Goal: Transaction & Acquisition: Subscribe to service/newsletter

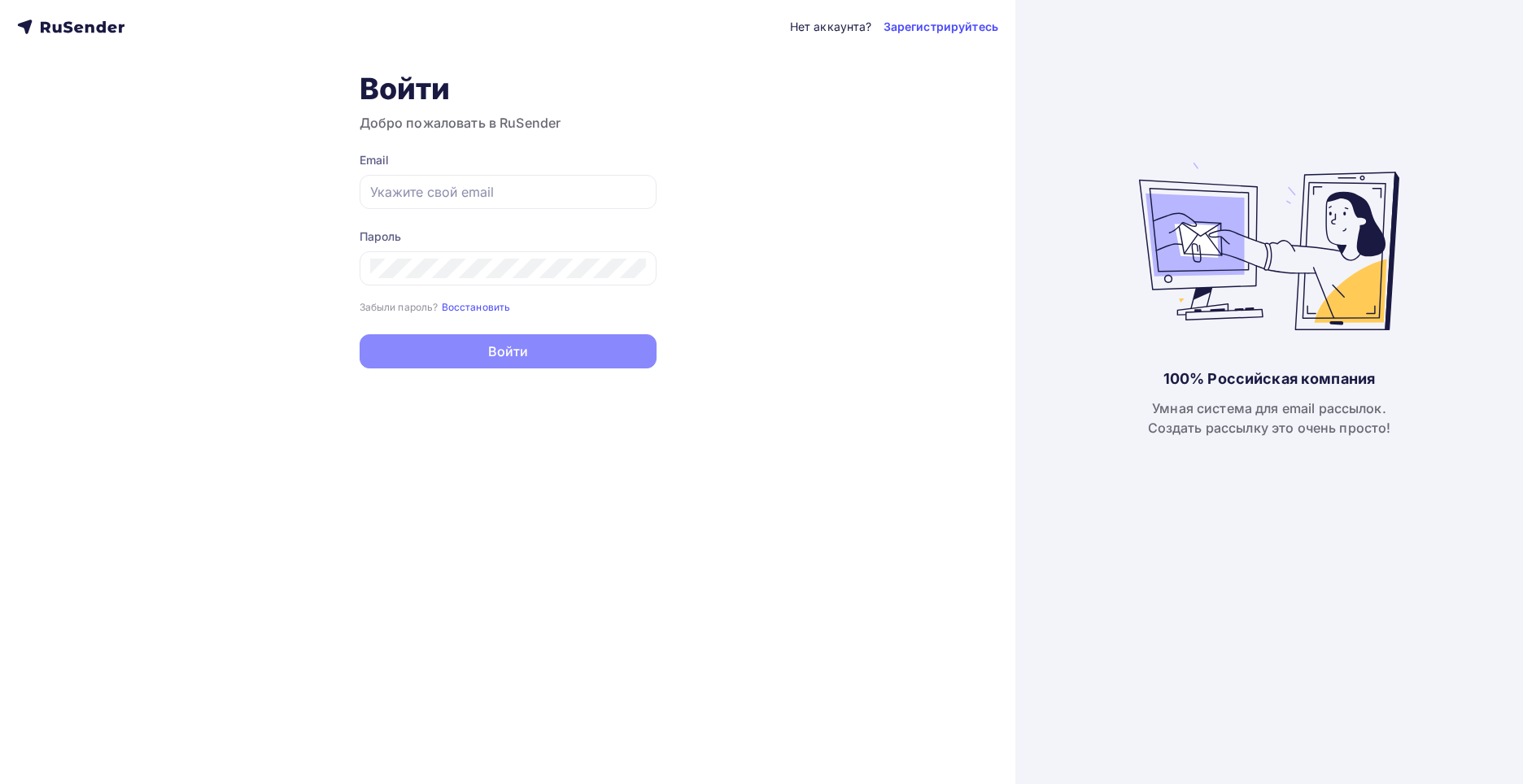
type input "[PERSON_NAME][EMAIL_ADDRESS][PERSON_NAME][DOMAIN_NAME]"
click at [519, 365] on button "Войти" at bounding box center [508, 350] width 297 height 34
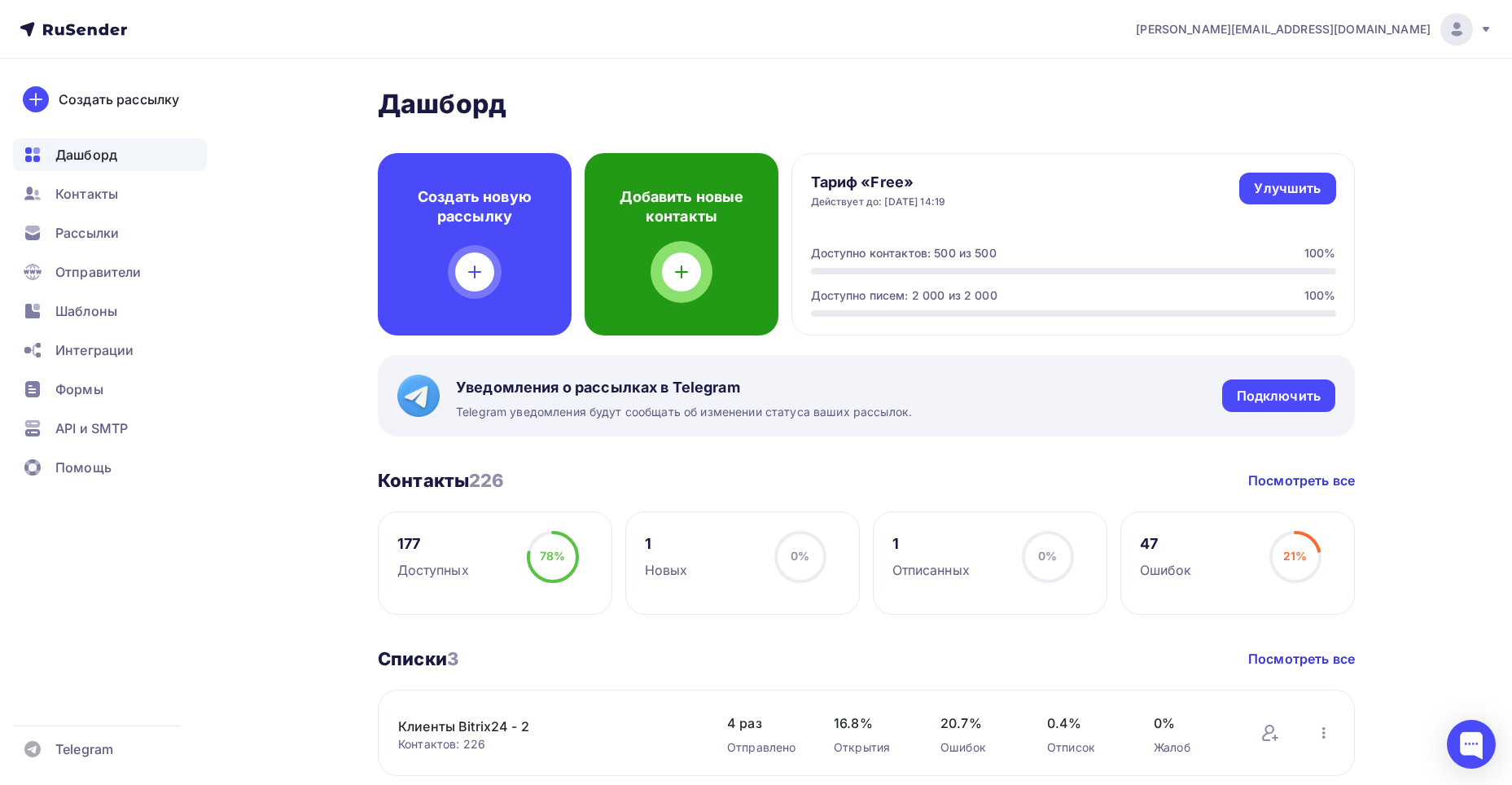
click at [668, 260] on div at bounding box center [681, 272] width 39 height 39
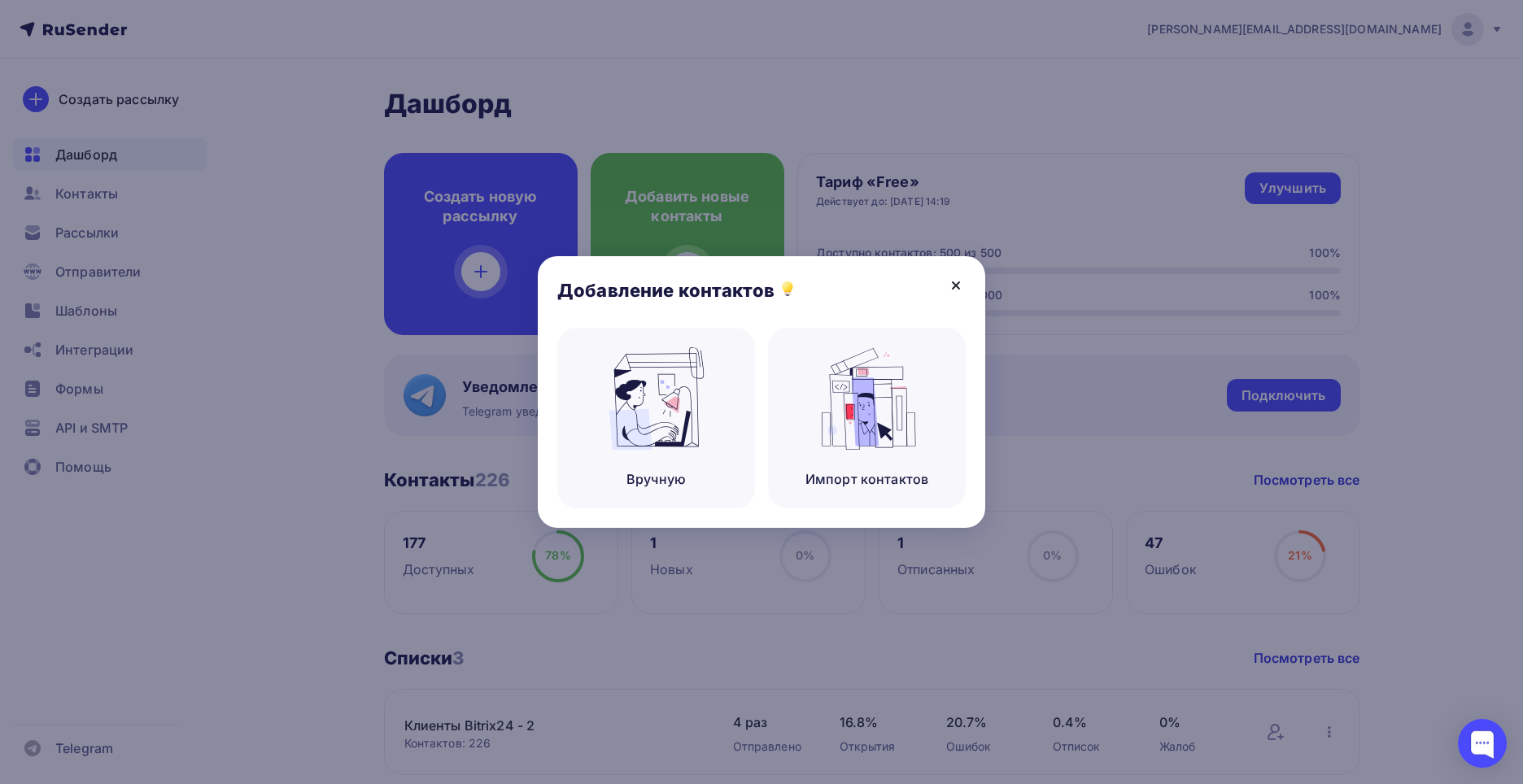
click at [955, 284] on icon at bounding box center [955, 285] width 7 height 7
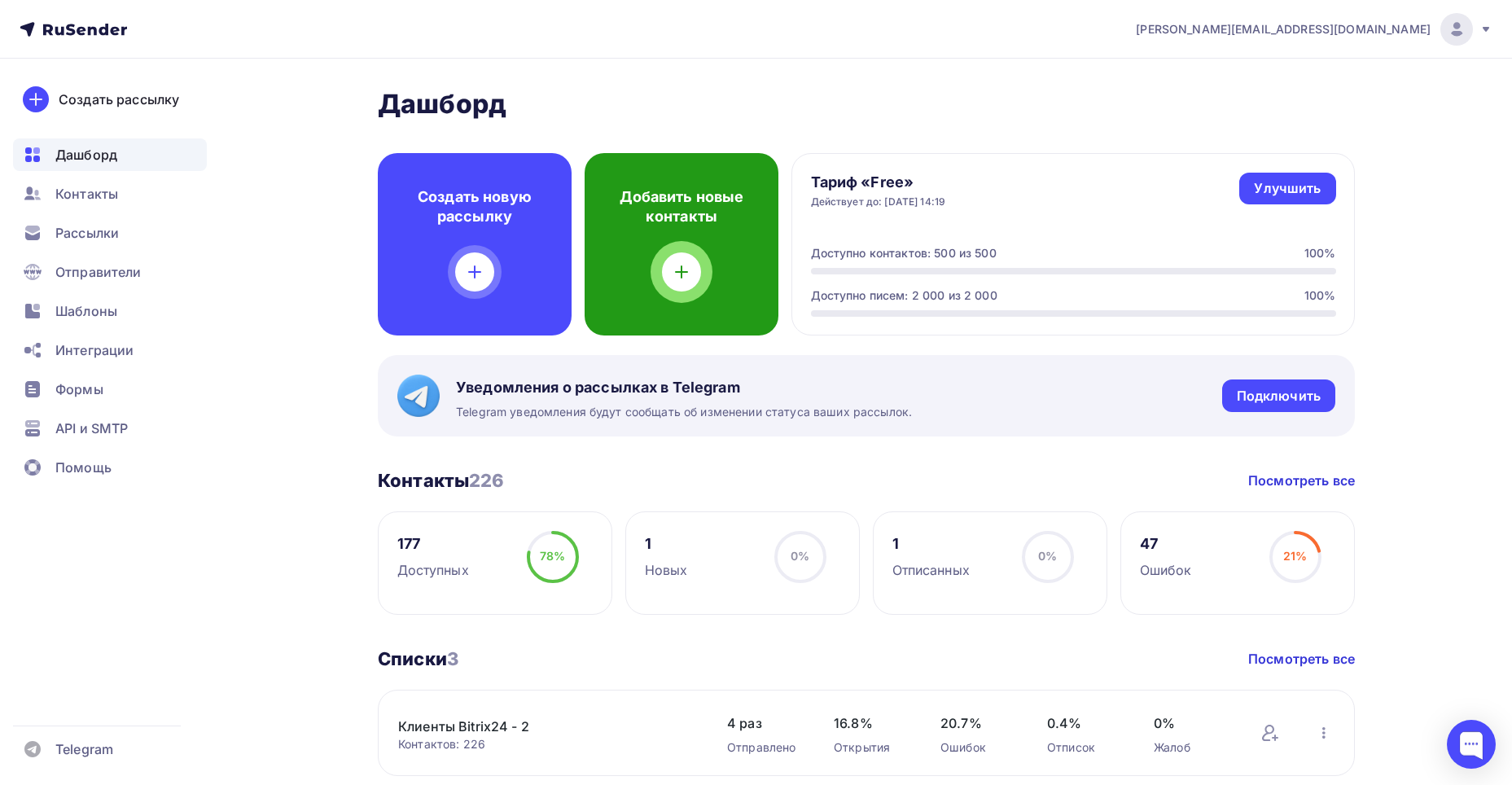
click at [661, 244] on div "Добавить новые контакты" at bounding box center [681, 245] width 193 height 183
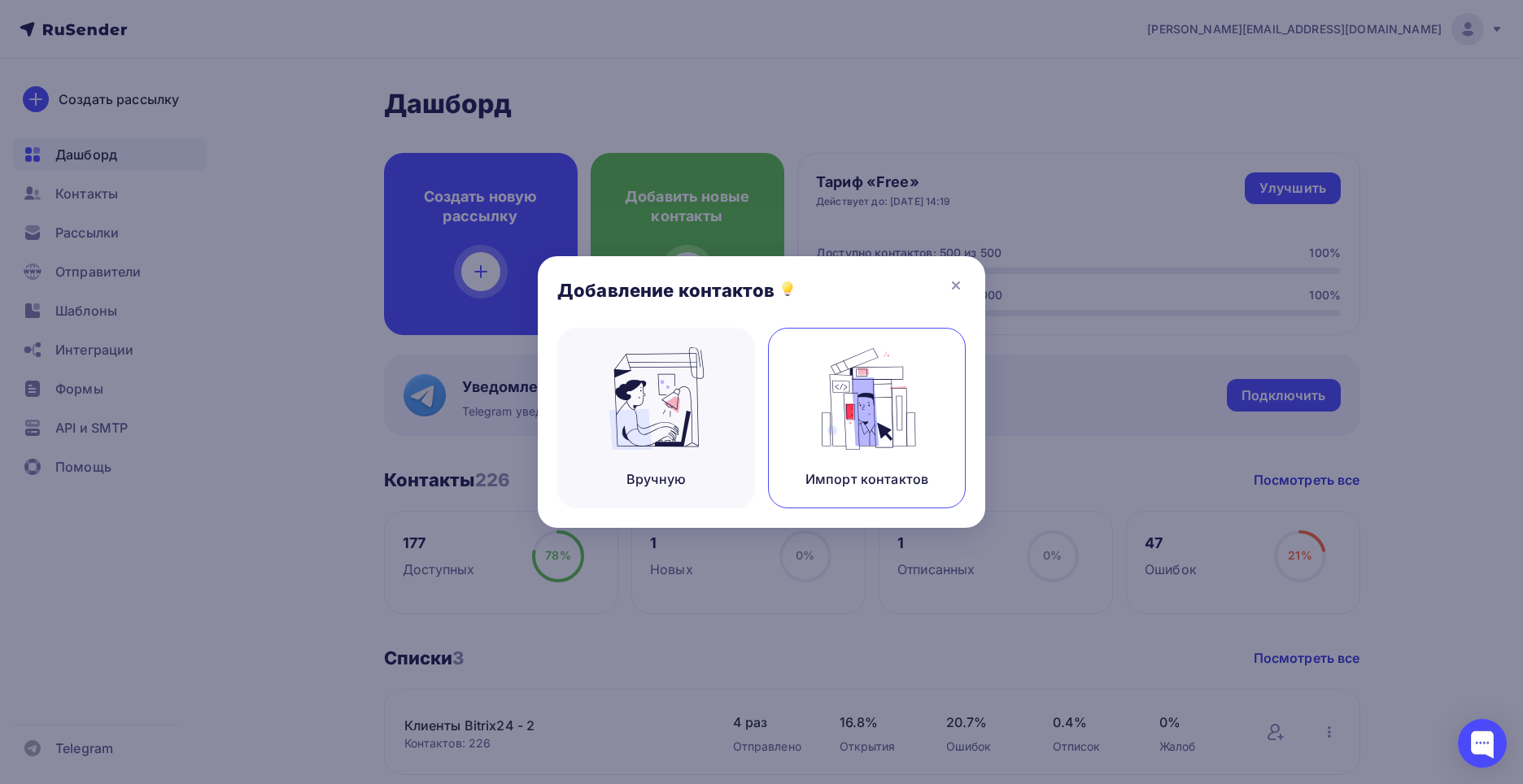
click at [871, 375] on img at bounding box center [867, 399] width 109 height 103
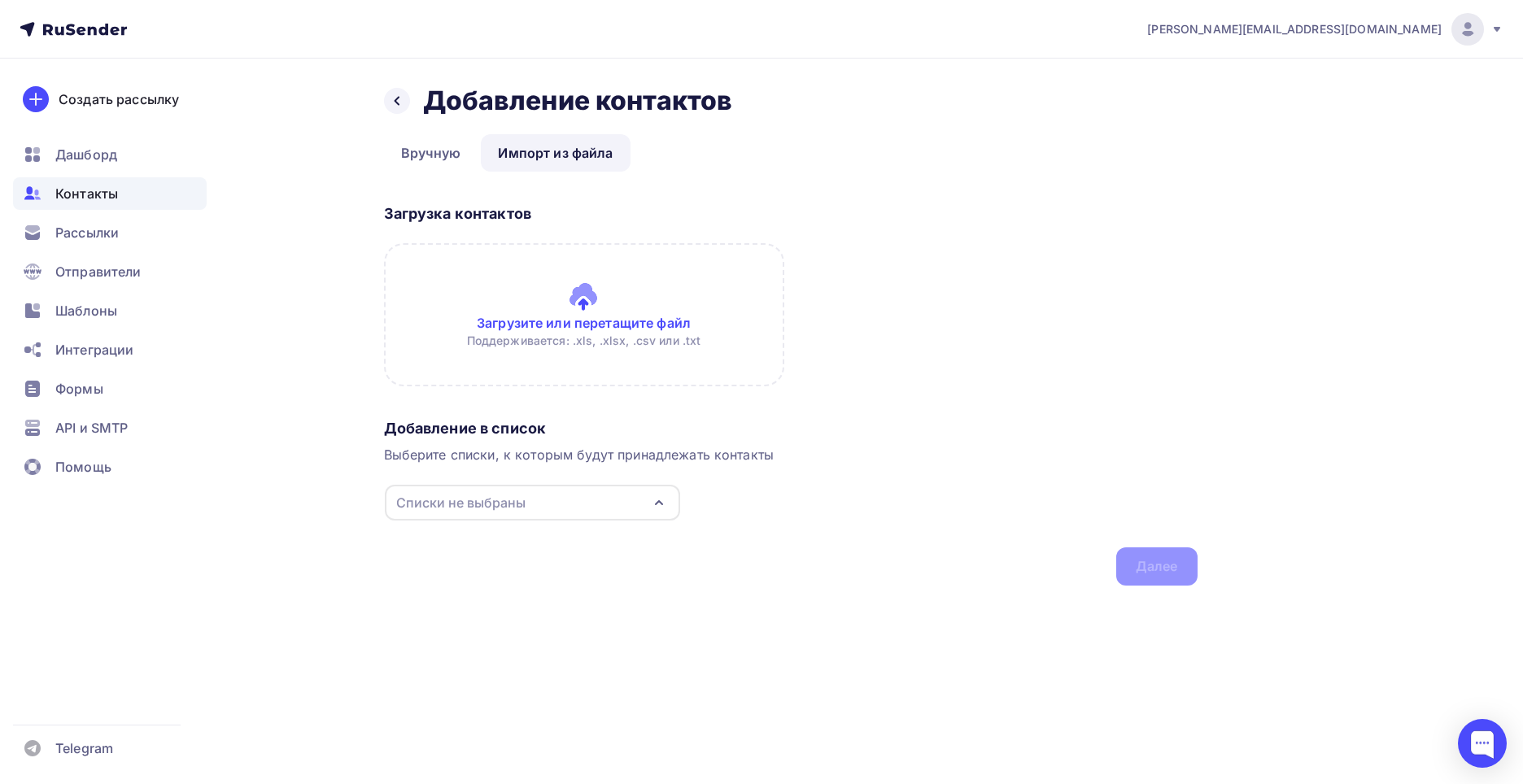
click at [620, 353] on input "file" at bounding box center [584, 315] width 400 height 144
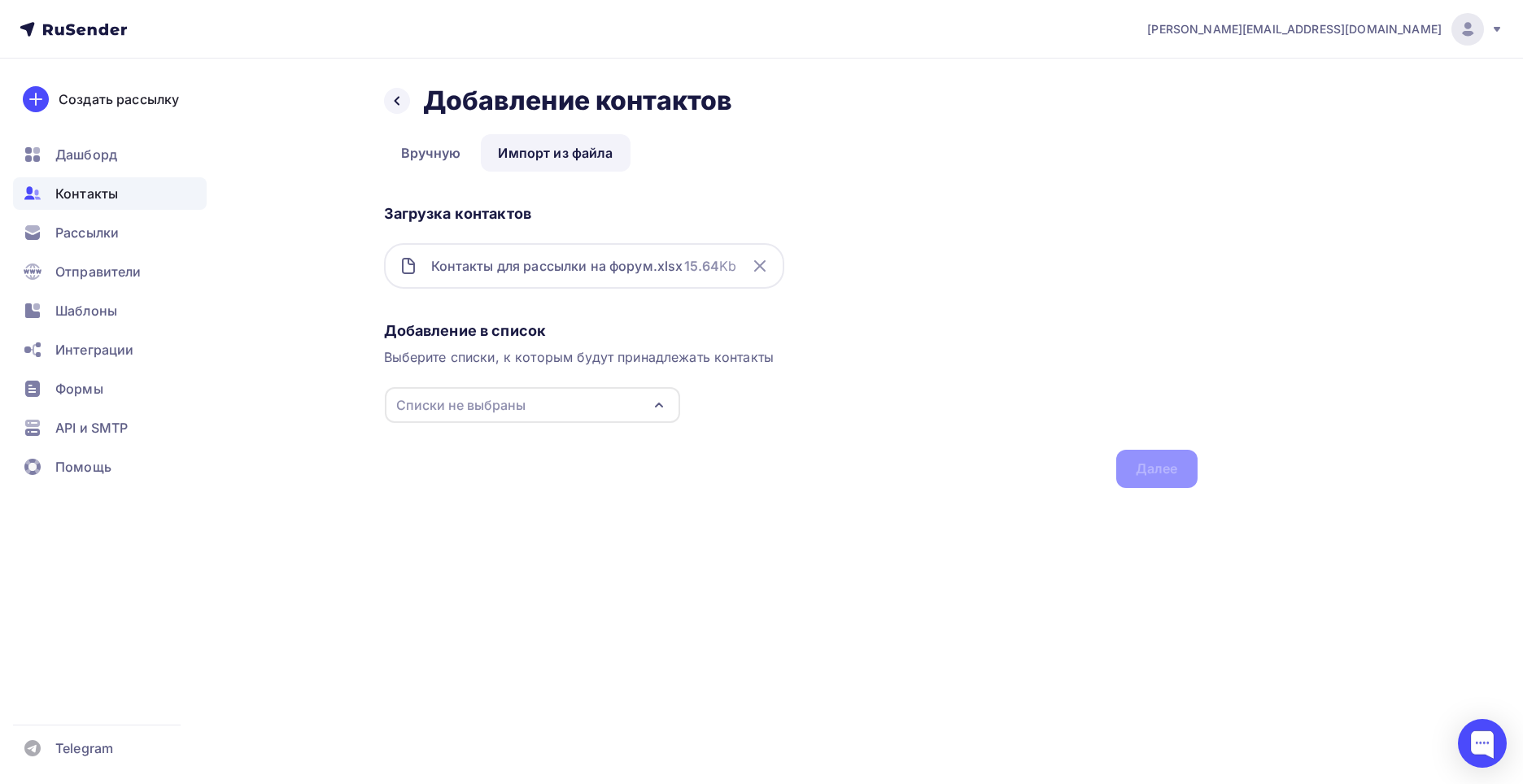
click at [661, 403] on icon "button" at bounding box center [659, 405] width 19 height 19
click at [551, 271] on div "Контакты для рассылки на форум.xlsx" at bounding box center [557, 266] width 252 height 19
click at [442, 138] on link "Вручную" at bounding box center [431, 152] width 94 height 38
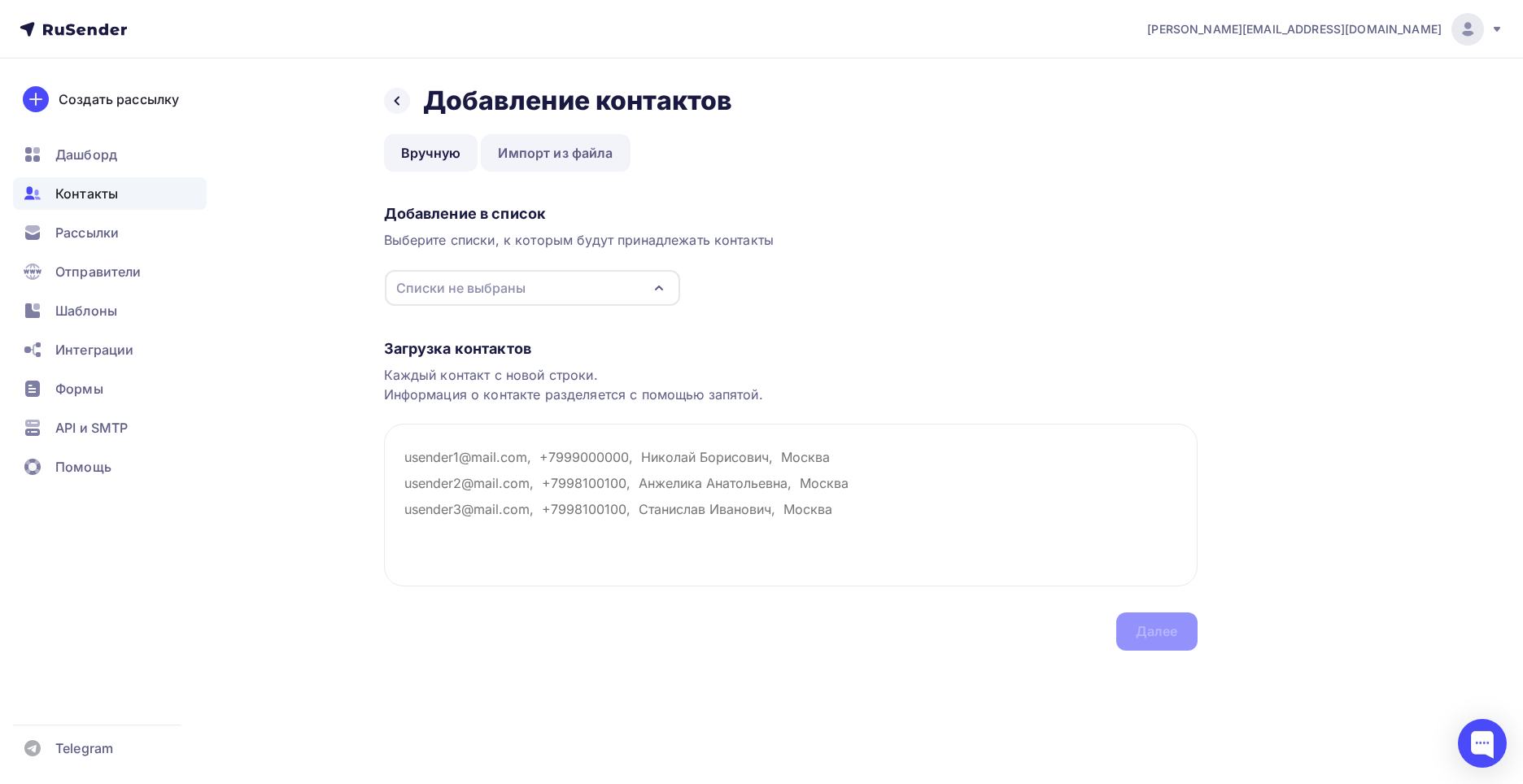
click at [502, 150] on link "Импорт из файла" at bounding box center [554, 152] width 149 height 38
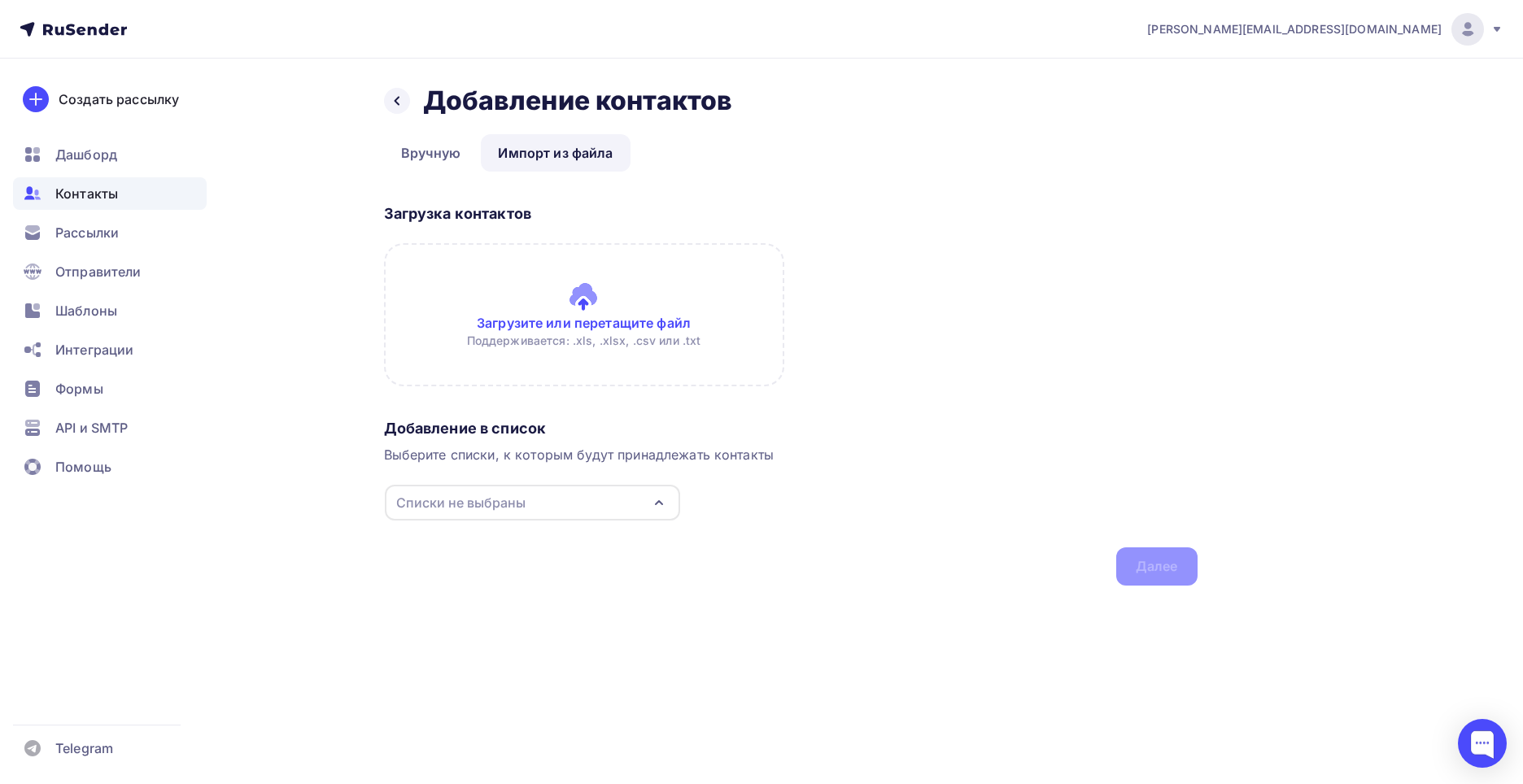
click at [484, 304] on input "file" at bounding box center [584, 315] width 400 height 144
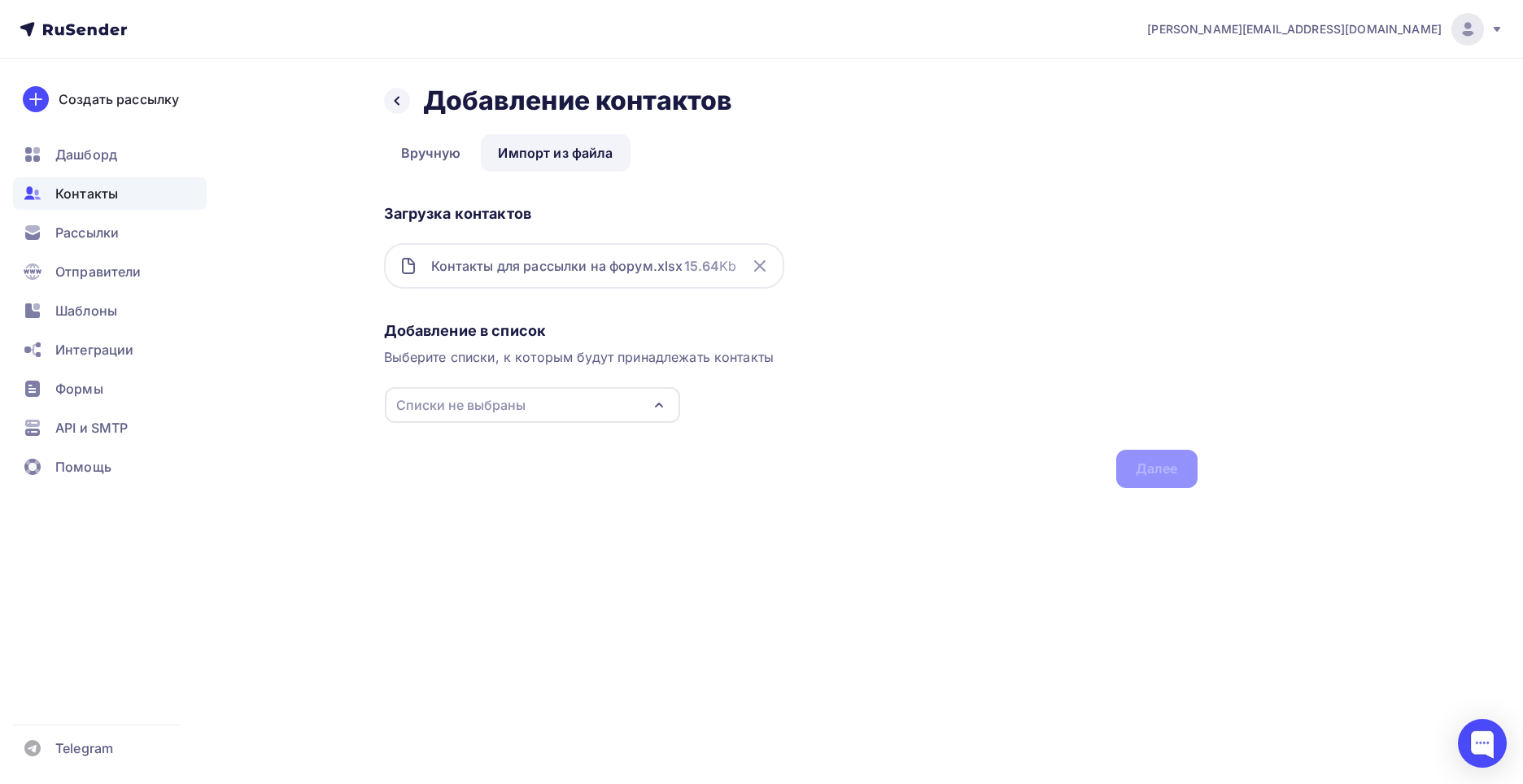
click at [761, 269] on icon at bounding box center [760, 266] width 19 height 19
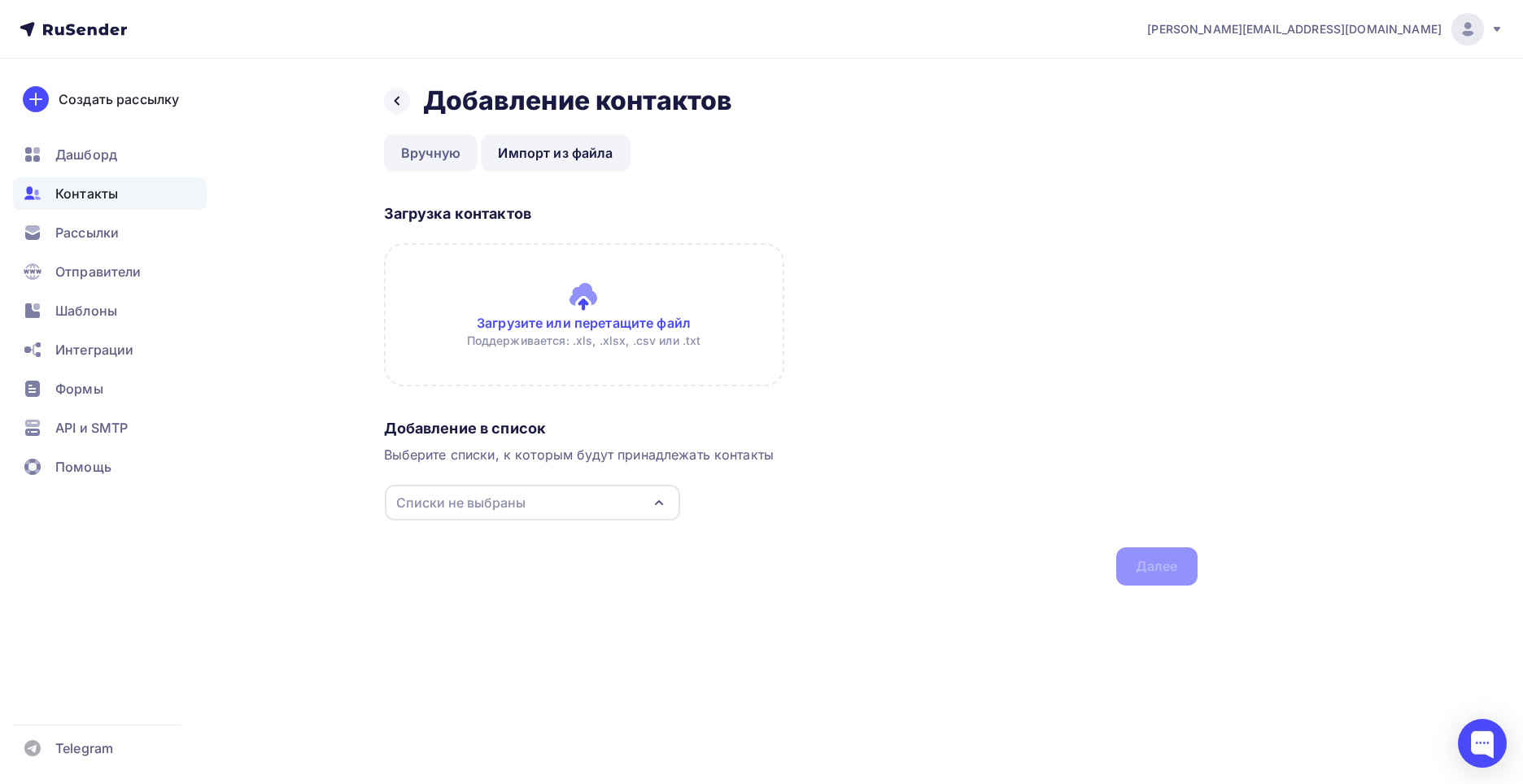
click at [460, 149] on link "Вручную" at bounding box center [431, 152] width 94 height 38
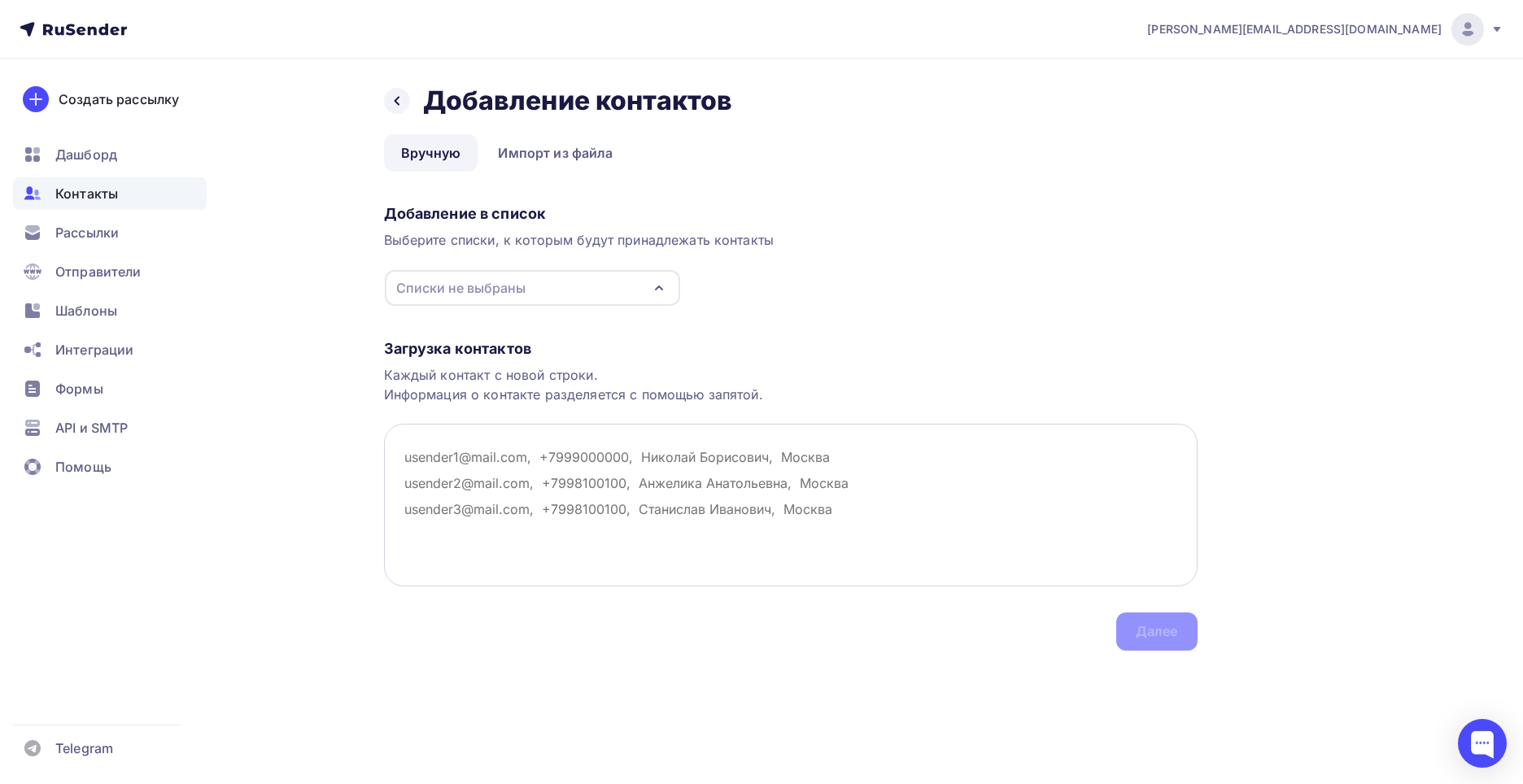
click at [502, 445] on textarea at bounding box center [791, 506] width 813 height 163
click at [518, 448] on textarea at bounding box center [791, 506] width 813 height 163
paste textarea "Нодир Илья Караев Azamat Станислав Билеткина Мирмухамедова Хван Арипов Кабилов …"
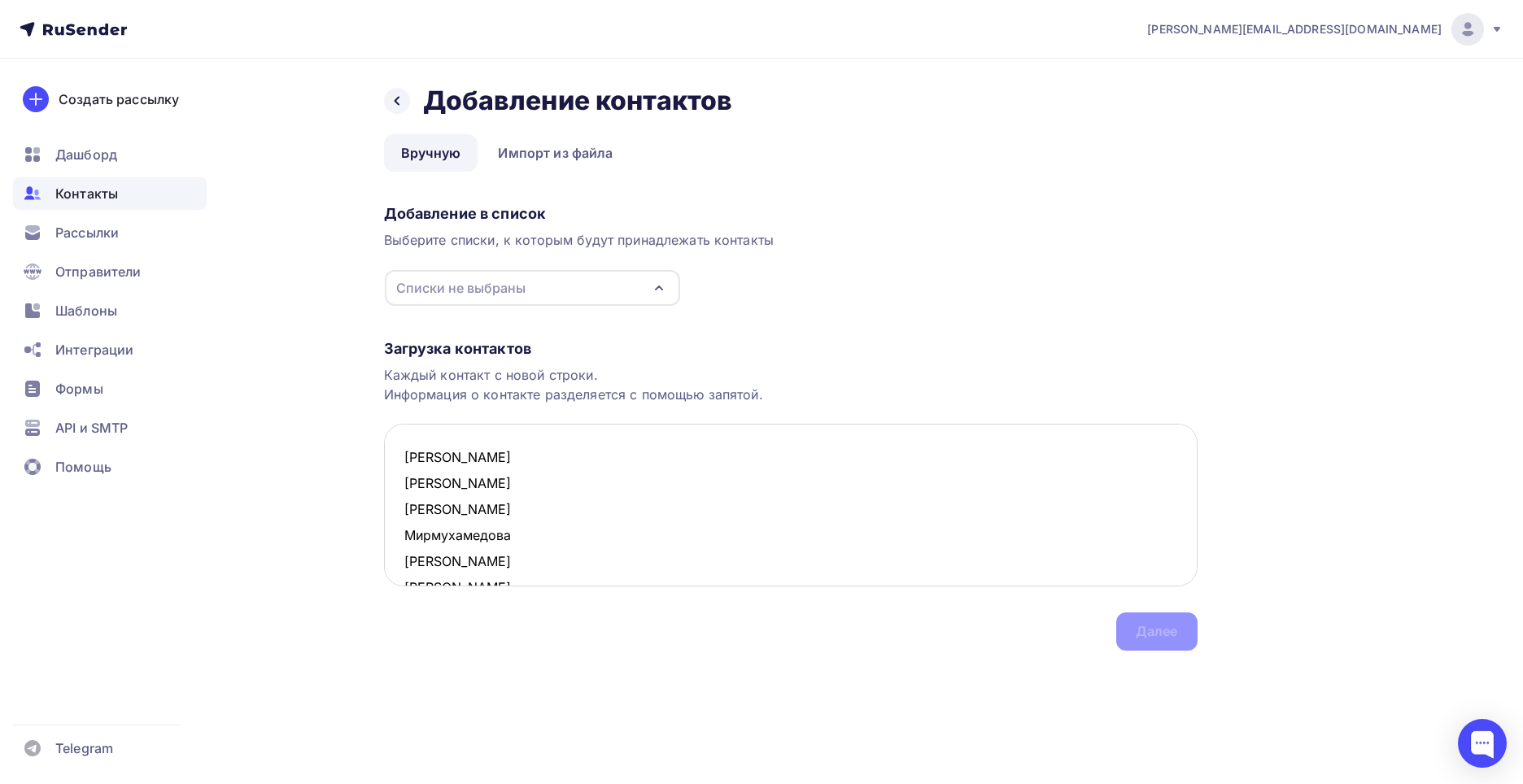
click at [472, 434] on textarea "Нодир Илья Караев Azamat Станислав Билеткина Мирмухамедова Хван Арипов Кабилов …" at bounding box center [791, 506] width 813 height 163
type textarea "Нодир Илья Караев Azamat Станислав Билеткина Мирмухамедова Хван Арипов Кабилов …"
drag, startPoint x: 575, startPoint y: 574, endPoint x: 356, endPoint y: 209, distance: 425.7
click at [356, 209] on div "Назад Добавление контактов Добавление контактов Вручную Импорт из файла Вручную…" at bounding box center [762, 386] width 1334 height 657
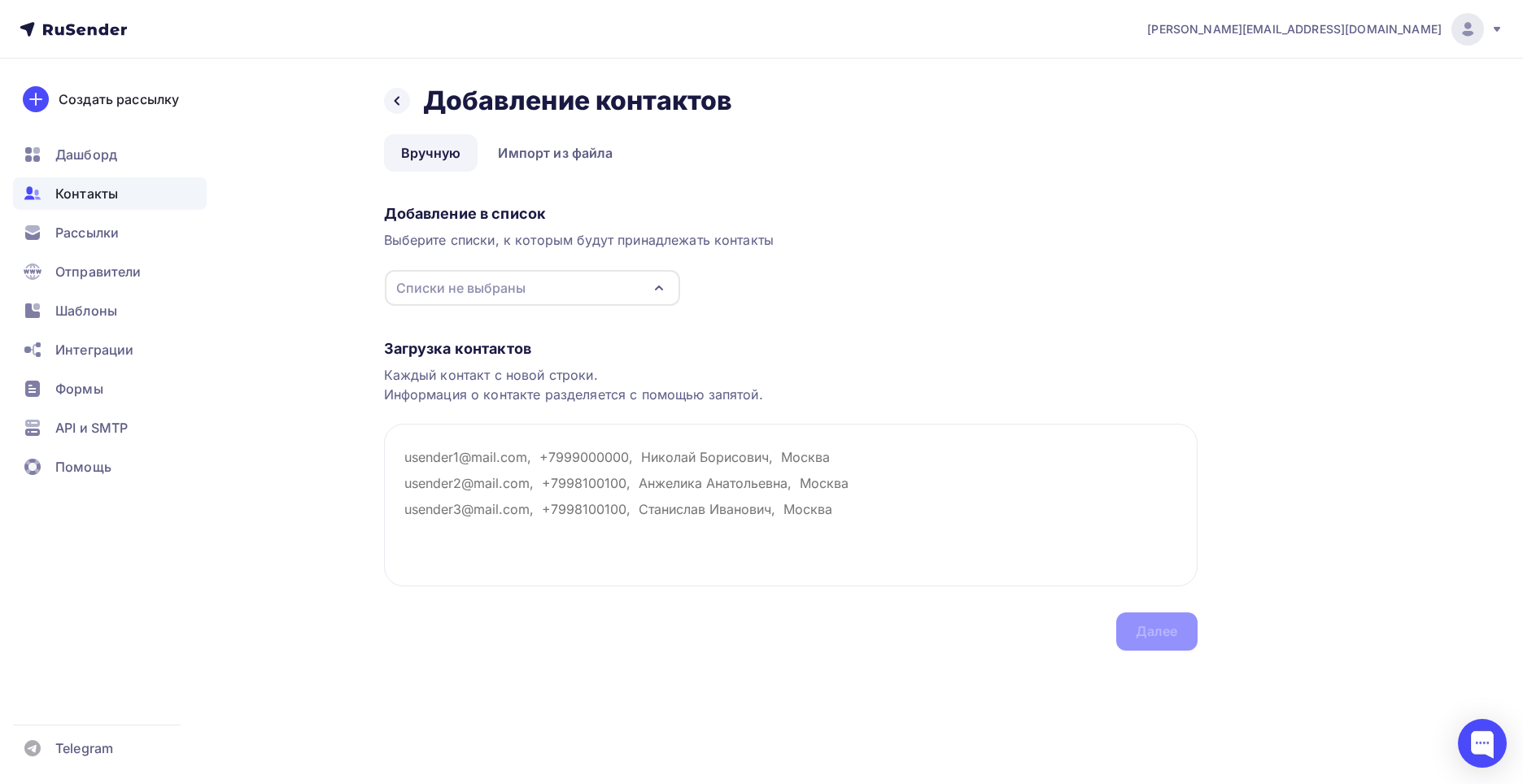
paste textarea "Имя Рабочий e-mail Нодир nodir.kamilov@jacmotors.uz Илья info@ttz.uz Караев inf…"
type textarea "Имя Рабочий e-mail Нодир nodir.kamilov@jacmotors.uz Илья info@ttz.uz Караев inf…"
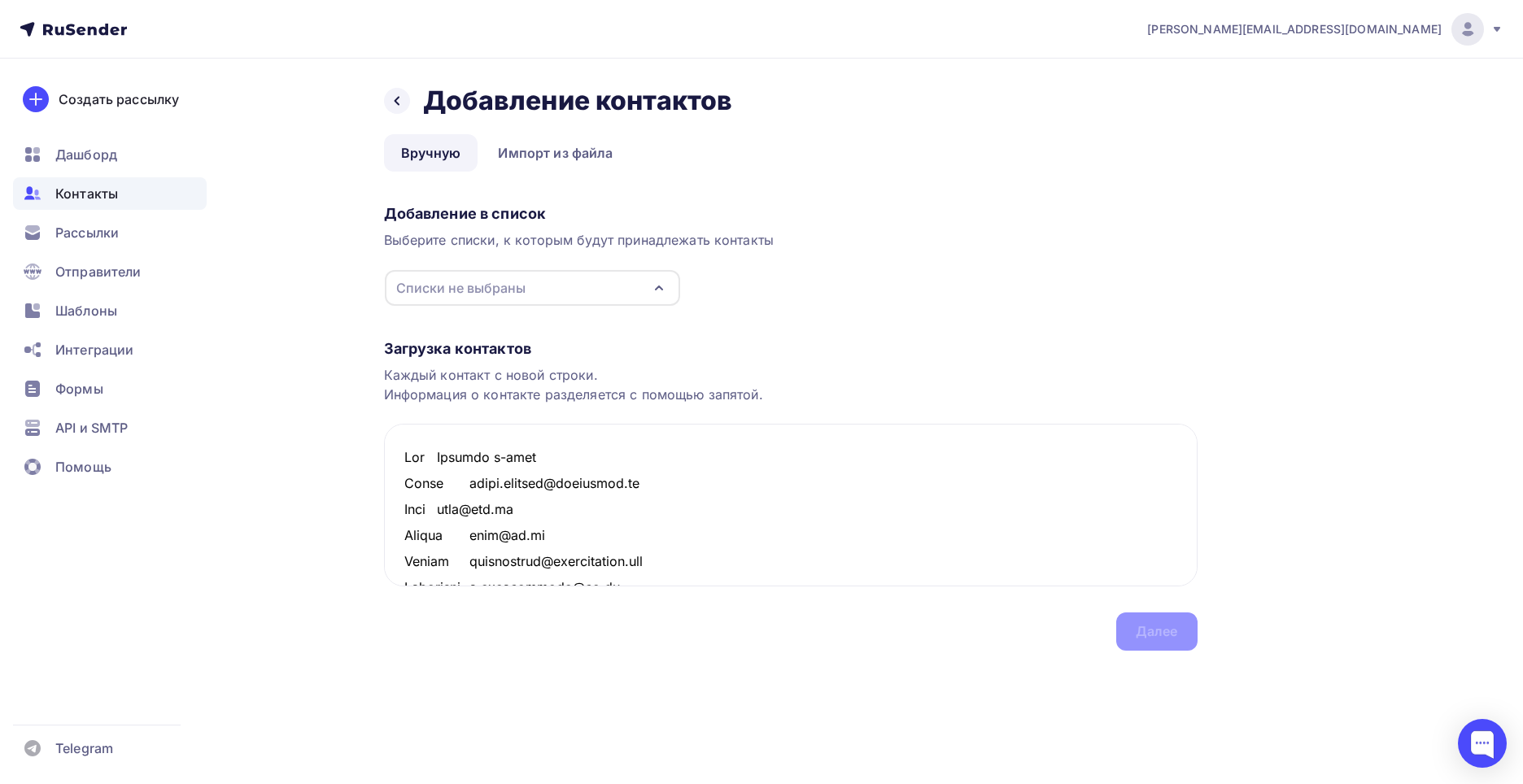
drag, startPoint x: 558, startPoint y: 553, endPoint x: 263, endPoint y: 193, distance: 465.4
click at [263, 193] on div "Назад Добавление контактов Добавление контактов Вручную Импорт из файла Вручную…" at bounding box center [762, 386] width 1334 height 657
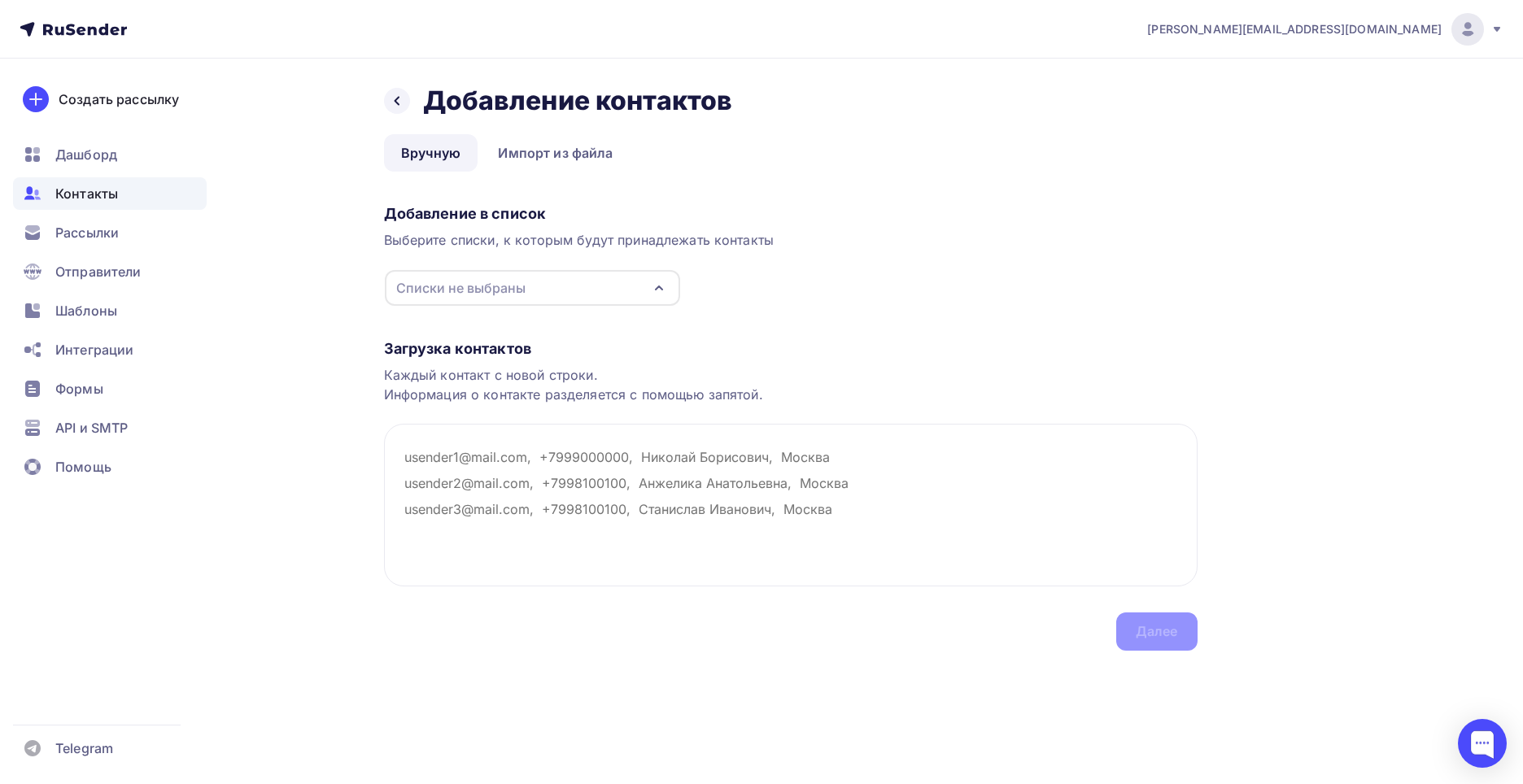
click at [526, 297] on div "Списки не выбраны" at bounding box center [532, 287] width 295 height 36
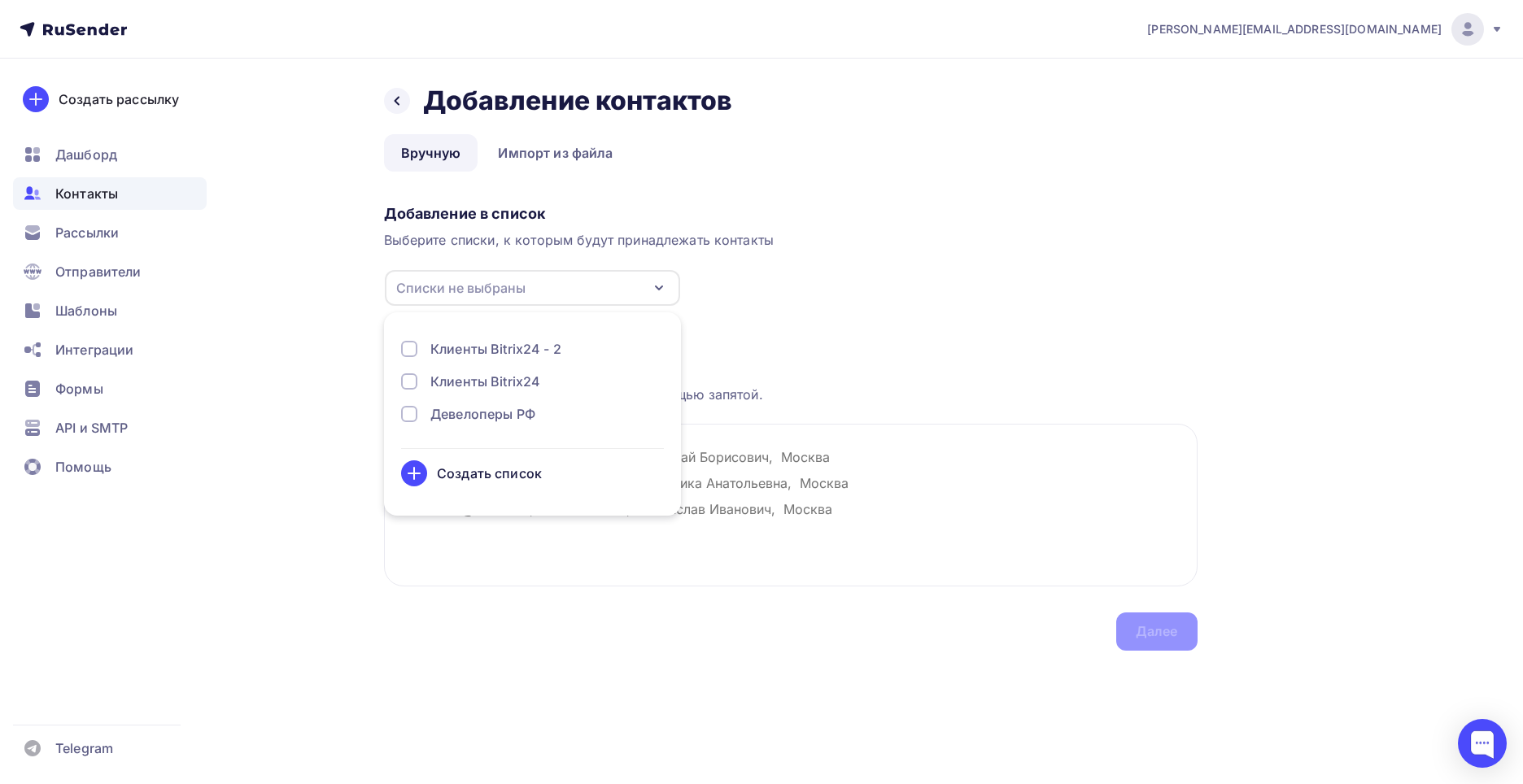
click at [527, 356] on div "Клиенты Bitrix24 - 2" at bounding box center [495, 348] width 131 height 19
click at [512, 352] on div "Клиенты Bitrix24 - 2" at bounding box center [495, 348] width 131 height 19
click at [273, 254] on div "Назад Добавление контактов Добавление контактов Вручную Импорт из файла Вручную…" at bounding box center [762, 386] width 1334 height 657
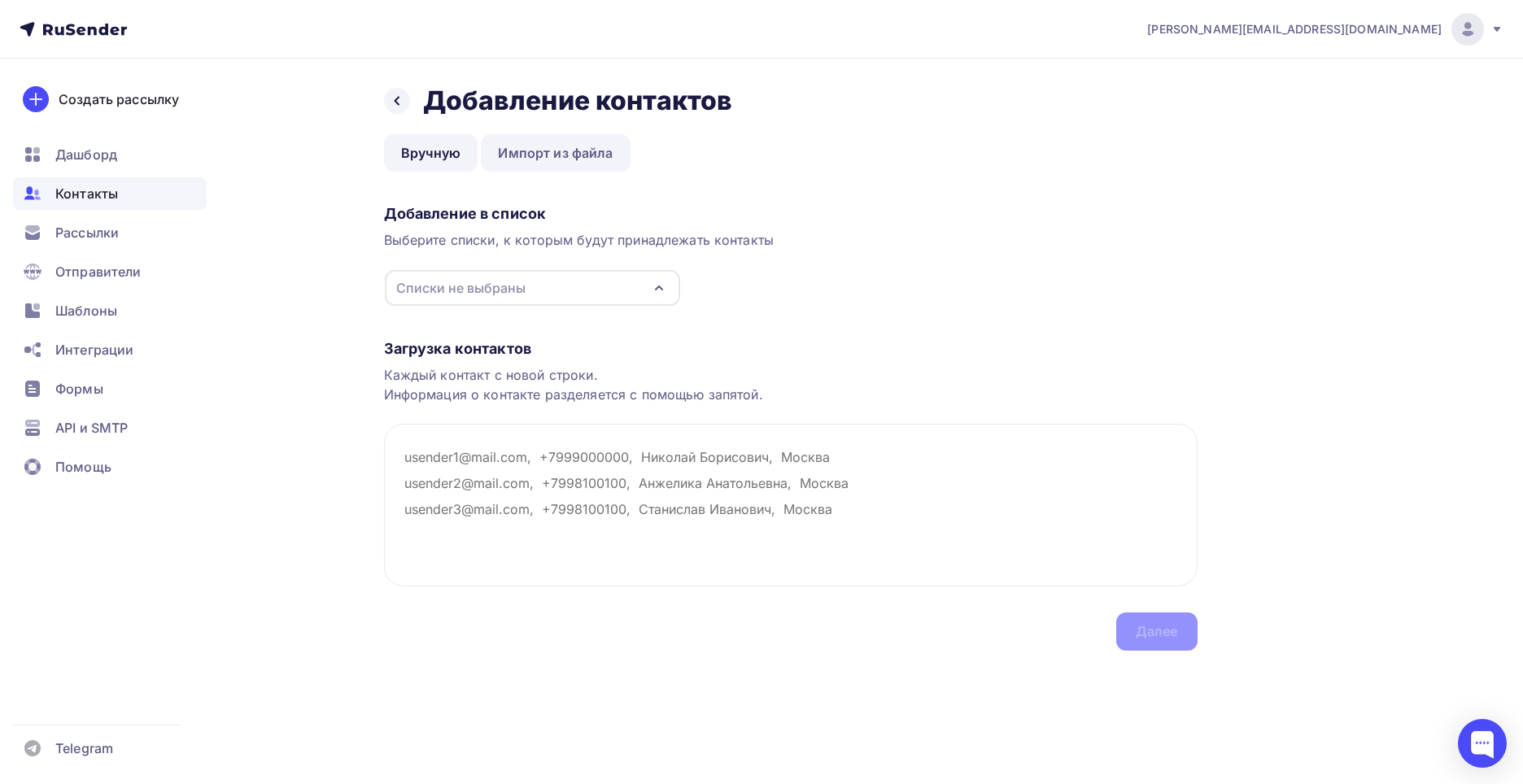
click at [577, 154] on link "Импорт из файла" at bounding box center [554, 152] width 149 height 38
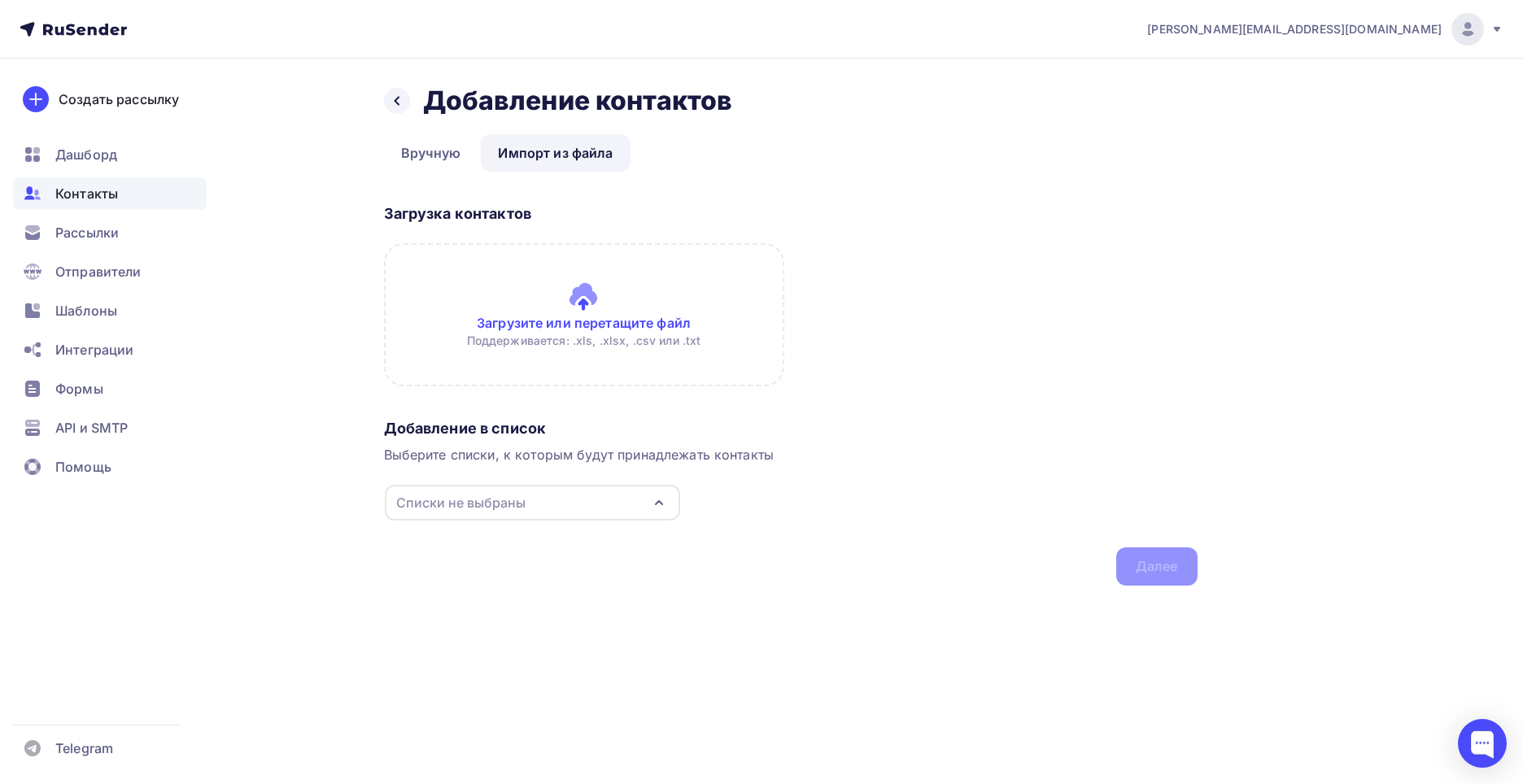
click at [558, 515] on div "Списки не выбраны" at bounding box center [532, 503] width 295 height 36
click at [515, 687] on div "Создать список" at bounding box center [489, 688] width 105 height 19
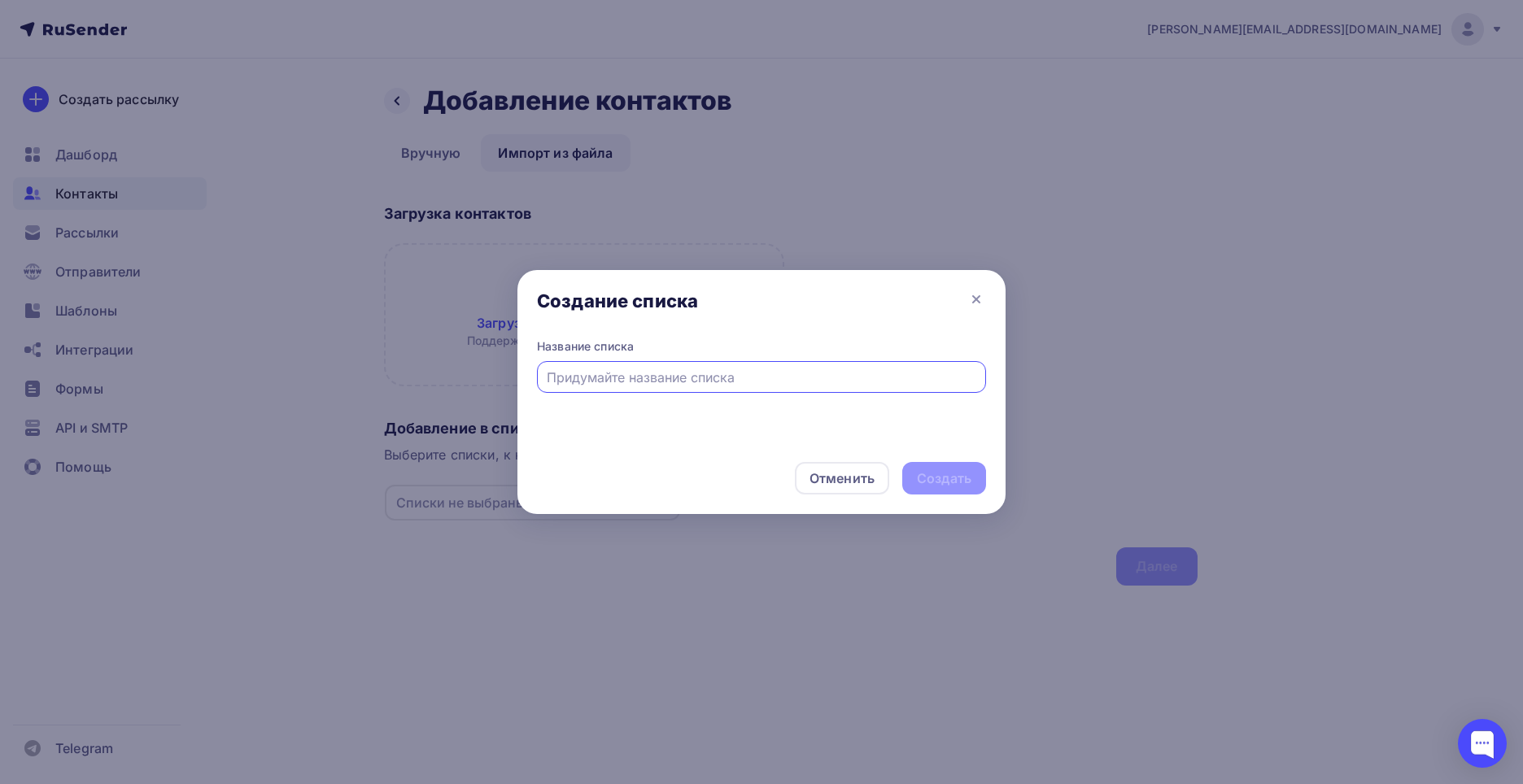
click at [739, 385] on input "text" at bounding box center [761, 377] width 430 height 19
type input "Форум"
click at [948, 467] on div "Создать" at bounding box center [944, 478] width 83 height 33
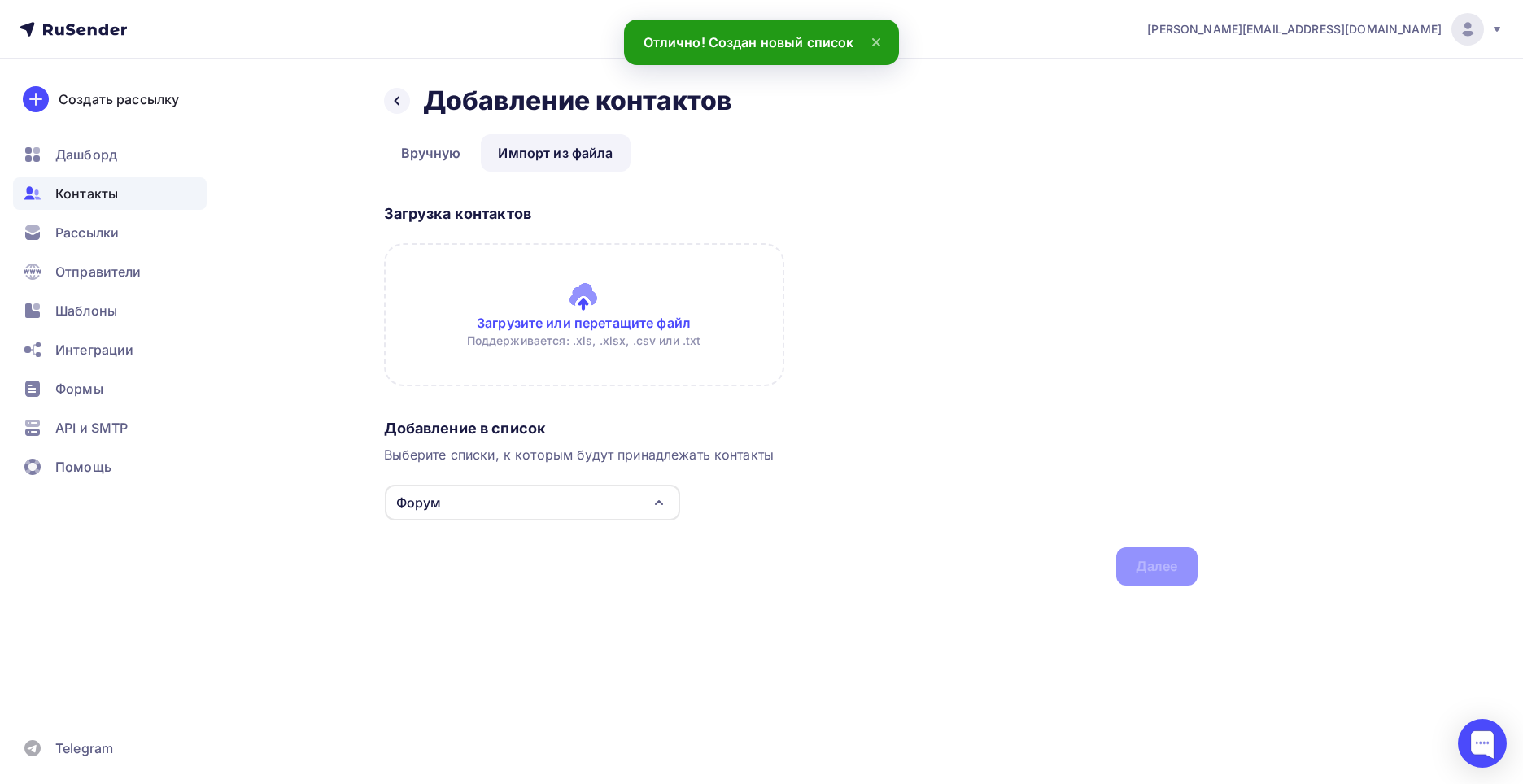
click at [717, 354] on input "file" at bounding box center [584, 315] width 400 height 144
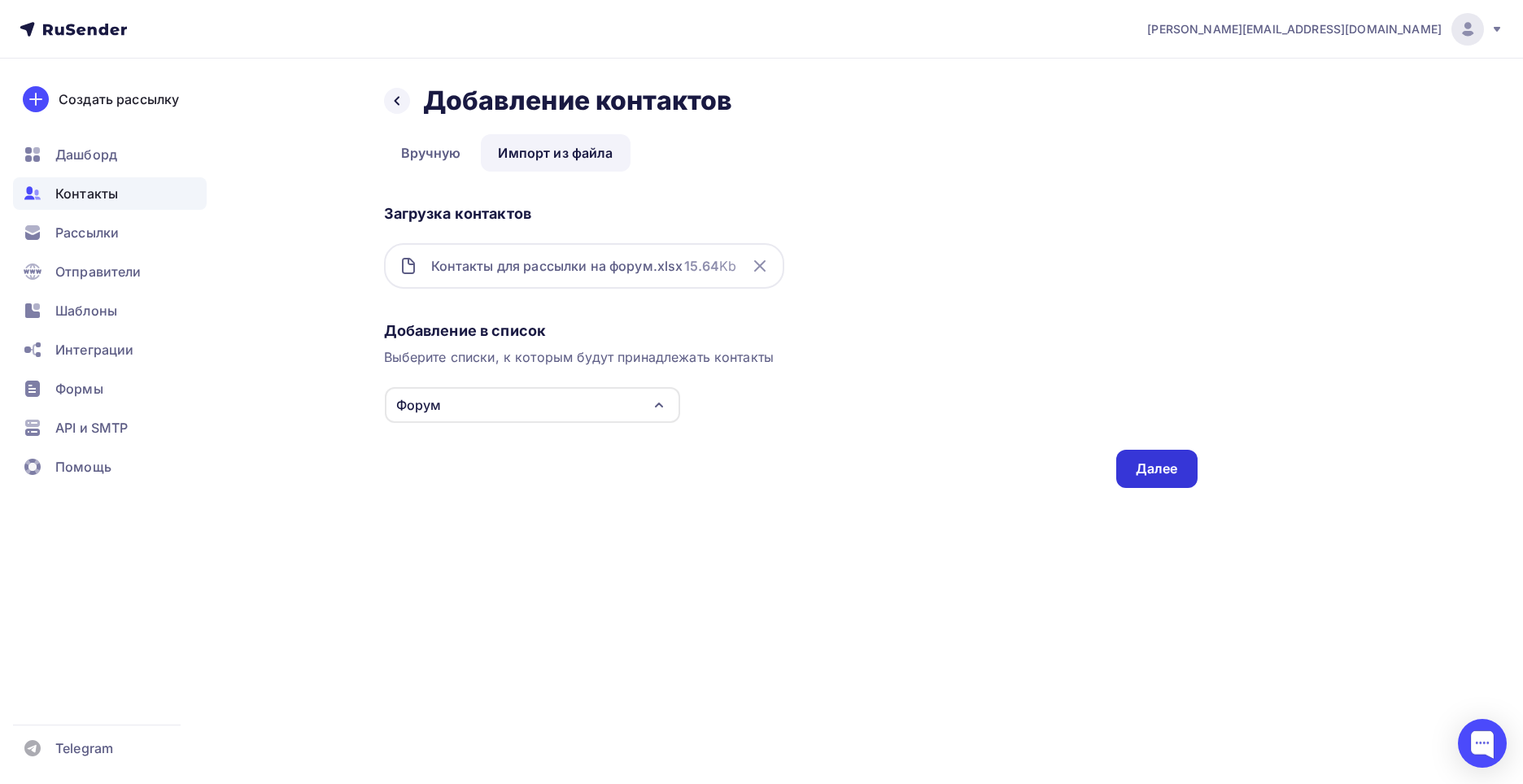
click at [1148, 465] on div "Далее" at bounding box center [1157, 469] width 43 height 18
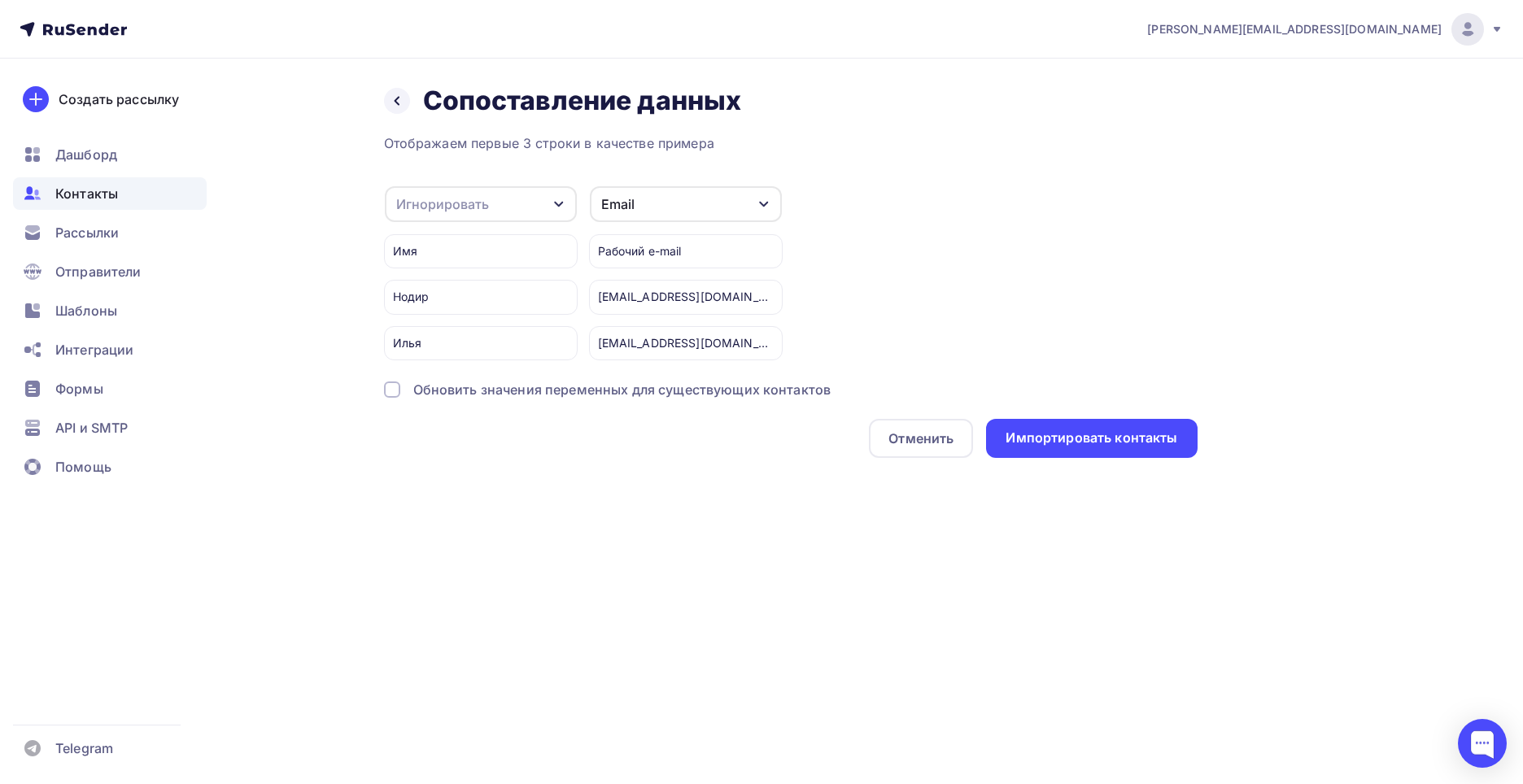
click at [573, 212] on div "Игнорировать" at bounding box center [480, 204] width 192 height 36
click at [493, 286] on div "Имя" at bounding box center [454, 289] width 94 height 19
click at [471, 248] on div "Имя" at bounding box center [480, 250] width 193 height 34
drag, startPoint x: 438, startPoint y: 248, endPoint x: 425, endPoint y: 249, distance: 13.0
click at [438, 249] on div "Имя" at bounding box center [480, 250] width 193 height 34
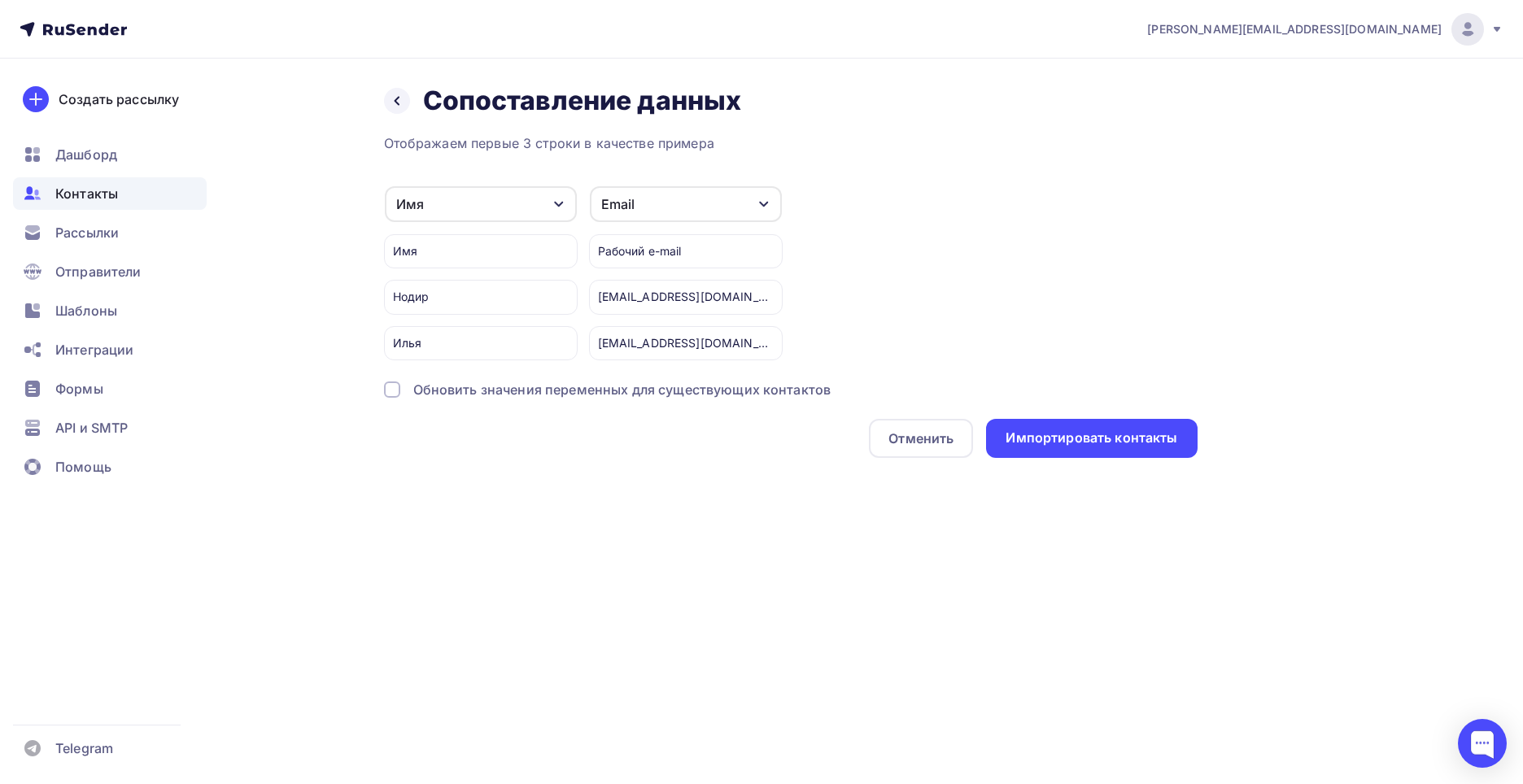
drag, startPoint x: 420, startPoint y: 250, endPoint x: 409, endPoint y: 253, distance: 11.4
click at [414, 253] on div "Имя" at bounding box center [480, 250] width 193 height 34
click at [409, 253] on div "Имя" at bounding box center [480, 250] width 193 height 34
click at [418, 253] on div "Имя" at bounding box center [480, 250] width 193 height 34
click at [610, 245] on div "Рабочий e-mail" at bounding box center [685, 250] width 193 height 34
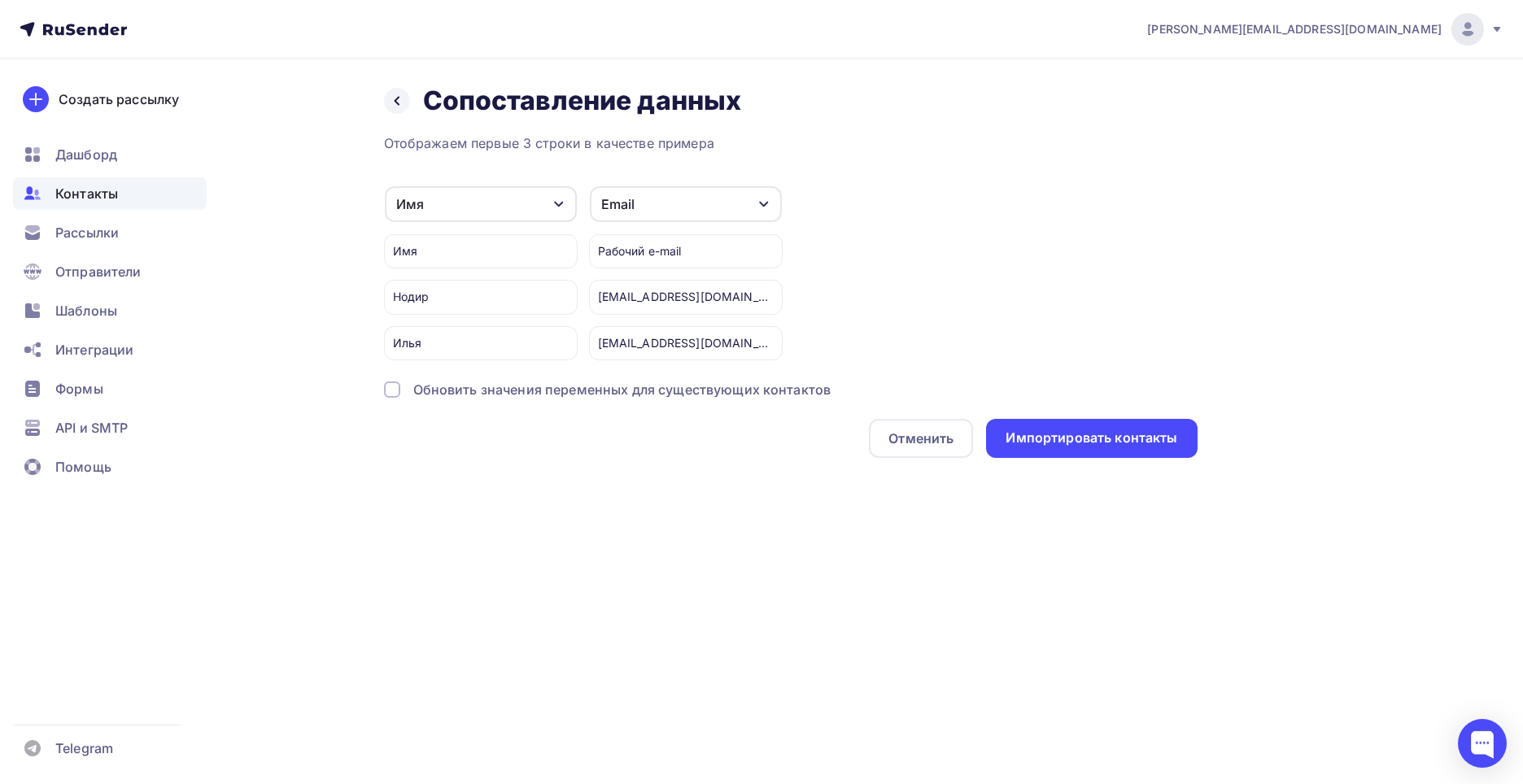
click at [647, 256] on div "Рабочий e-mail" at bounding box center [685, 250] width 193 height 34
click at [462, 393] on div "Обновить значения переменных для существующих контактов" at bounding box center [622, 389] width 418 height 19
click at [1092, 443] on div "Импортировать контакты" at bounding box center [1091, 438] width 172 height 18
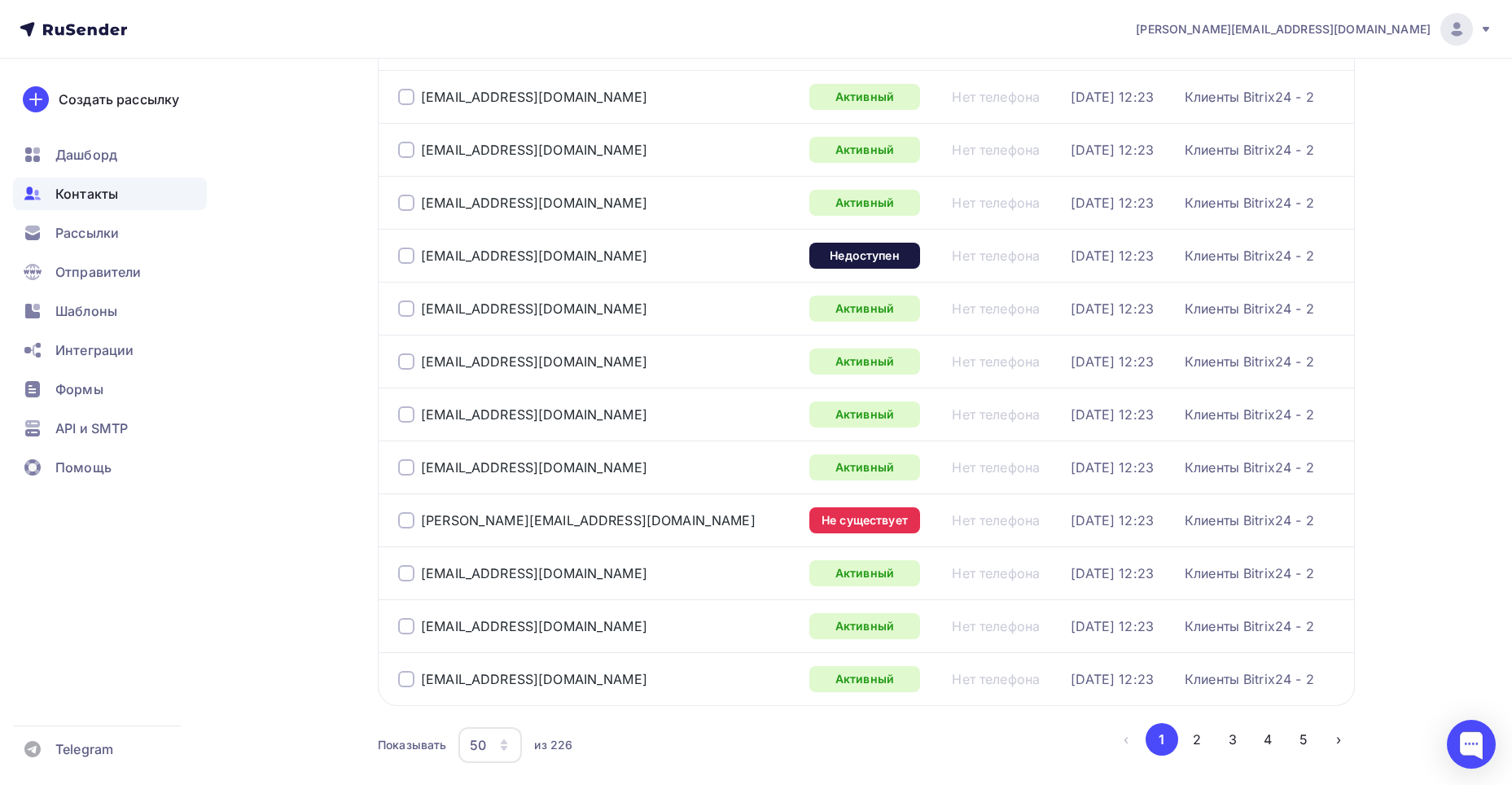
scroll to position [2335, 0]
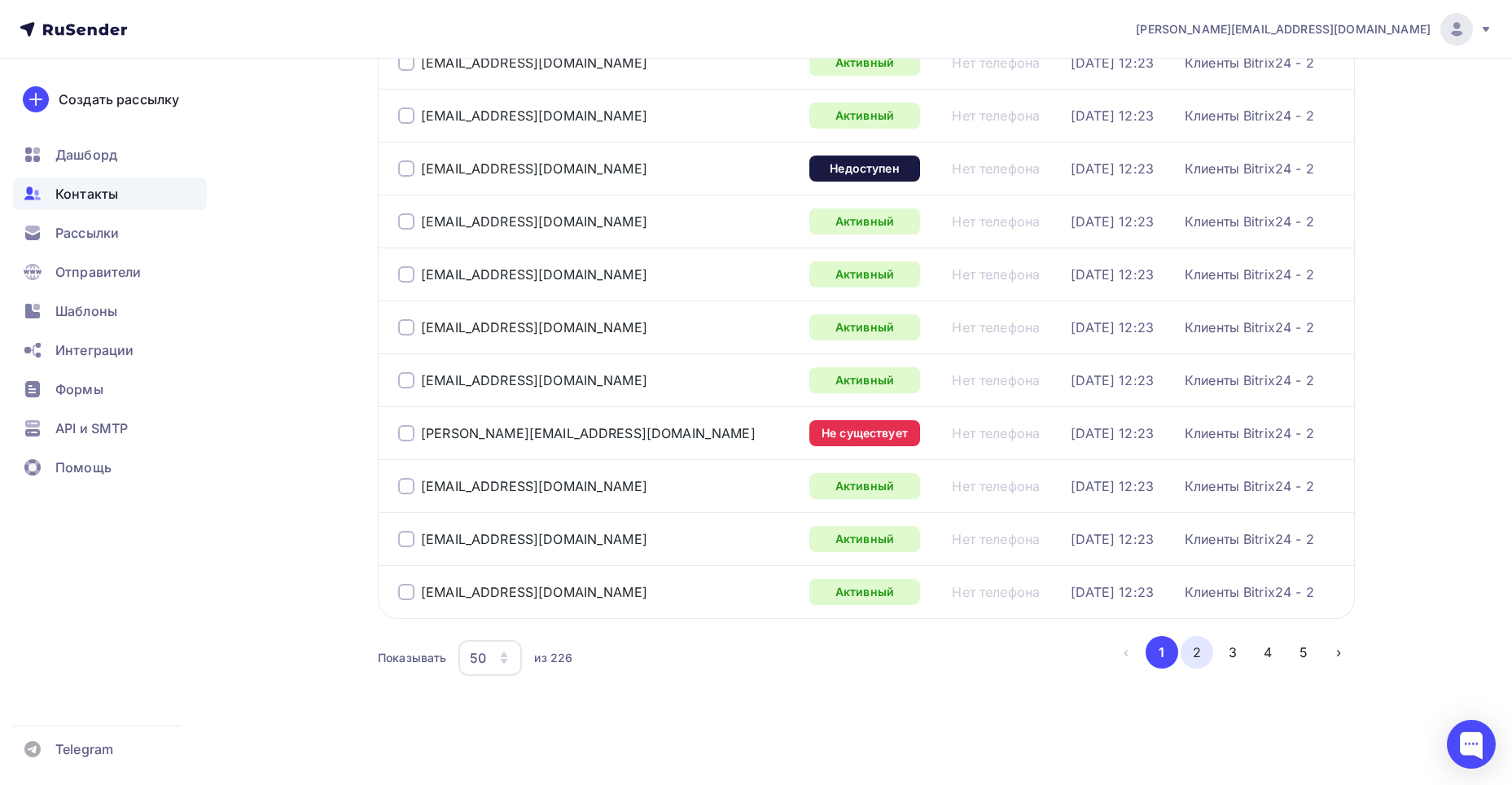
click at [1202, 650] on button "2" at bounding box center [1197, 653] width 33 height 33
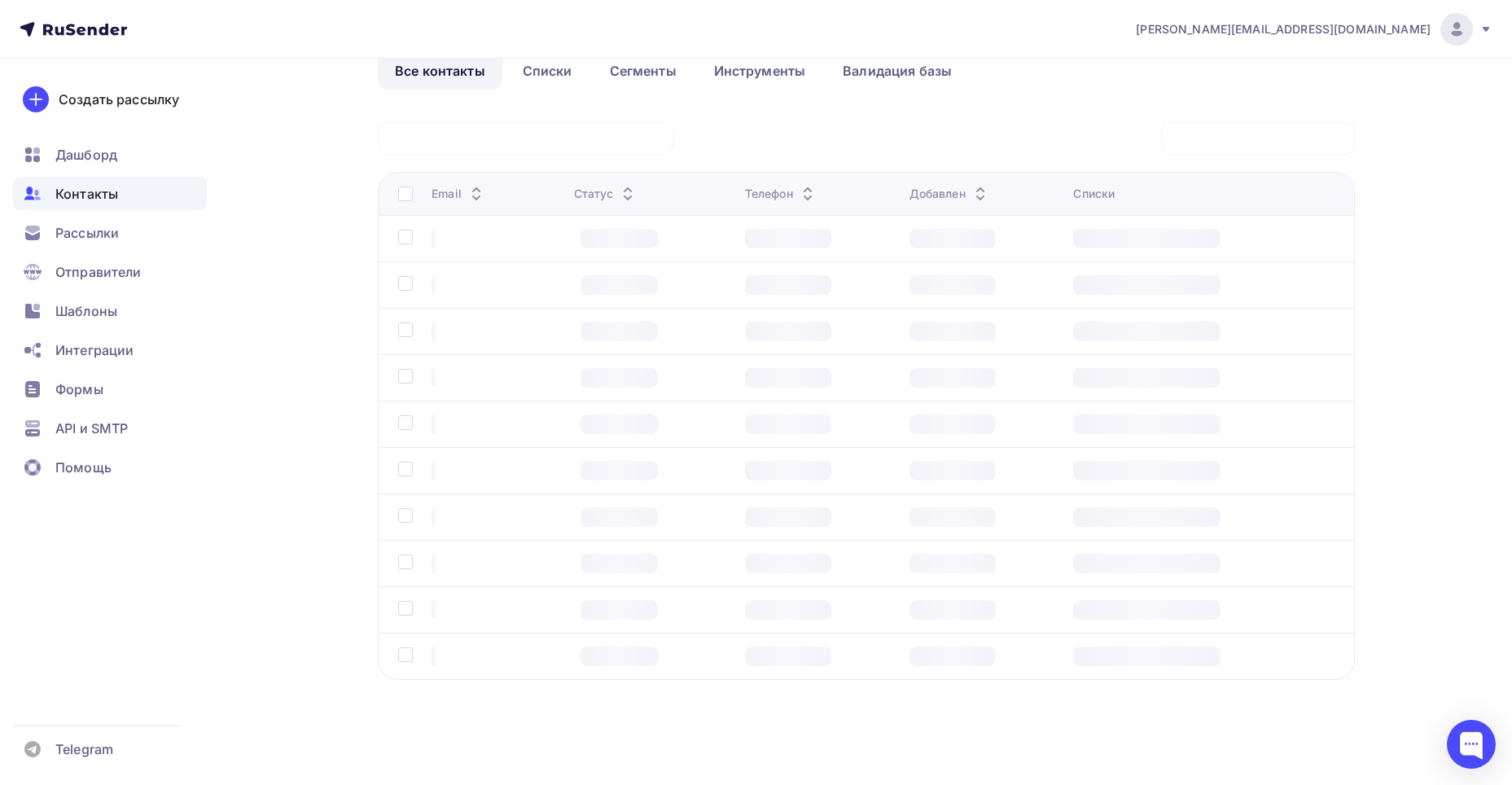
scroll to position [88, 0]
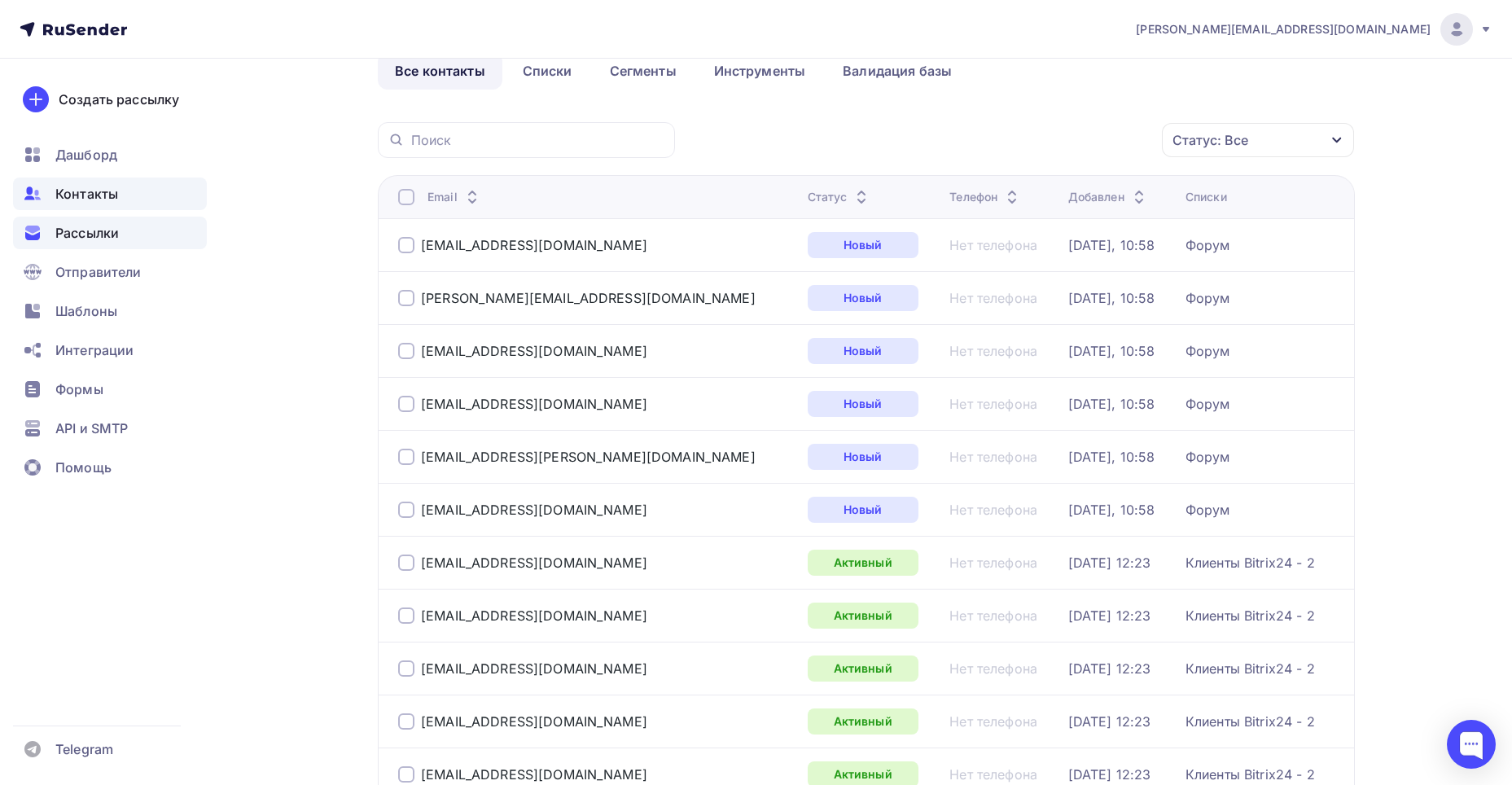
click at [106, 223] on span "Рассылки" at bounding box center [86, 233] width 63 height 19
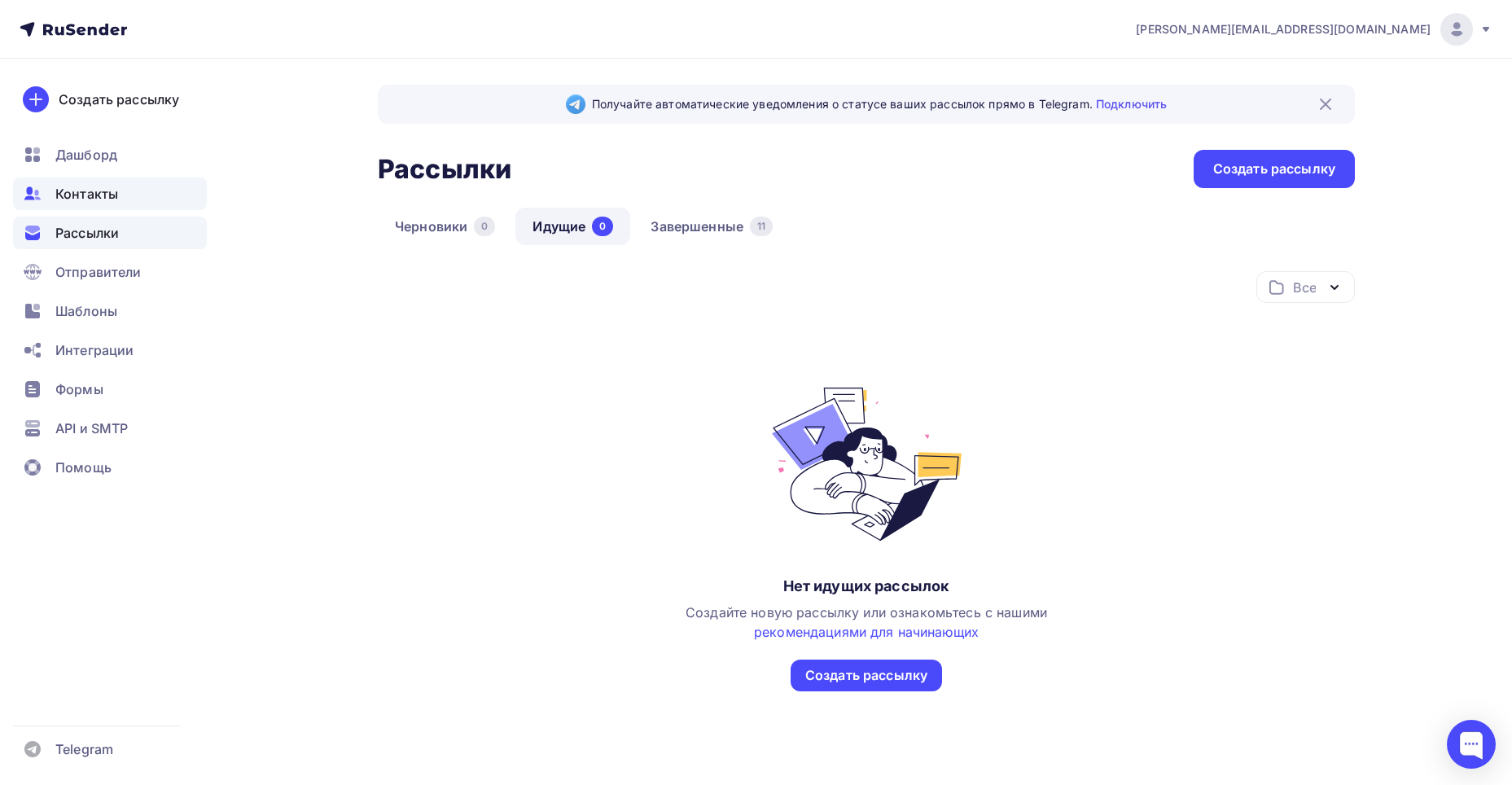
click at [105, 204] on div "Контакты" at bounding box center [109, 194] width 193 height 33
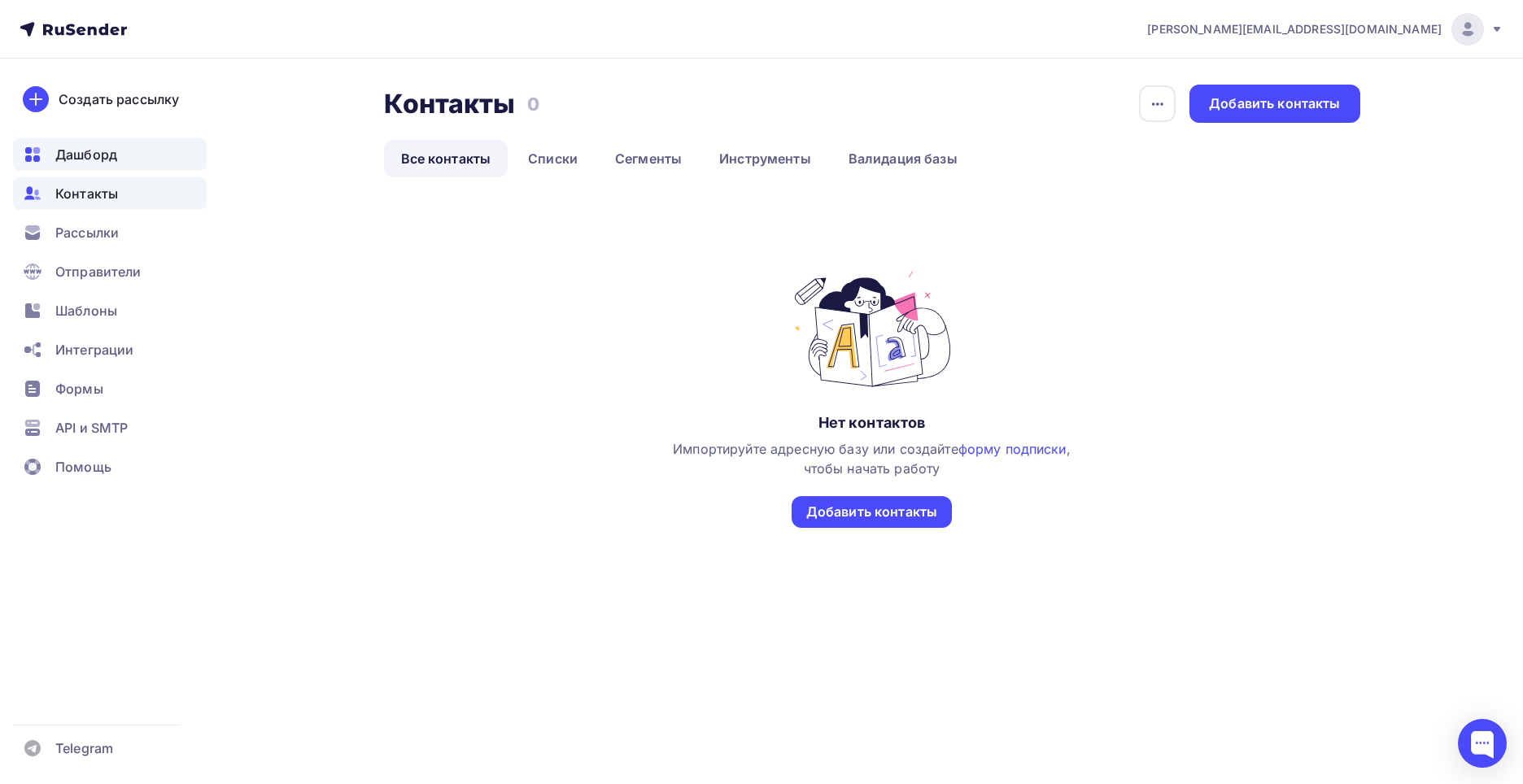
click at [109, 163] on span "Дашборд" at bounding box center [86, 154] width 62 height 19
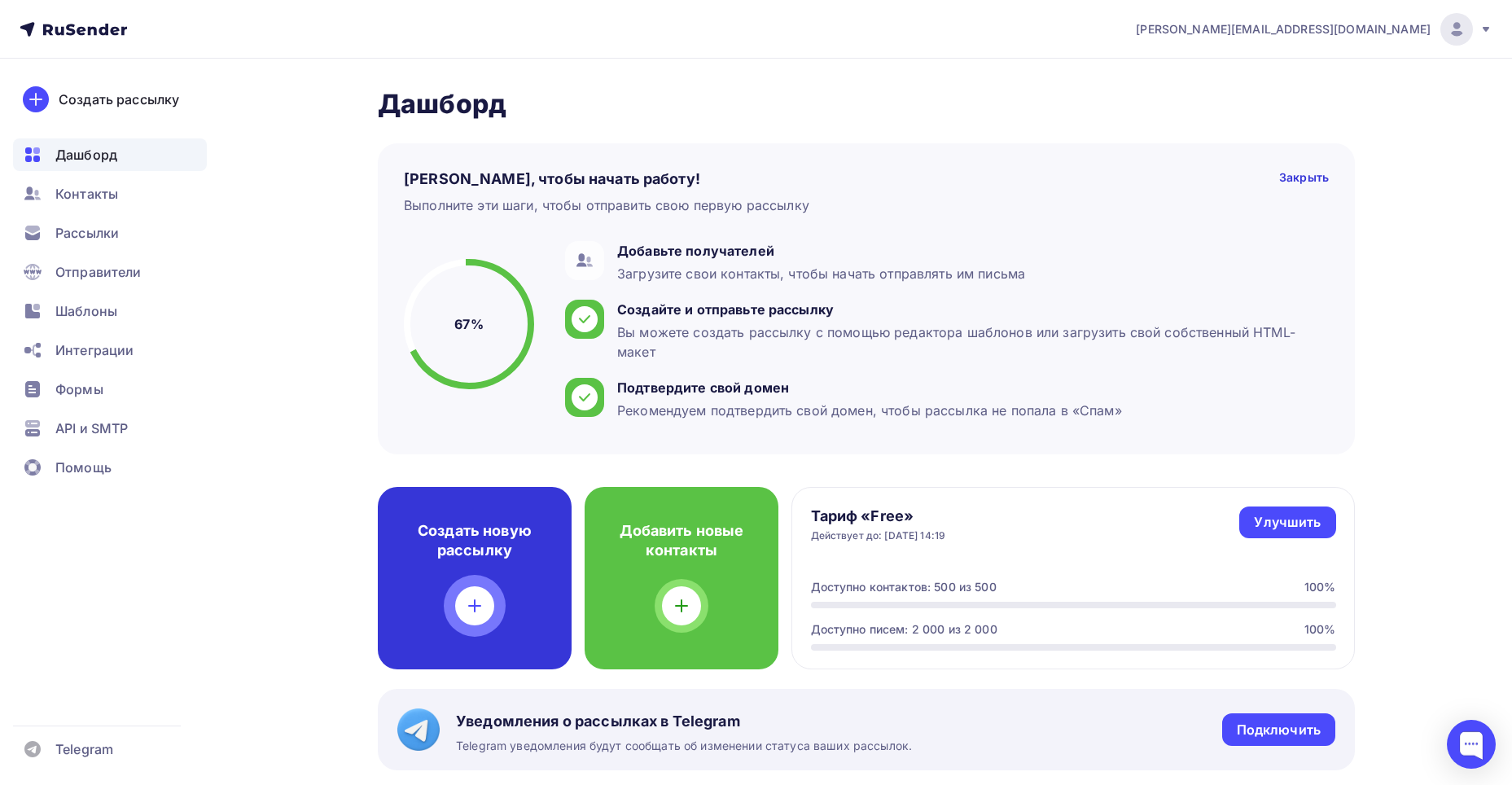
click at [493, 585] on div "Создать новую рассылку" at bounding box center [474, 578] width 193 height 183
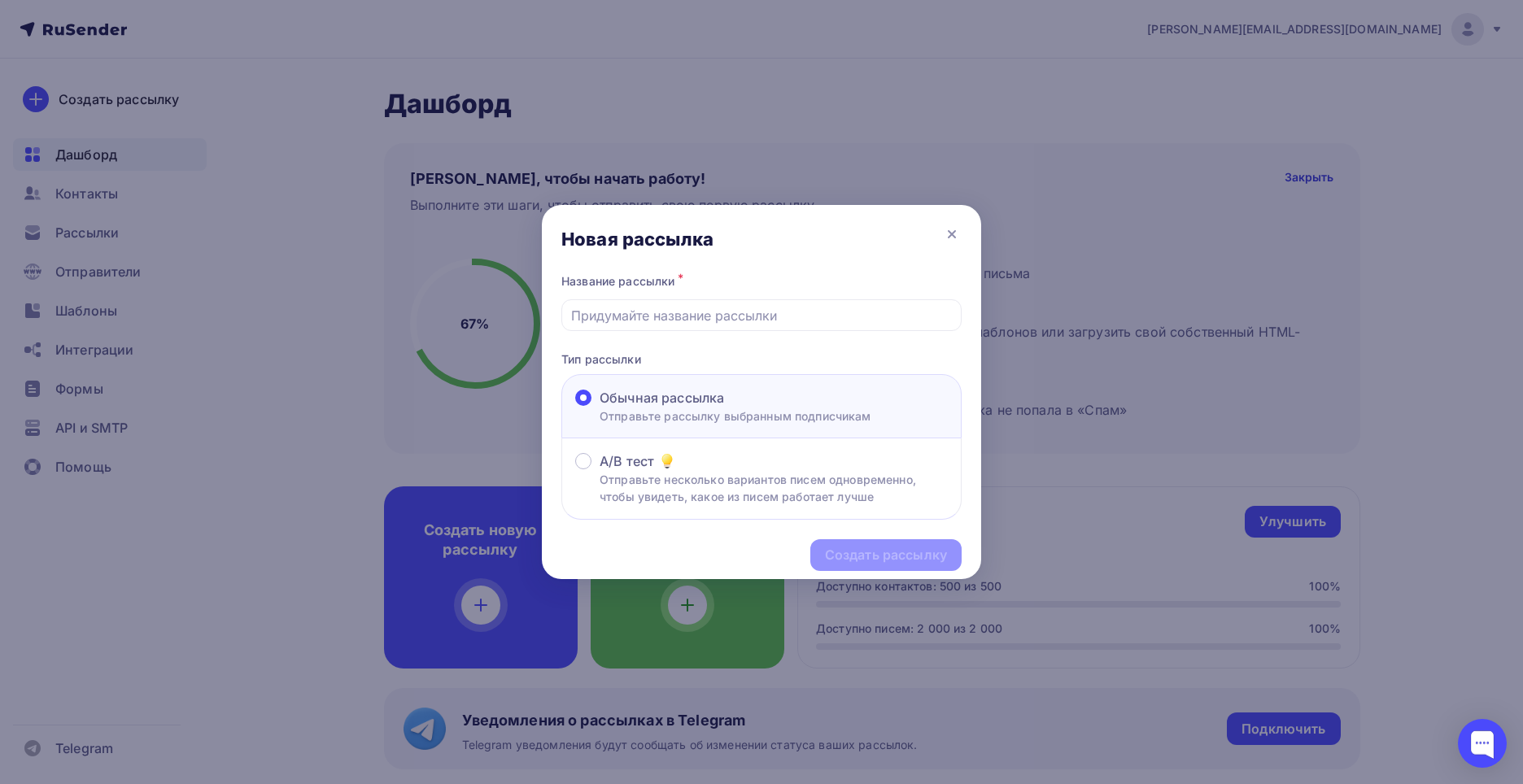
click at [759, 294] on div "Название рассылки *" at bounding box center [761, 300] width 400 height 61
click at [761, 310] on input "text" at bounding box center [761, 315] width 381 height 19
type input "Форум ЭНЭКА"
click at [900, 570] on div "Создать рассылку" at bounding box center [886, 555] width 151 height 32
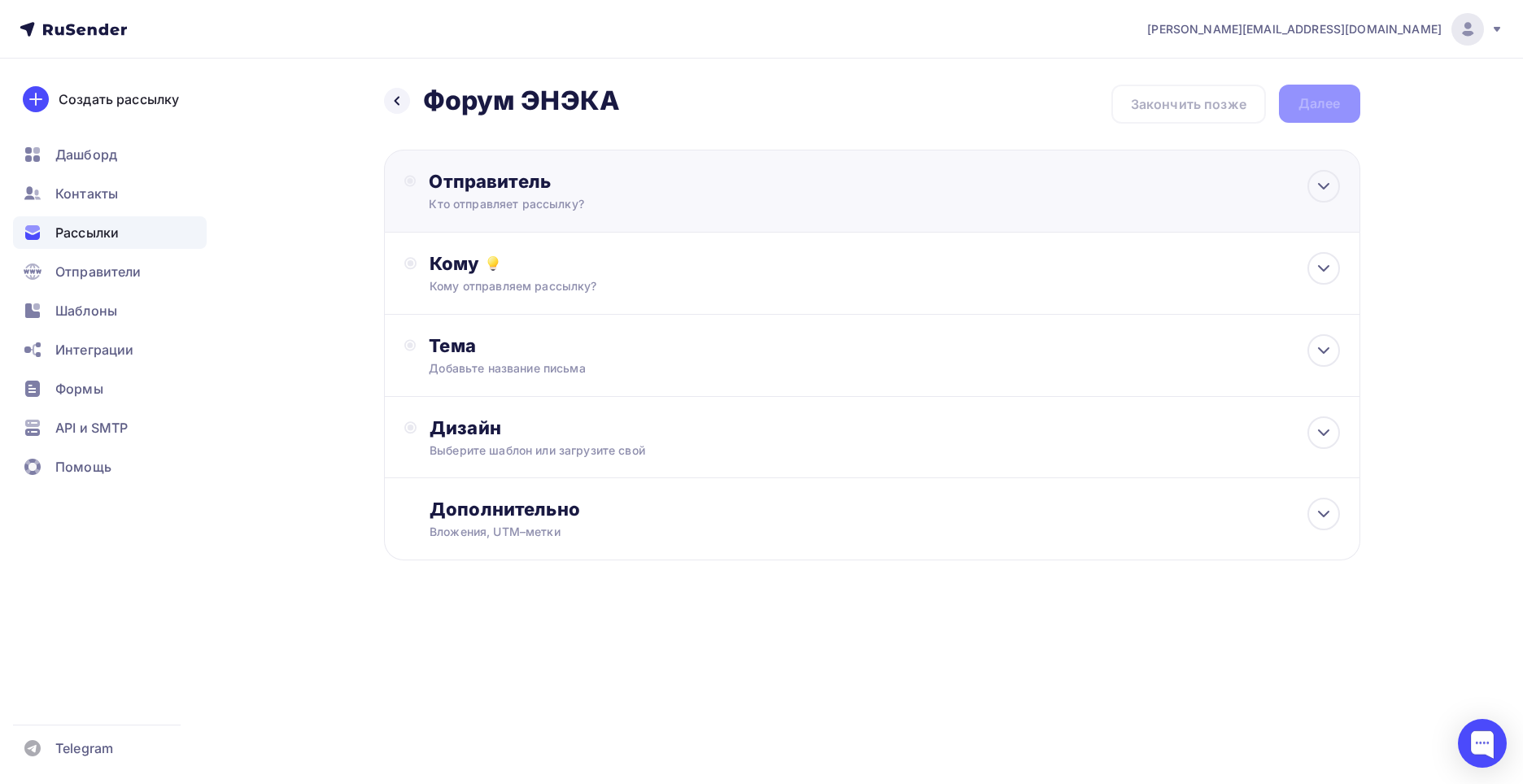
click at [614, 195] on div "Отправитель Кто отправляет рассылку? Email * adamovich.timofey@enecagroup.com r…" at bounding box center [605, 191] width 352 height 43
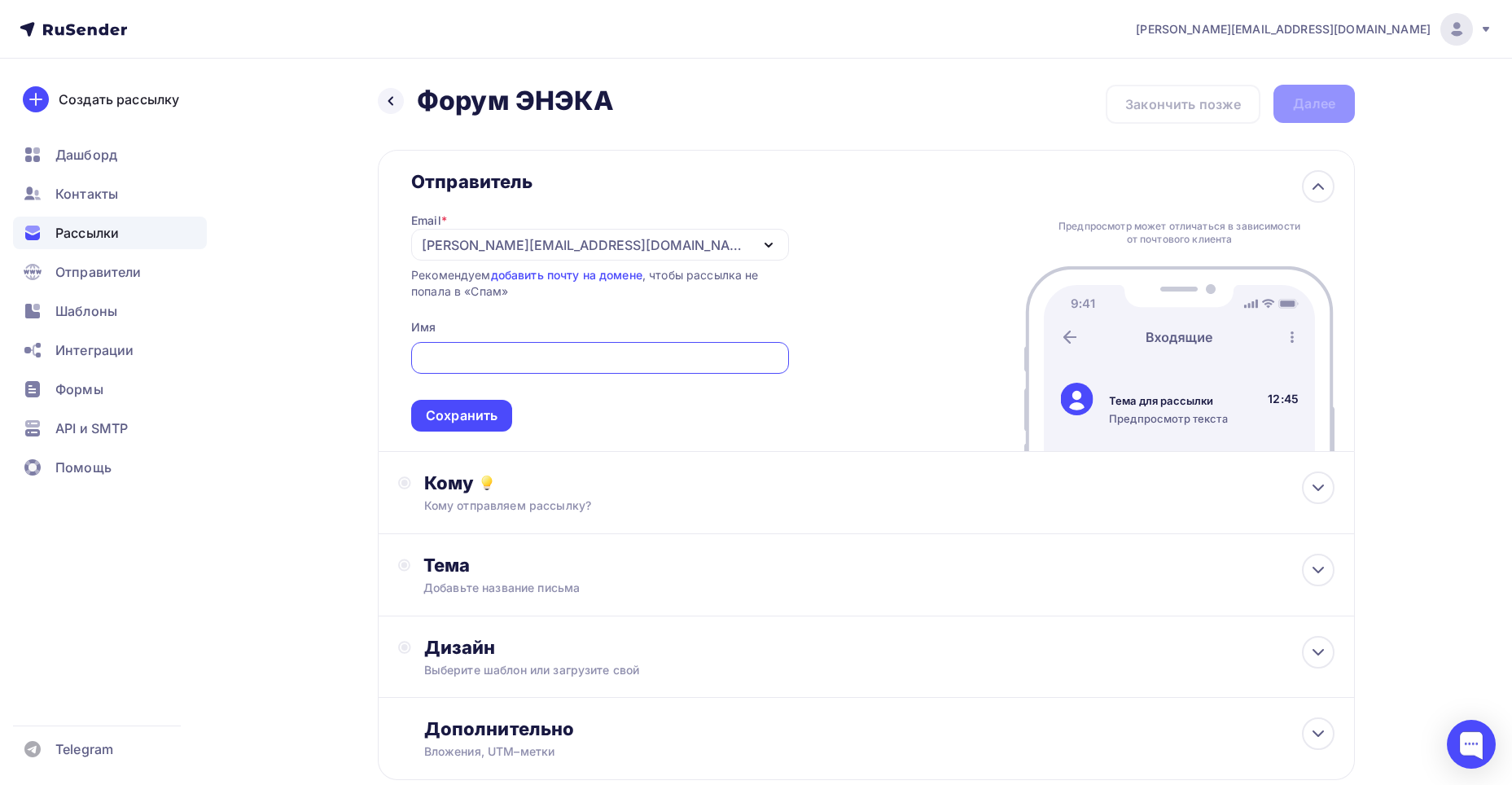
click at [435, 328] on div "Имя" at bounding box center [423, 327] width 24 height 17
click at [478, 339] on span "Сохранить" at bounding box center [600, 383] width 378 height 96
click at [478, 343] on div at bounding box center [600, 358] width 378 height 32
click at [485, 351] on input "text" at bounding box center [601, 358] width 360 height 19
click at [565, 297] on div "Рекомендуем добавить почту на домене , чтобы рассылка не попала в «Спам»" at bounding box center [600, 284] width 378 height 33
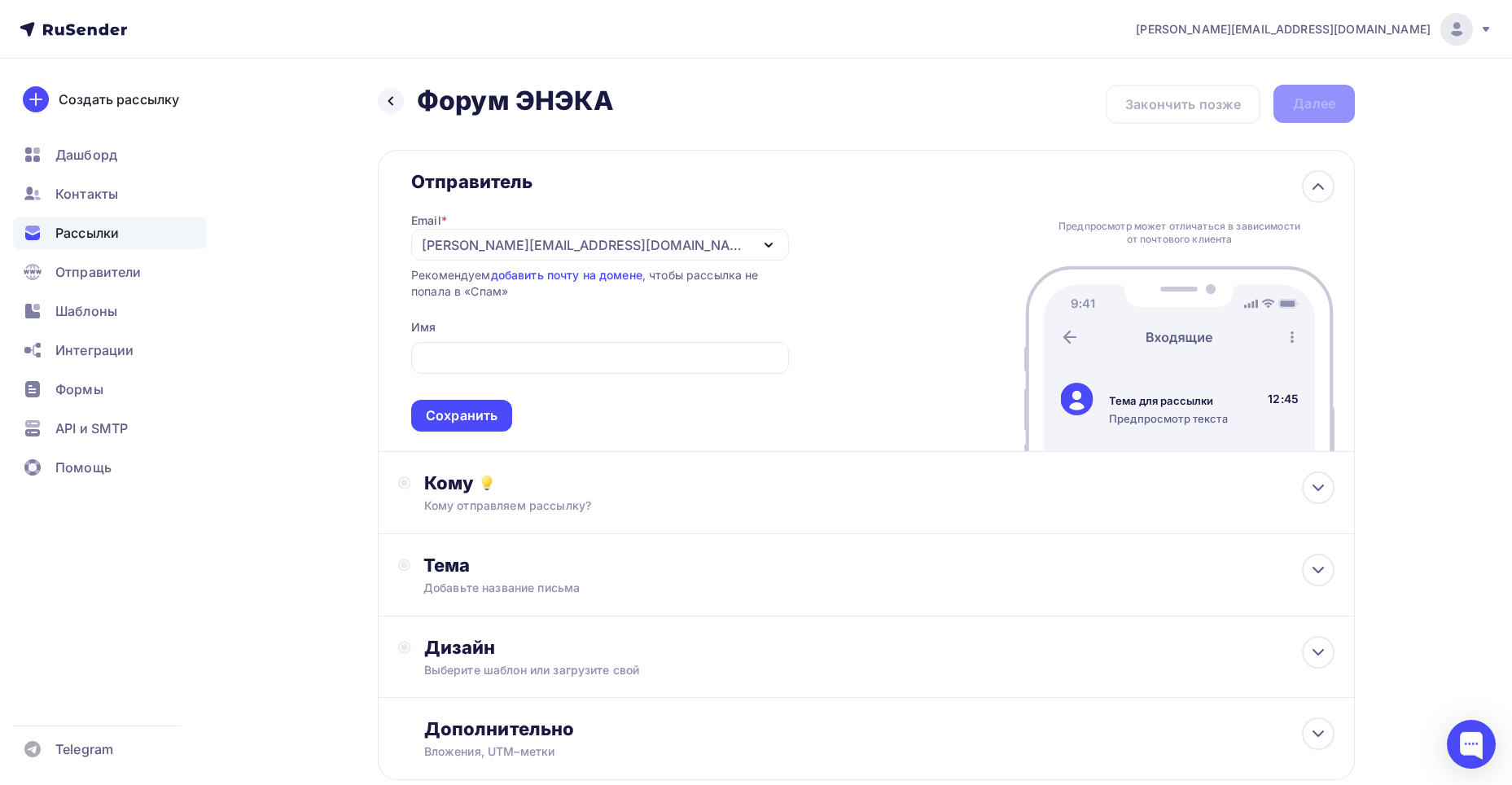
click at [552, 375] on span "Сохранить" at bounding box center [600, 383] width 378 height 96
click at [546, 364] on input "text" at bounding box center [601, 358] width 360 height 19
type input "Тимофей"
click at [502, 401] on div "Сохранить" at bounding box center [462, 416] width 101 height 32
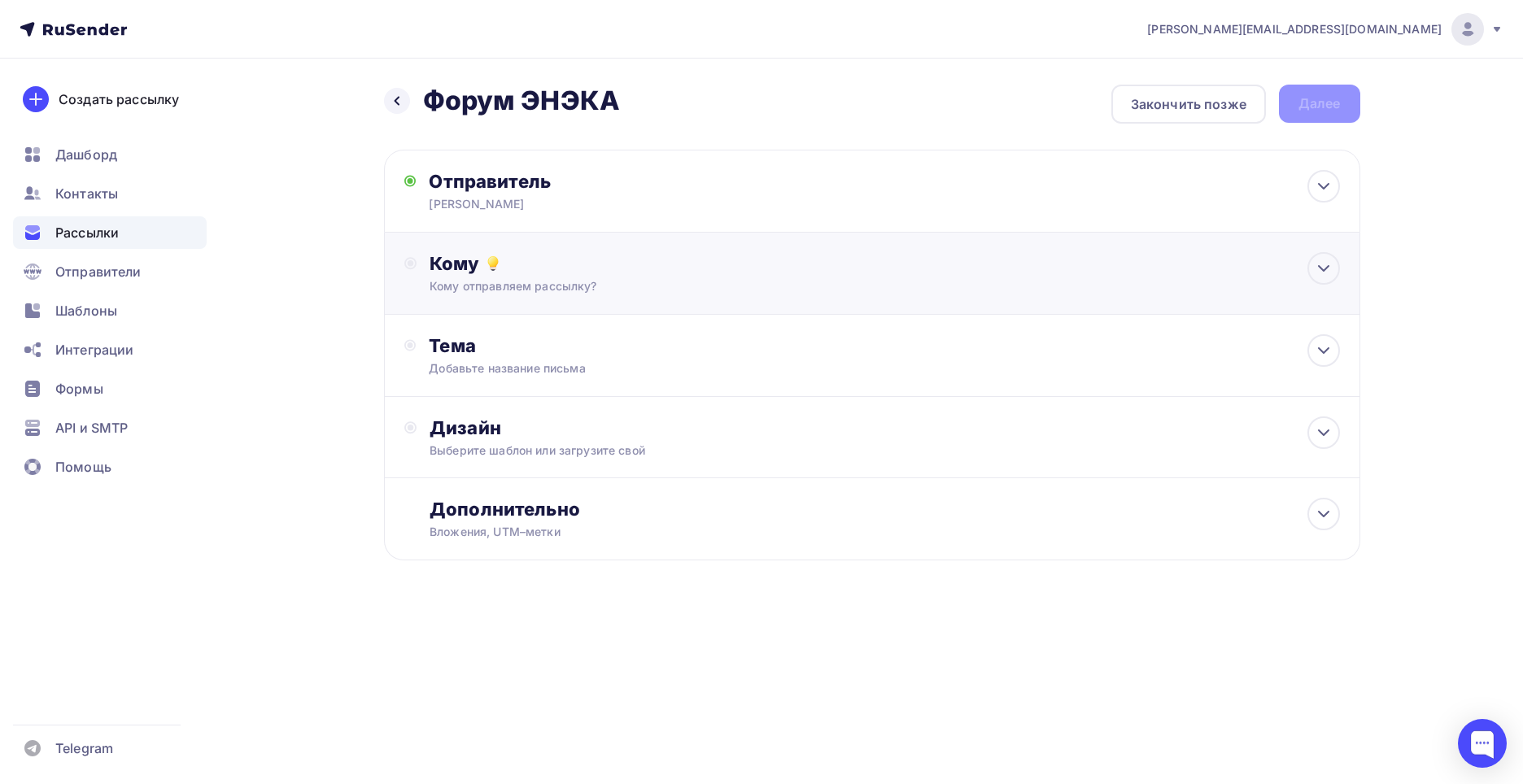
click at [515, 299] on div "Кому Кому отправляем рассылку? Списки получателей Нет получателей Все списки id…" at bounding box center [873, 274] width 977 height 82
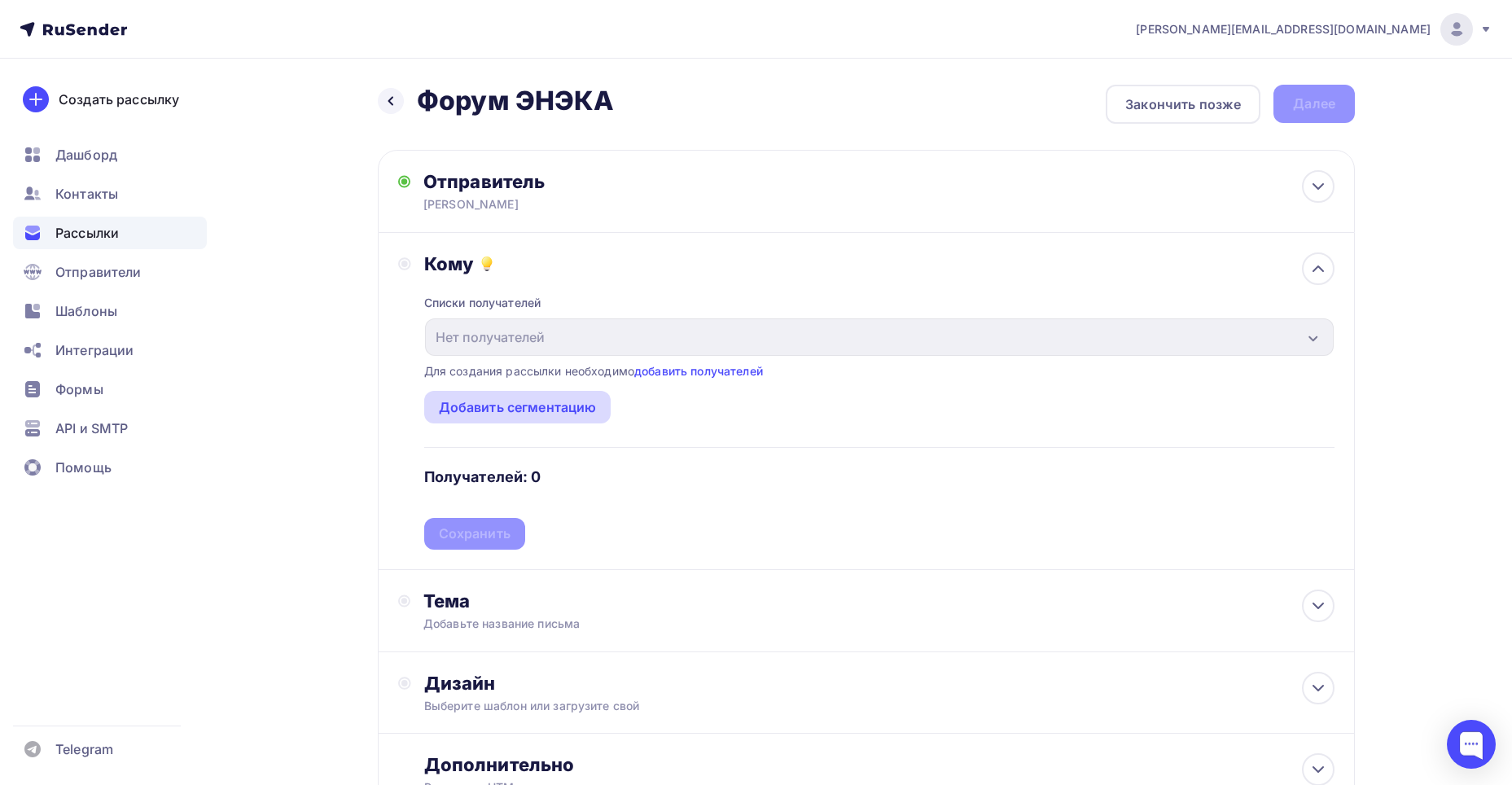
click at [567, 410] on div "Добавить сегментацию" at bounding box center [518, 407] width 158 height 19
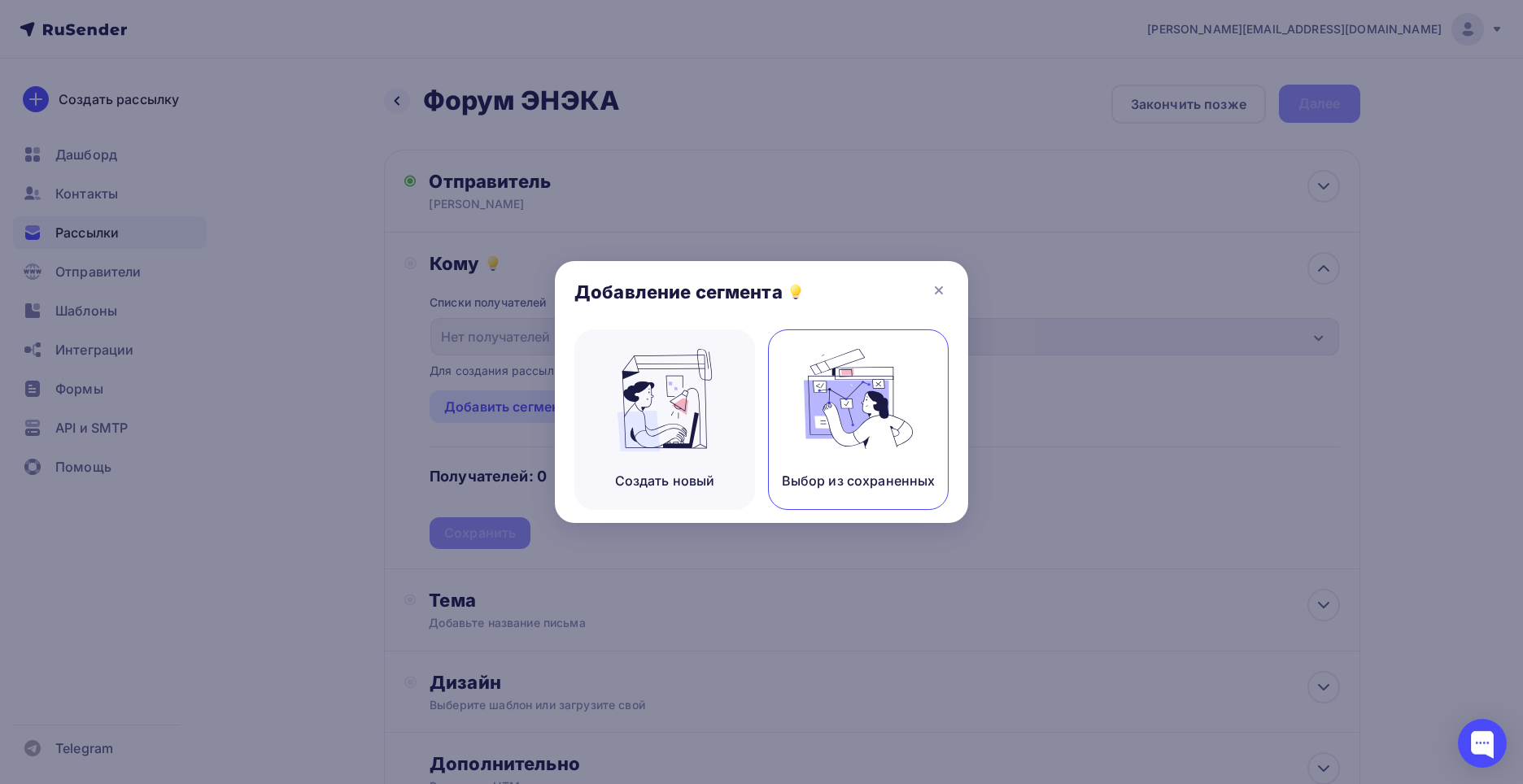
click at [854, 405] on img at bounding box center [858, 401] width 109 height 103
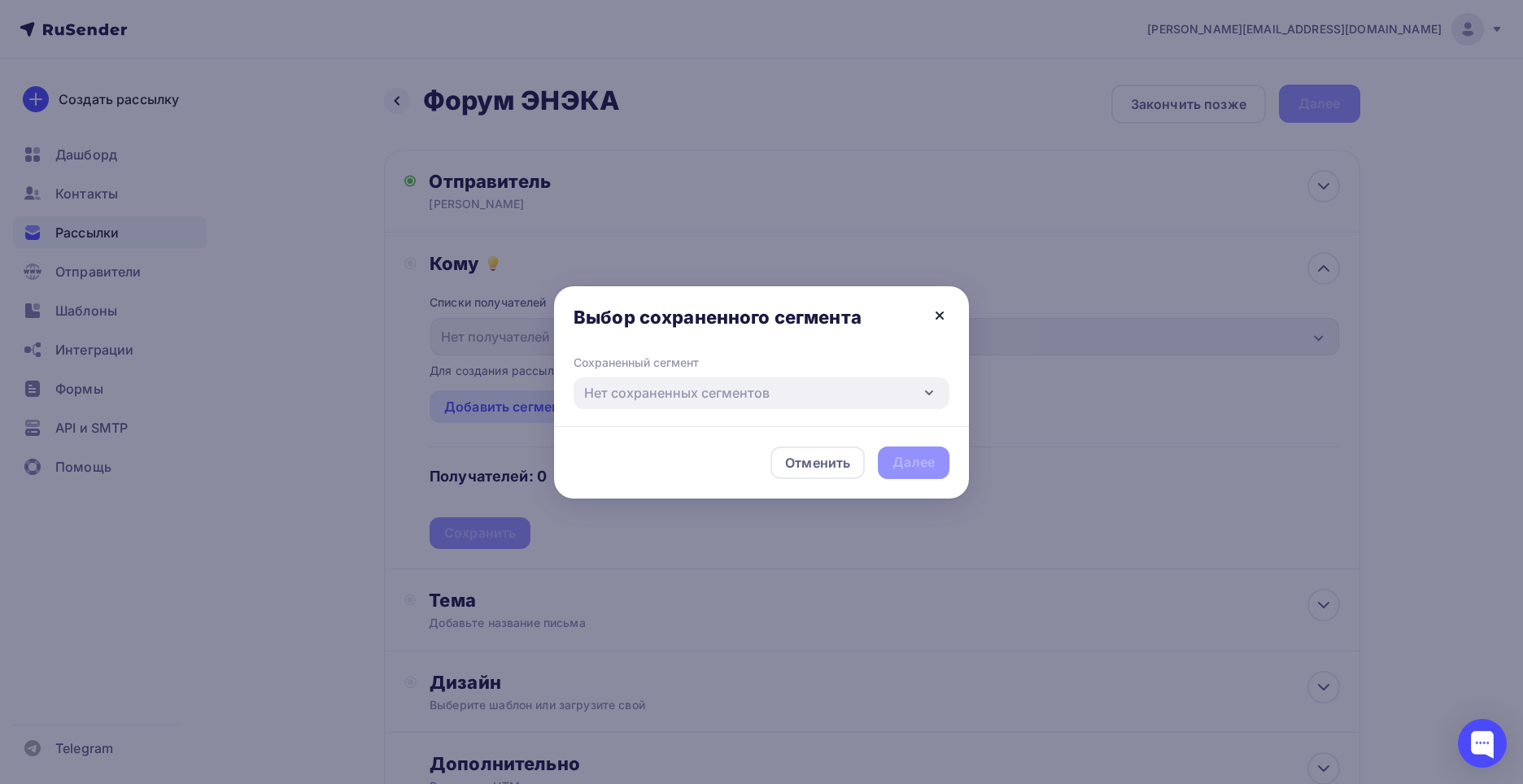
click at [944, 313] on icon at bounding box center [940, 315] width 19 height 19
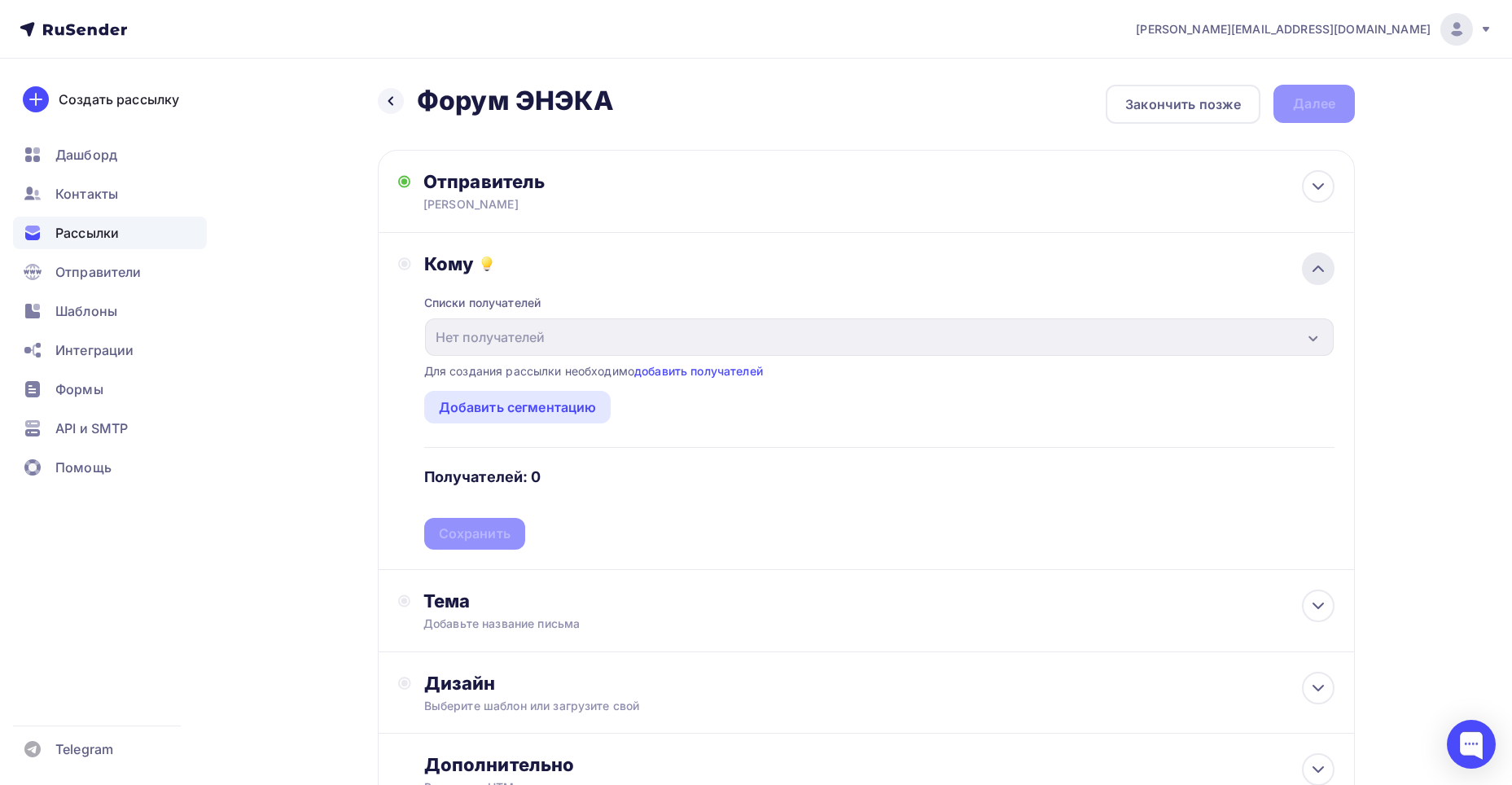
click at [1313, 266] on icon at bounding box center [1319, 269] width 19 height 19
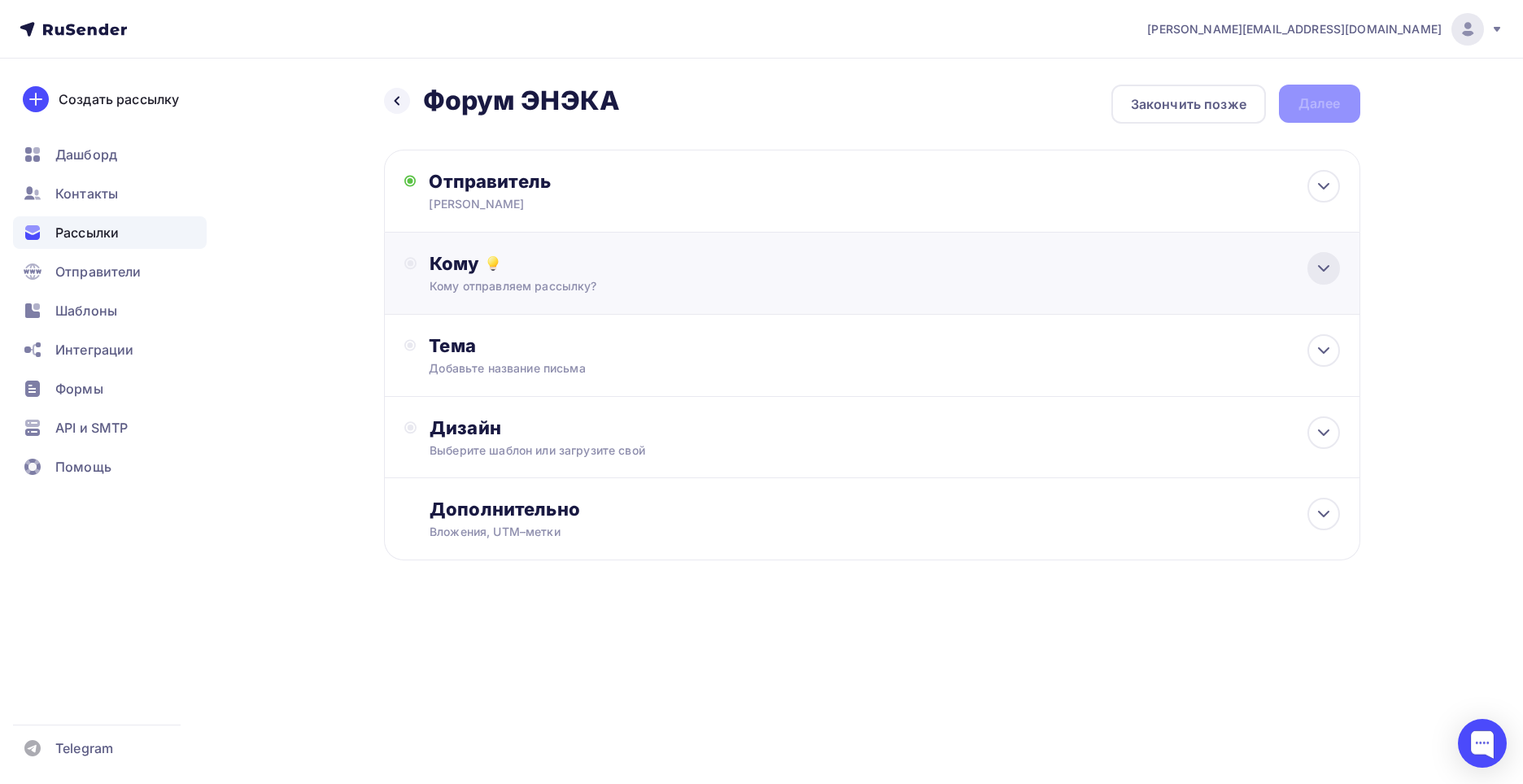
click at [1311, 266] on div at bounding box center [1324, 269] width 33 height 33
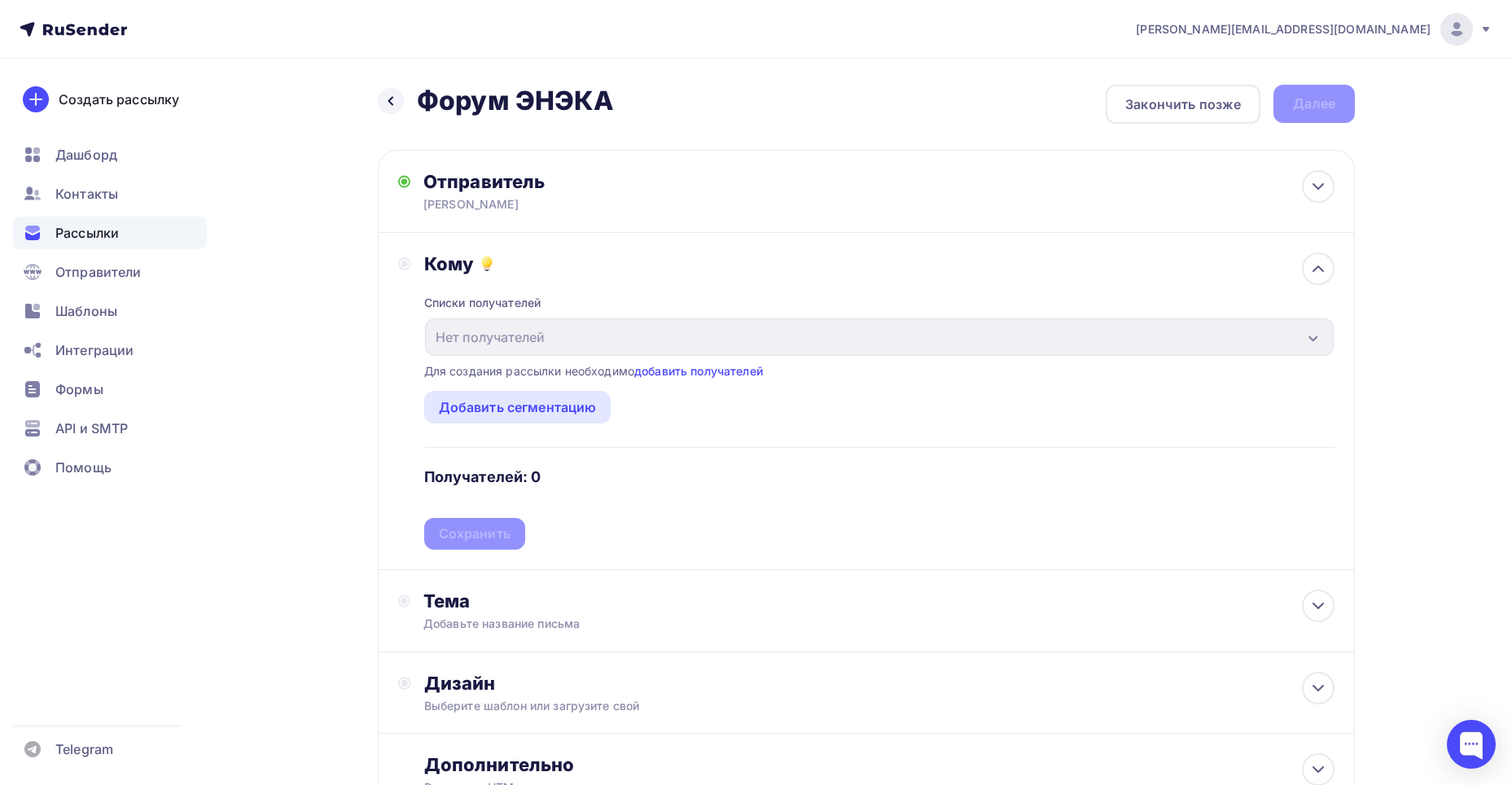
click at [475, 527] on div "Списки получателей Нет получателей Все списки id Добавить список Для создания р…" at bounding box center [879, 412] width 911 height 274
click at [500, 404] on div "Добавить сегментацию" at bounding box center [518, 407] width 158 height 19
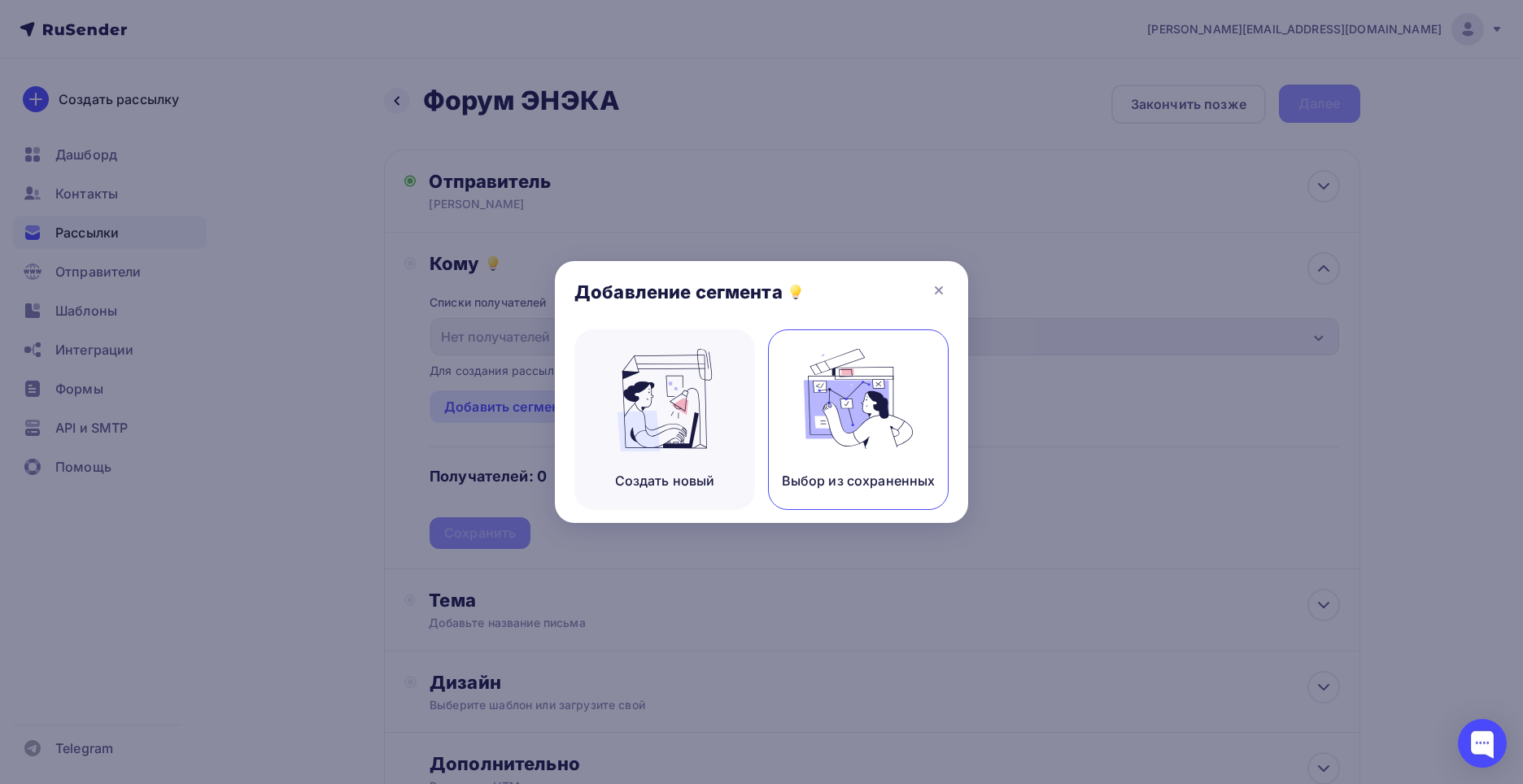
click at [835, 430] on img at bounding box center [858, 401] width 109 height 103
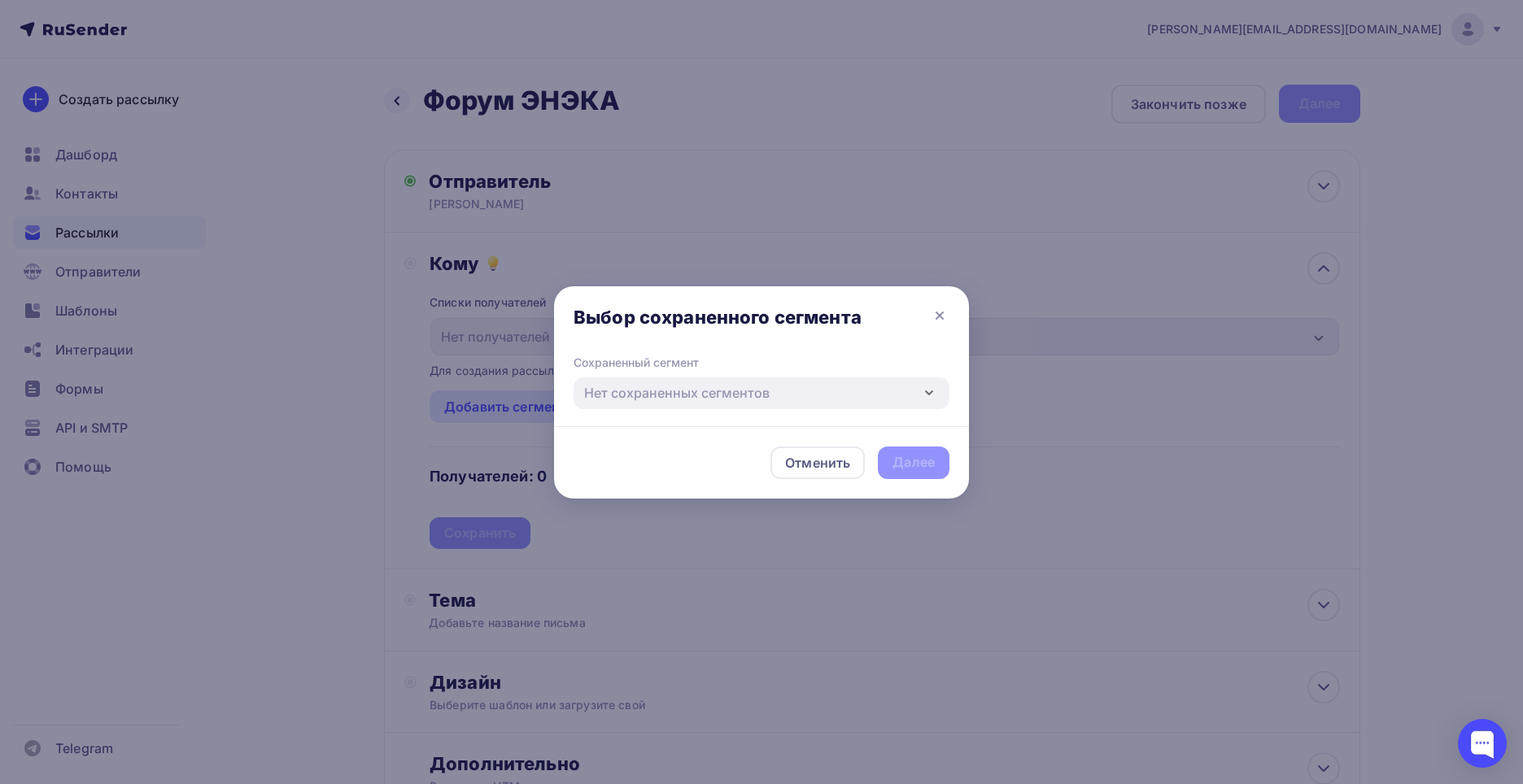
click at [834, 414] on div "Сохраненный сегмент Нет сохраненных сегментов" at bounding box center [761, 390] width 414 height 72
click at [945, 320] on icon at bounding box center [940, 315] width 19 height 19
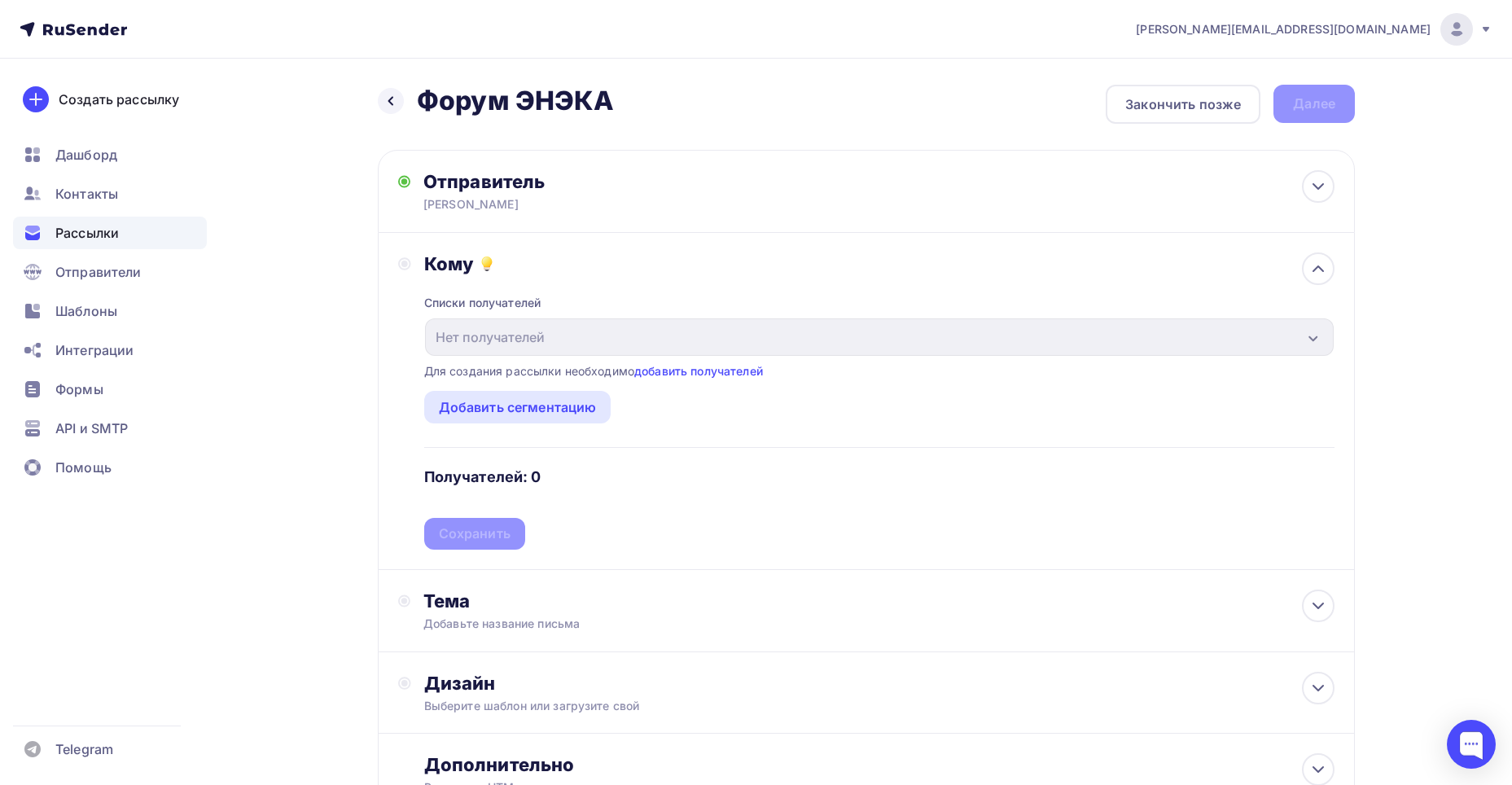
click at [773, 514] on div "Списки получателей Нет получателей Все списки id Добавить список Для создания р…" at bounding box center [879, 412] width 911 height 274
click at [1315, 270] on icon at bounding box center [1319, 268] width 10 height 5
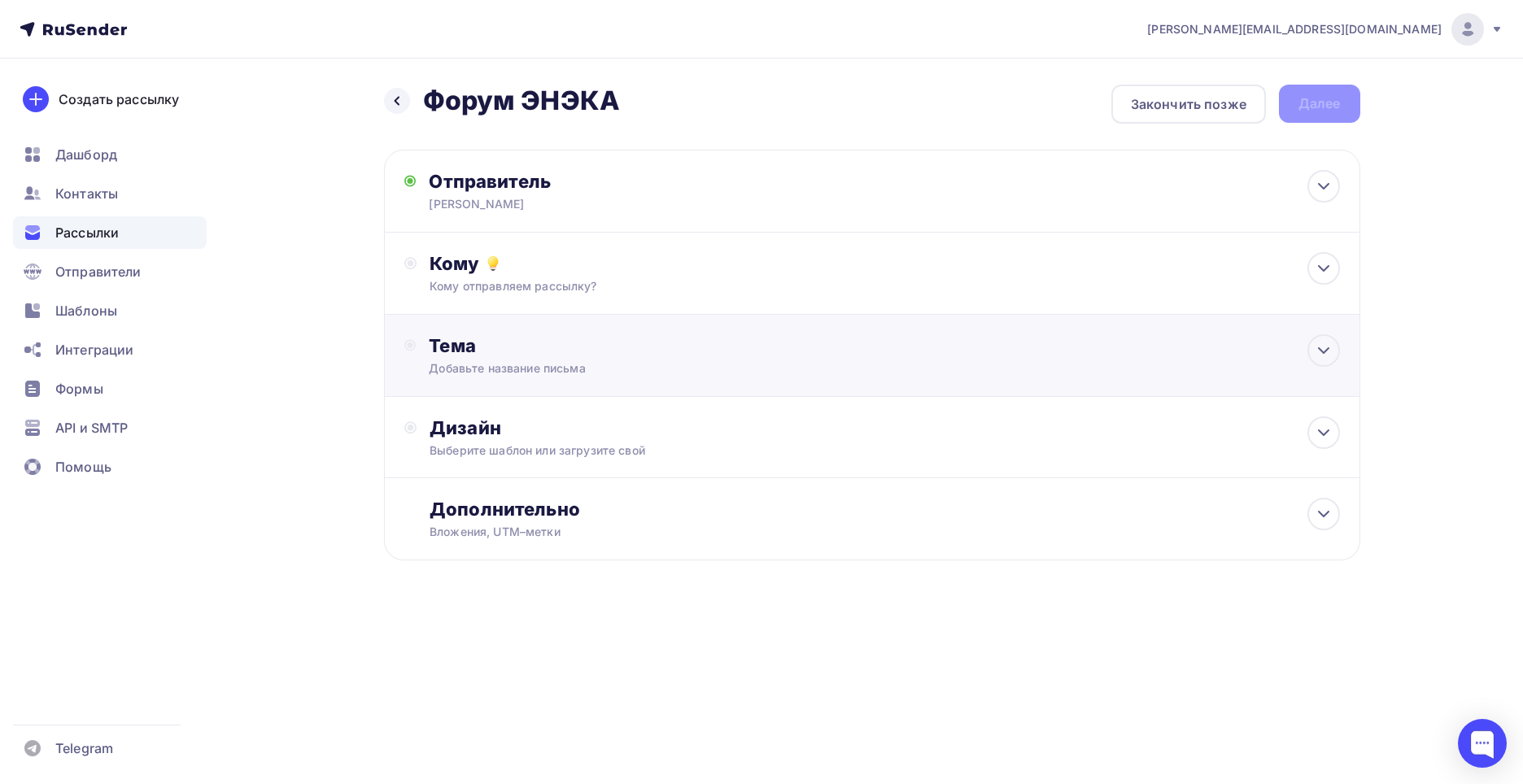
click at [639, 371] on div "Добавьте название письма" at bounding box center [574, 368] width 289 height 16
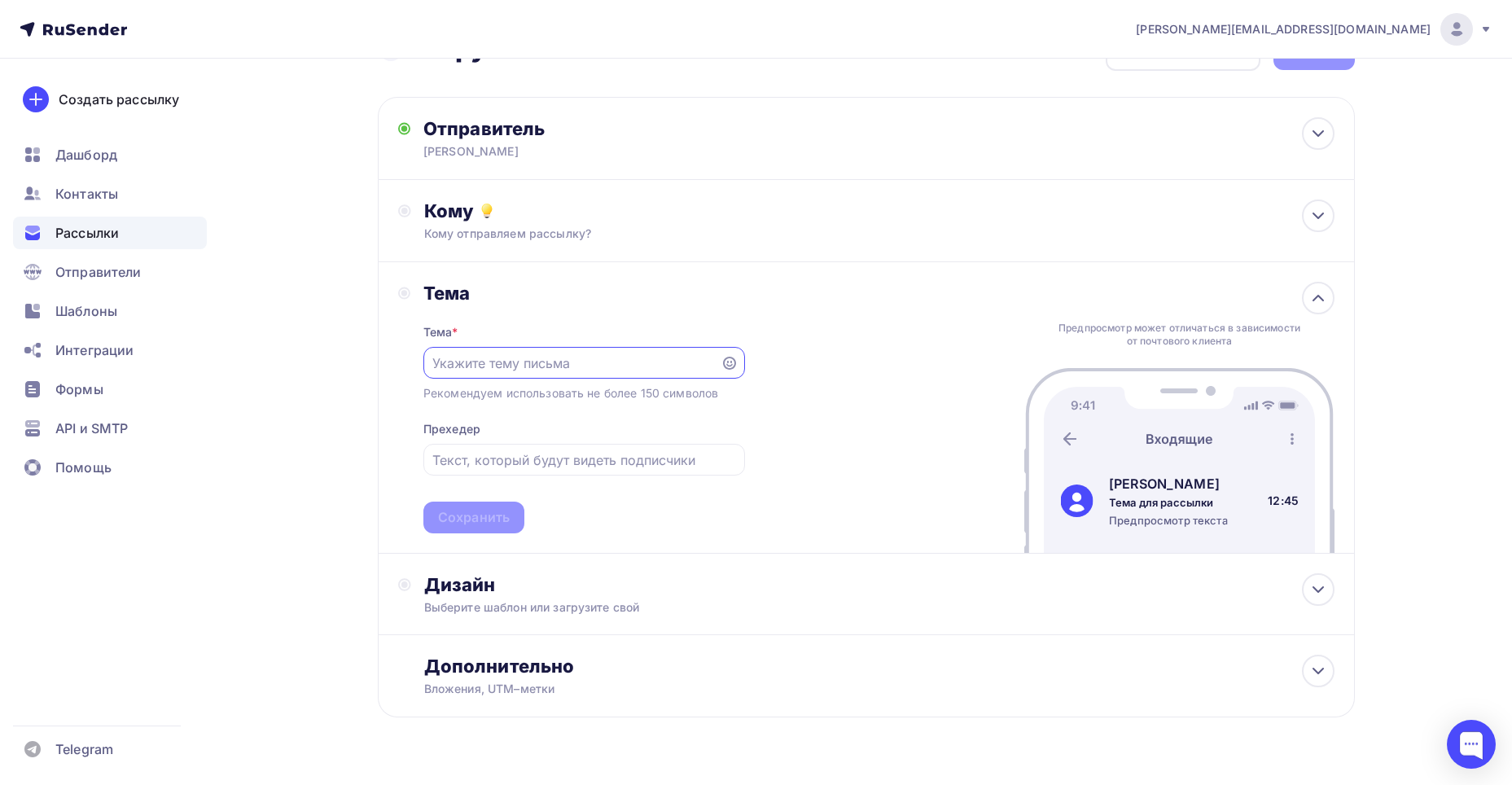
scroll to position [82, 0]
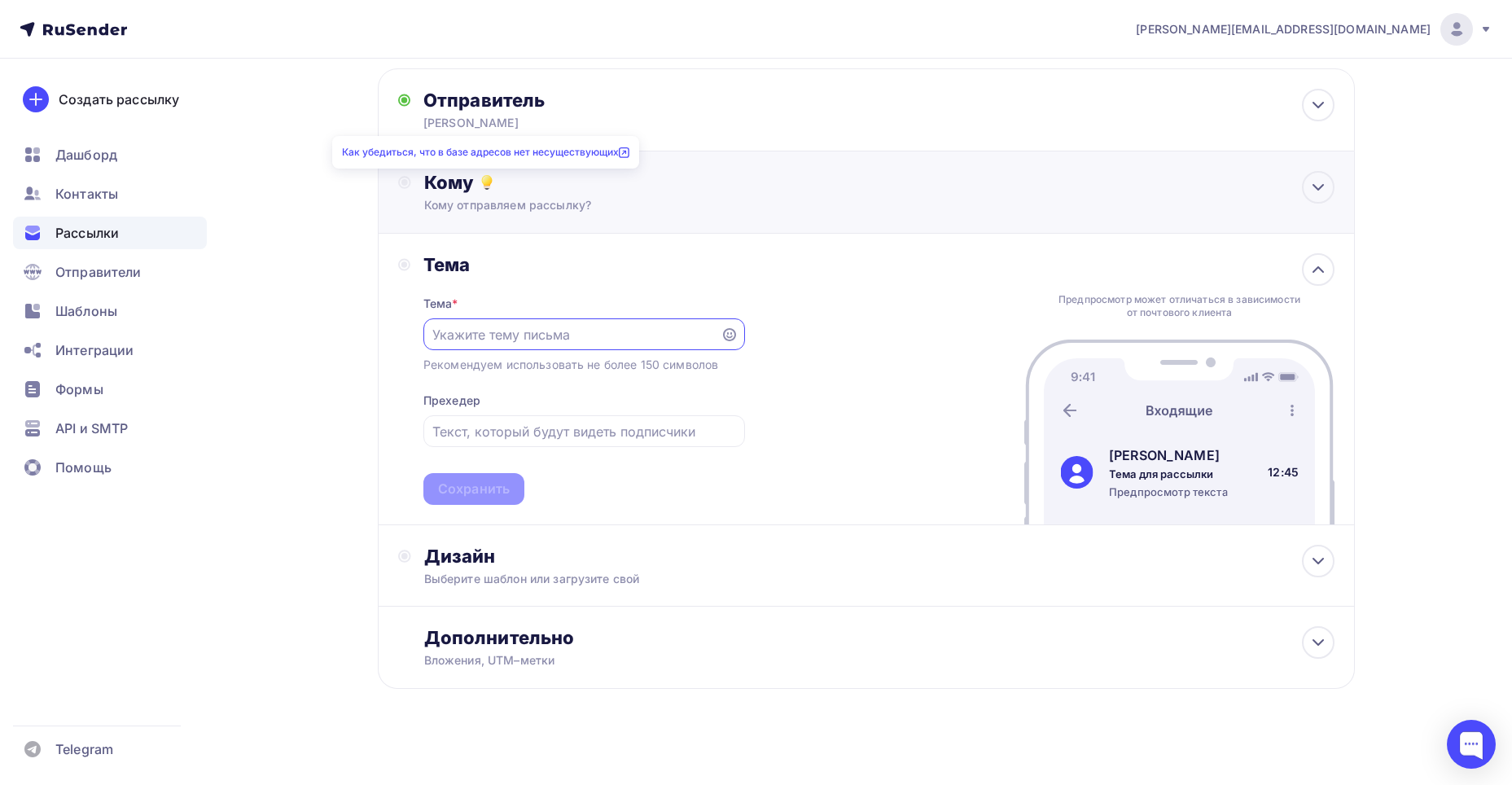
click at [484, 182] on icon at bounding box center [487, 180] width 9 height 9
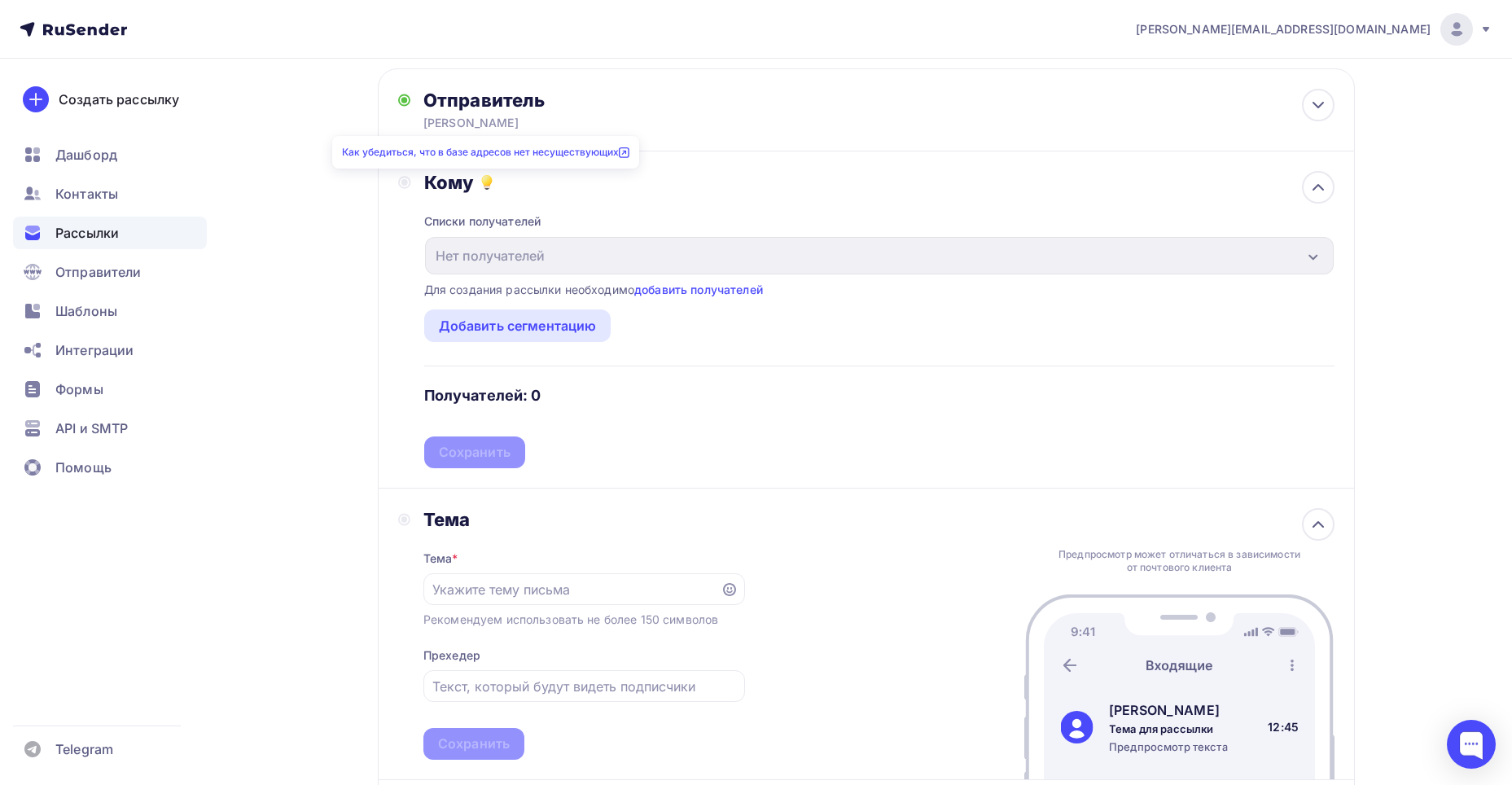
click at [495, 151] on link "Как убедиться, что в базе адресов нет несуществующих" at bounding box center [486, 152] width 288 height 13
click at [691, 287] on link "добавить получателей" at bounding box center [699, 290] width 128 height 14
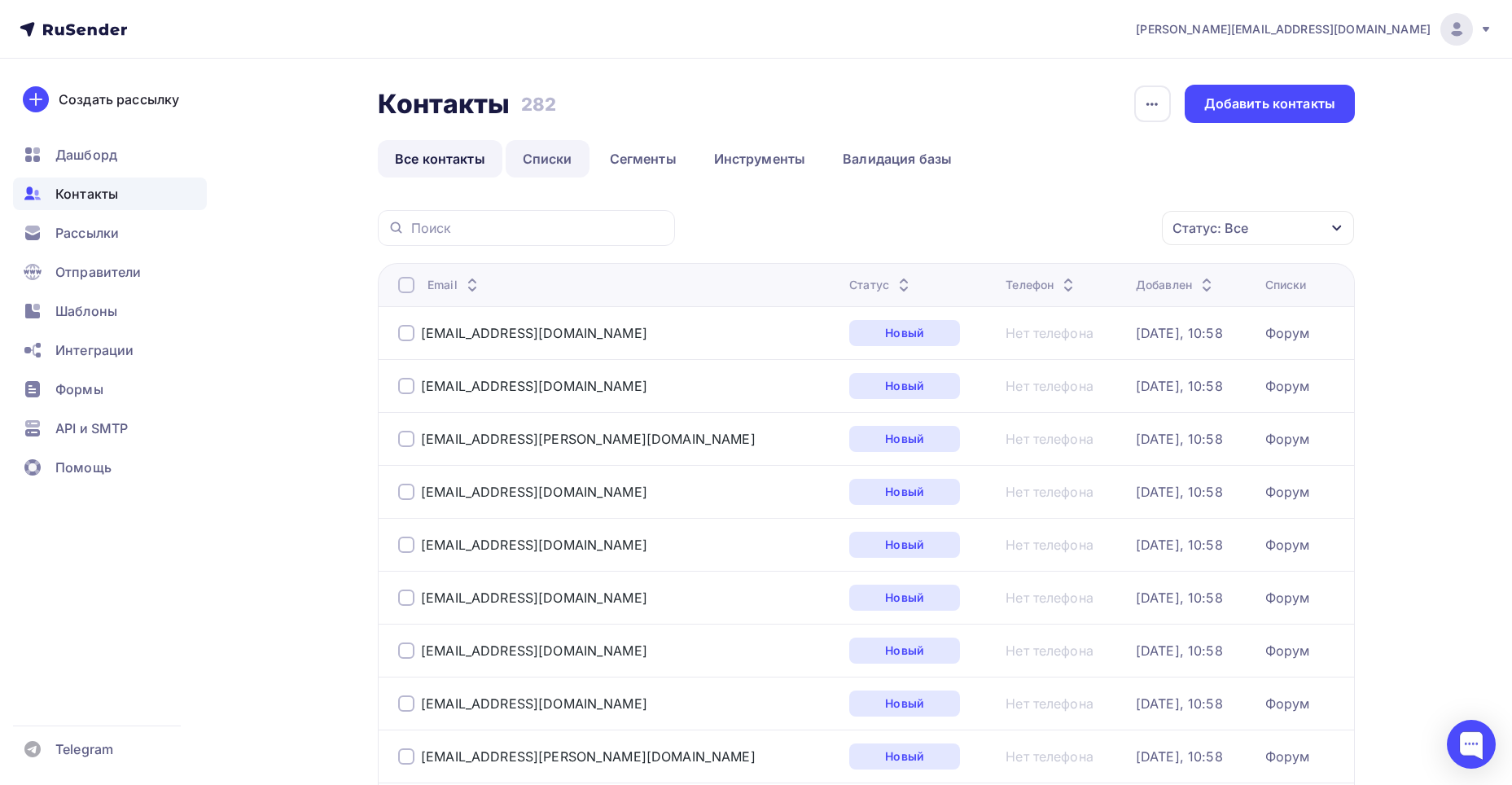
click at [560, 163] on link "Списки" at bounding box center [547, 158] width 84 height 38
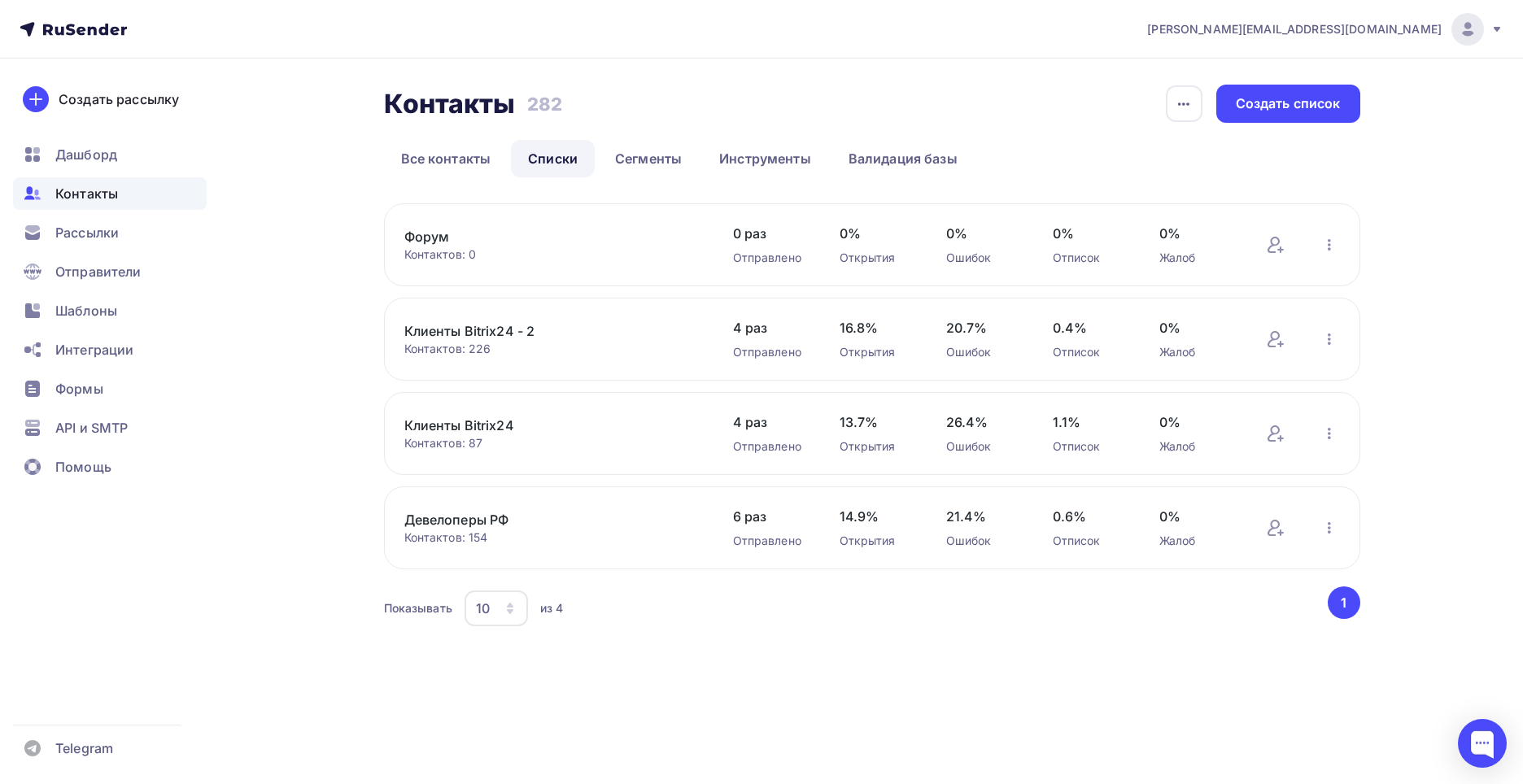
click at [665, 251] on div "Контактов: 0" at bounding box center [552, 254] width 296 height 16
click at [1339, 242] on icon "button" at bounding box center [1329, 245] width 19 height 19
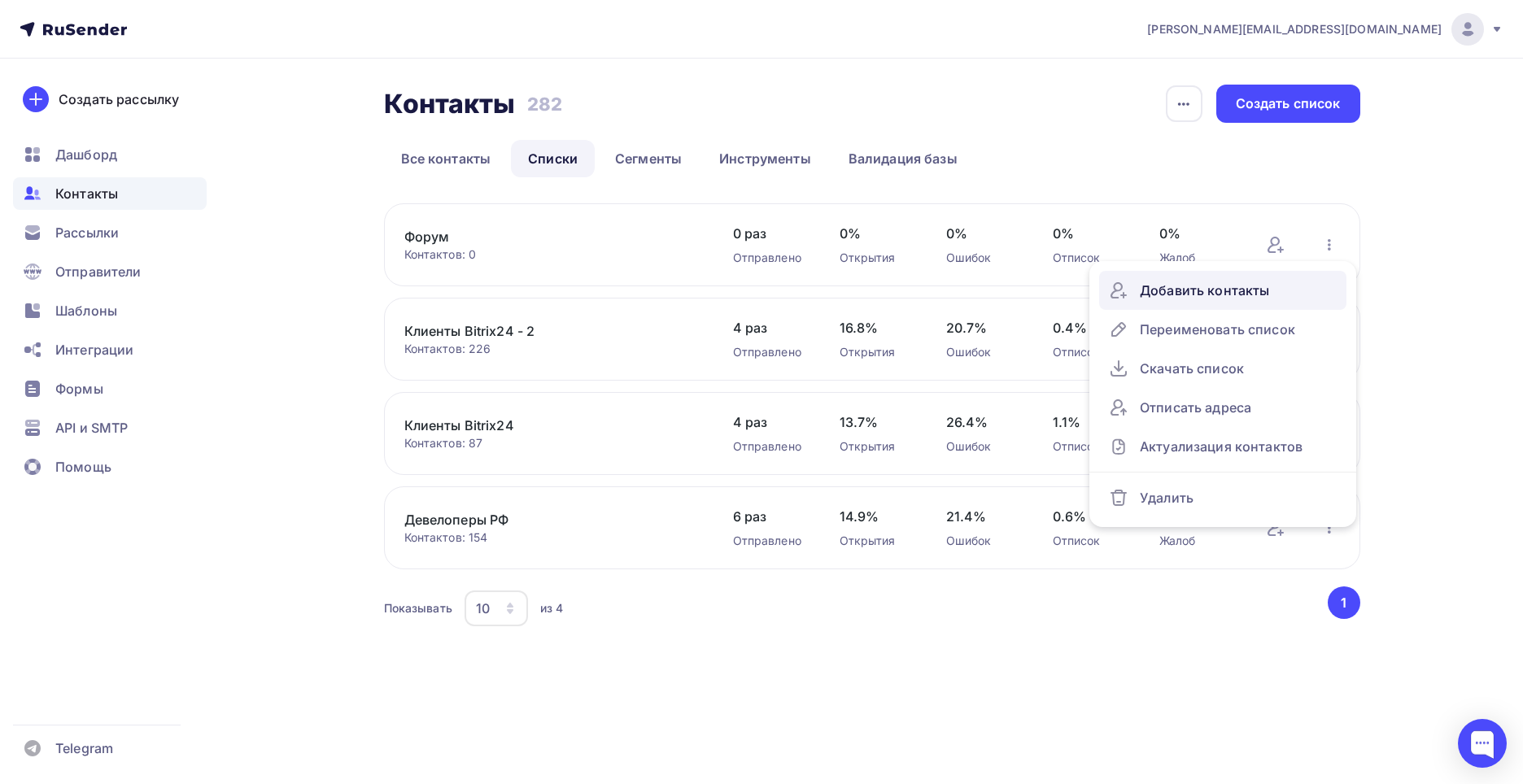
click at [1296, 282] on div "Добавить контакты" at bounding box center [1222, 290] width 228 height 26
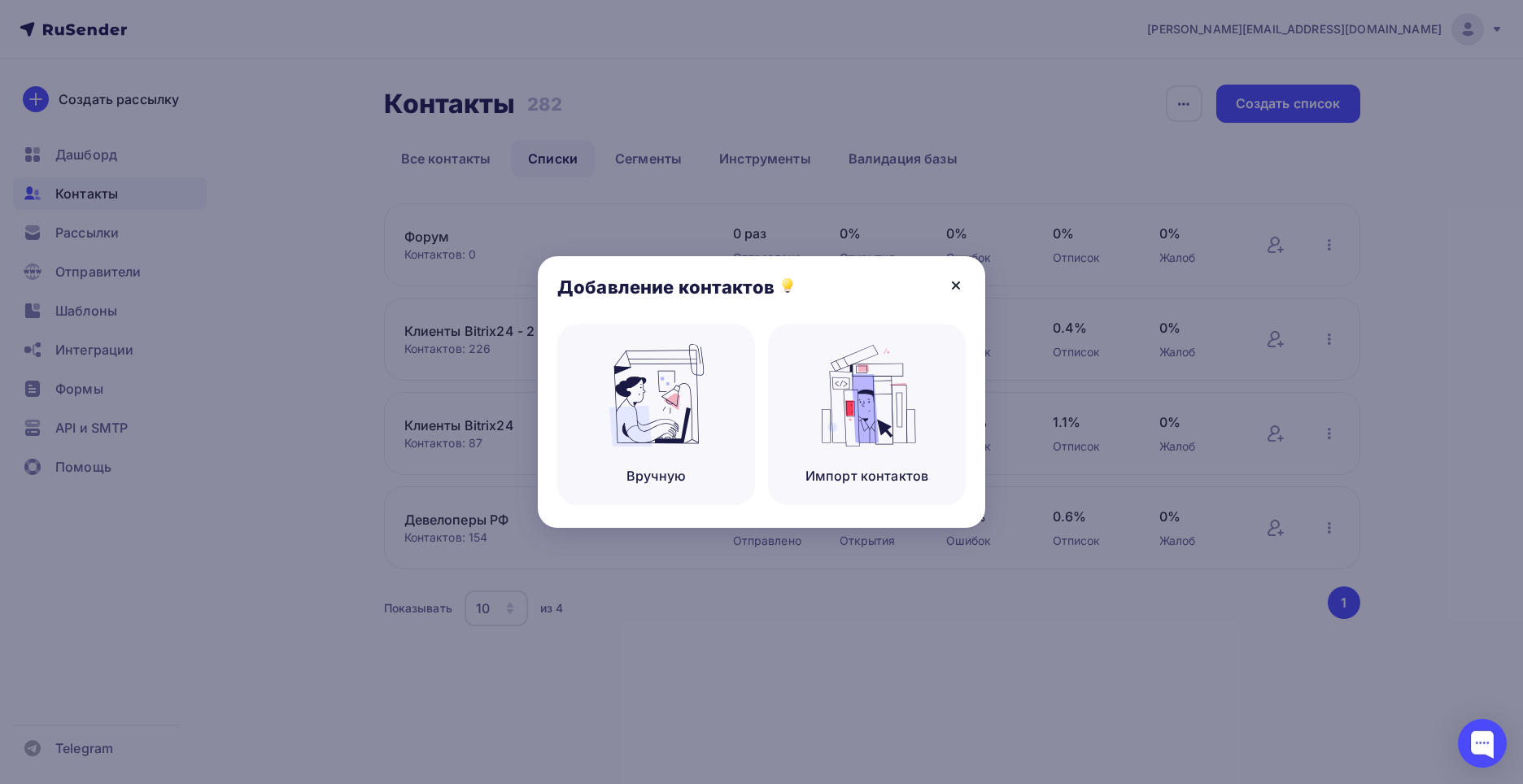
click at [964, 282] on icon at bounding box center [956, 285] width 19 height 19
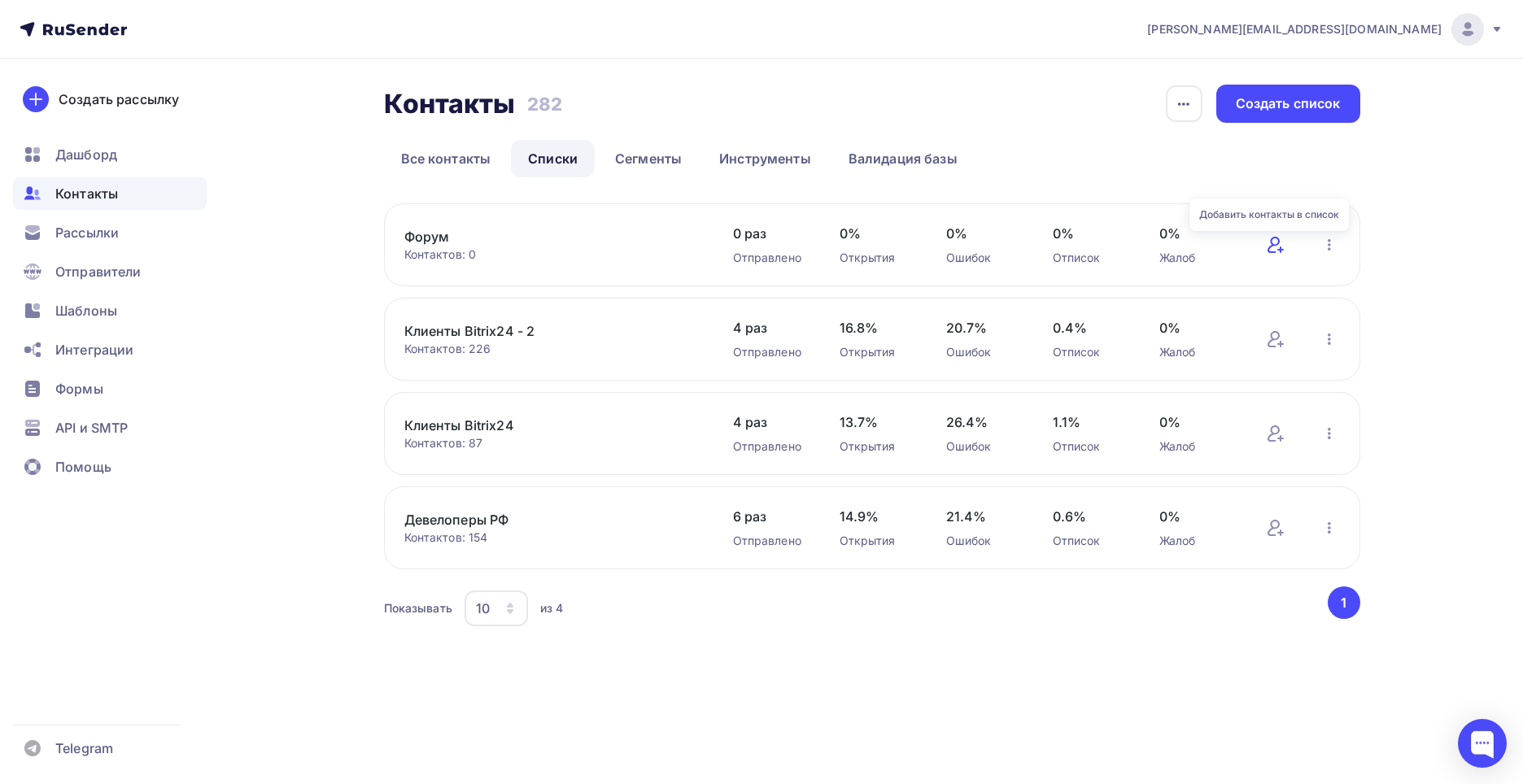
click at [1273, 252] on icon at bounding box center [1274, 245] width 13 height 16
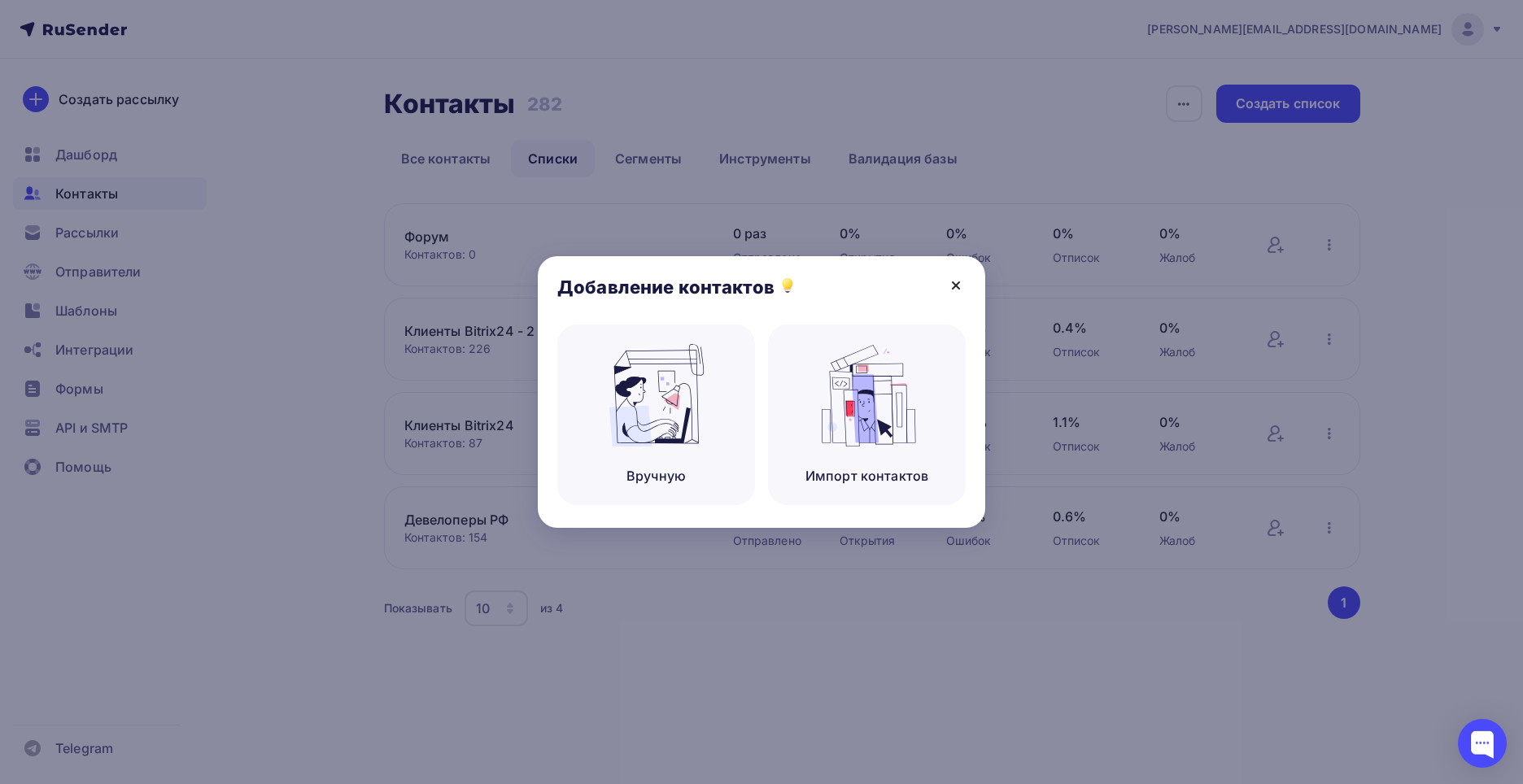
click at [961, 284] on icon at bounding box center [956, 285] width 19 height 19
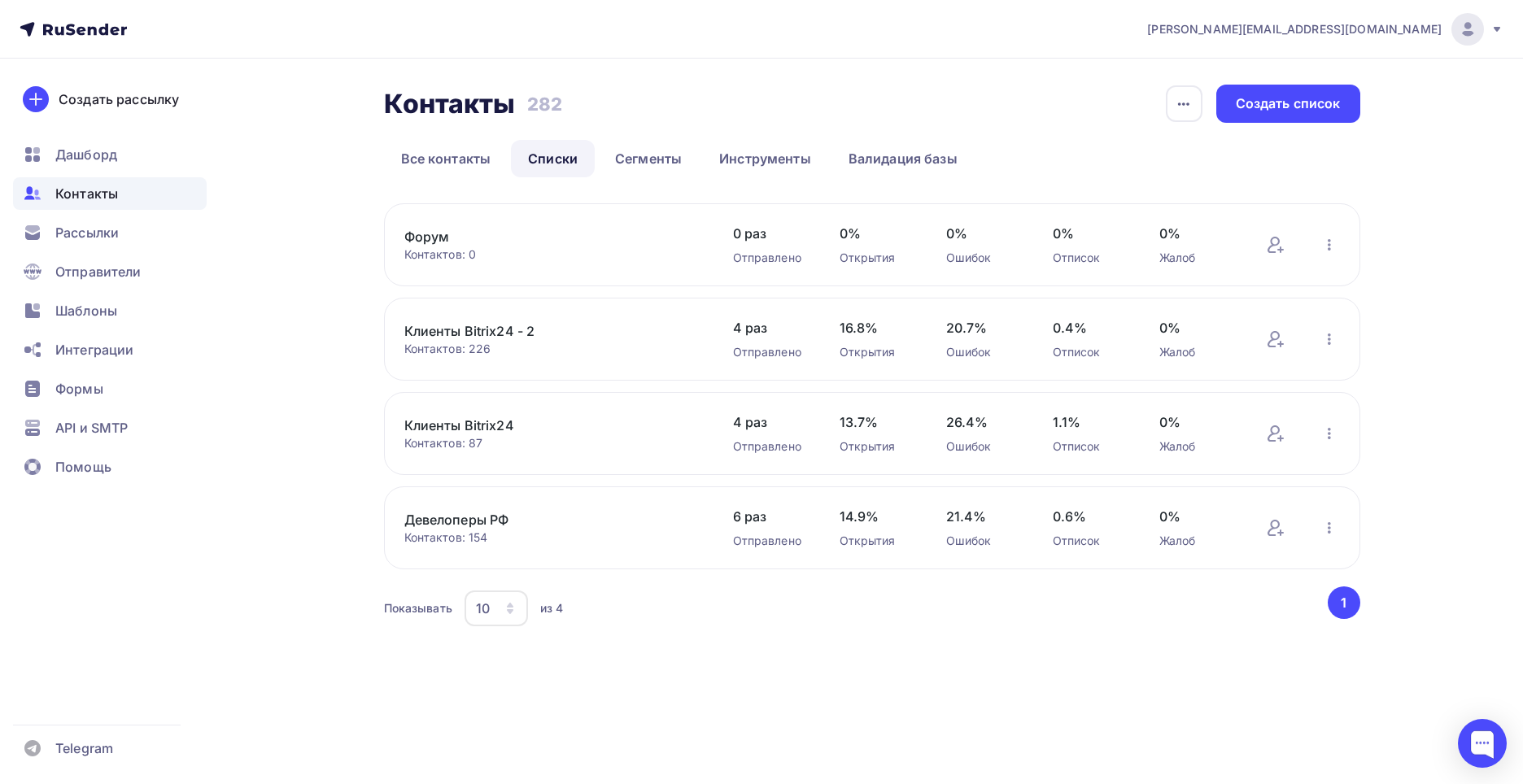
click at [420, 234] on link "Форум" at bounding box center [543, 237] width 277 height 19
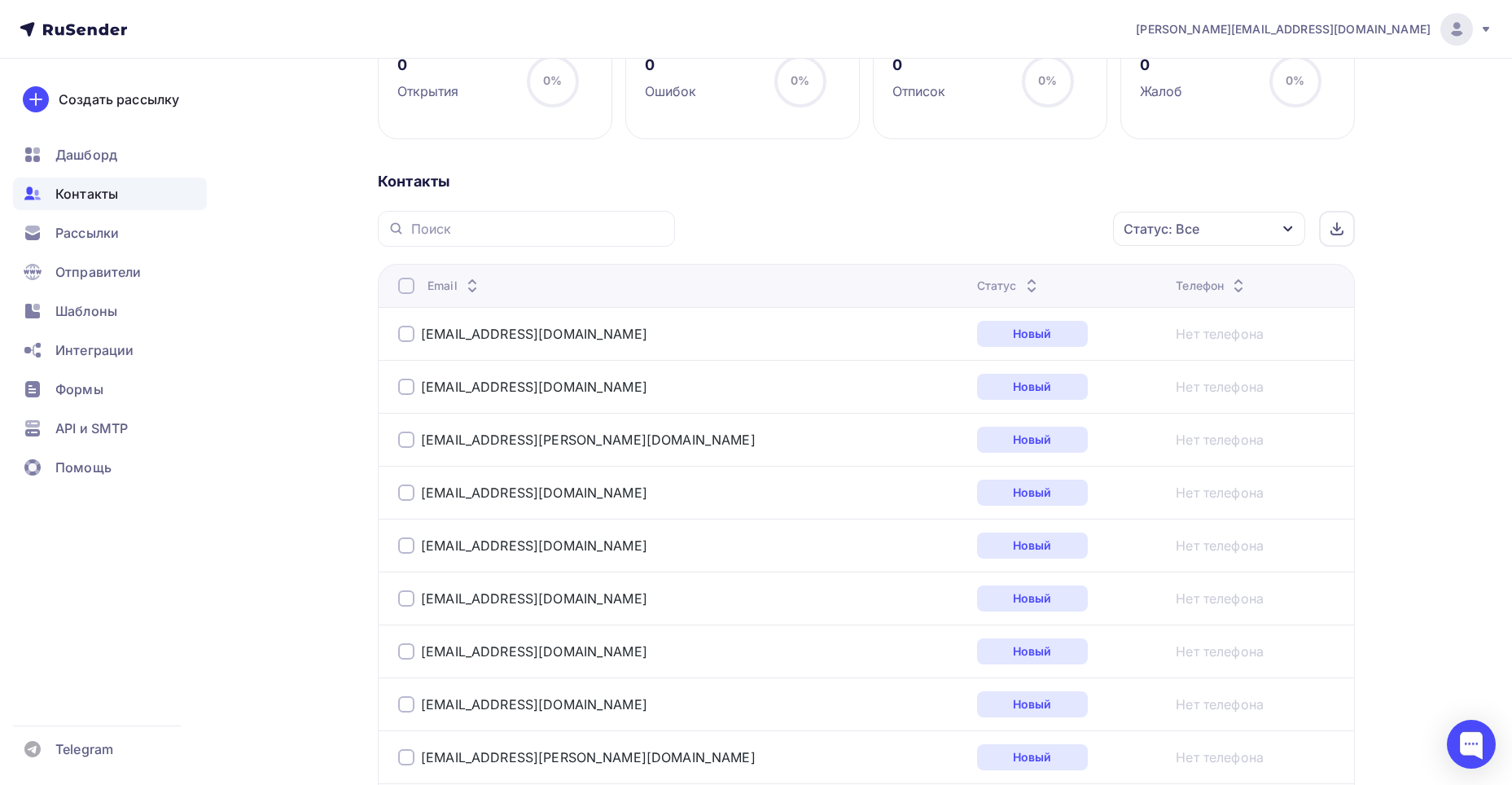
scroll to position [278, 0]
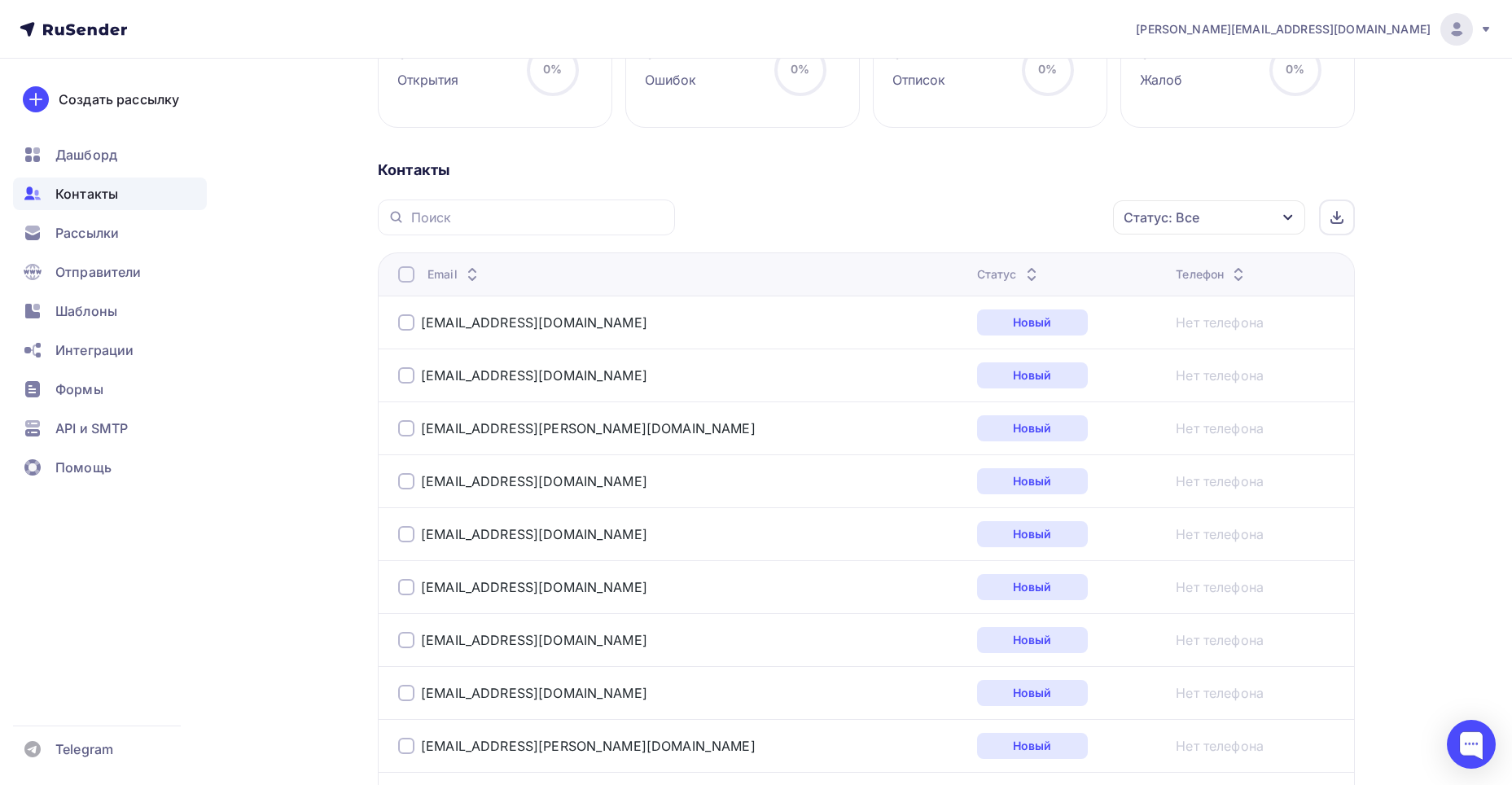
click at [401, 265] on th "Email" at bounding box center [674, 274] width 593 height 43
click at [405, 271] on div at bounding box center [406, 274] width 17 height 17
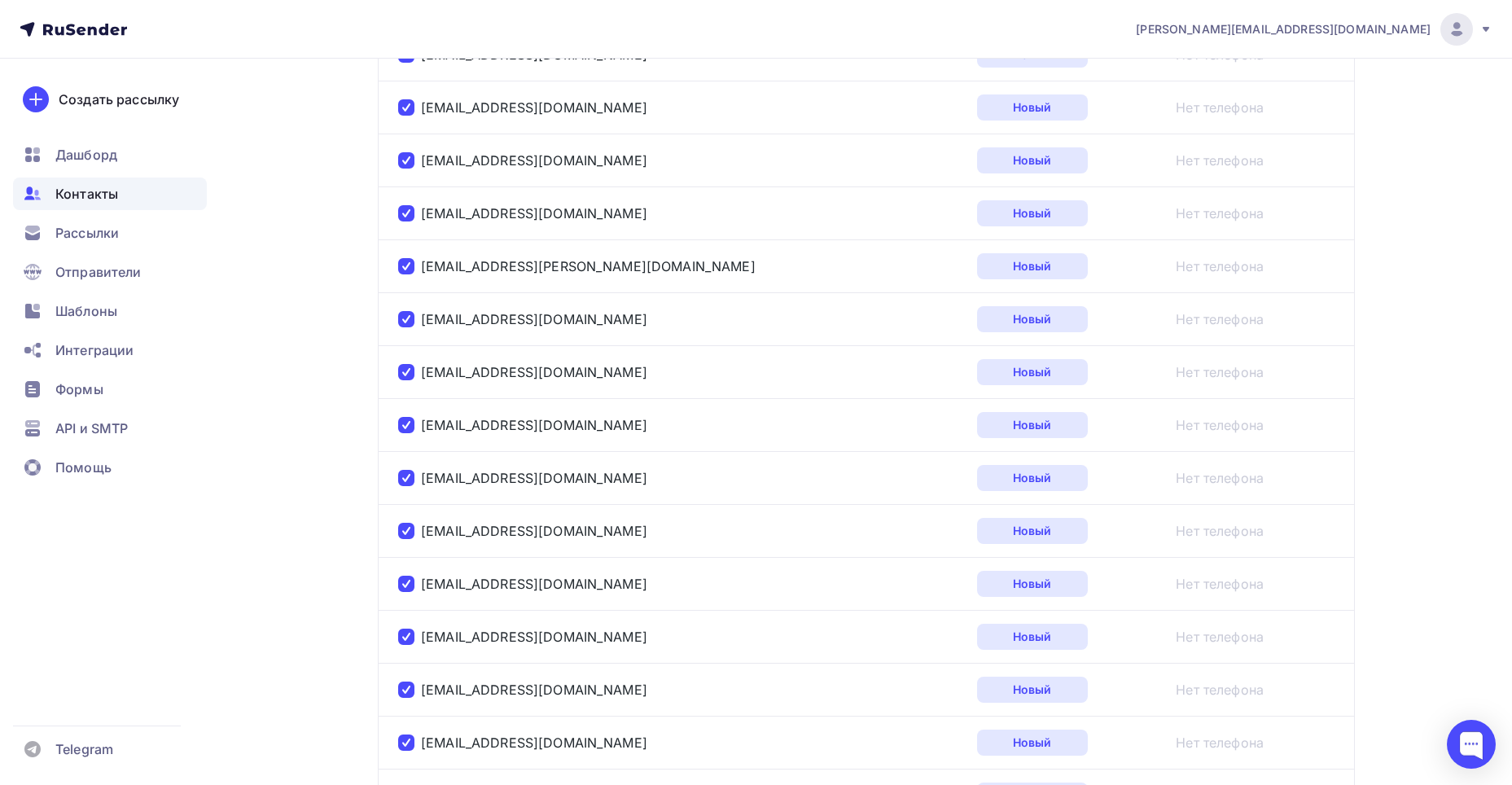
scroll to position [0, 0]
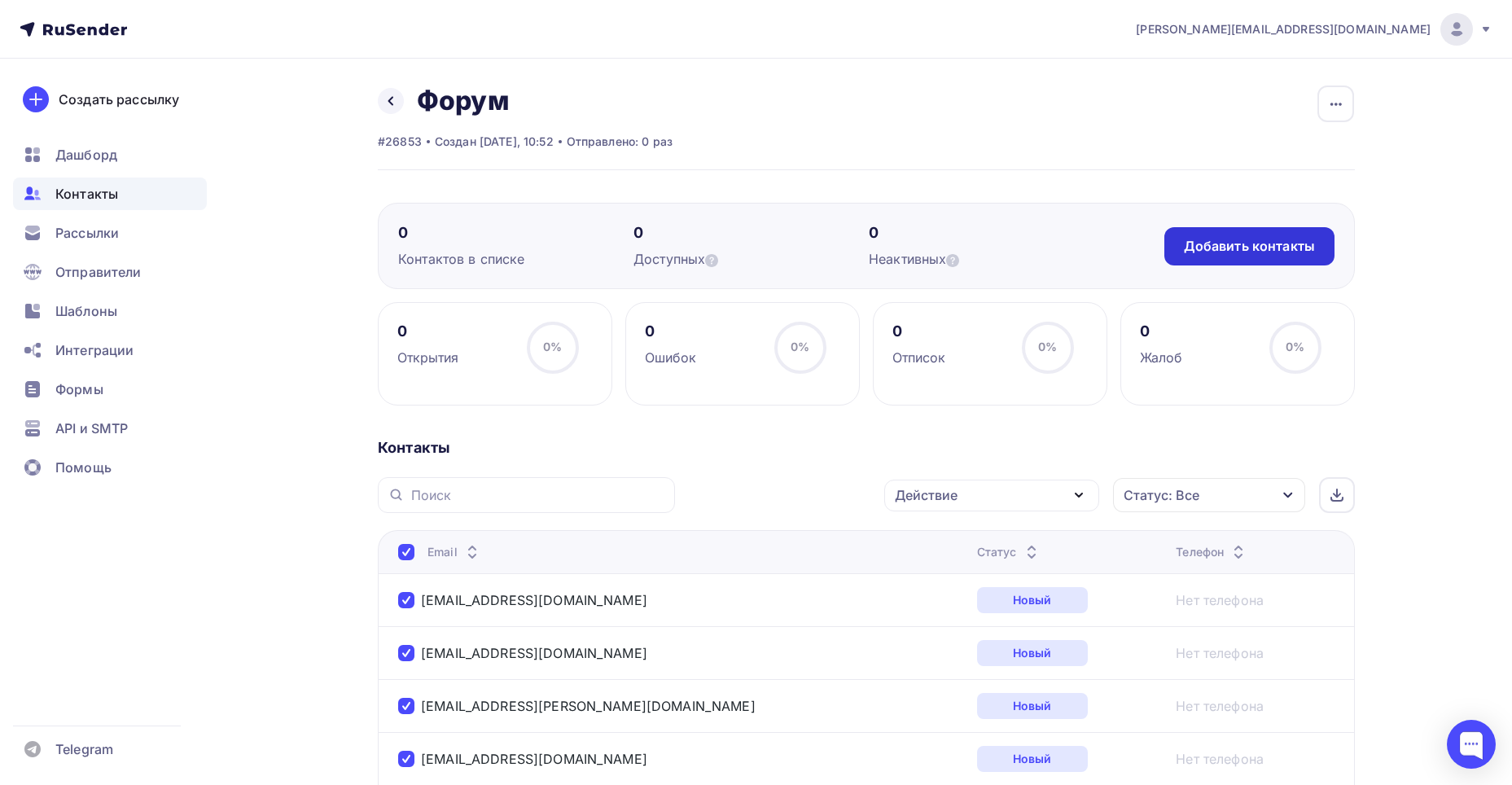
click at [1220, 239] on div "Добавить контакты" at bounding box center [1250, 246] width 131 height 18
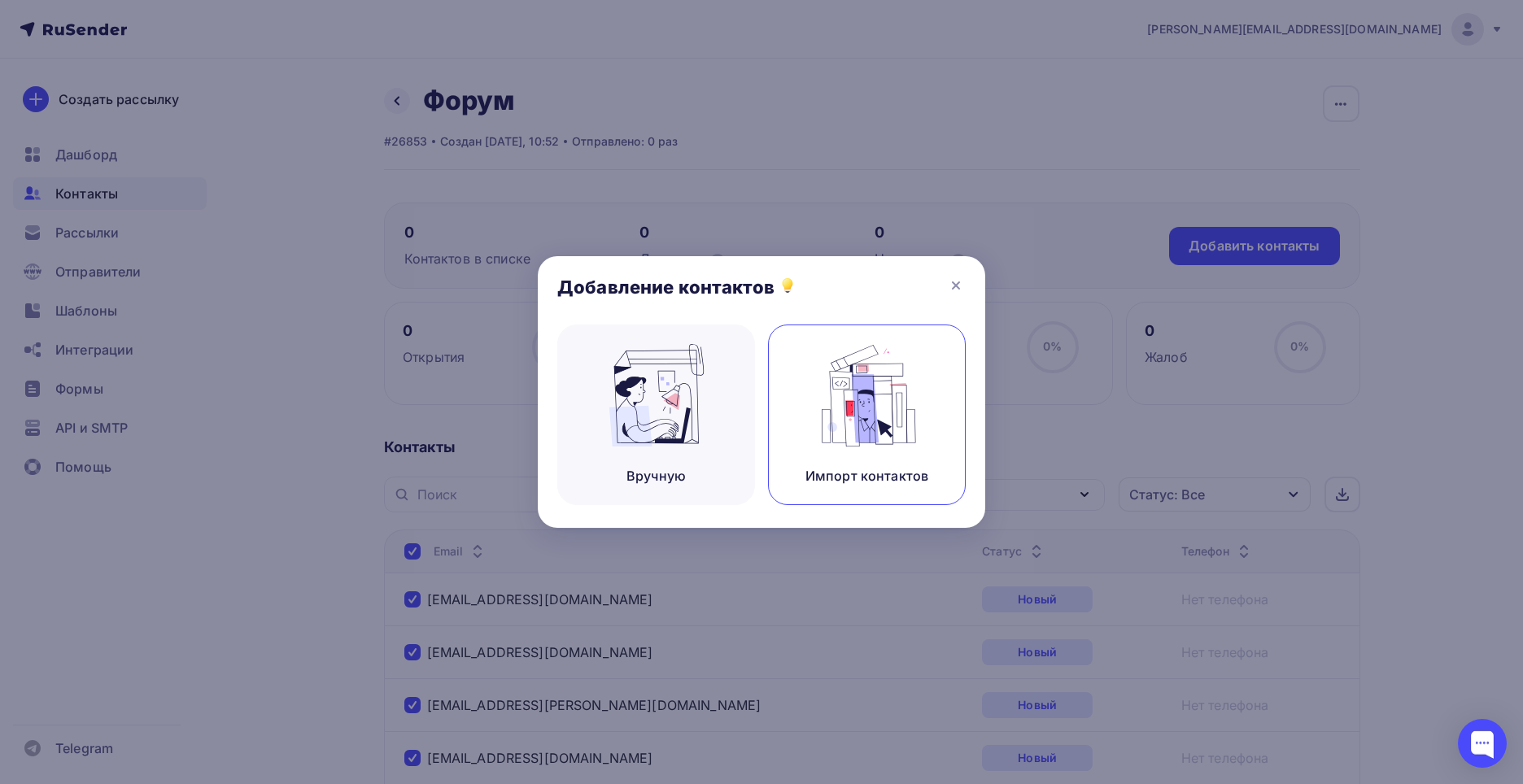
click at [895, 376] on img at bounding box center [867, 396] width 109 height 103
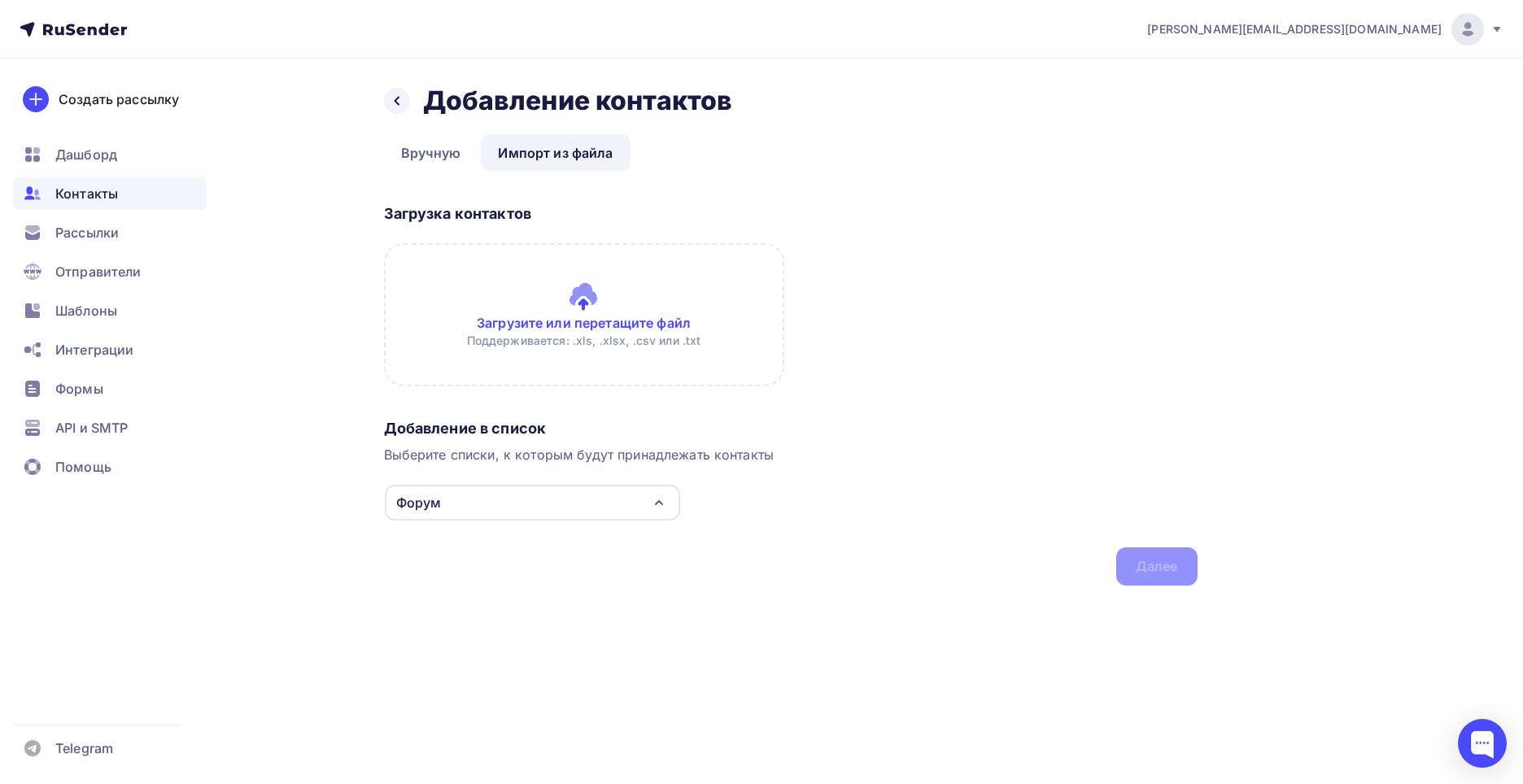
click at [591, 314] on input "file" at bounding box center [584, 315] width 400 height 144
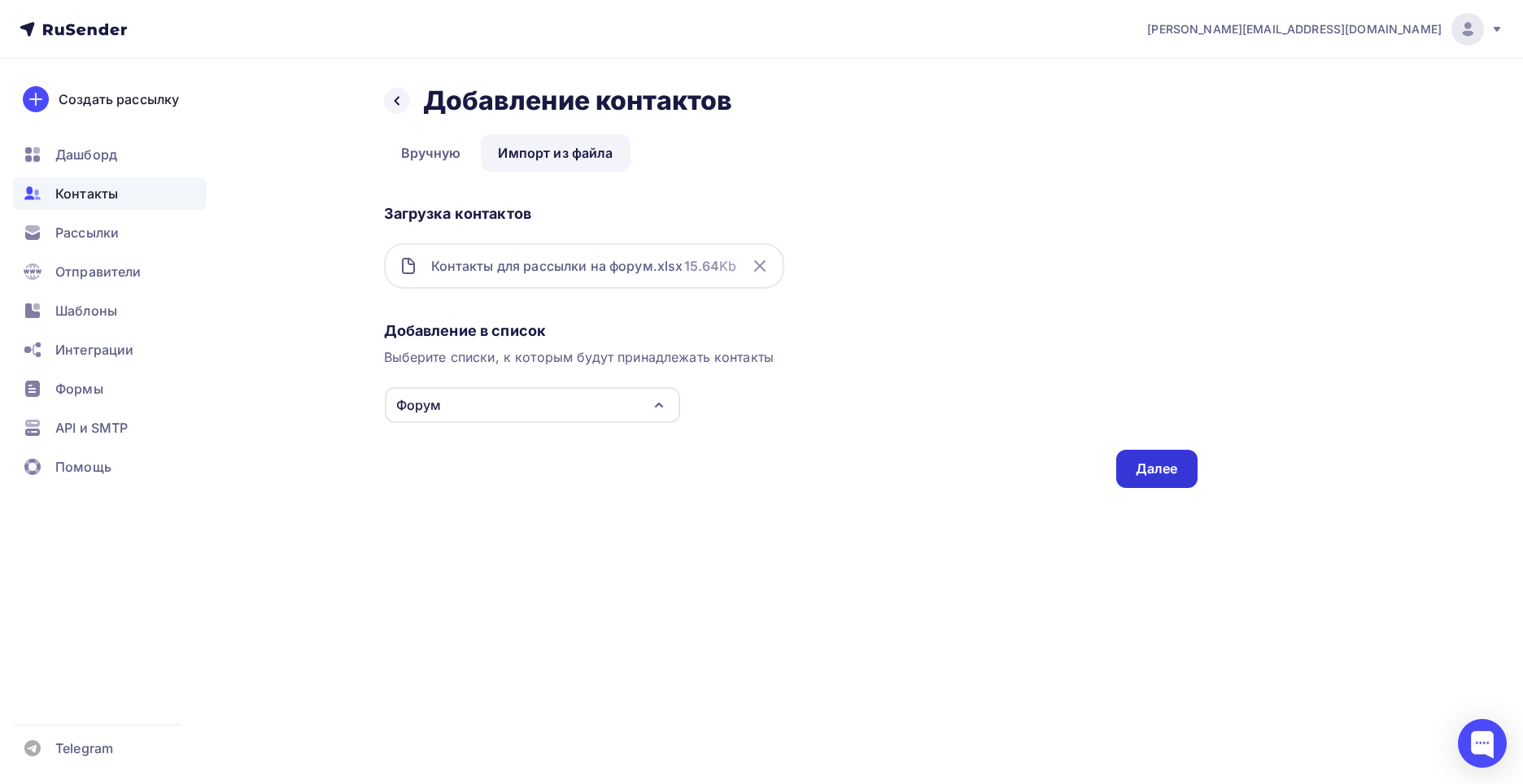
click at [1140, 465] on div "Далее" at bounding box center [1157, 469] width 43 height 18
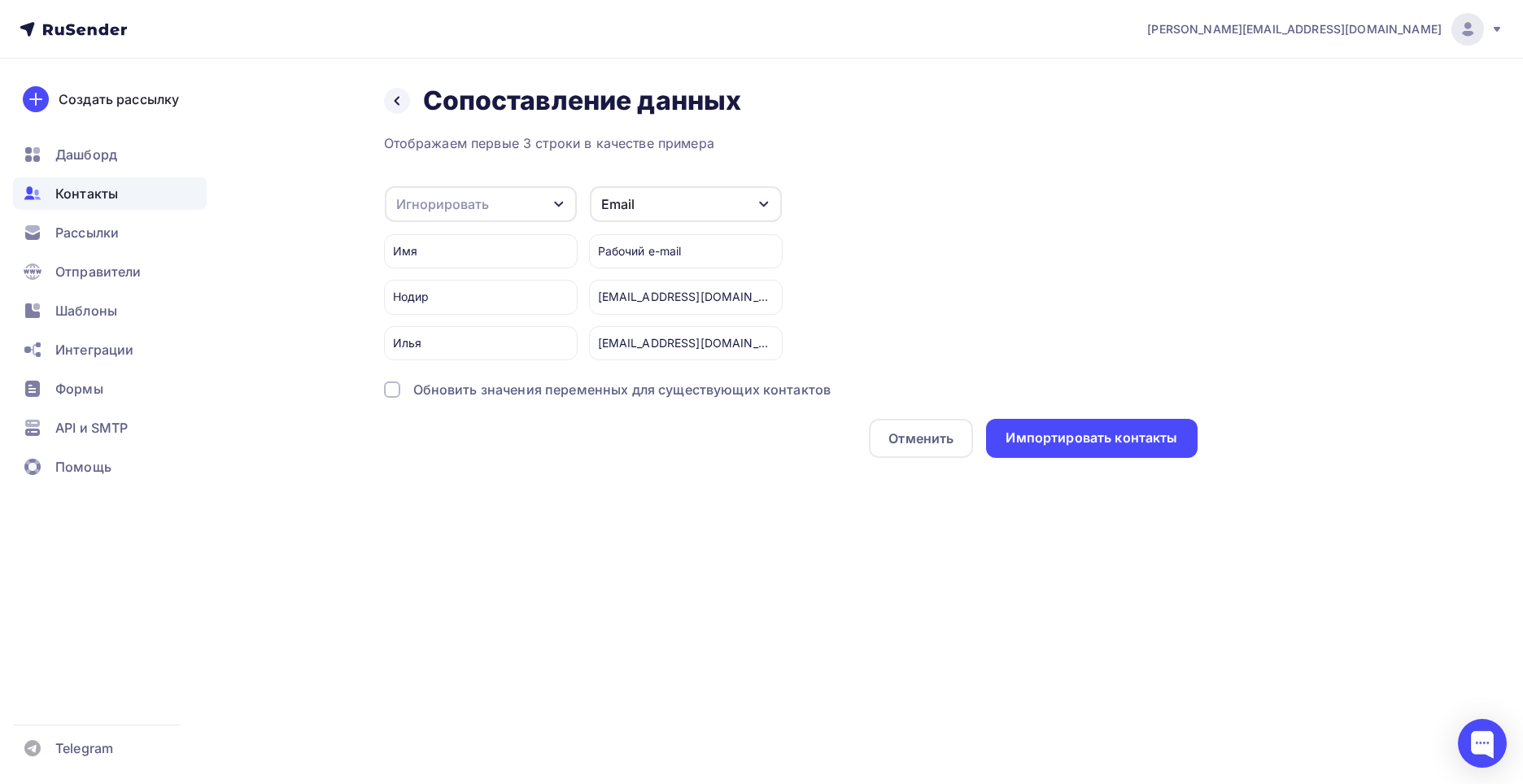
click at [552, 204] on icon "button" at bounding box center [558, 204] width 13 height 13
click at [460, 286] on div "Имя" at bounding box center [454, 289] width 94 height 19
click at [1038, 452] on div "Импортировать контакты" at bounding box center [1091, 439] width 211 height 39
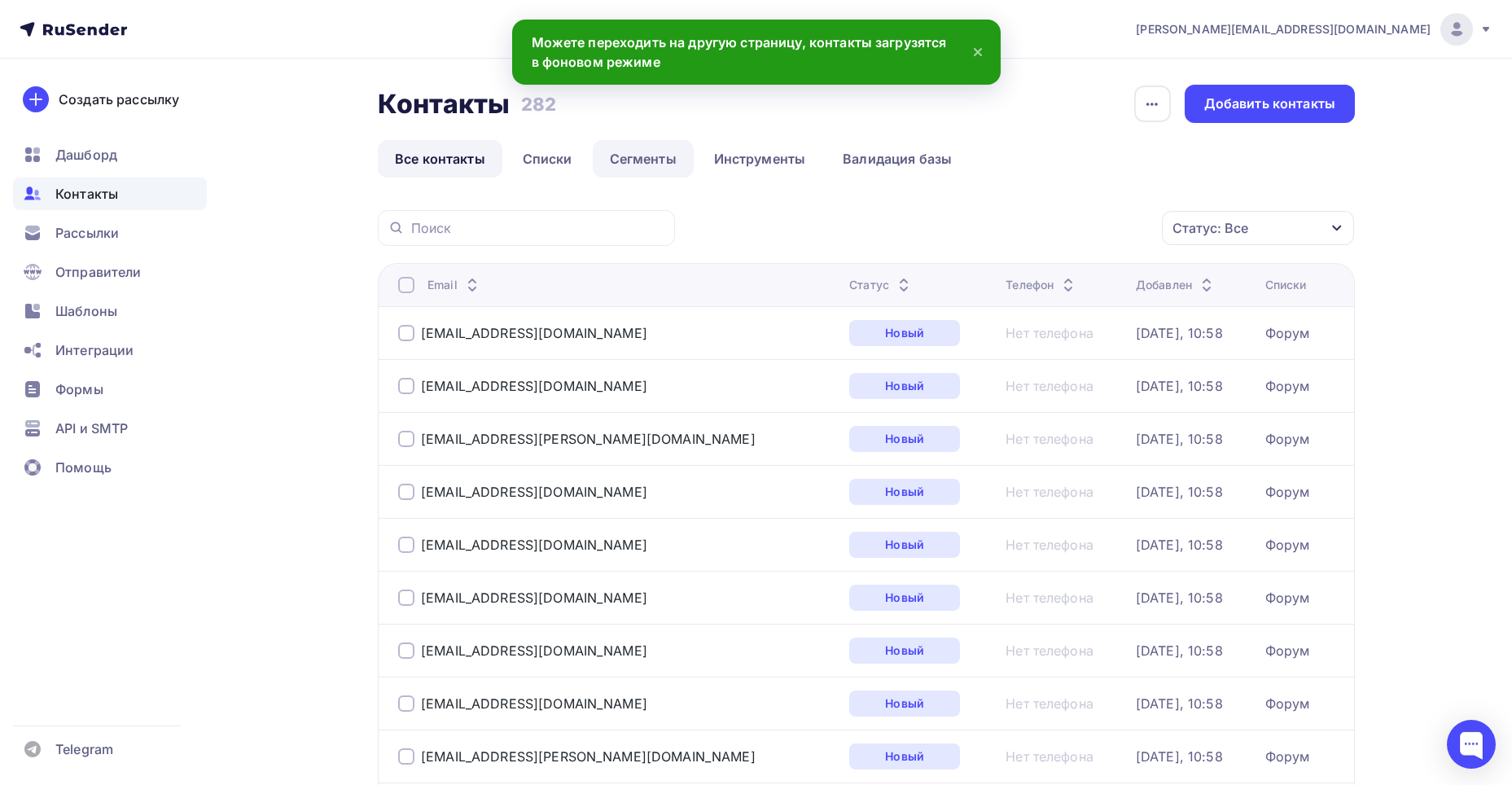
click at [648, 166] on link "Сегменты" at bounding box center [643, 158] width 101 height 38
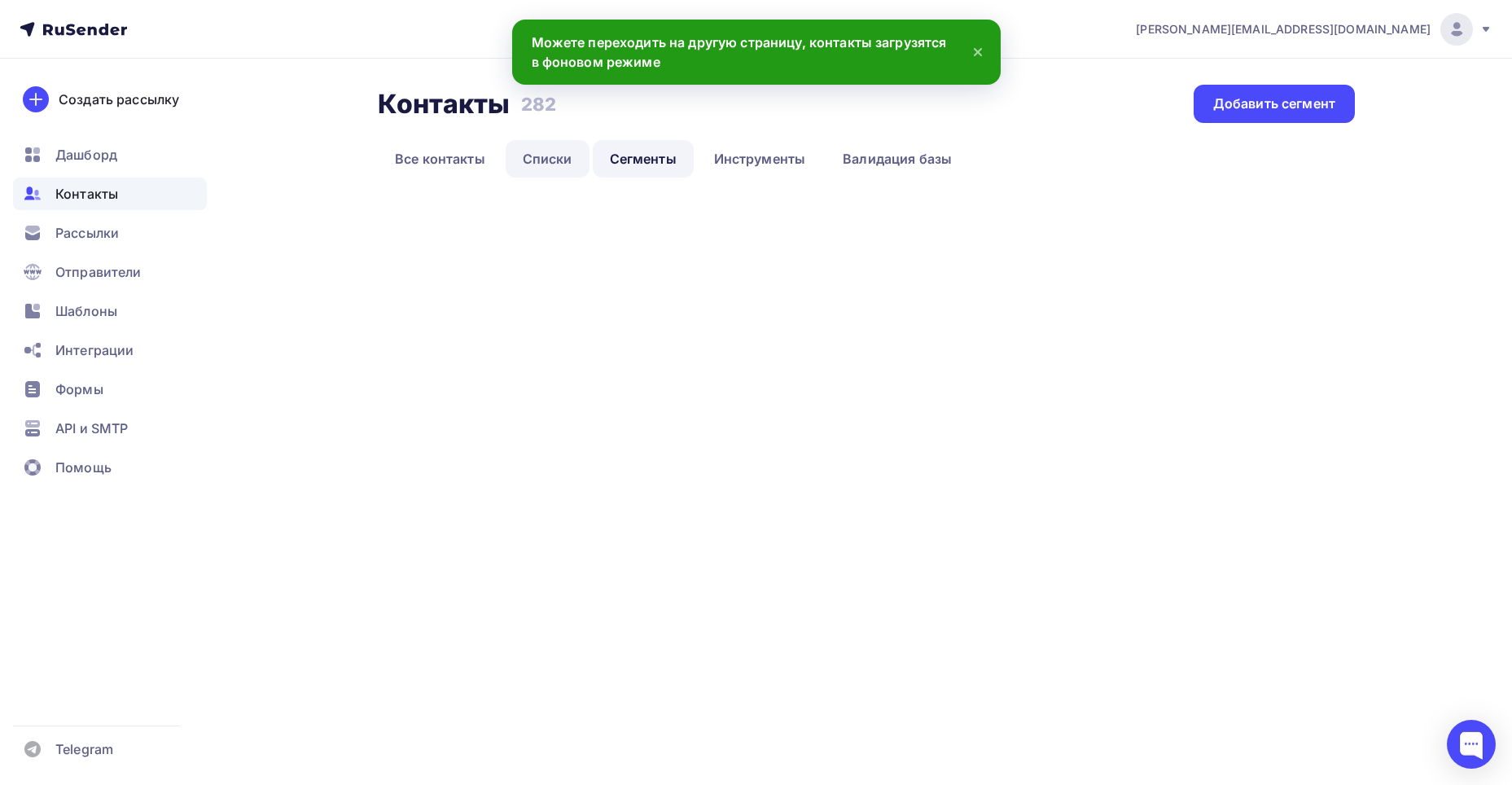
click at [539, 156] on link "Списки" at bounding box center [547, 158] width 84 height 38
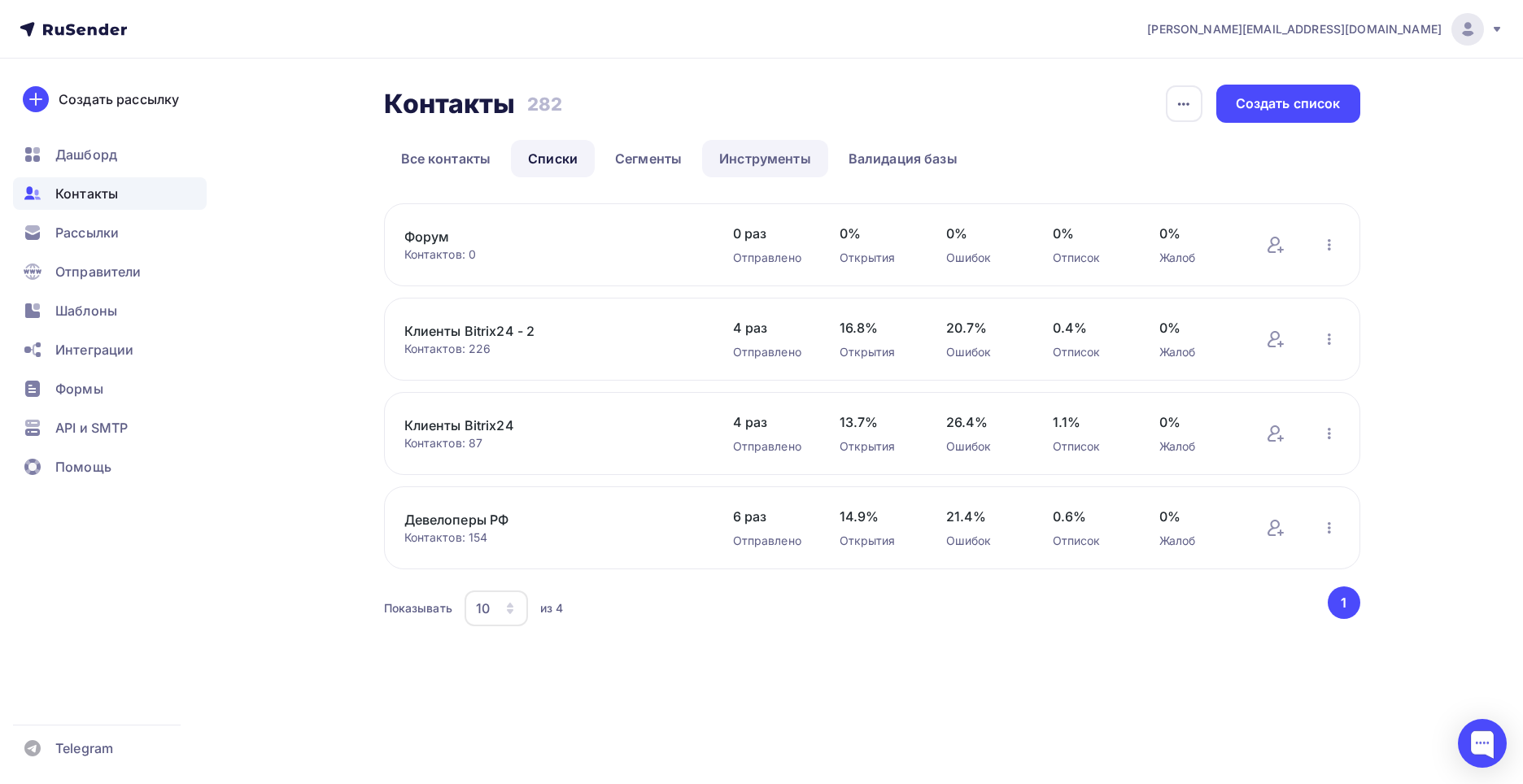
click at [777, 171] on link "Инструменты" at bounding box center [765, 158] width 126 height 38
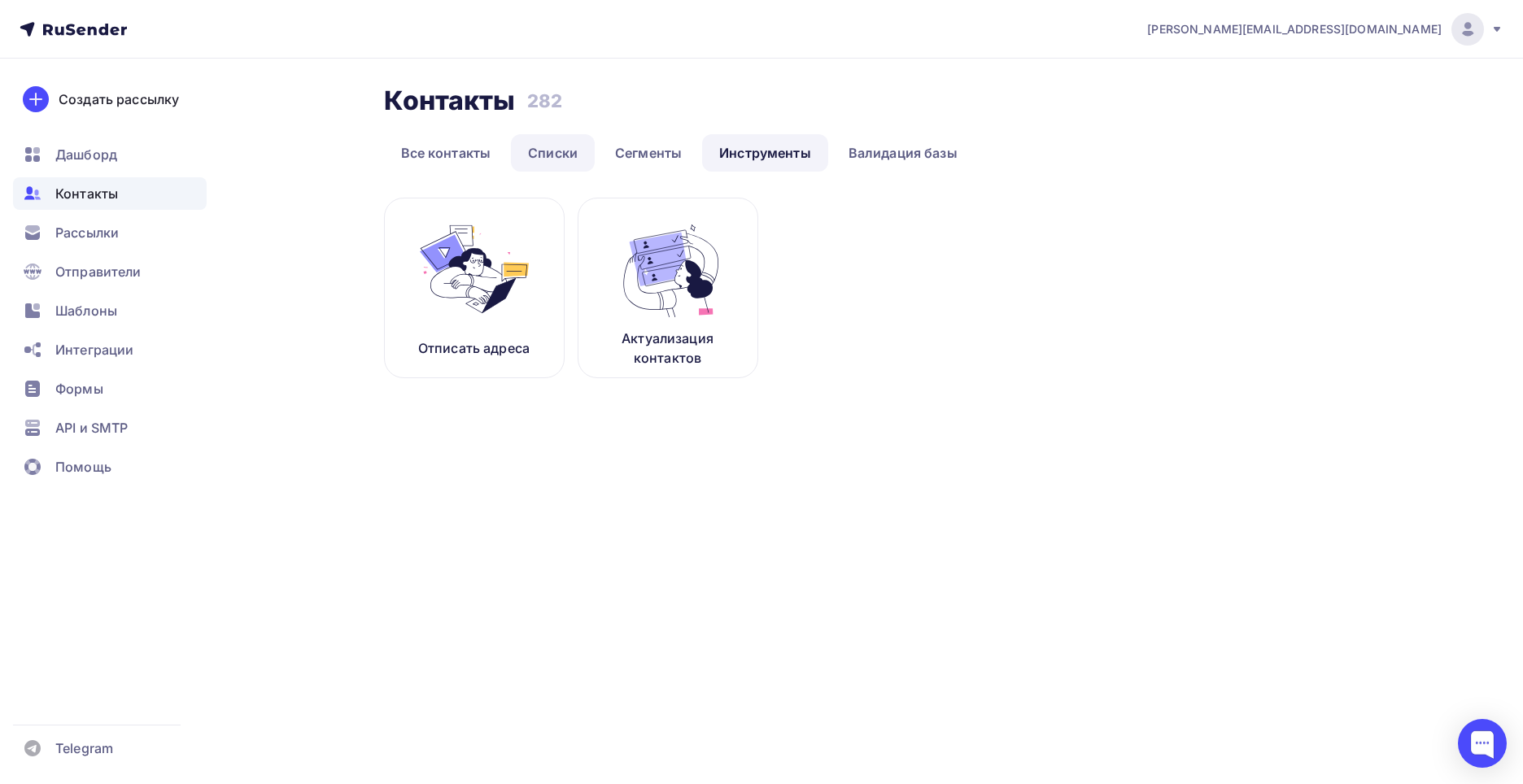
click at [558, 158] on link "Списки" at bounding box center [552, 152] width 83 height 38
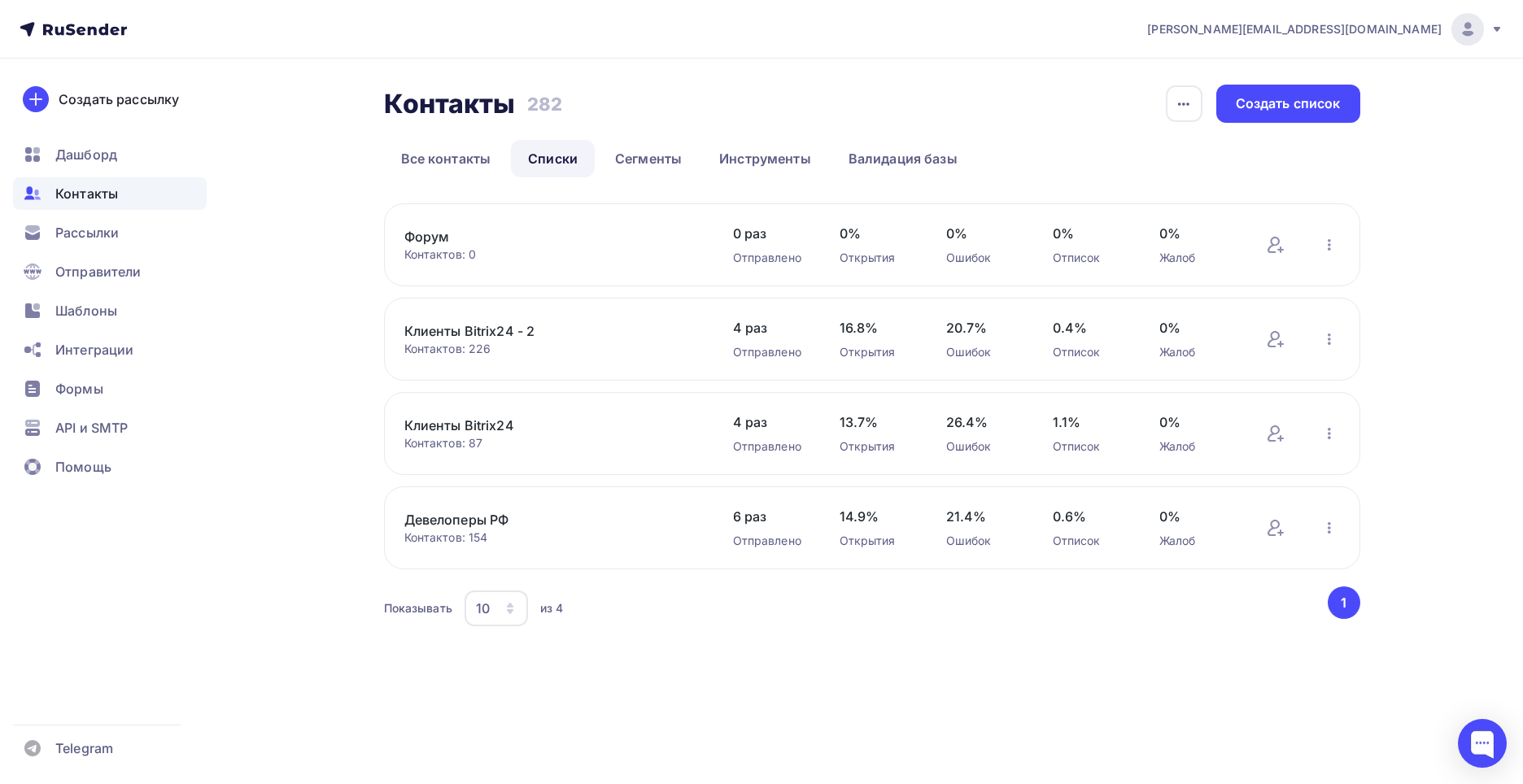
click at [440, 239] on link "Форум" at bounding box center [543, 237] width 277 height 19
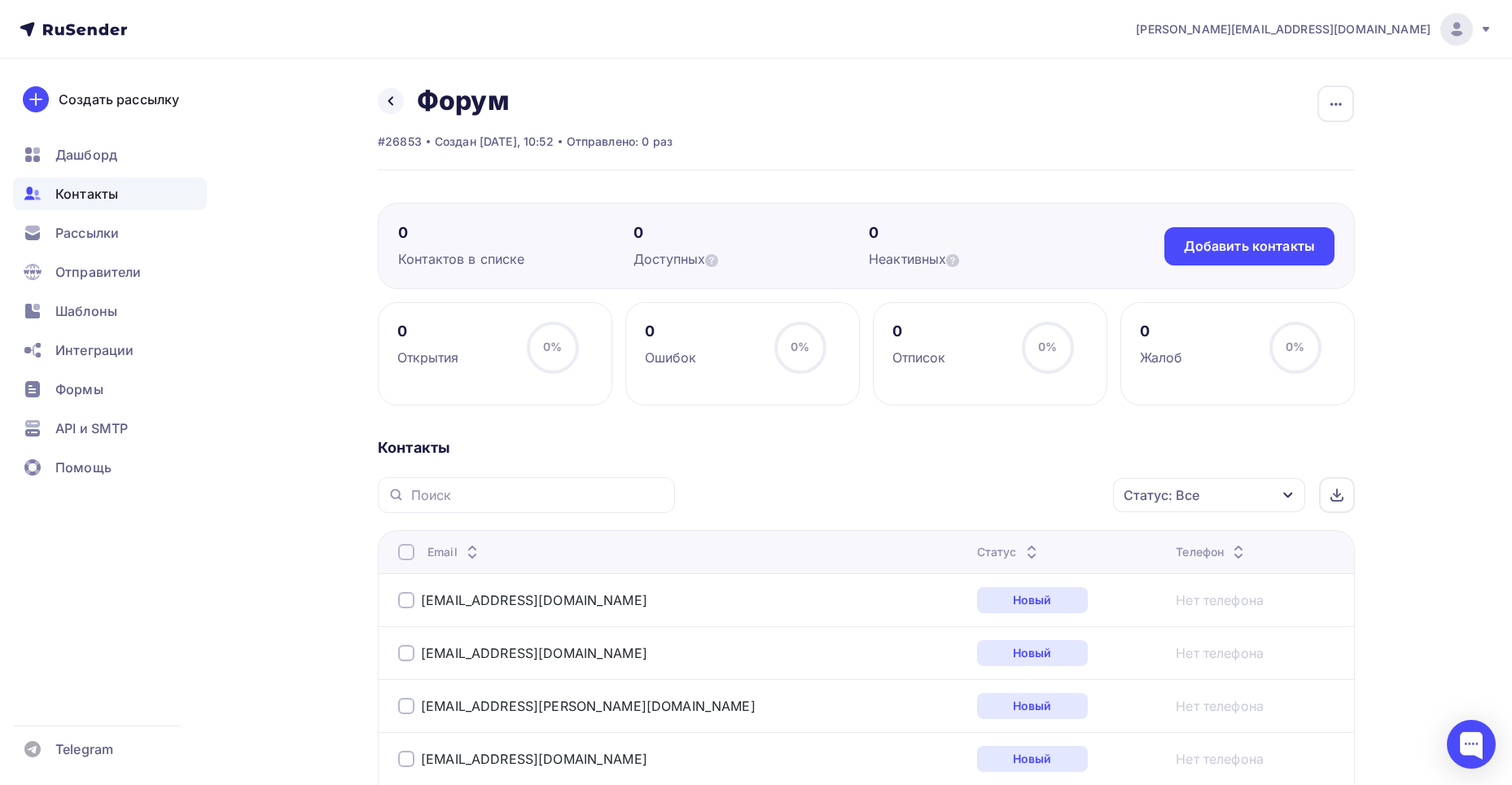
click at [1264, 488] on div "Статус: Все" at bounding box center [1210, 495] width 192 height 34
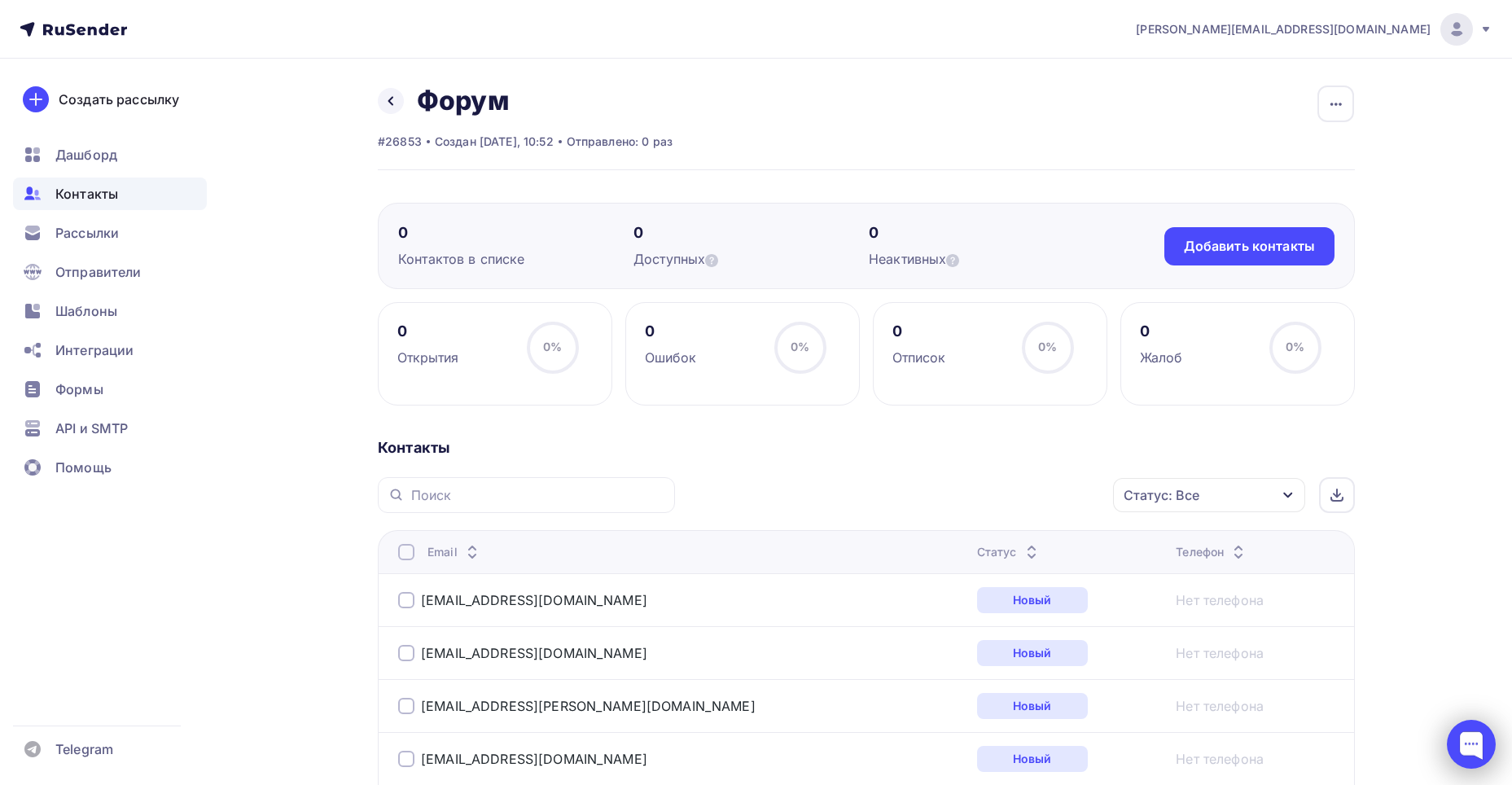
click at [1472, 747] on div at bounding box center [1471, 744] width 49 height 49
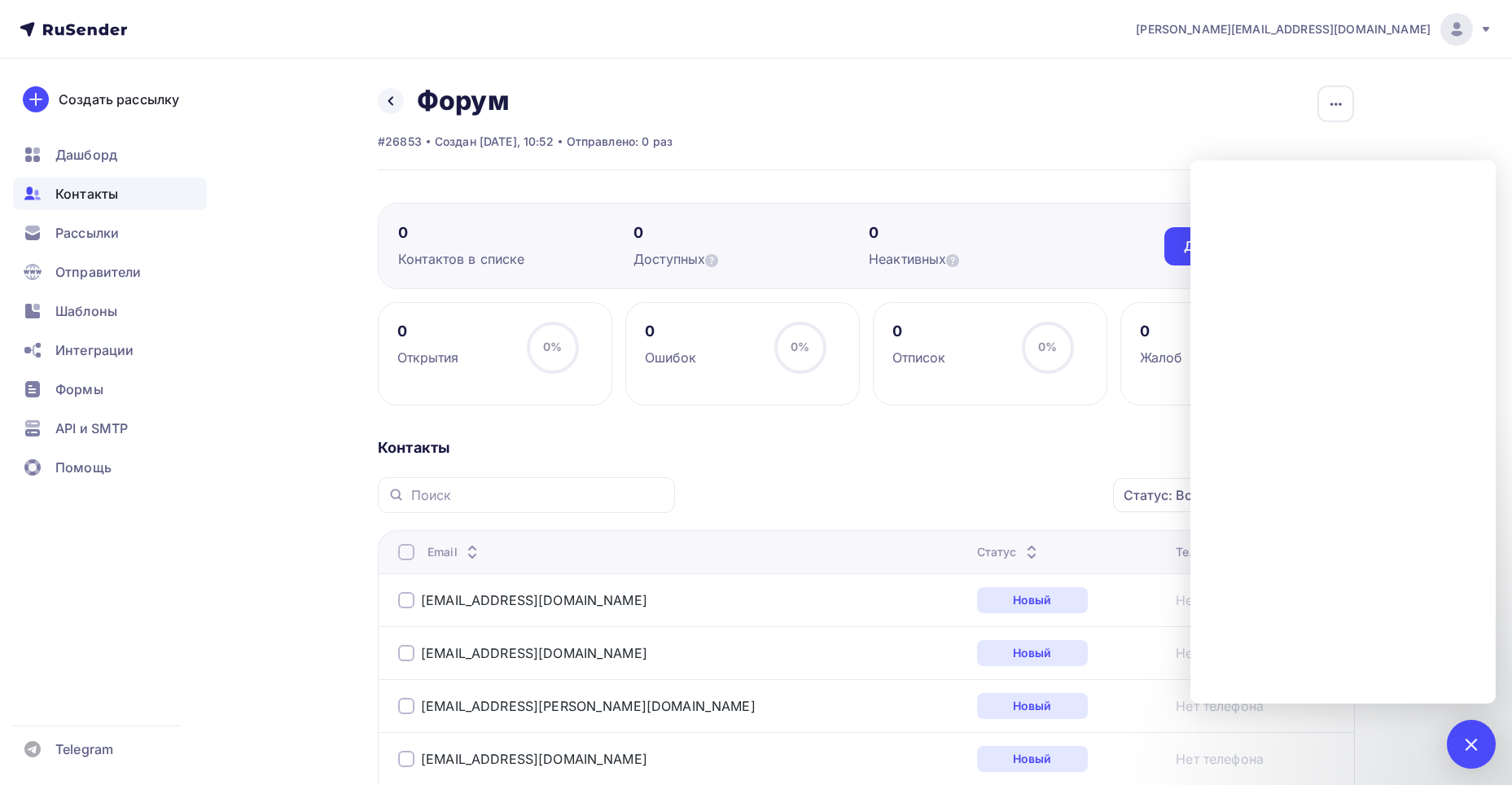
click at [803, 26] on nav "adamovich.timofey@enecagroup.com Аккаунт Тарифы Выйти Создать рассылку Дашборд …" at bounding box center [756, 29] width 1512 height 58
click at [61, 229] on span "Рассылки" at bounding box center [86, 233] width 63 height 19
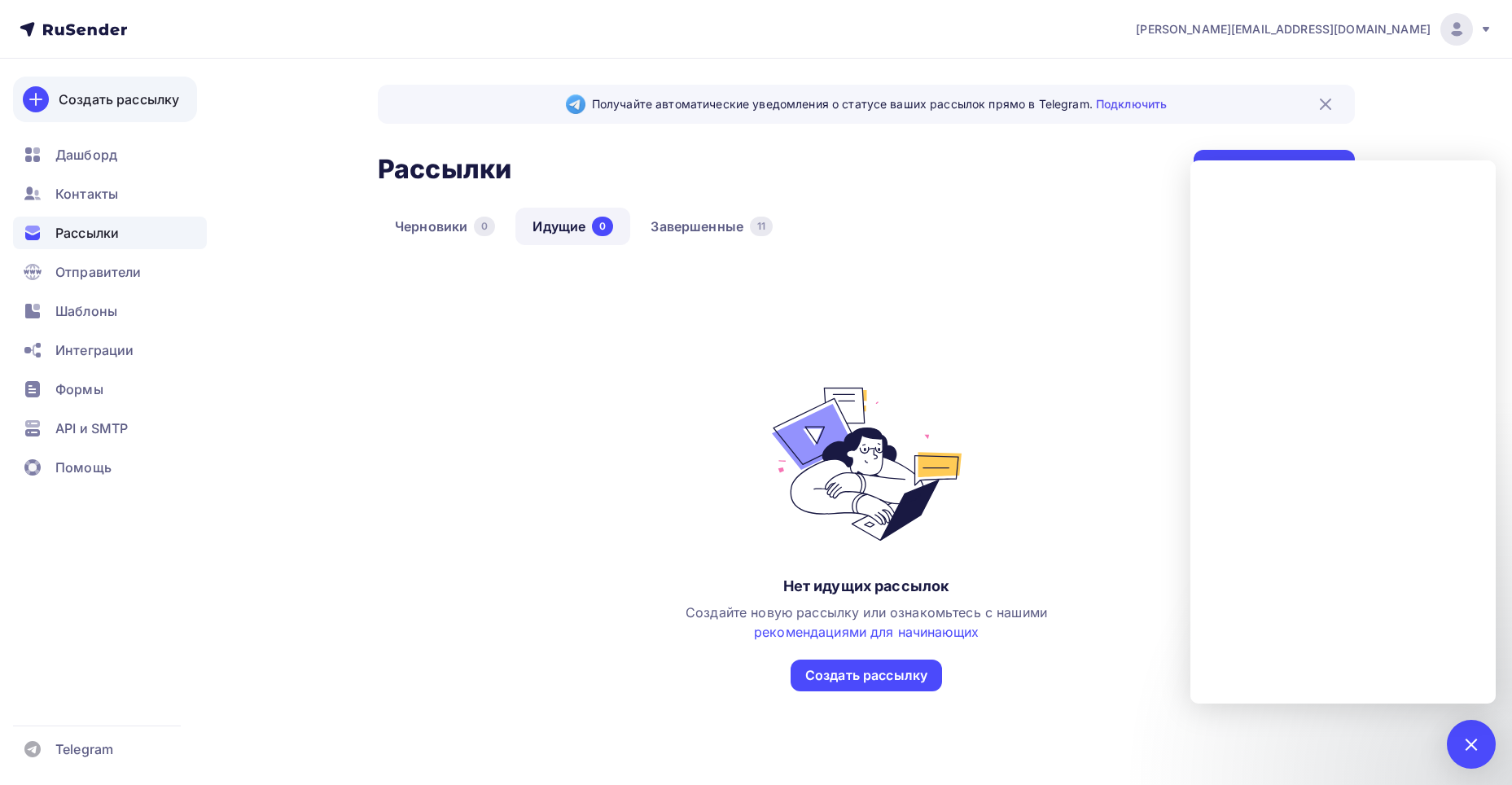
click at [89, 114] on link "Создать рассылку" at bounding box center [104, 99] width 184 height 46
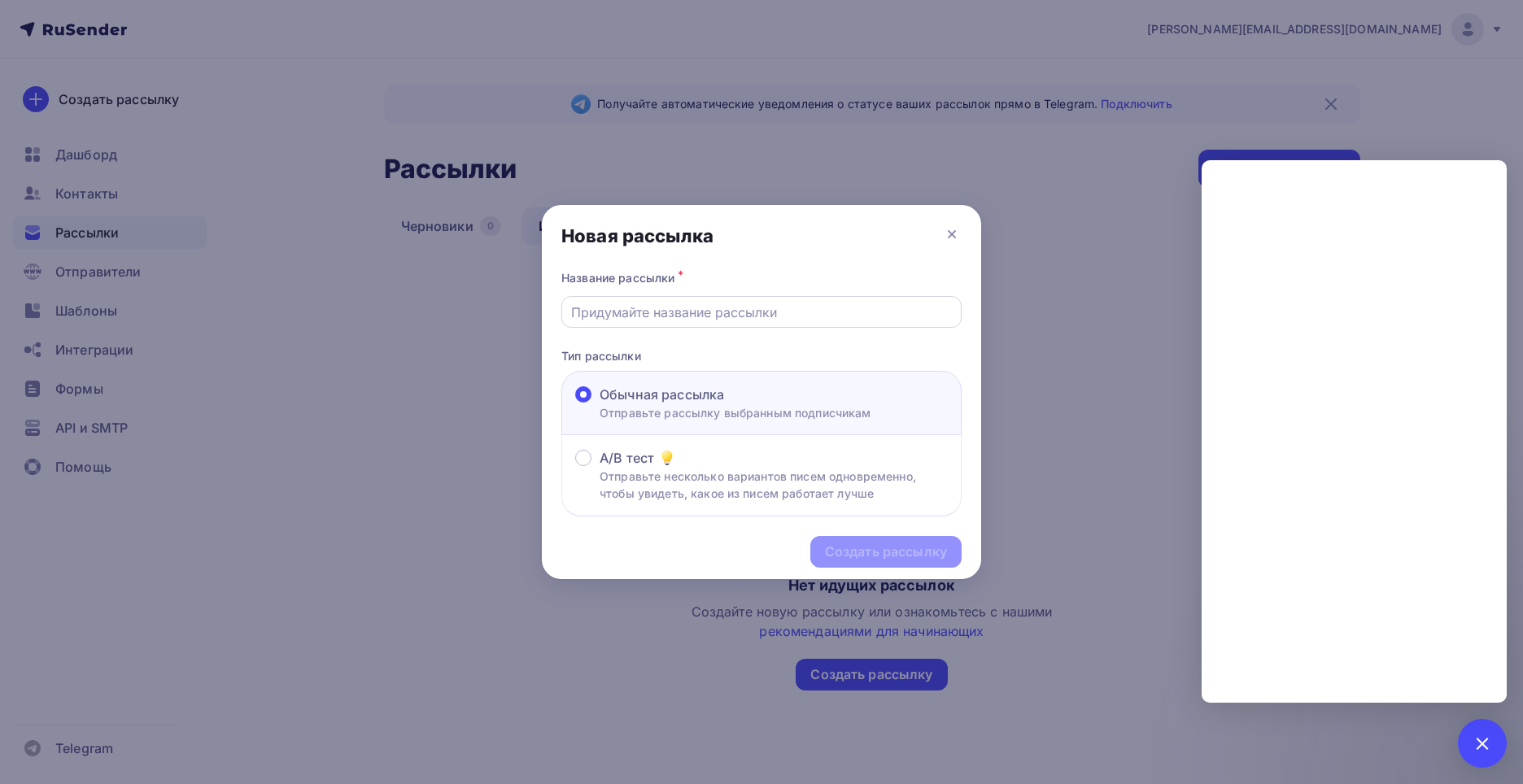
click at [796, 323] on div at bounding box center [761, 311] width 400 height 32
click at [790, 311] on input "text" at bounding box center [761, 312] width 381 height 19
type input "Форум"
click at [902, 549] on div "Создать рассылку" at bounding box center [886, 551] width 122 height 18
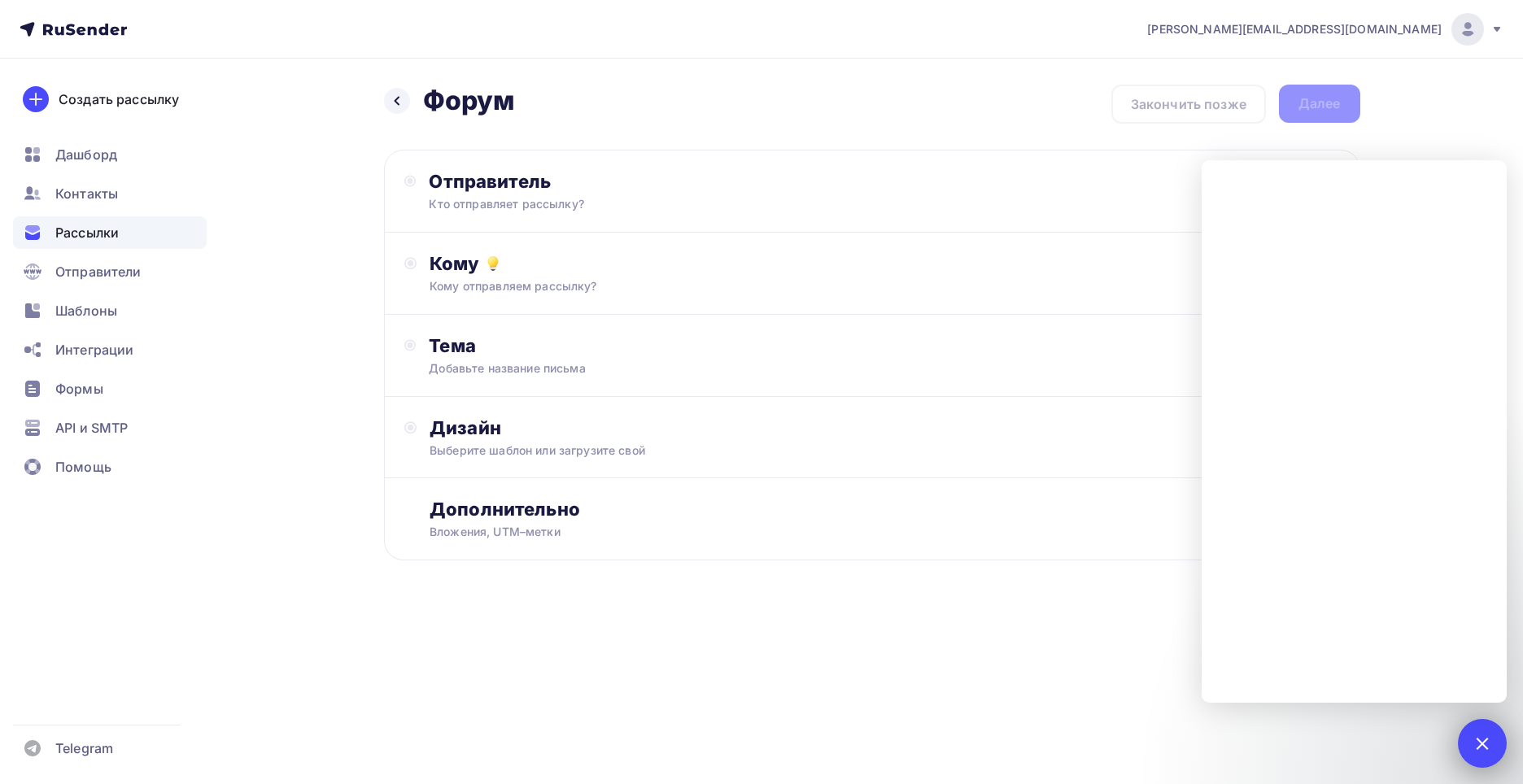
click at [1504, 741] on div at bounding box center [1482, 743] width 49 height 49
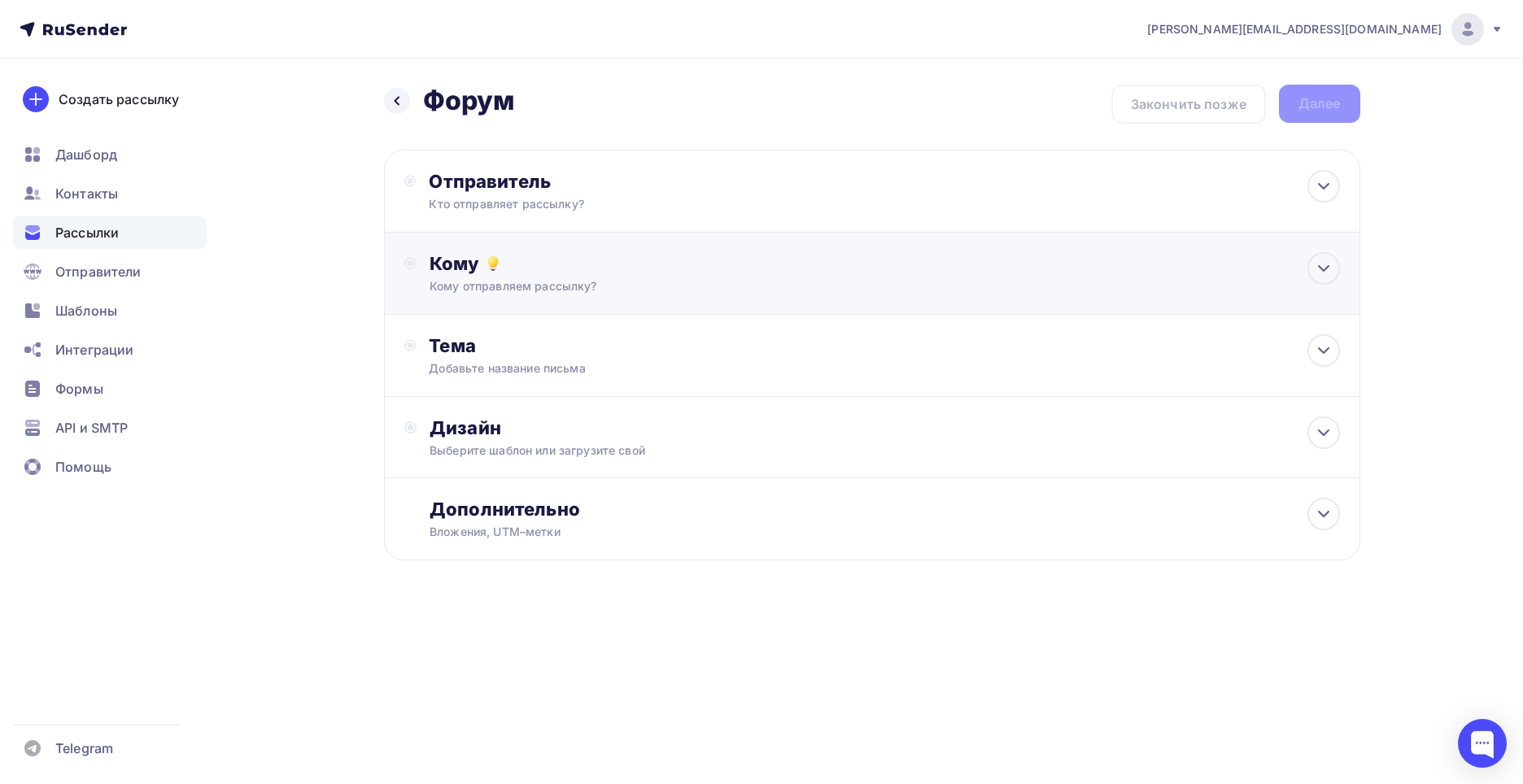
click at [555, 260] on div "Кому" at bounding box center [884, 263] width 910 height 22
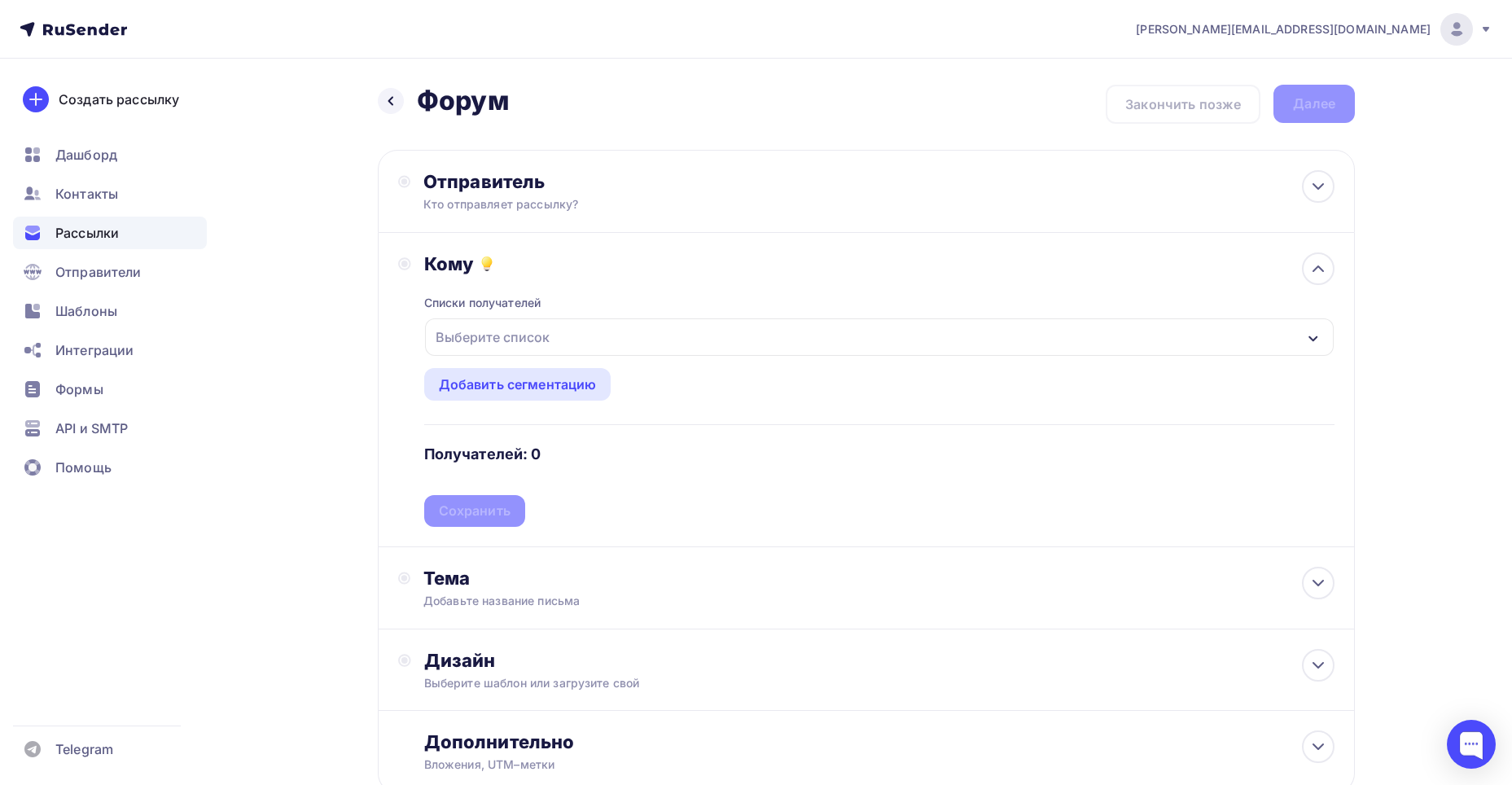
click at [548, 339] on div "Выберите список" at bounding box center [493, 337] width 127 height 29
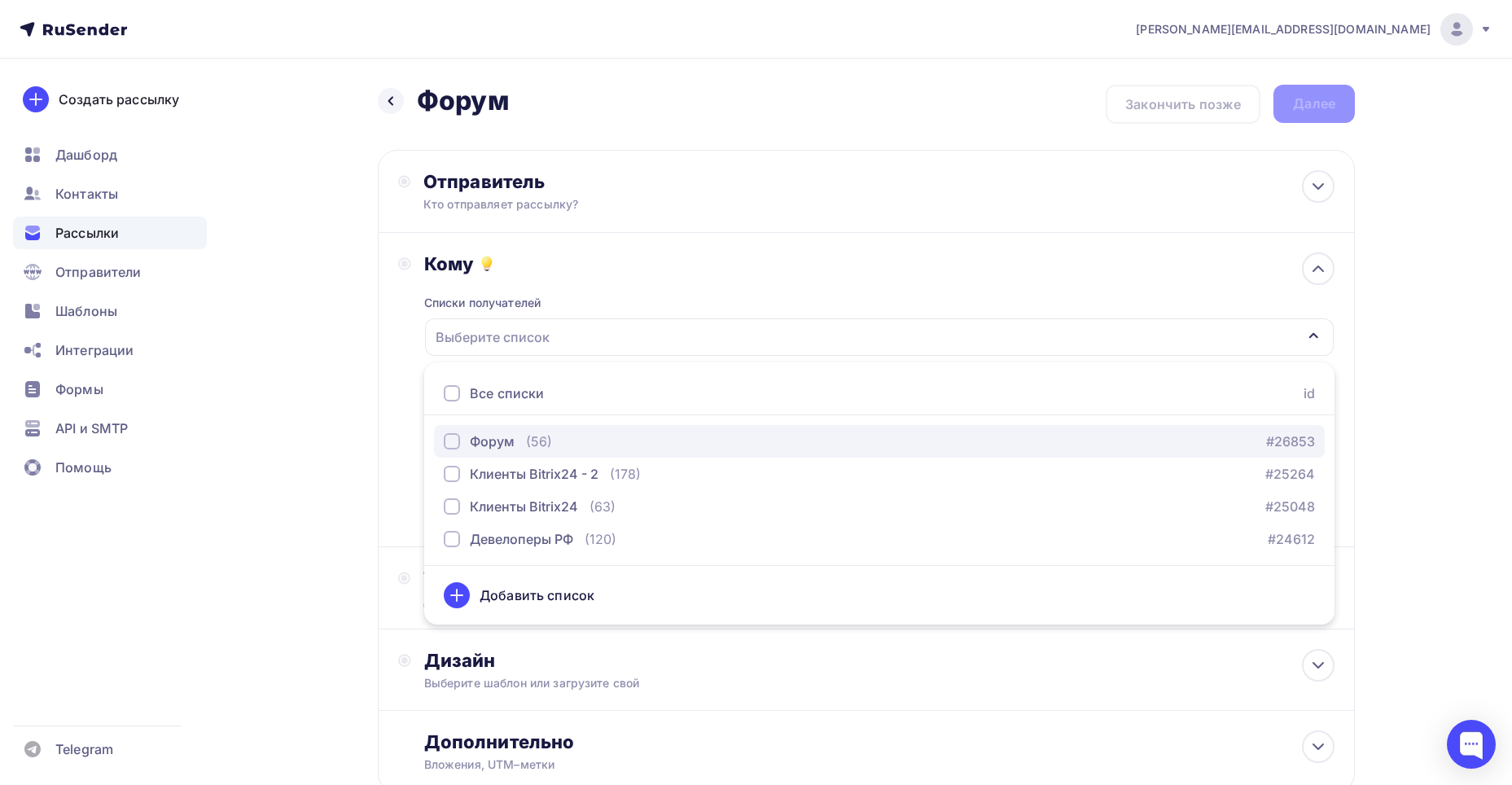
click at [448, 440] on div "button" at bounding box center [452, 441] width 17 height 17
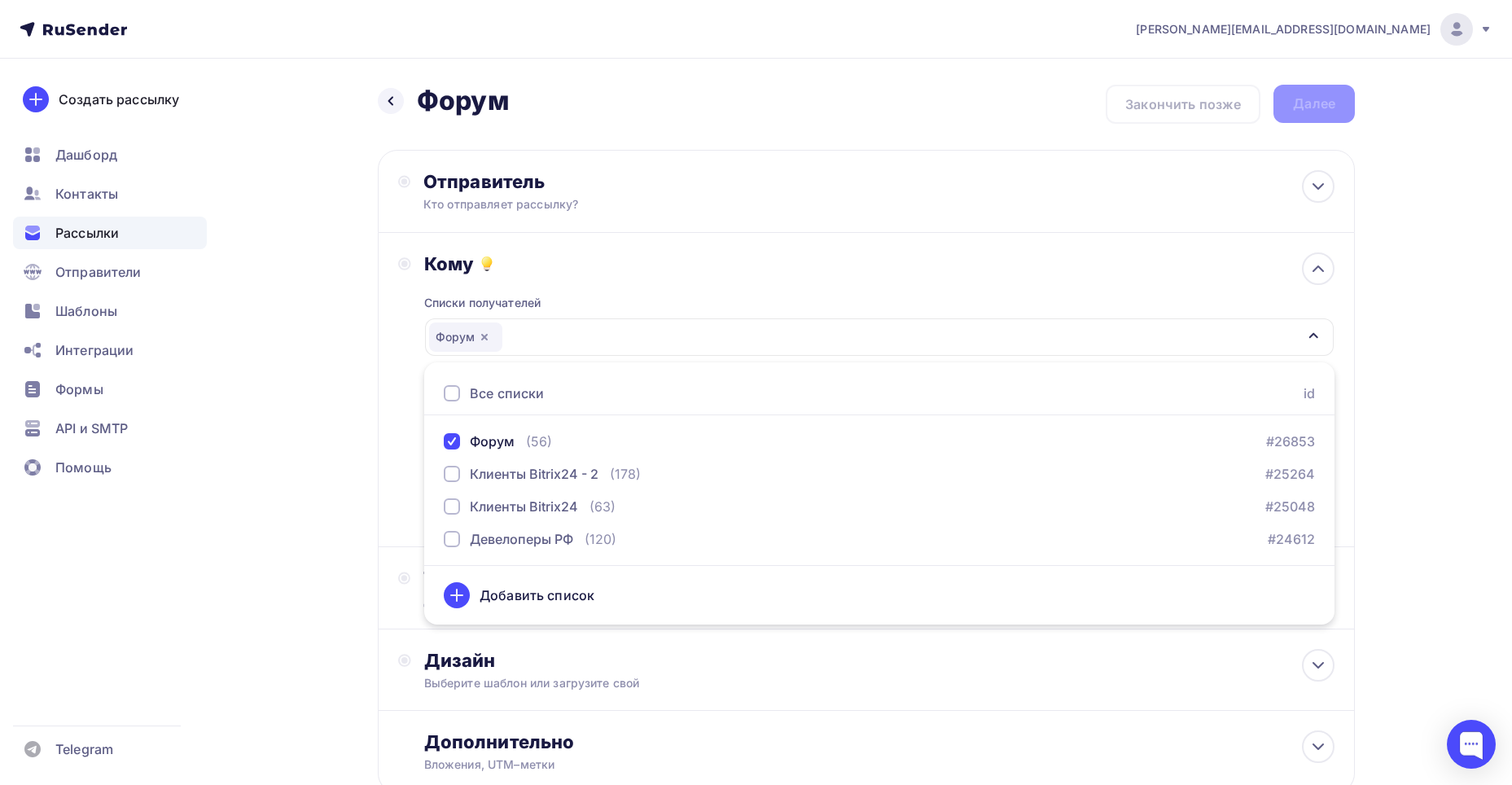
click at [1390, 355] on div "Назад Форум Форум Закончить позже Далее Отправитель Кто отправляет рассылку? Em…" at bounding box center [756, 478] width 1335 height 839
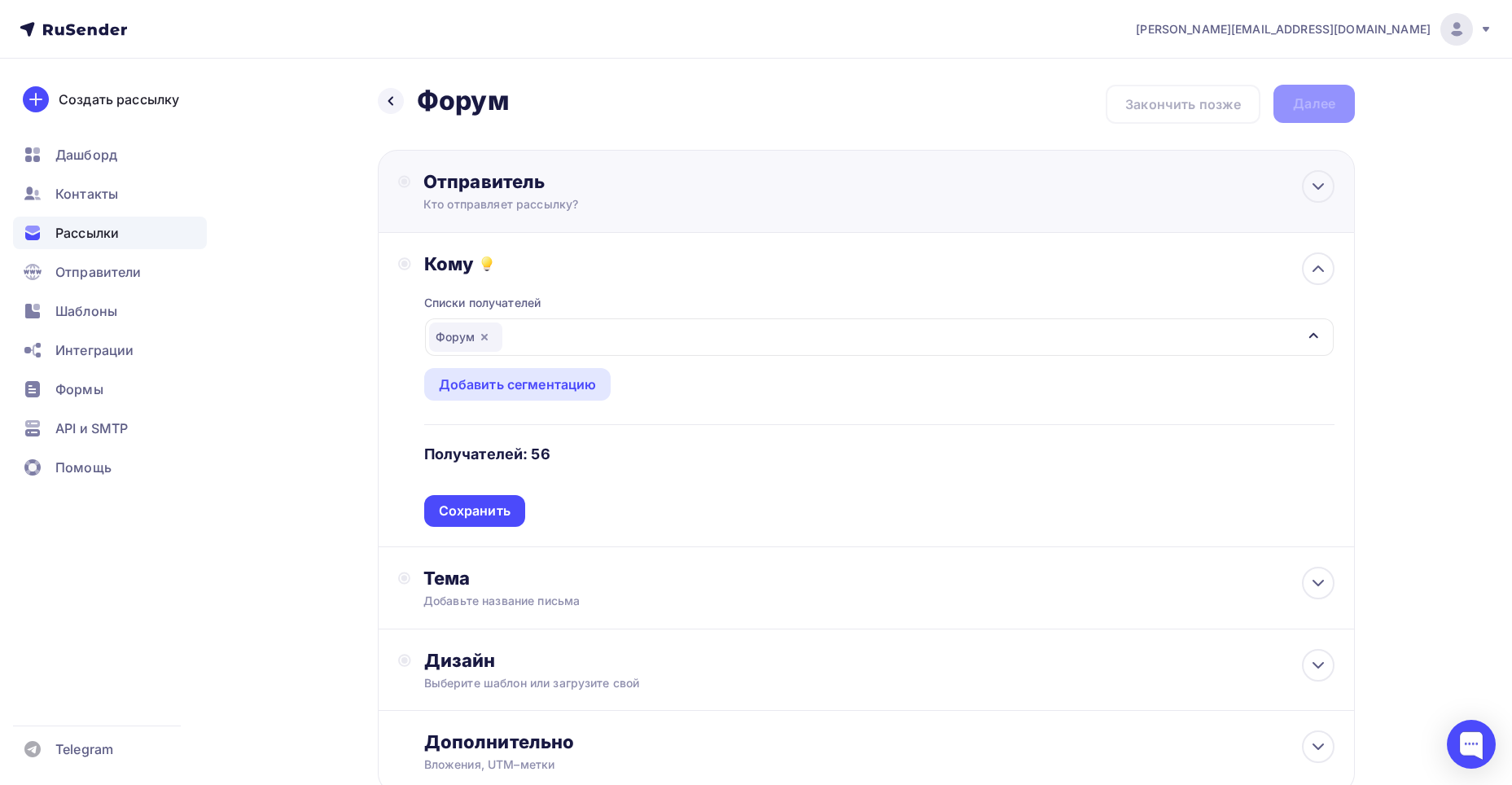
click at [732, 226] on div "Отправитель Кто отправляет рассылку? Email * adamovich.timofey@enecagroup.com r…" at bounding box center [867, 190] width 978 height 83
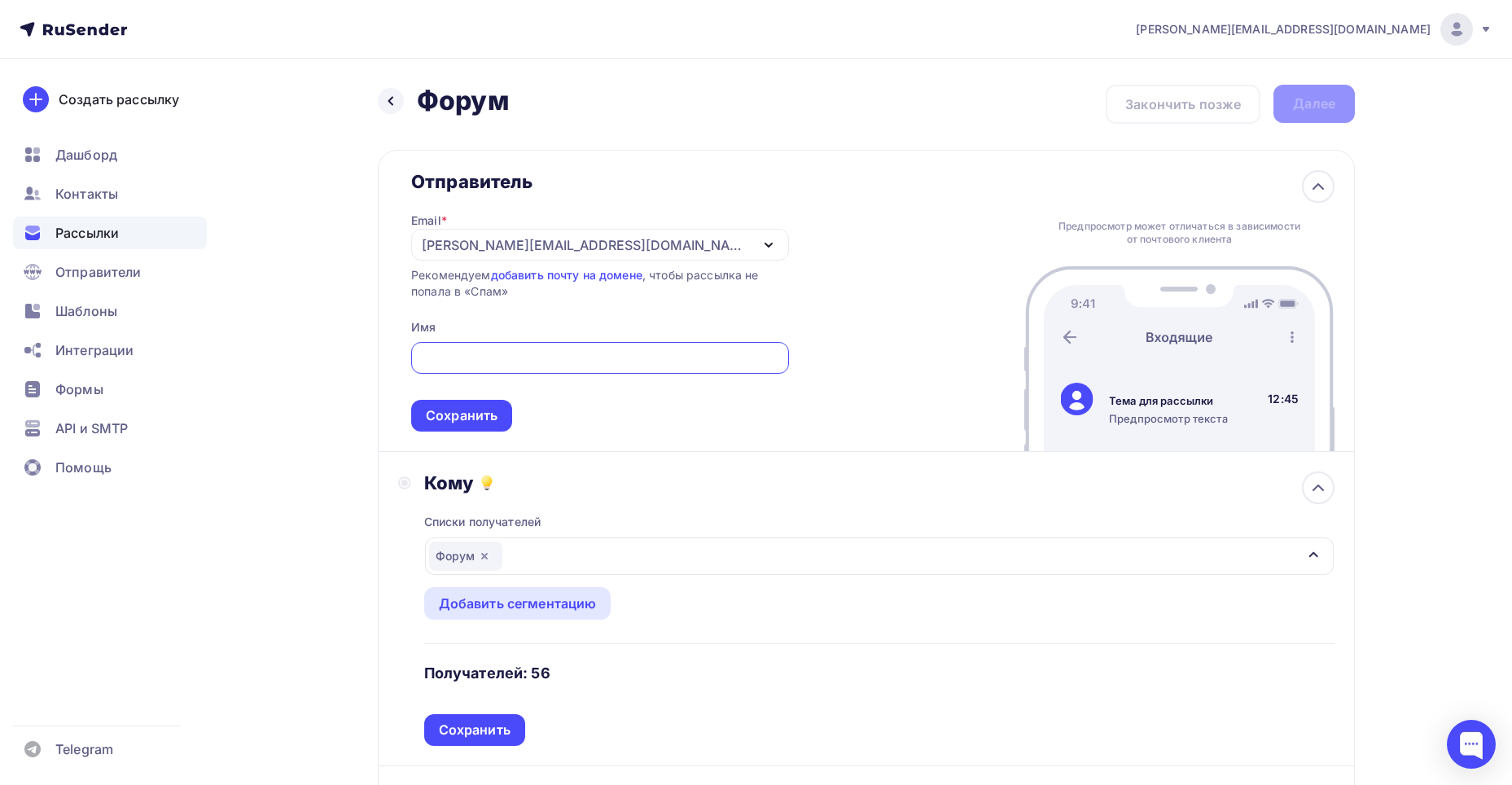
click at [752, 419] on span "Сохранить" at bounding box center [600, 383] width 378 height 96
click at [643, 361] on input "text" at bounding box center [601, 358] width 360 height 19
type input "Тимофей"
click at [497, 407] on div "Сохранить" at bounding box center [462, 415] width 72 height 18
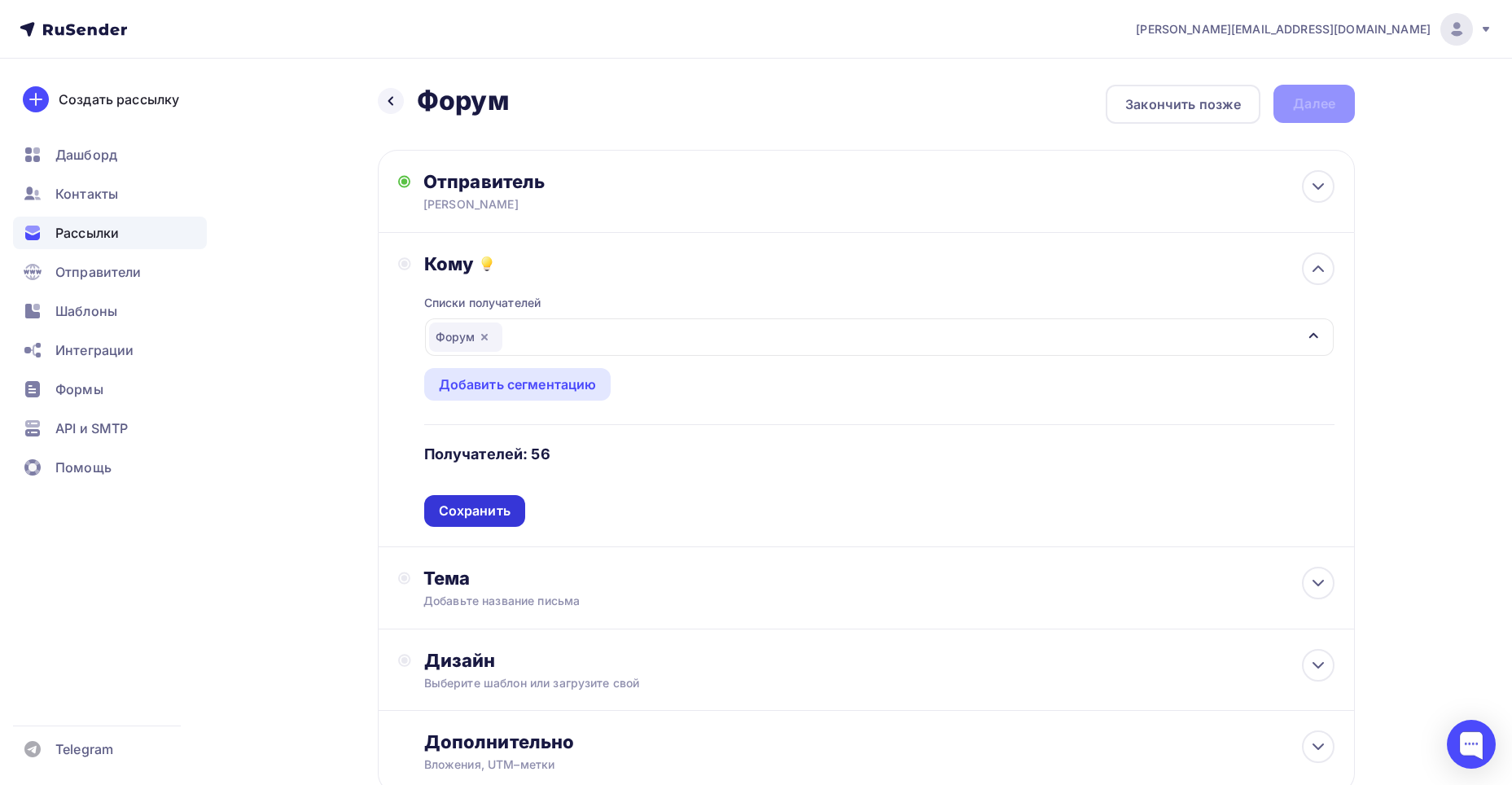
click at [485, 502] on div "Сохранить" at bounding box center [475, 510] width 72 height 18
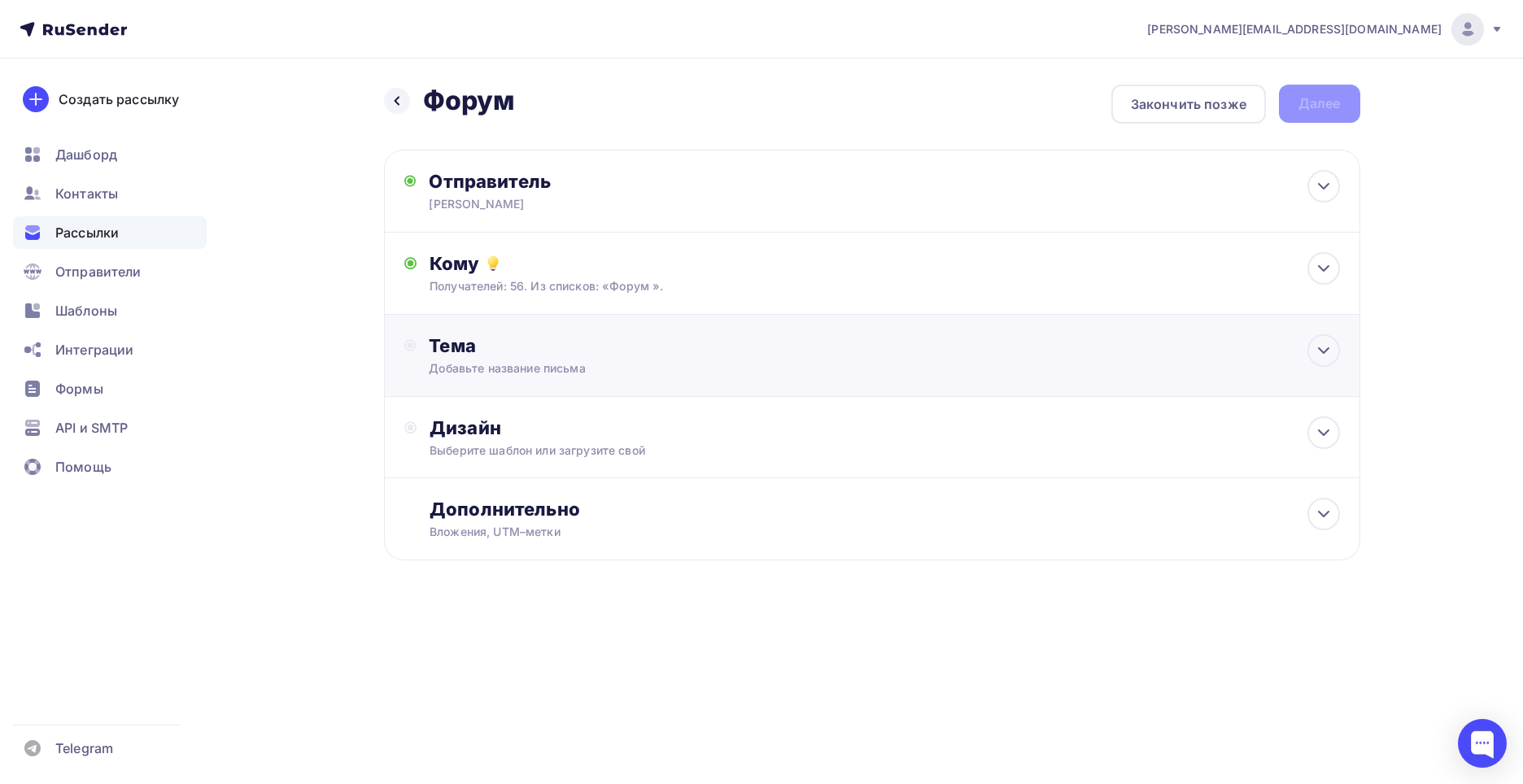
click at [495, 374] on div "Добавьте название письма" at bounding box center [574, 368] width 289 height 16
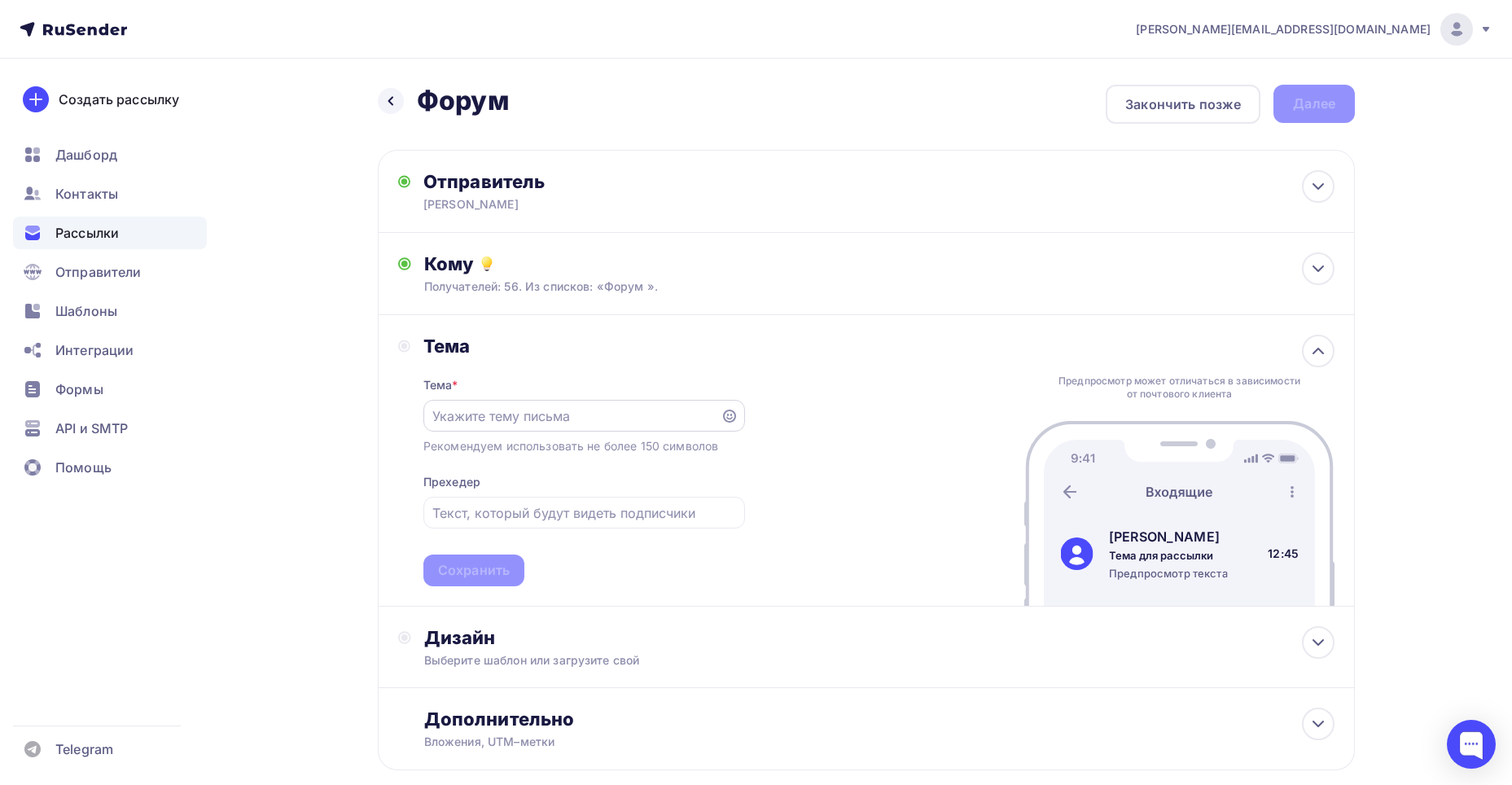
click at [496, 428] on div at bounding box center [584, 416] width 322 height 32
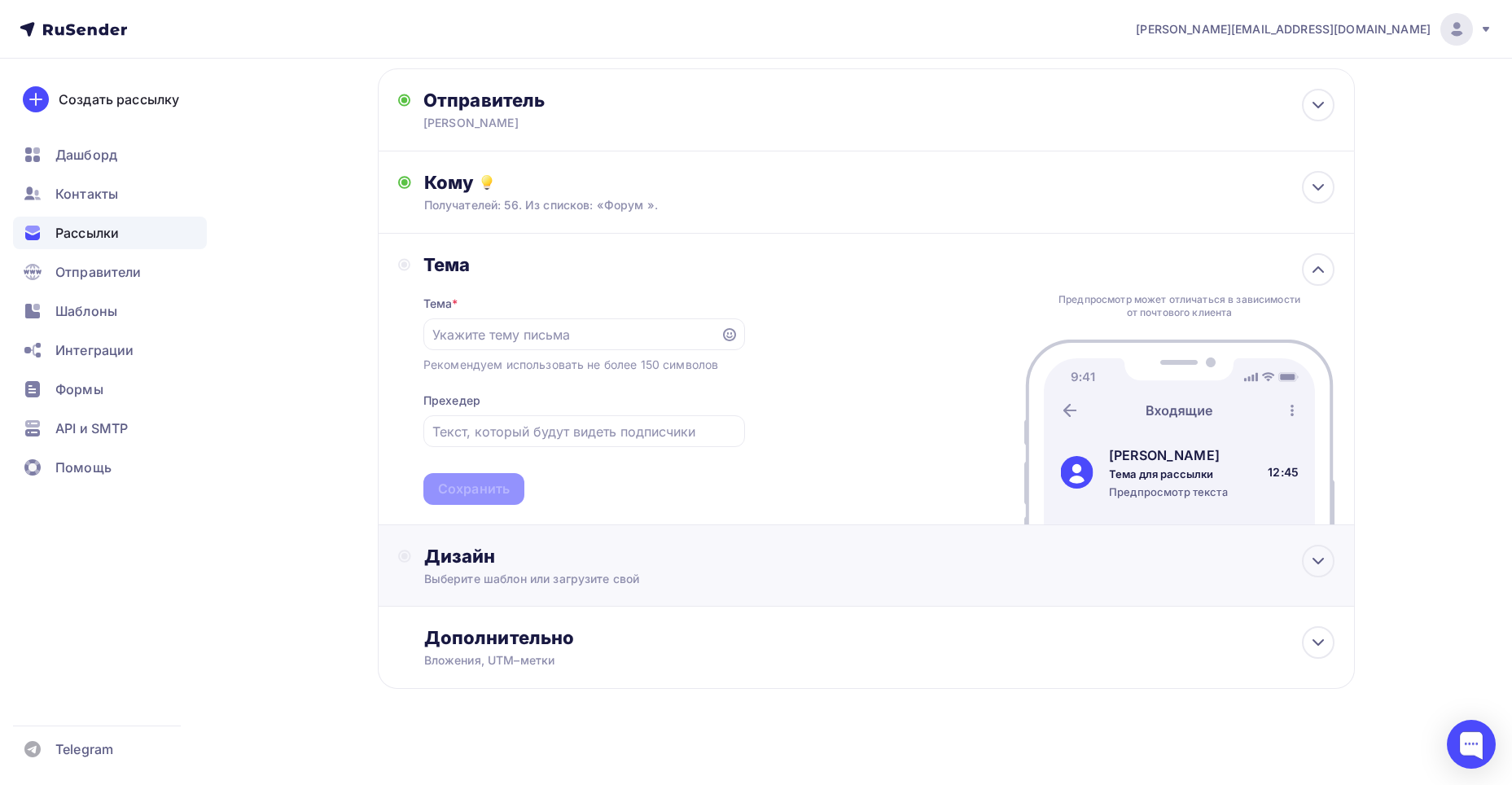
click at [507, 546] on div "Дизайн" at bounding box center [879, 556] width 911 height 22
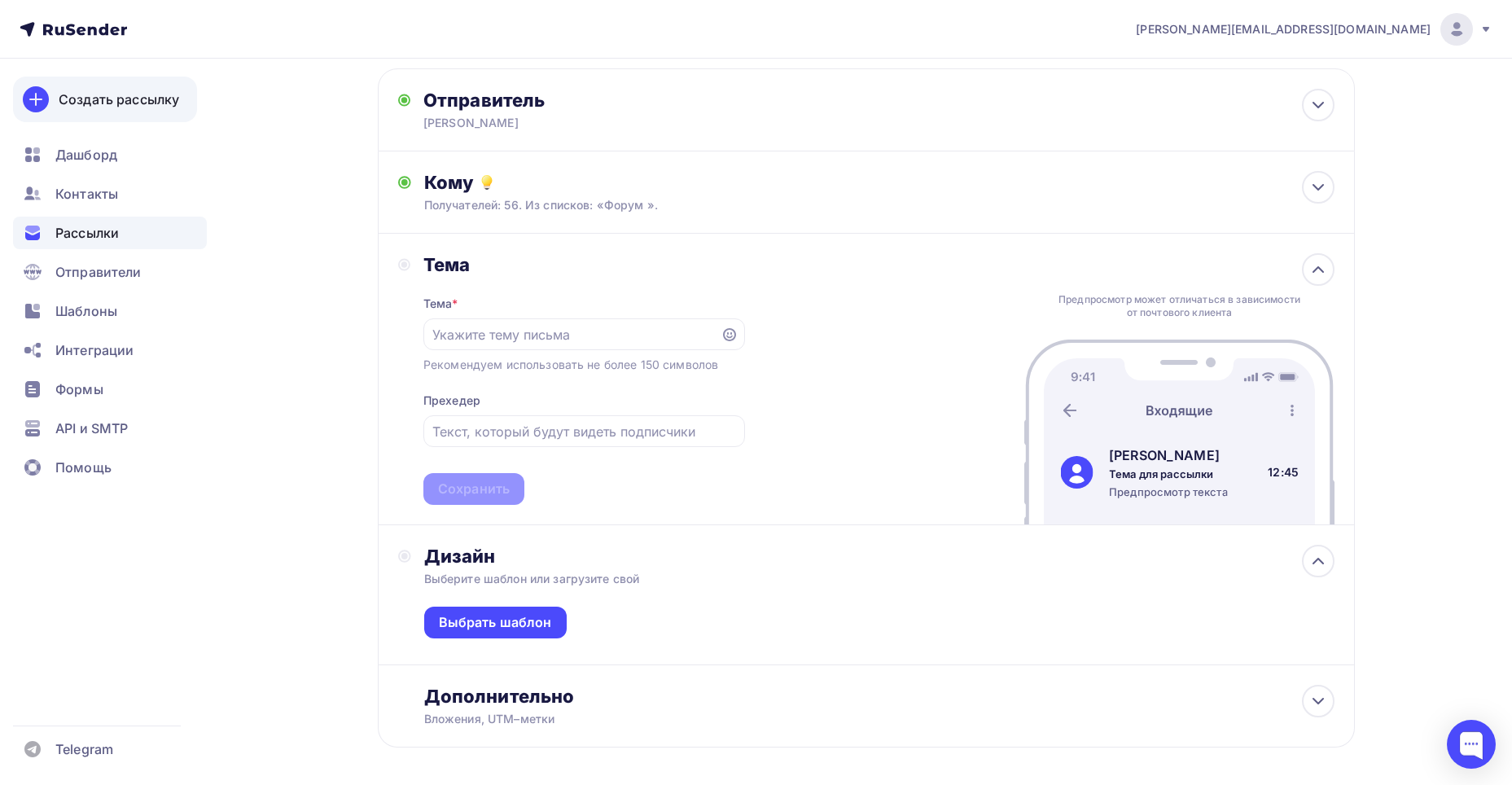
click at [121, 96] on div "Создать рассылку" at bounding box center [119, 99] width 120 height 19
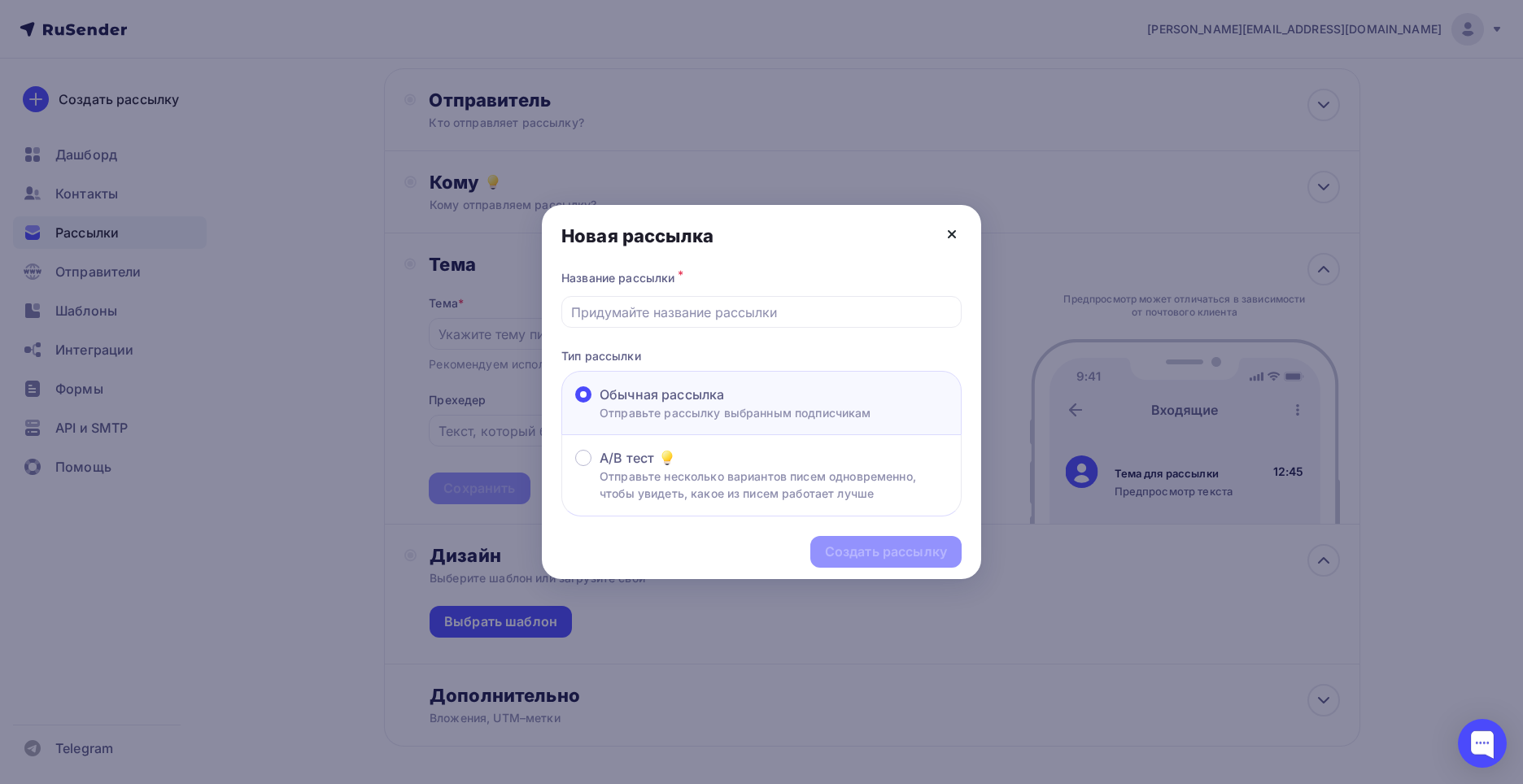
click at [958, 239] on icon at bounding box center [952, 234] width 19 height 19
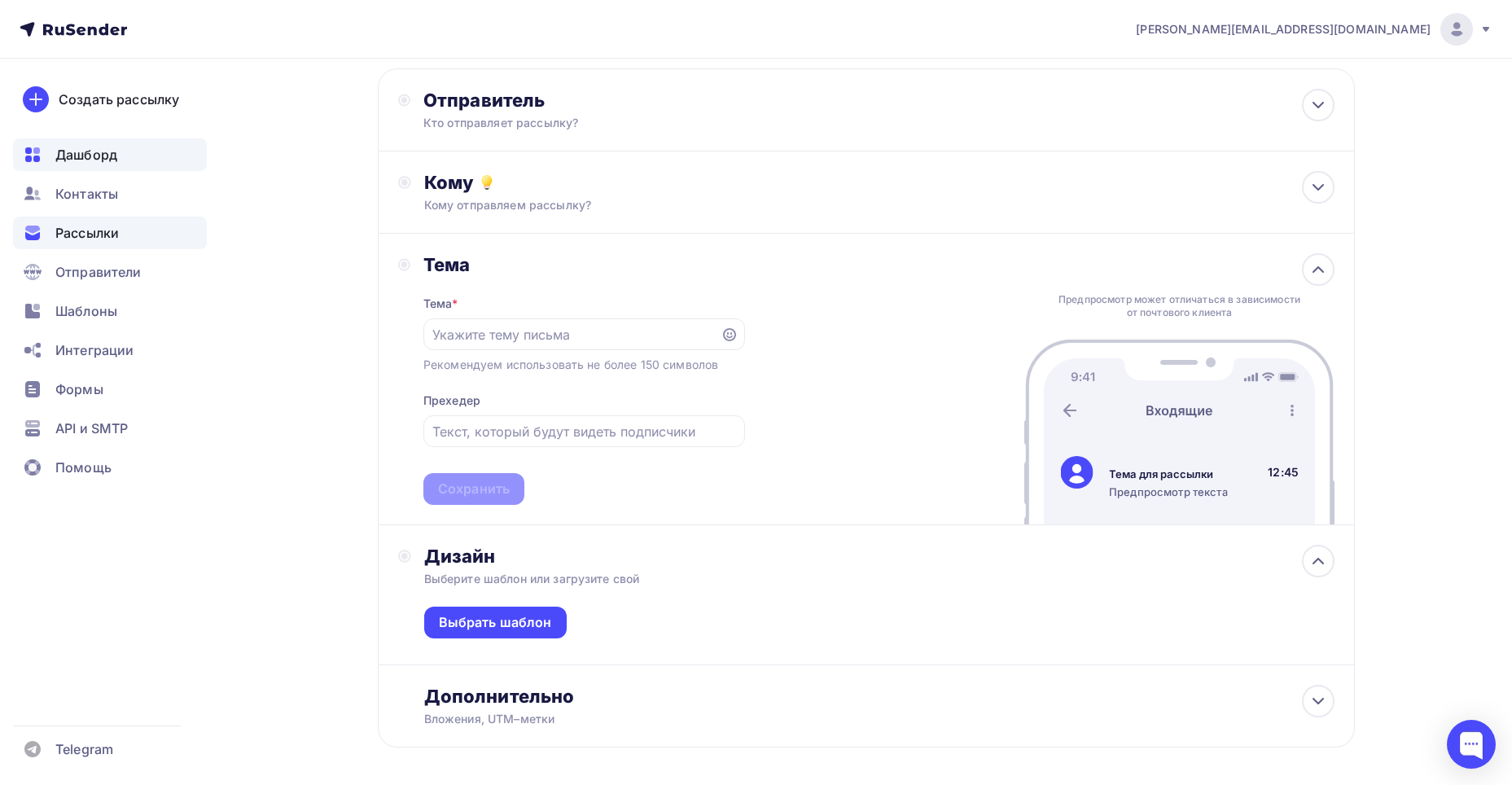
click at [129, 163] on div "Дашборд" at bounding box center [109, 154] width 193 height 33
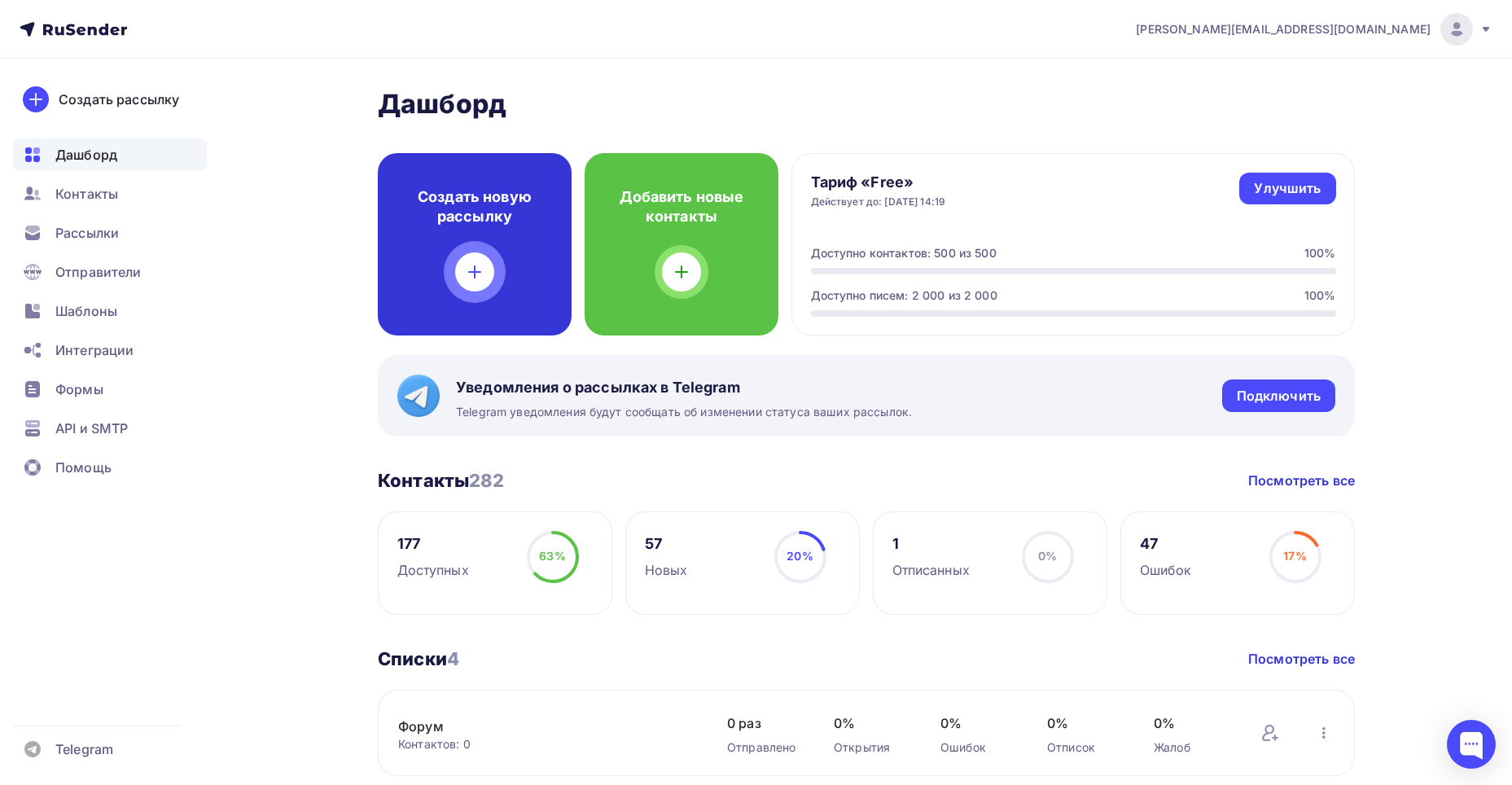
click at [486, 272] on div at bounding box center [474, 272] width 39 height 39
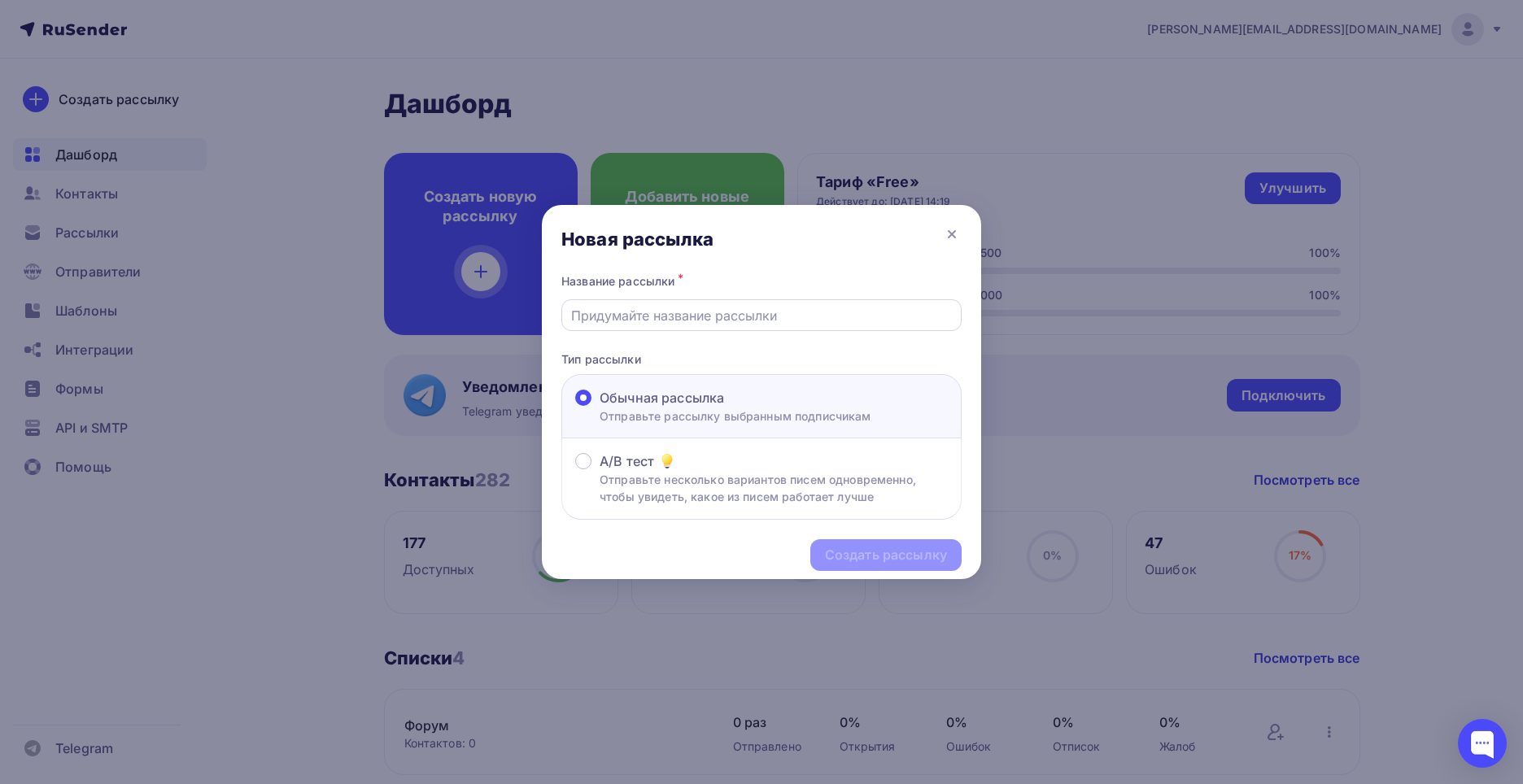
click at [650, 322] on input "text" at bounding box center [761, 315] width 381 height 19
click at [955, 232] on icon at bounding box center [952, 234] width 19 height 19
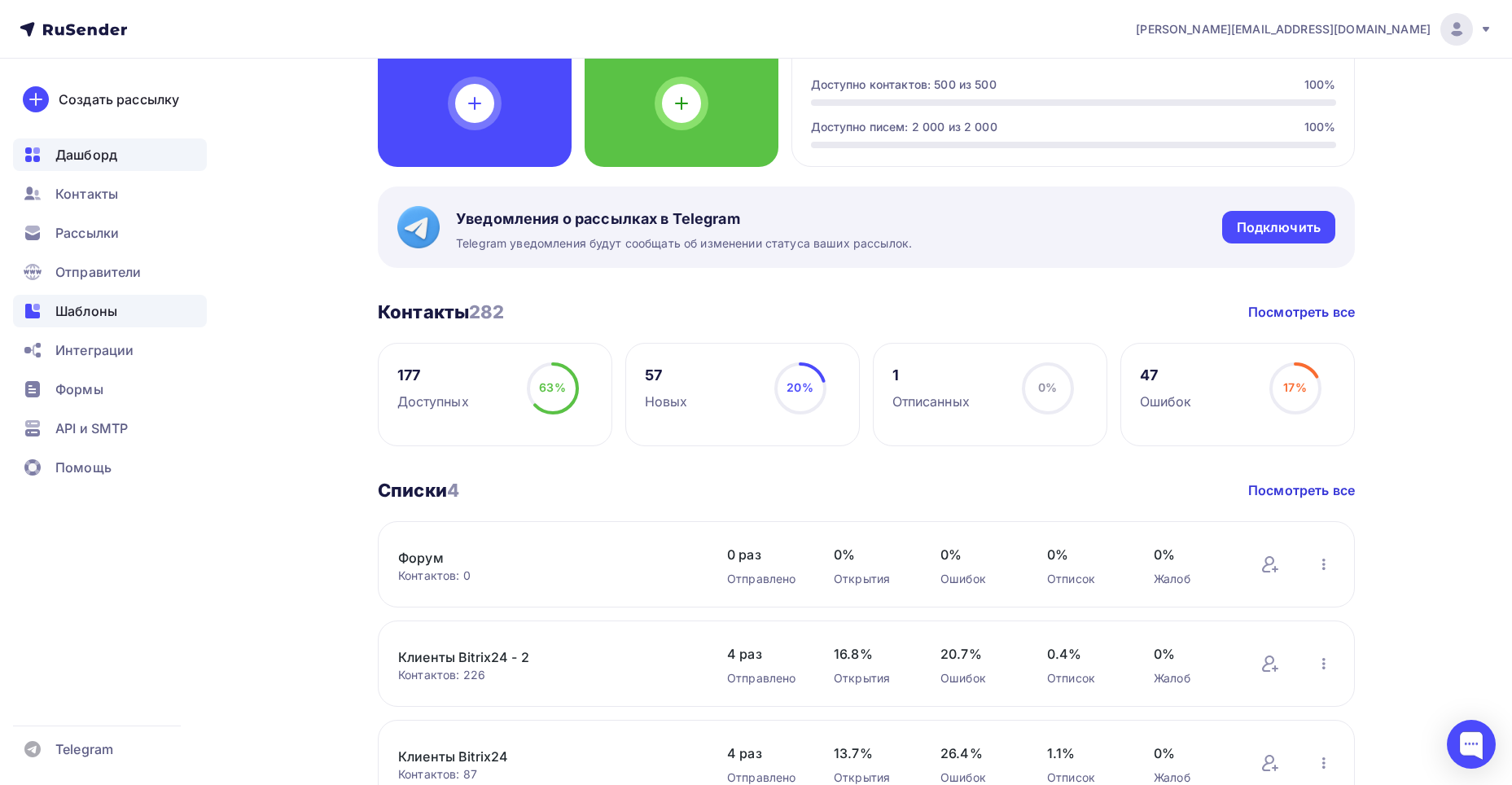
scroll to position [163, 0]
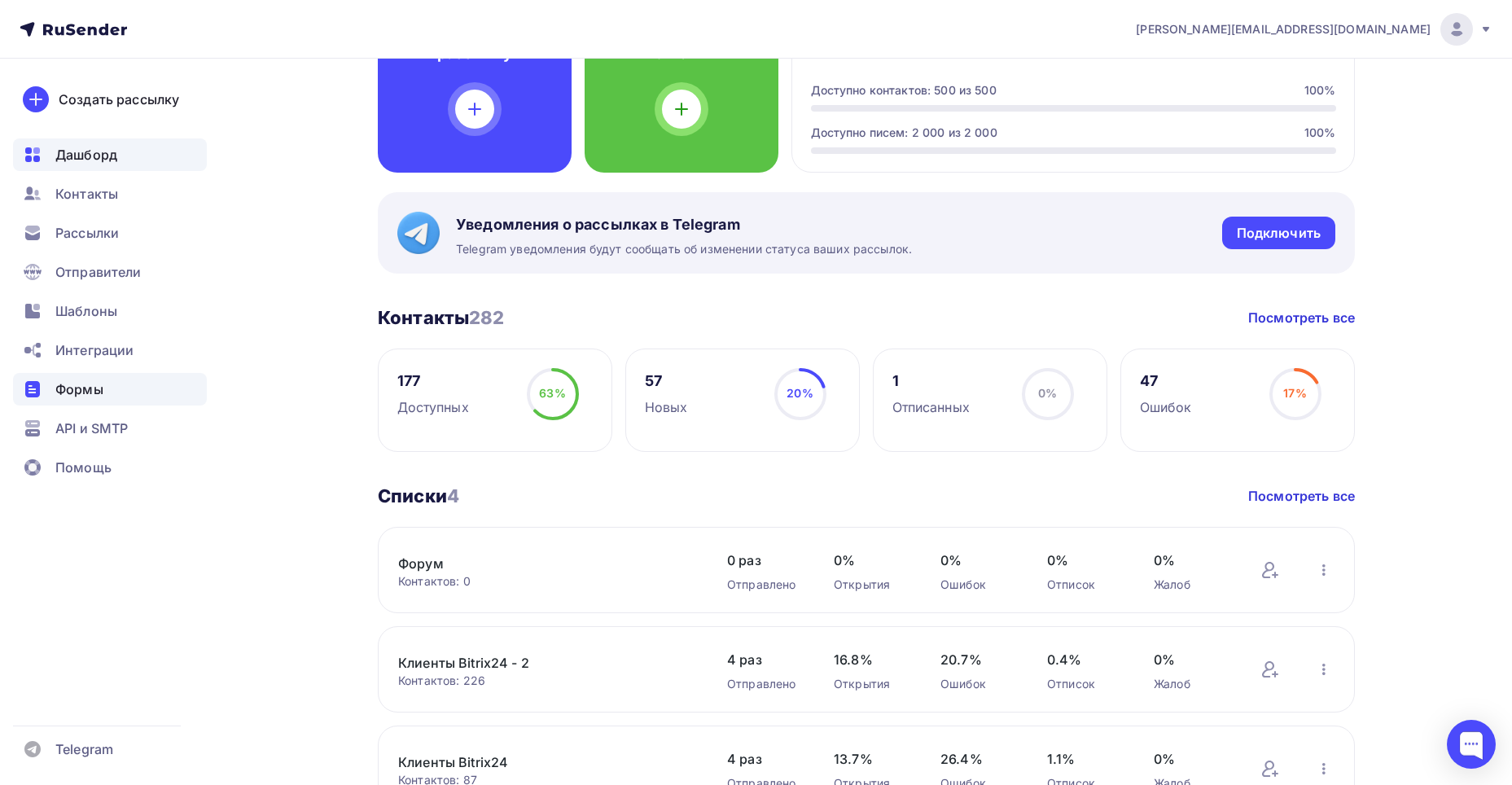
click at [79, 380] on span "Формы" at bounding box center [79, 390] width 48 height 19
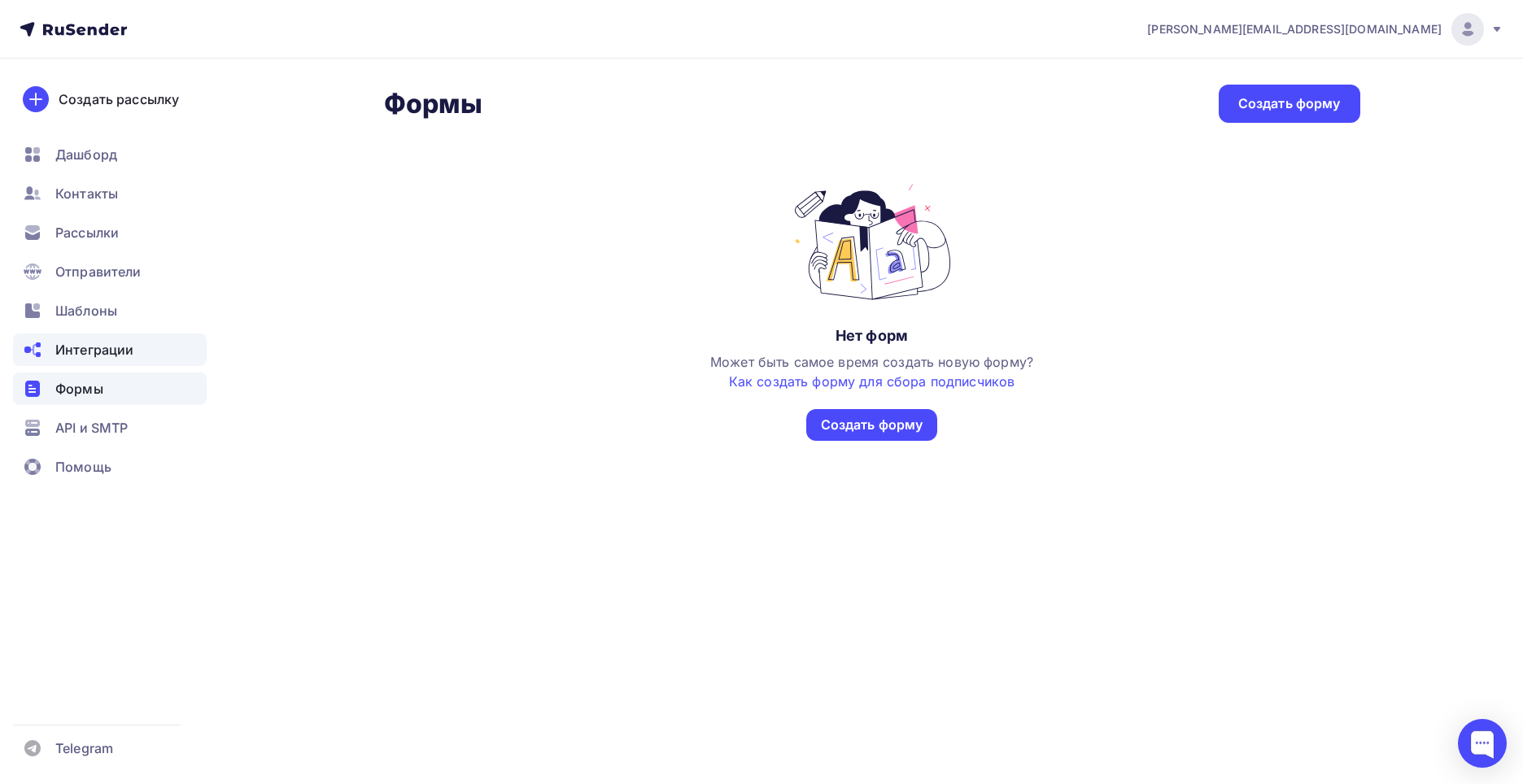
click at [101, 352] on span "Интеграции" at bounding box center [94, 349] width 78 height 19
click at [93, 392] on span "Формы" at bounding box center [79, 389] width 48 height 19
click at [868, 424] on div "Создать форму" at bounding box center [873, 424] width 103 height 18
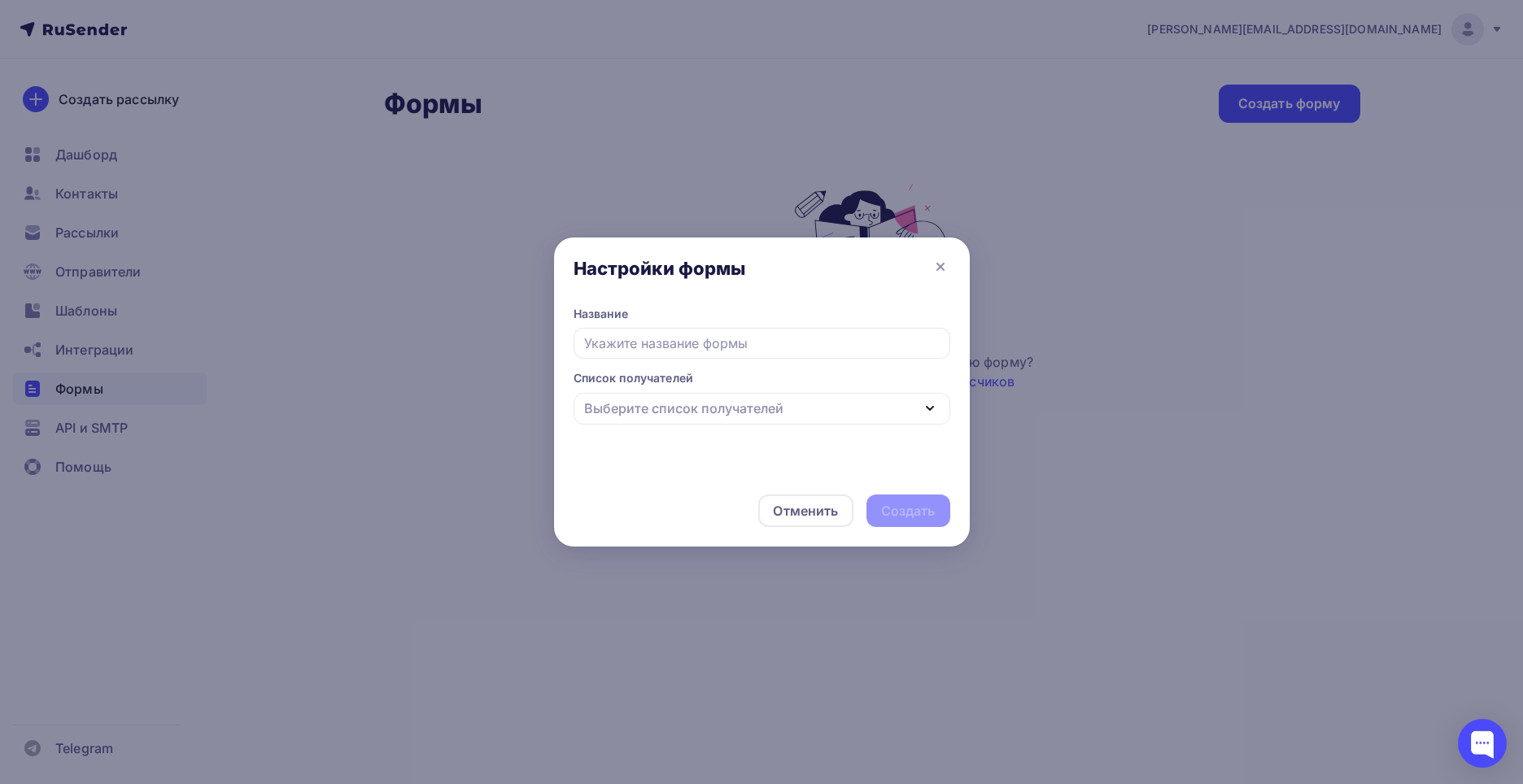
click at [848, 342] on input "text" at bounding box center [762, 343] width 377 height 31
paste input "VI Центральноазиатский BIM-TIME Форум 23 сентября 2025 г."
drag, startPoint x: 826, startPoint y: 349, endPoint x: 500, endPoint y: 348, distance: 326.0
click at [500, 348] on div "Настройки формы Название VI Центральноазиатский BIM-TIME Форум 23 сентября 2025…" at bounding box center [761, 392] width 1523 height 784
type input "VI Центральноазиатский BIM-TIME Форум 23 сентября 2025 г."
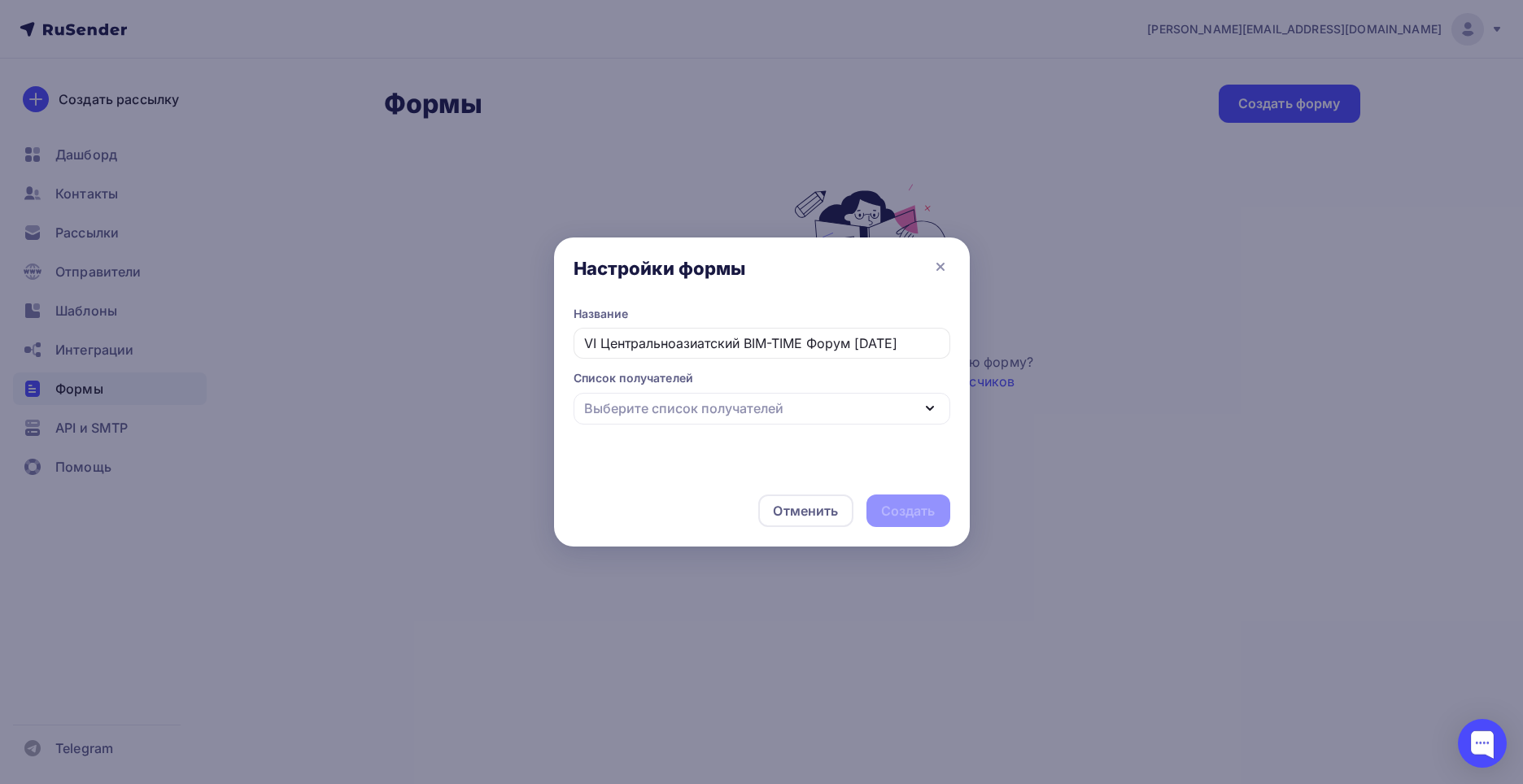
click at [683, 376] on legend "Список получателей" at bounding box center [762, 380] width 377 height 22
click at [693, 414] on div "Выберите список получателей" at bounding box center [683, 408] width 199 height 19
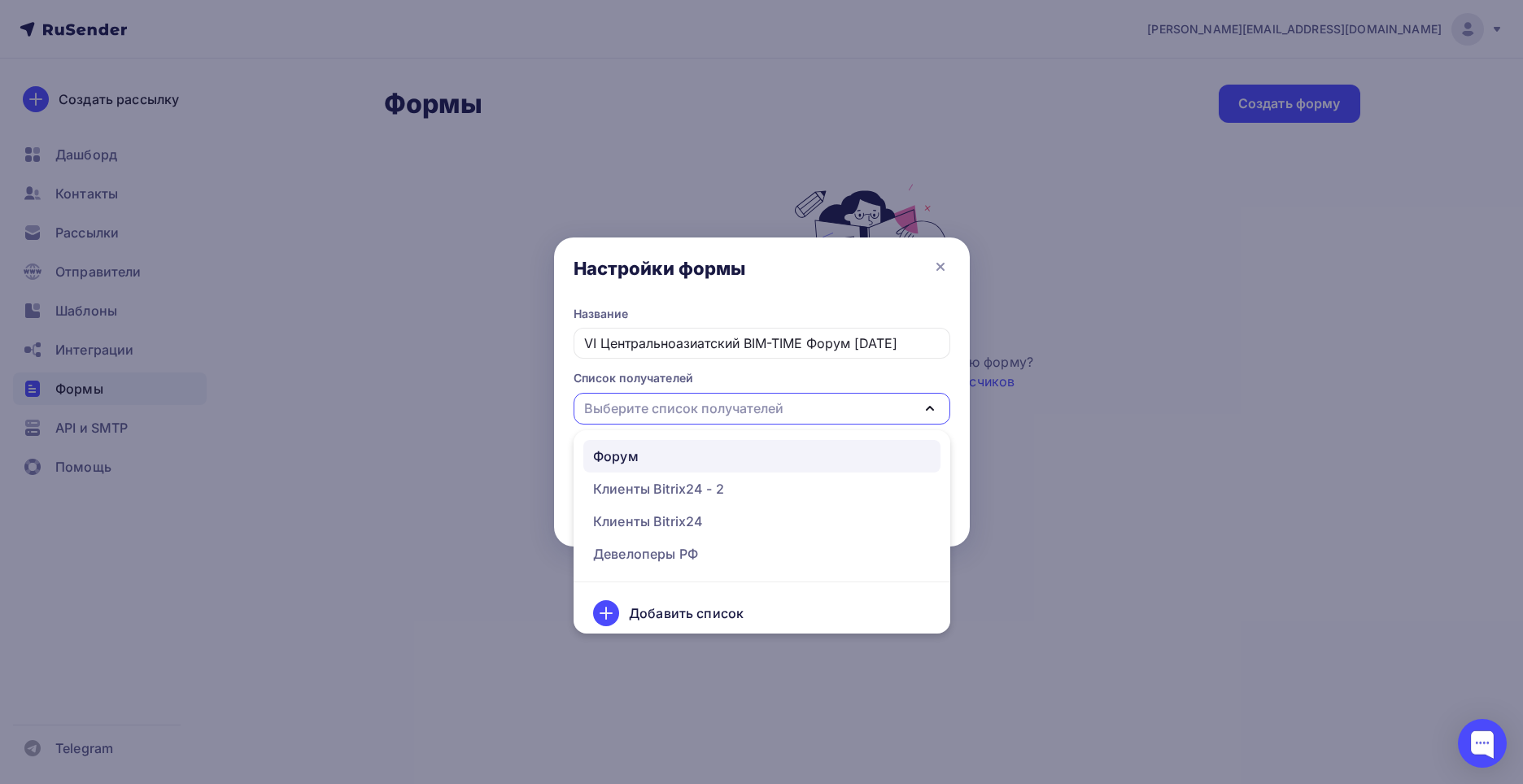
click at [679, 454] on div "Форум" at bounding box center [762, 456] width 338 height 19
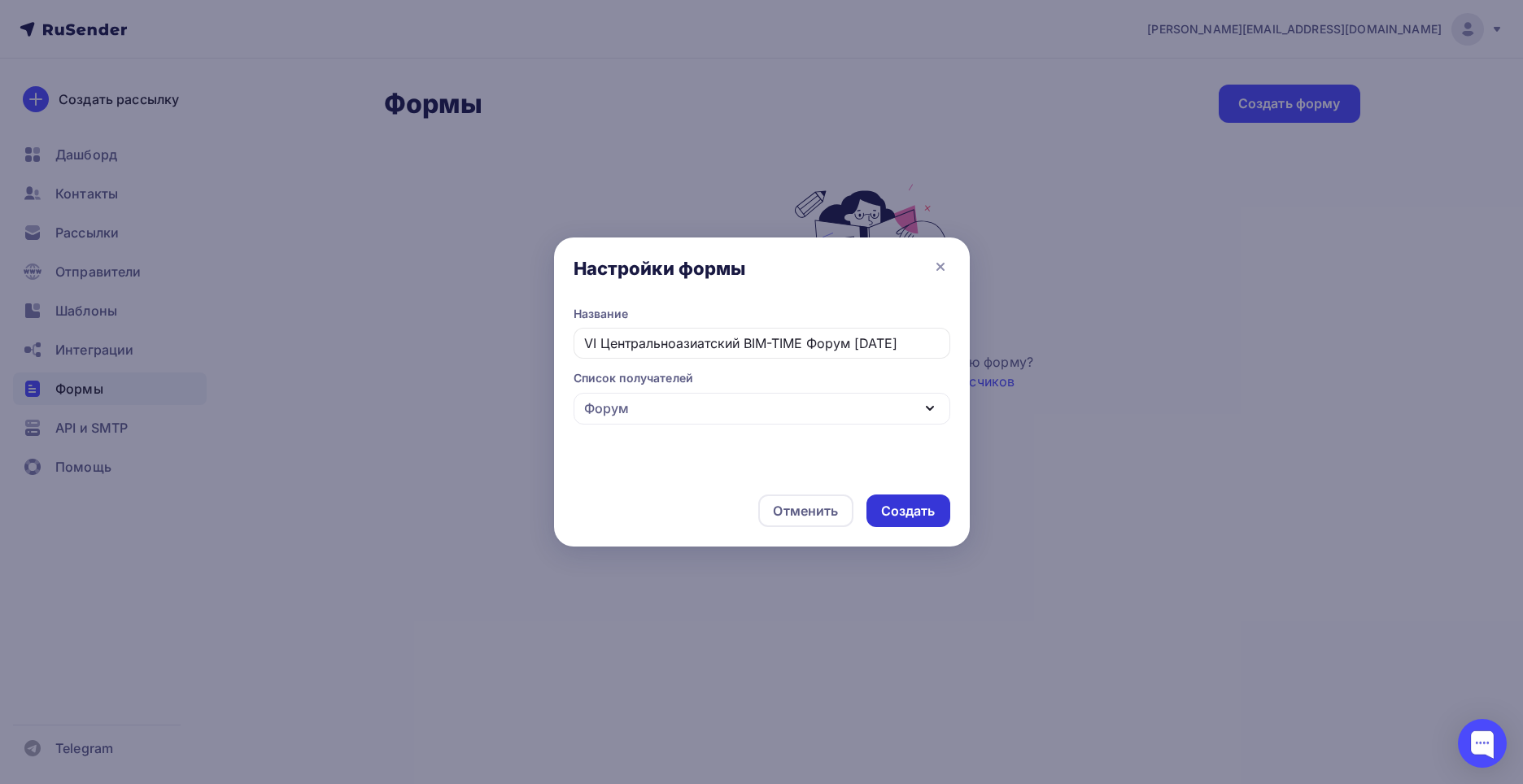
click at [916, 514] on div "Создать" at bounding box center [909, 510] width 54 height 18
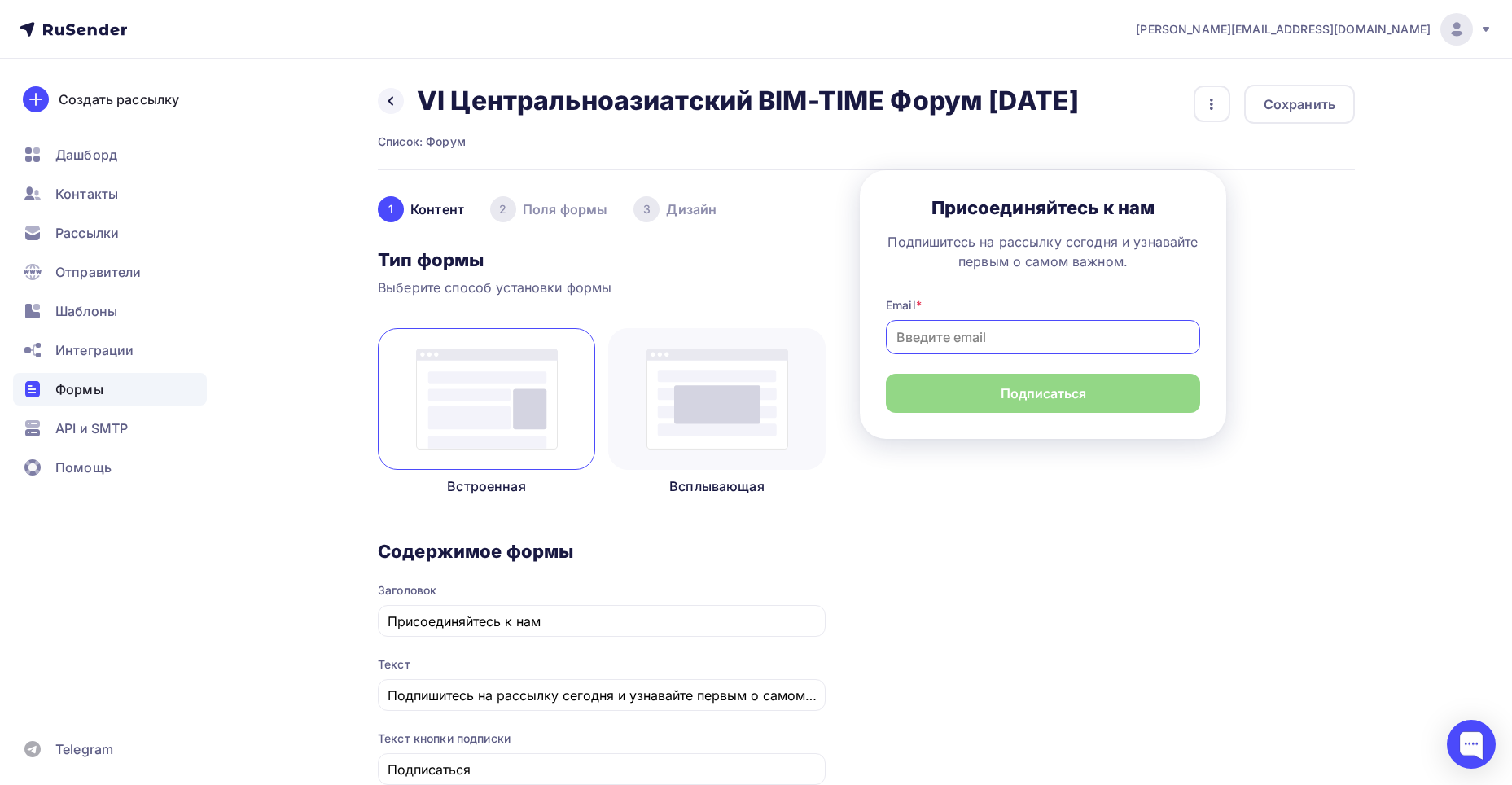
click at [993, 355] on input at bounding box center [1044, 336] width 315 height 34
click at [987, 271] on div "Подпишитесь на рассылку сегодня и узнавайте первым о самом важном." at bounding box center [1044, 252] width 315 height 39
click at [992, 355] on input at bounding box center [1044, 336] width 315 height 34
type input "[PERSON_NAME][EMAIL_ADDRESS][PERSON_NAME][DOMAIN_NAME]"
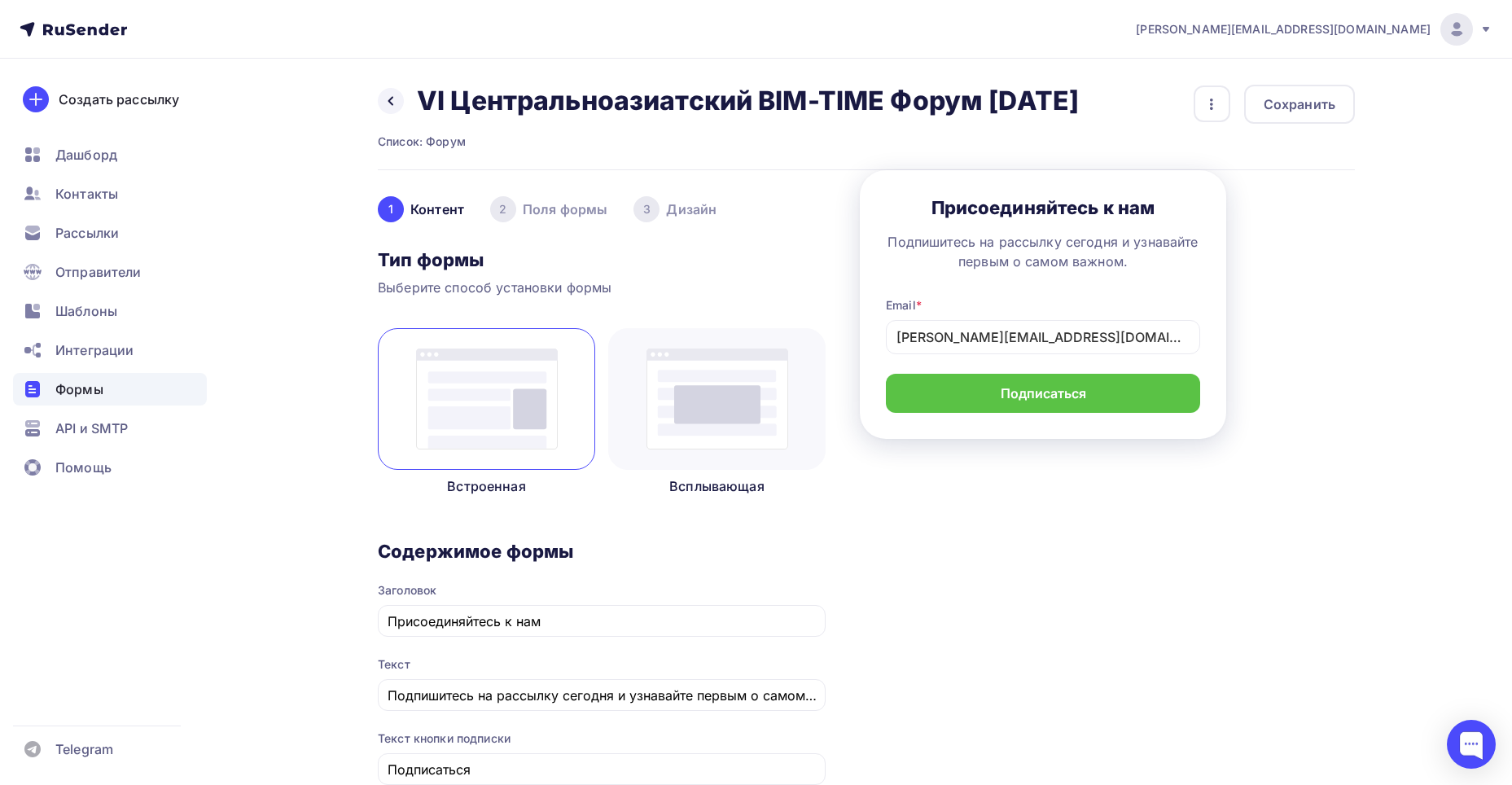
click at [1313, 343] on div "1 Контент 2 Поля формы 3 Дизайн Тип формы Выберите способ установки формы Встро…" at bounding box center [867, 786] width 978 height 1233
drag, startPoint x: 1147, startPoint y: 379, endPoint x: 695, endPoint y: 379, distance: 452.0
click at [695, 379] on div "1 Контент 2 Поля формы 3 Дизайн Тип формы Выберите способ установки формы Встро…" at bounding box center [867, 786] width 978 height 1233
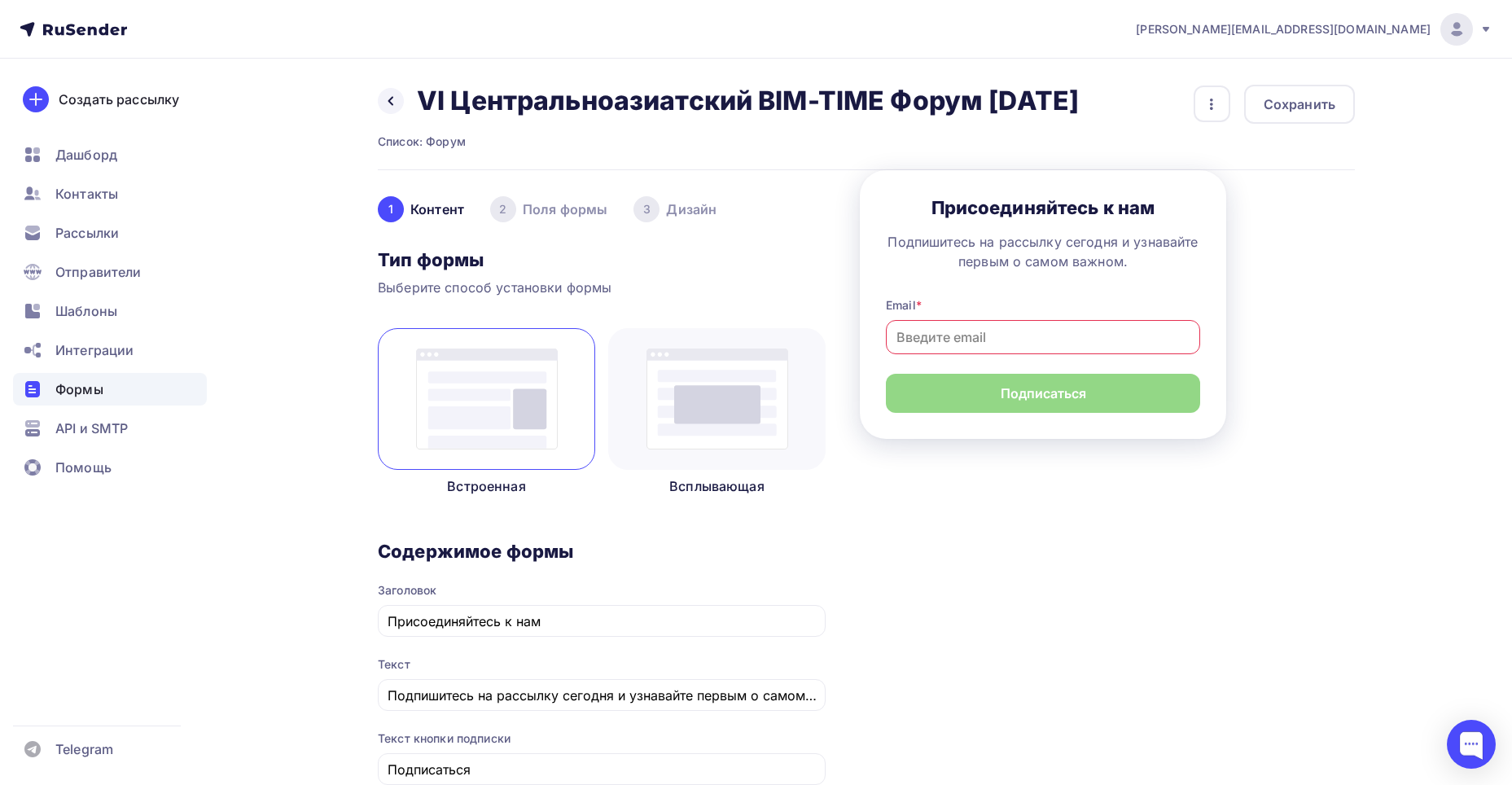
click at [1292, 317] on div "1 Контент 2 Поля формы 3 Дизайн Тип формы Выберите способ установки формы Встро…" at bounding box center [867, 786] width 978 height 1233
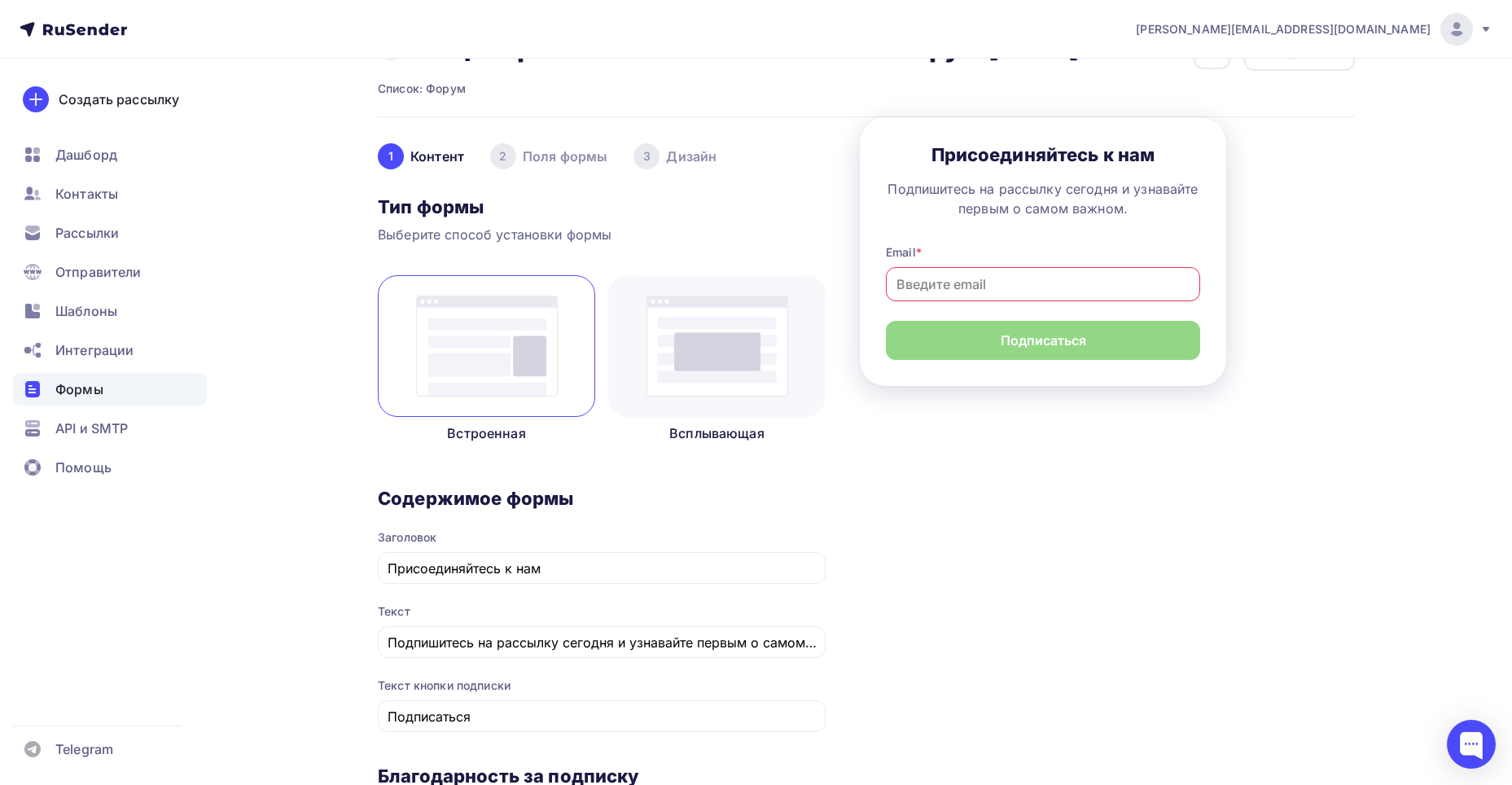
scroll to position [82, 0]
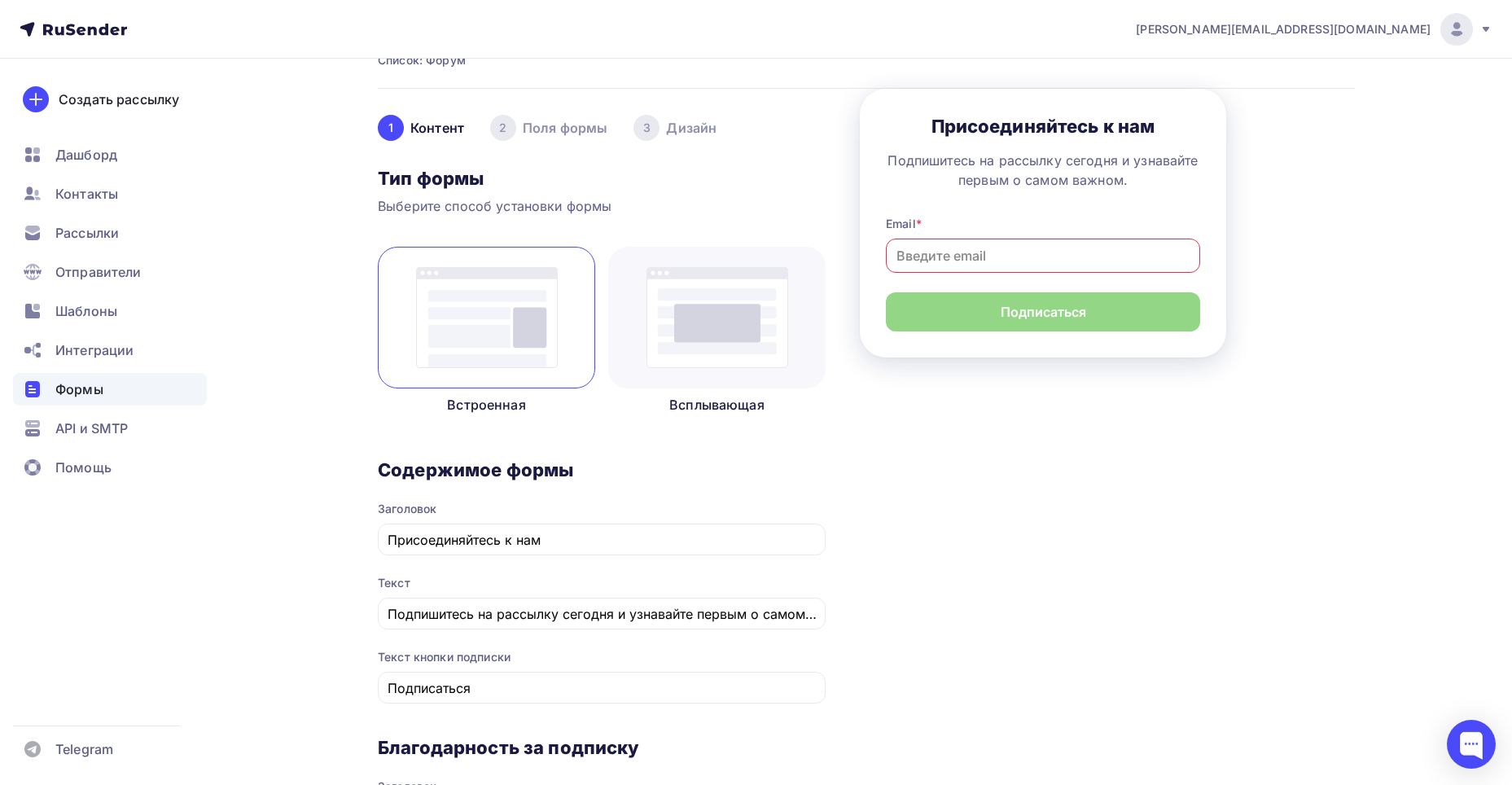
click at [710, 415] on p "Всплывающая" at bounding box center [717, 404] width 218 height 19
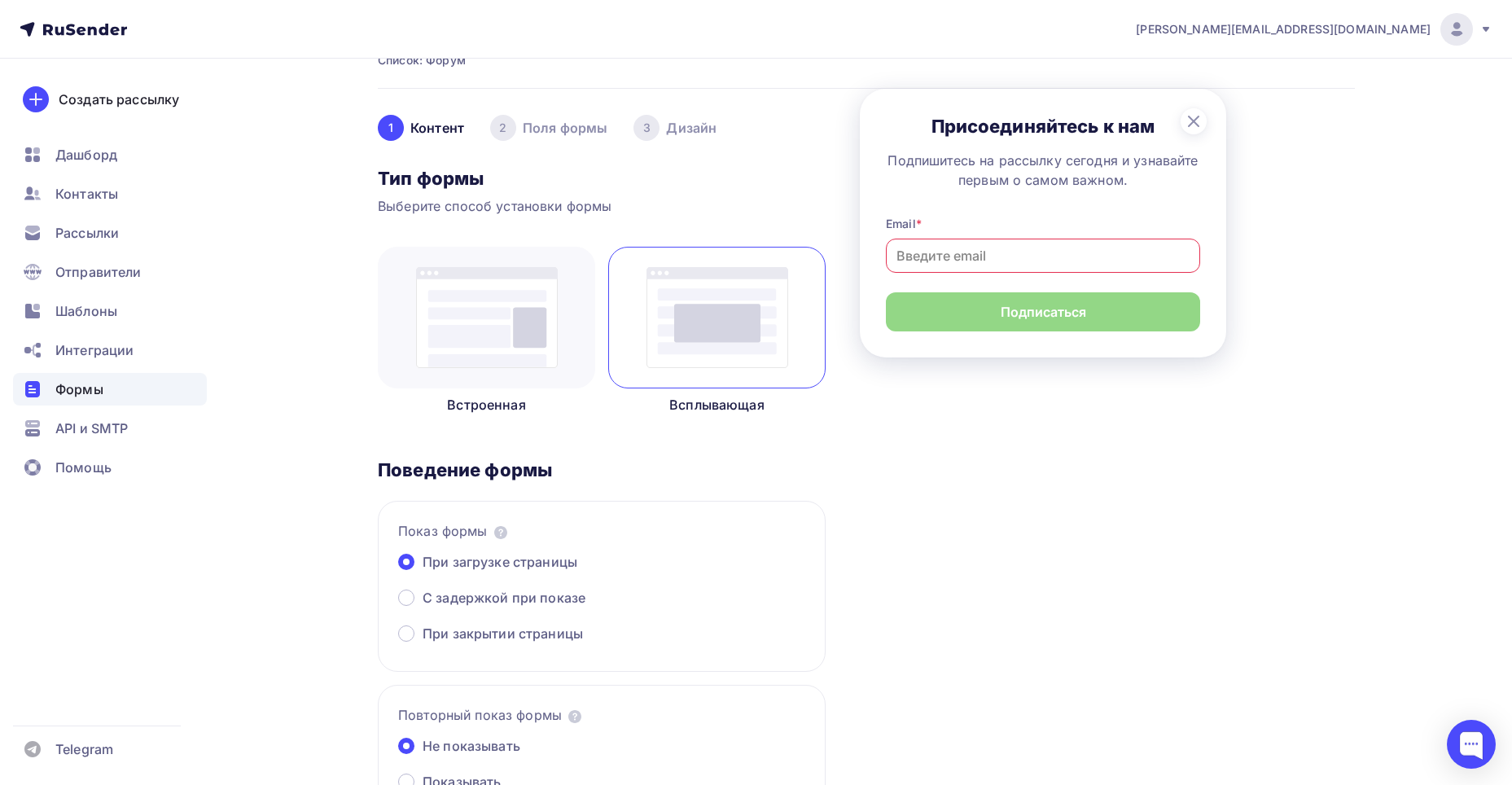
click at [520, 389] on div at bounding box center [487, 318] width 218 height 142
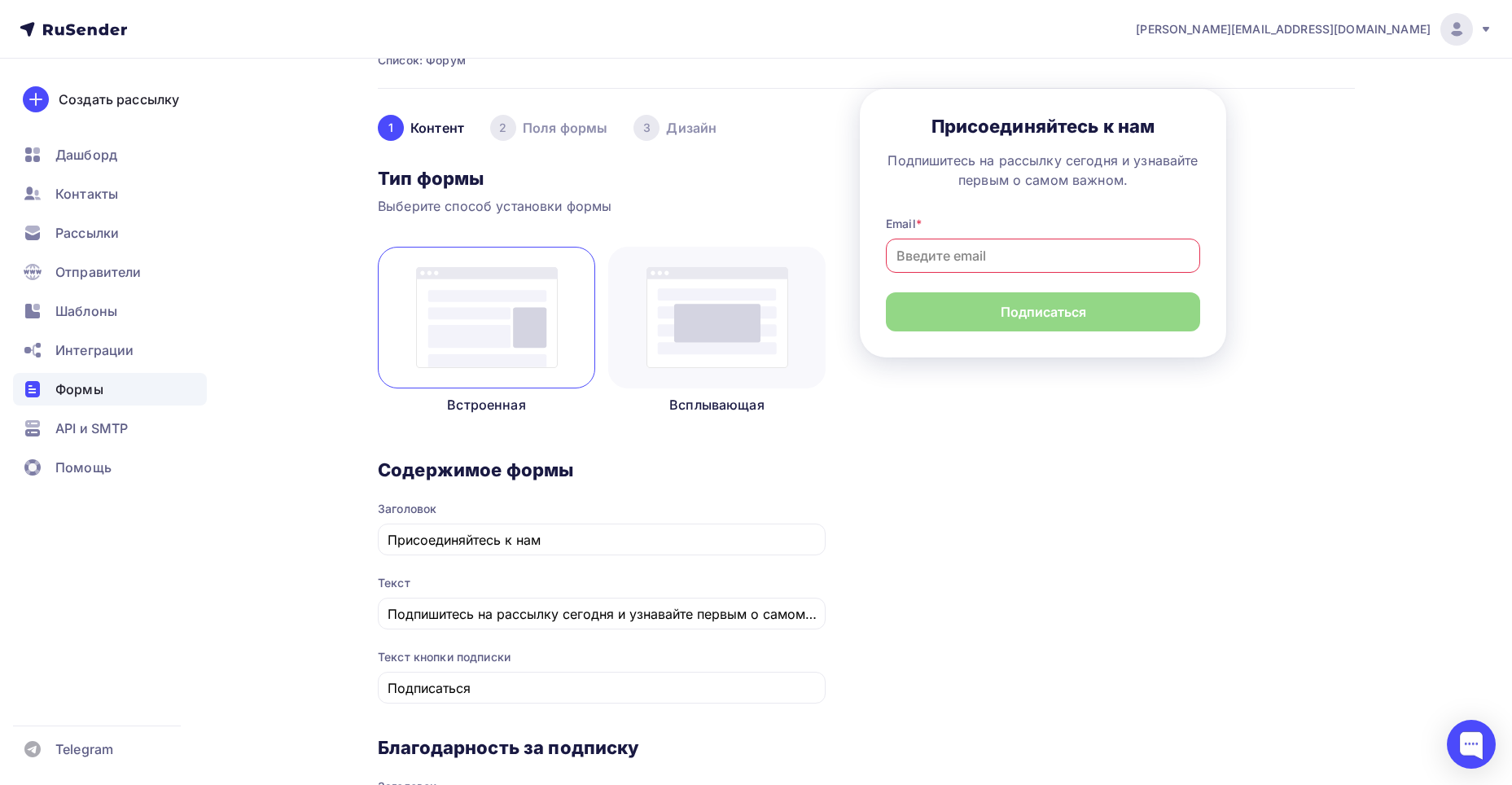
click at [665, 389] on div at bounding box center [717, 318] width 218 height 142
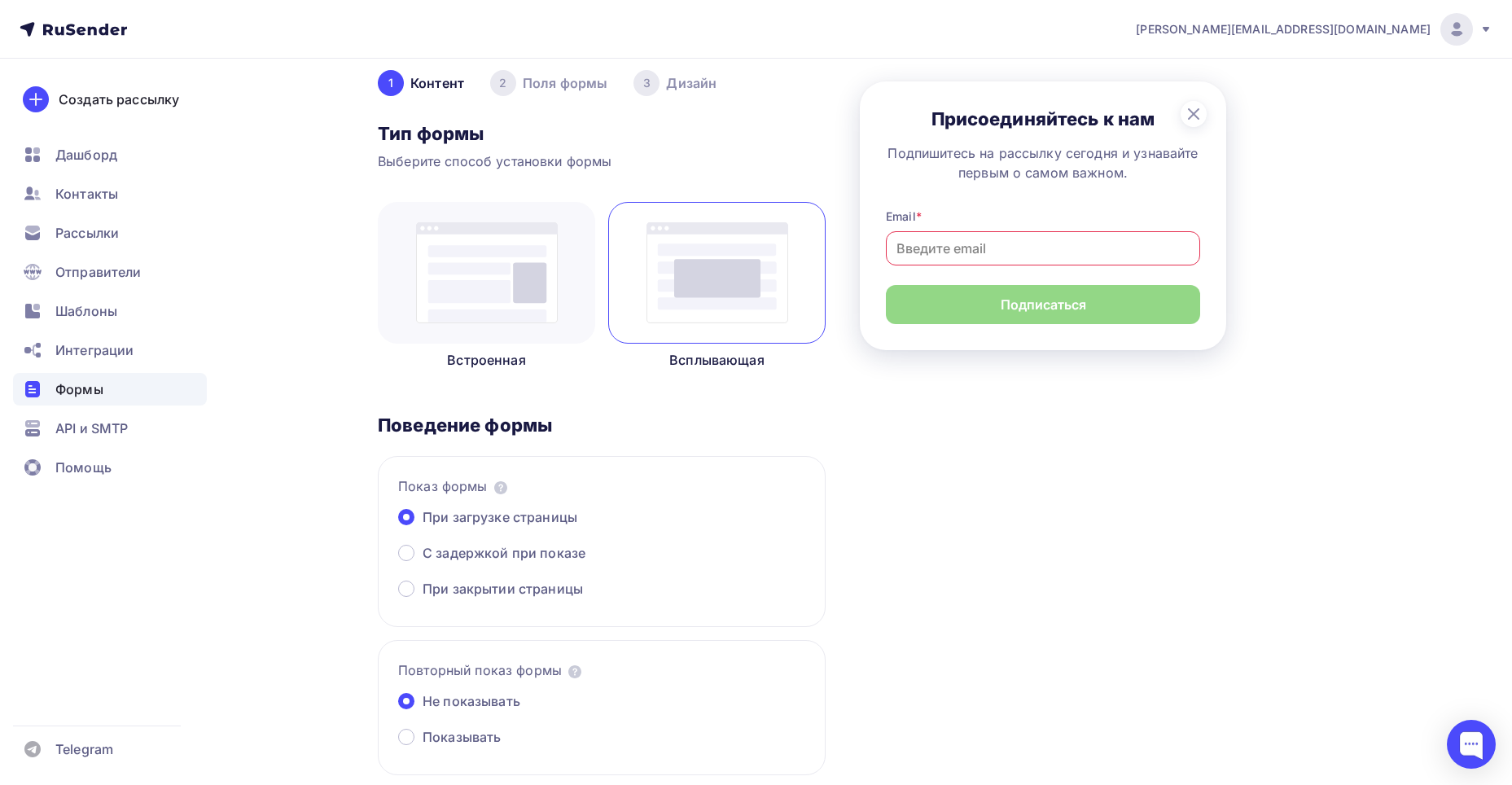
scroll to position [163, 0]
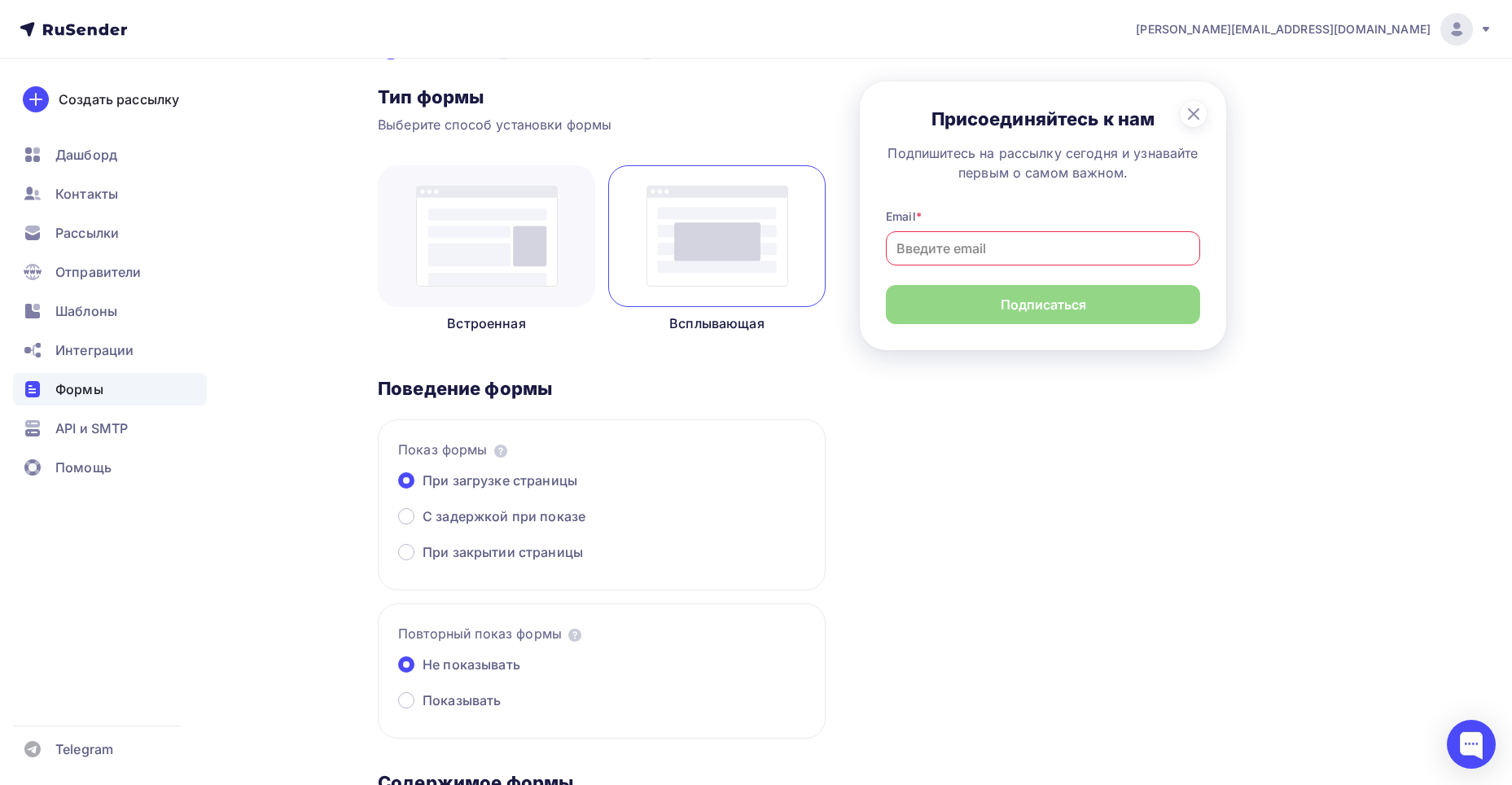
click at [517, 281] on img at bounding box center [487, 236] width 142 height 101
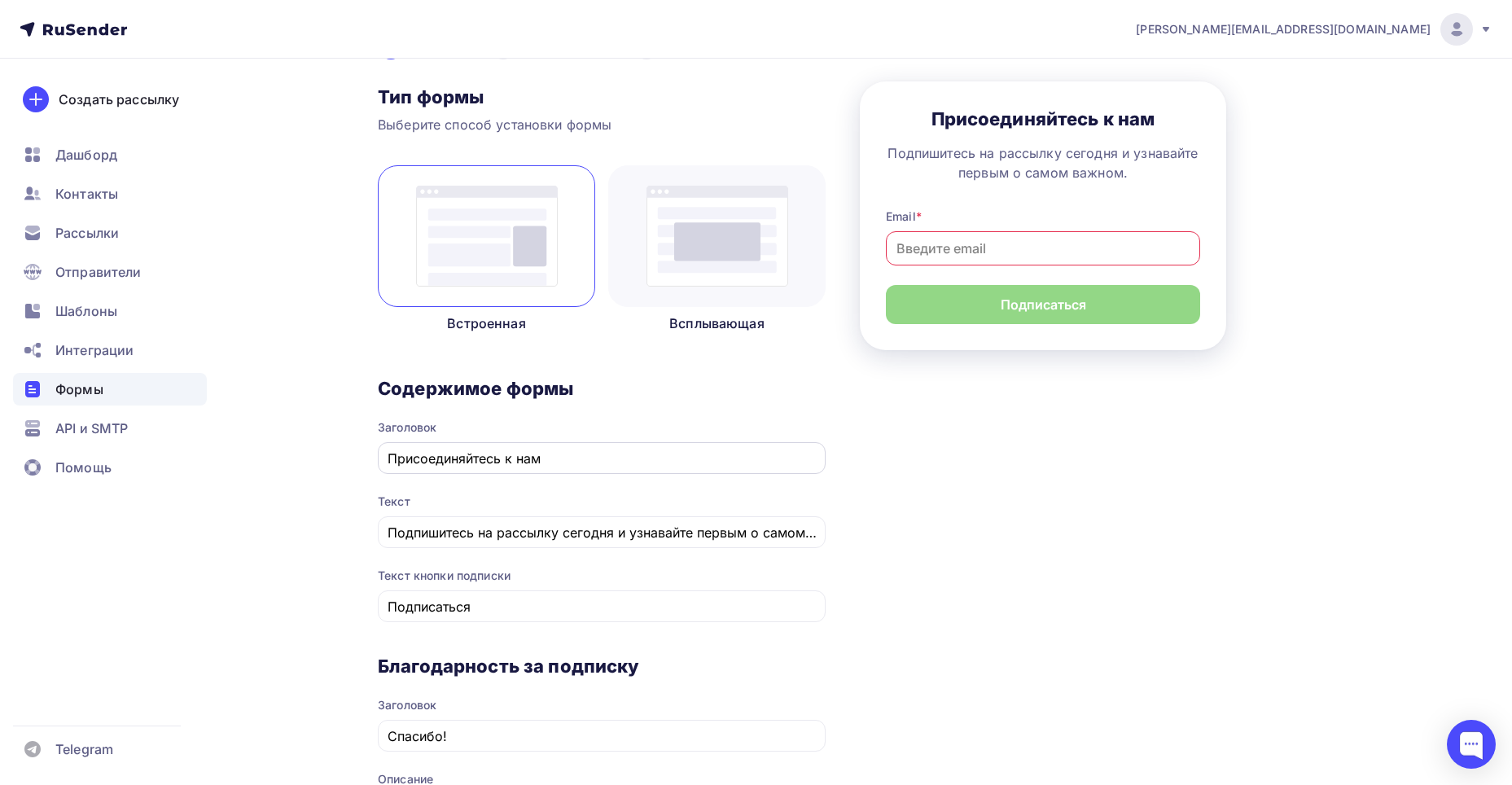
click at [558, 468] on input "Присоединяйтесь к нам" at bounding box center [602, 459] width 430 height 19
drag, startPoint x: 557, startPoint y: 497, endPoint x: 325, endPoint y: 474, distance: 233.1
click at [325, 474] on div "Назад VI Центральноазиатский BIM-TIME Форум 23 сентября 2025 г. VI Центральноаз…" at bounding box center [756, 624] width 1335 height 1455
paste input "VI Центральноазиатский BIM-TIME Форум 23 сентября 2025 г."
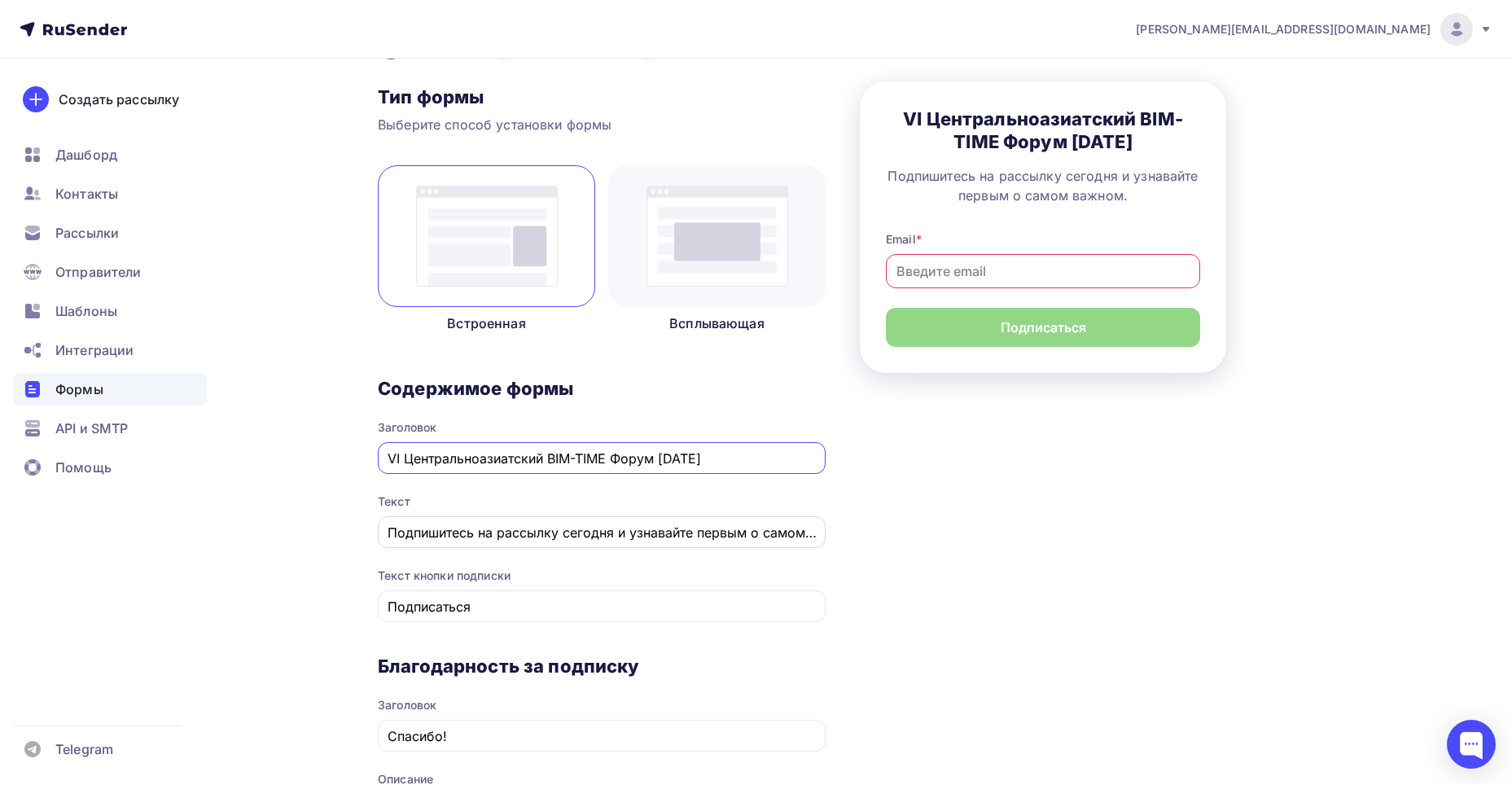
type input "VI Центральноазиатский BIM-TIME Форум 23 сентября 2025 г."
click at [585, 542] on input "Подпишитесь на рассылку сегодня и узнавайте первым о самом важном." at bounding box center [602, 532] width 430 height 19
drag, startPoint x: 391, startPoint y: 565, endPoint x: 1087, endPoint y: 606, distance: 697.2
click at [1087, 606] on div "1 Контент 2 Поля формы 3 Дизайн Тип формы Выберите способ установки формы Встро…" at bounding box center [867, 624] width 978 height 1233
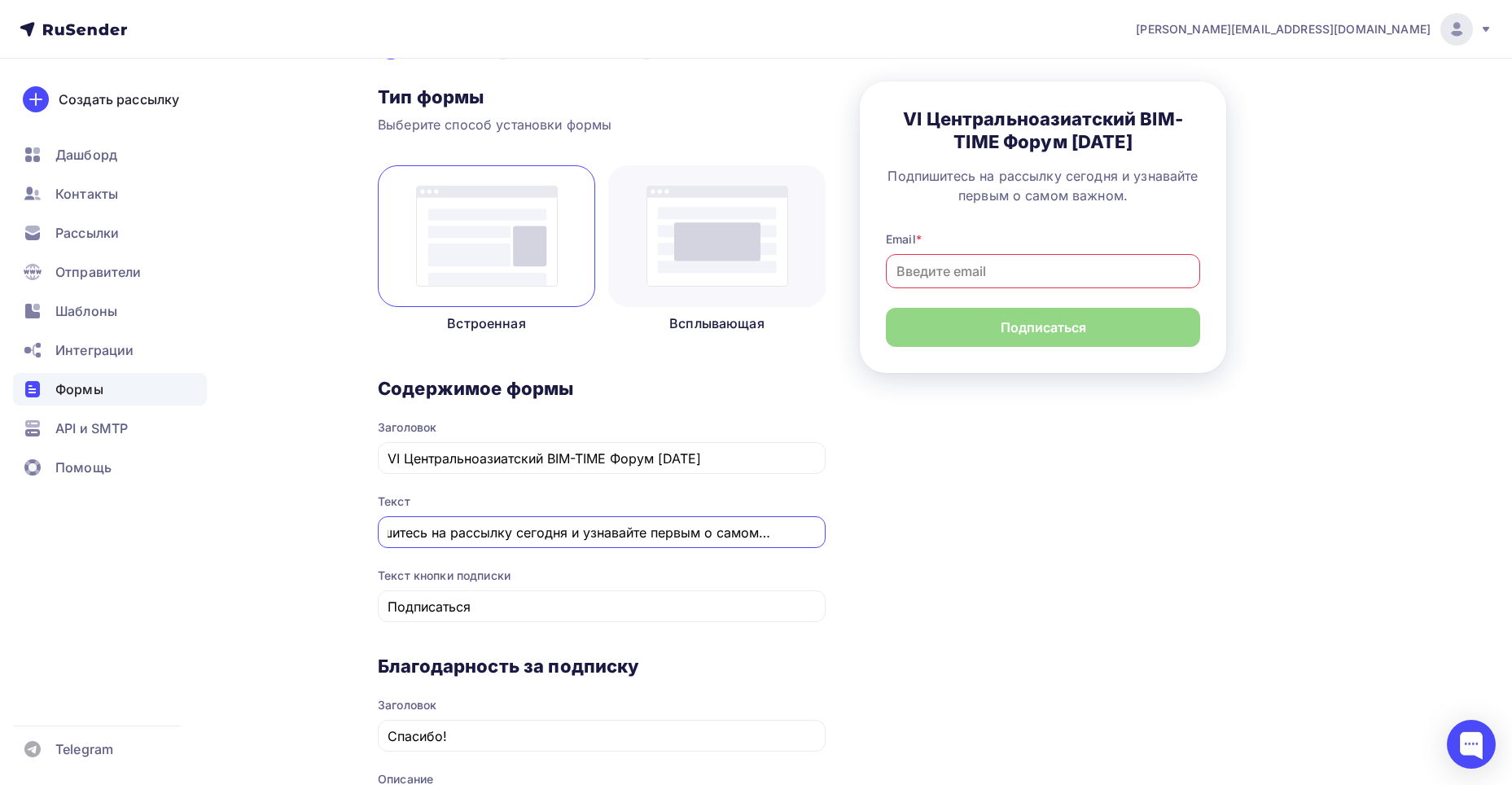
paste input "VI Центральноазиатский BIM-TIME Форум 23 сентября 2025 г"
type input "VI Центральноазиатский BIM-TIME Форум 23 сентября 2025 г."
drag, startPoint x: 809, startPoint y: 487, endPoint x: 322, endPoint y: 499, distance: 487.1
click at [322, 499] on div "Назад VI Центральноазиатский BIM-TIME Форум 23 сентября 2025 г. VI Центральноаз…" at bounding box center [756, 624] width 1335 height 1455
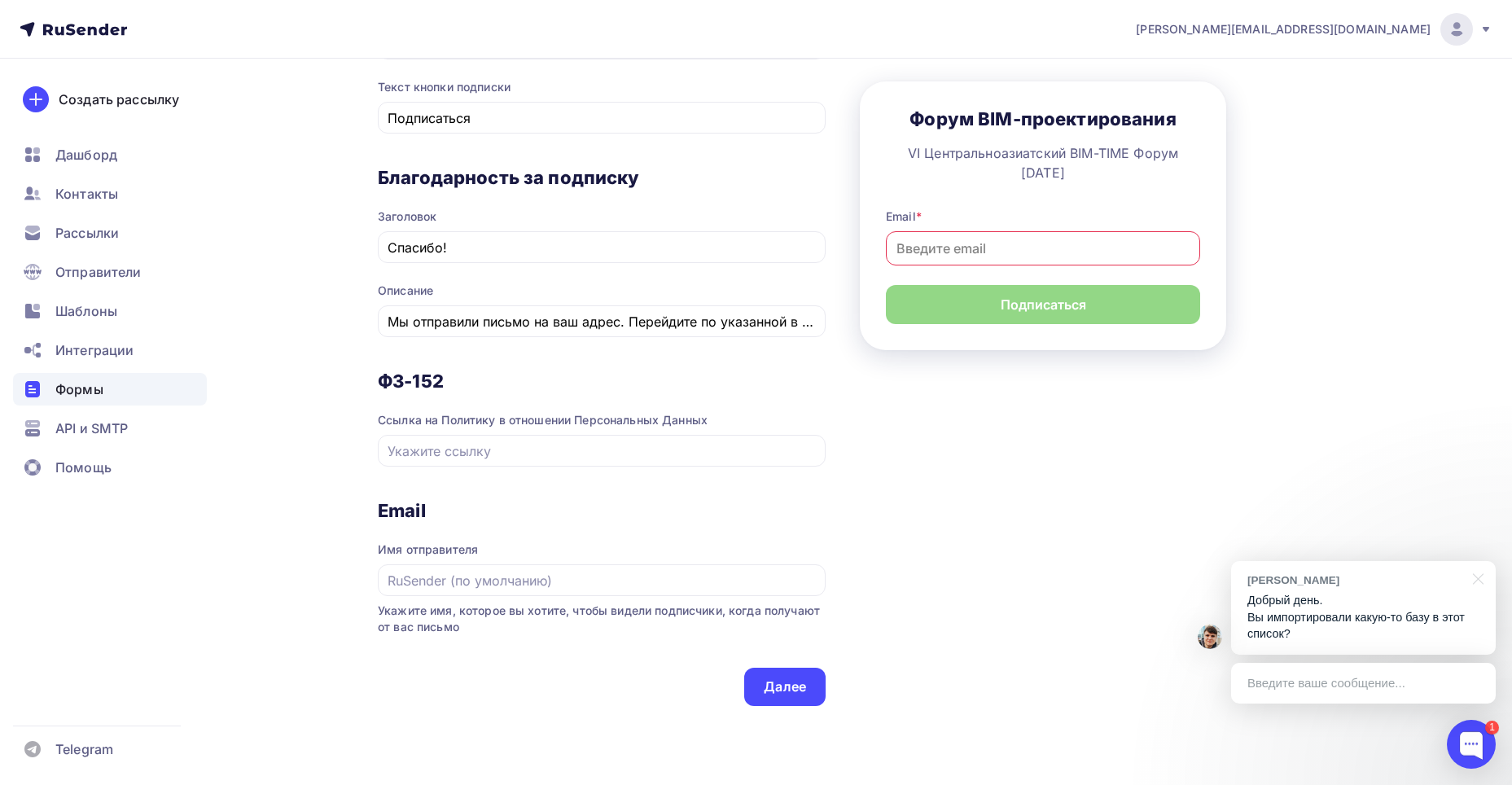
scroll to position [733, 0]
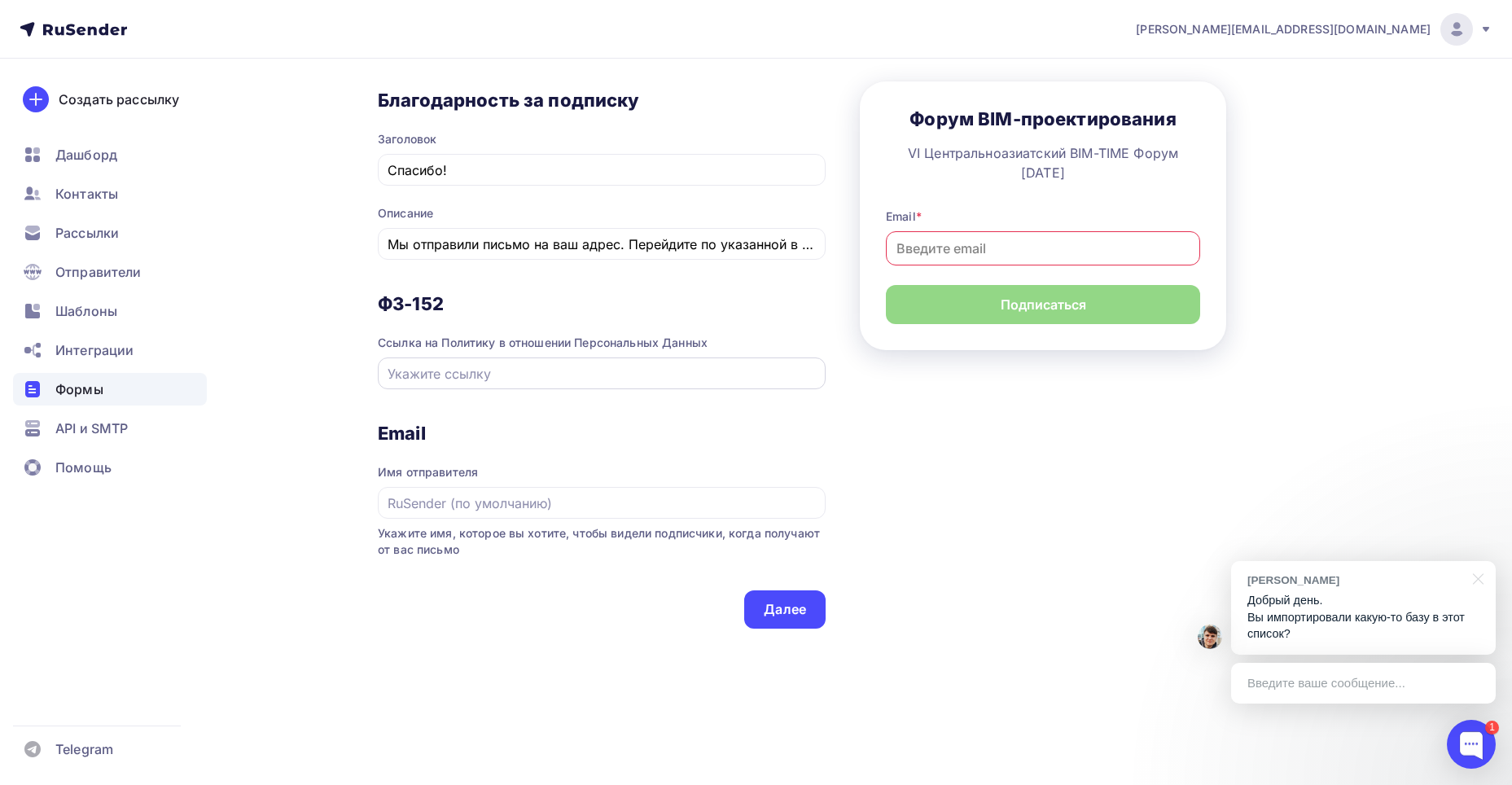
type input "Форум BIM-проектирования"
click at [685, 384] on input "text" at bounding box center [602, 374] width 430 height 19
click at [685, 422] on div "ФЗ-152 Ссылка на Политику в отношении Персональных Данных" at bounding box center [601, 357] width 448 height 129
click at [638, 519] on div at bounding box center [601, 502] width 448 height 32
click at [628, 513] on input "text" at bounding box center [602, 503] width 430 height 19
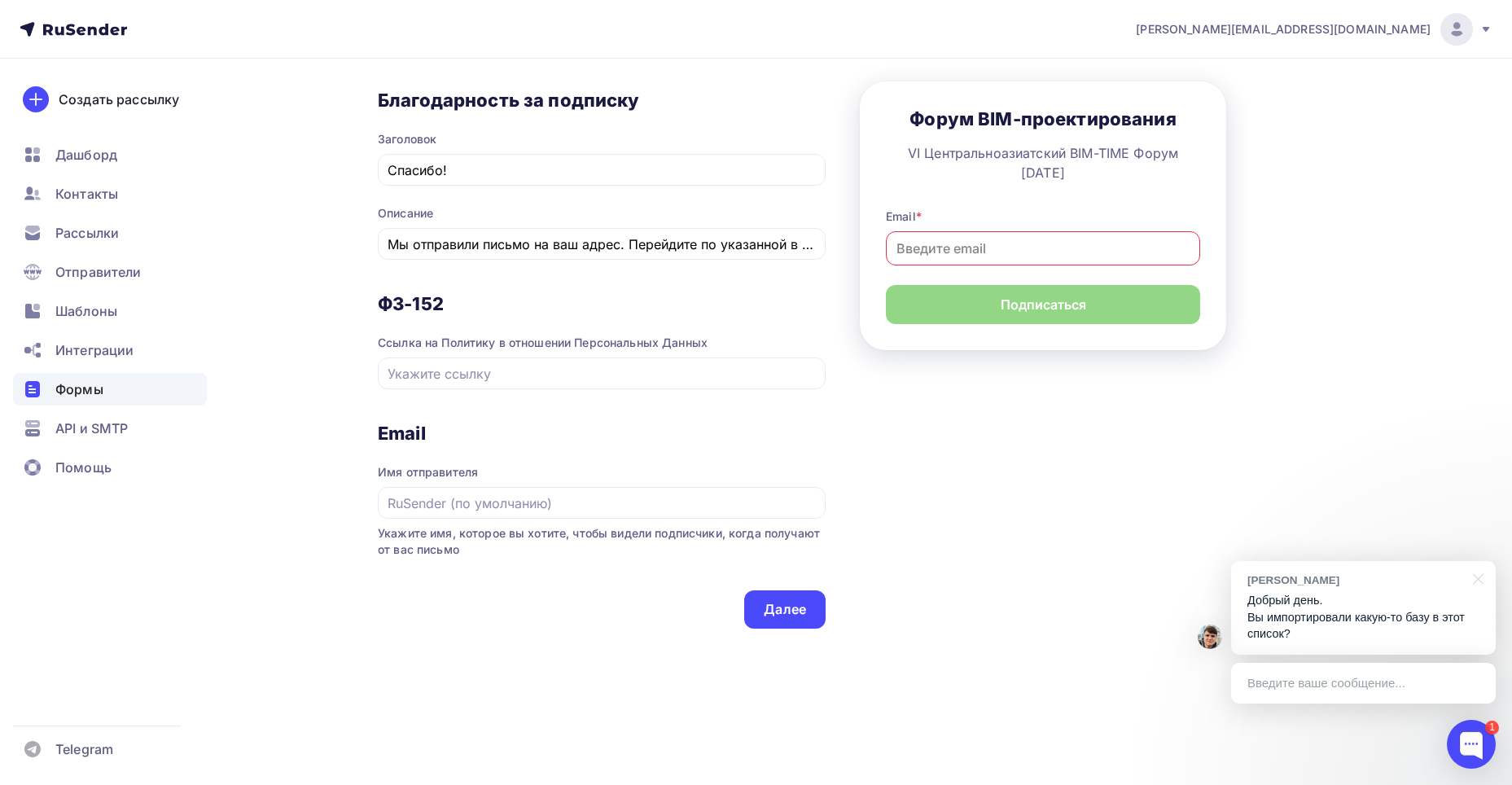
click at [636, 495] on span "Имя отправителя" at bounding box center [601, 482] width 448 height 74
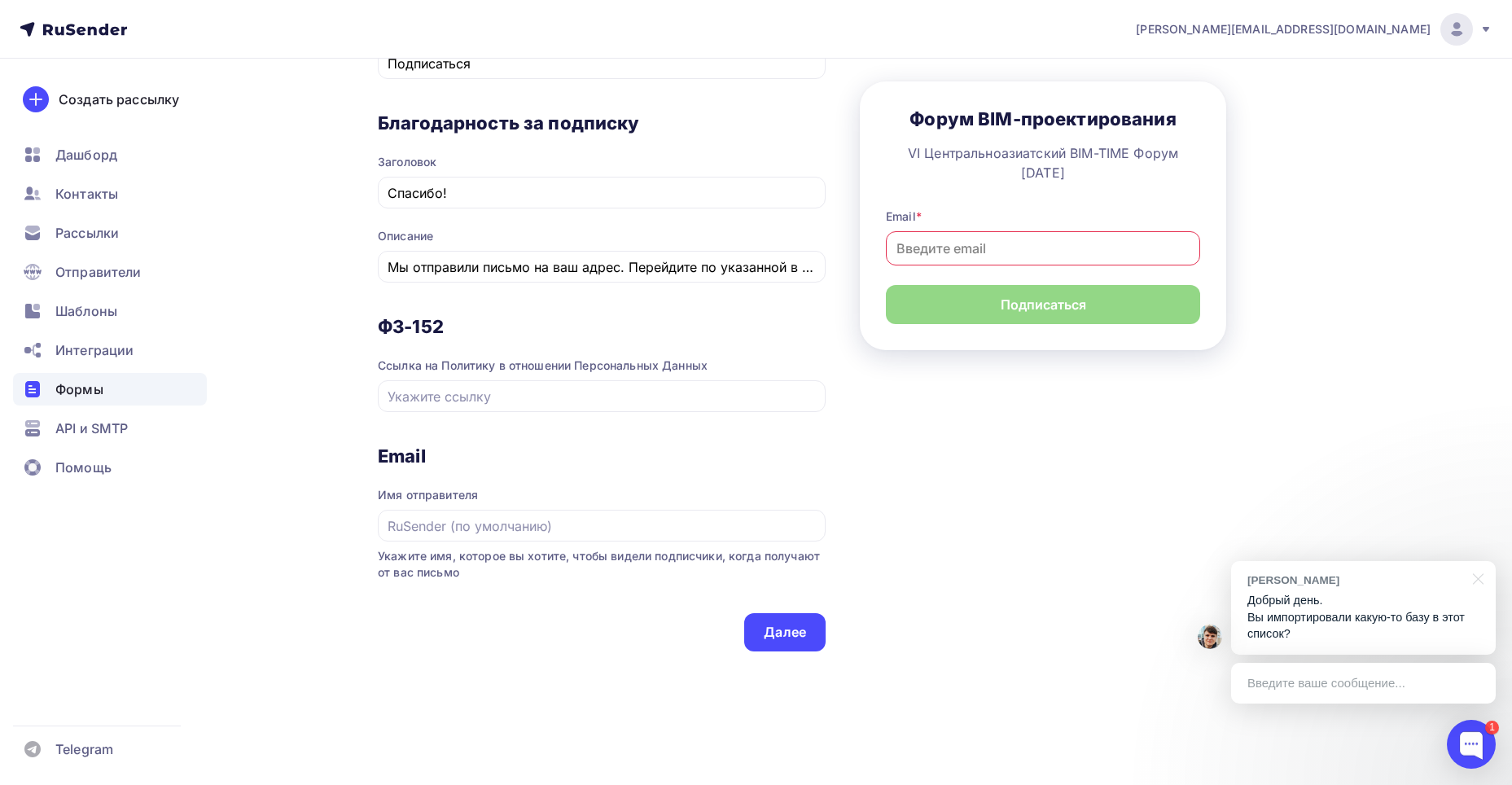
scroll to position [762, 0]
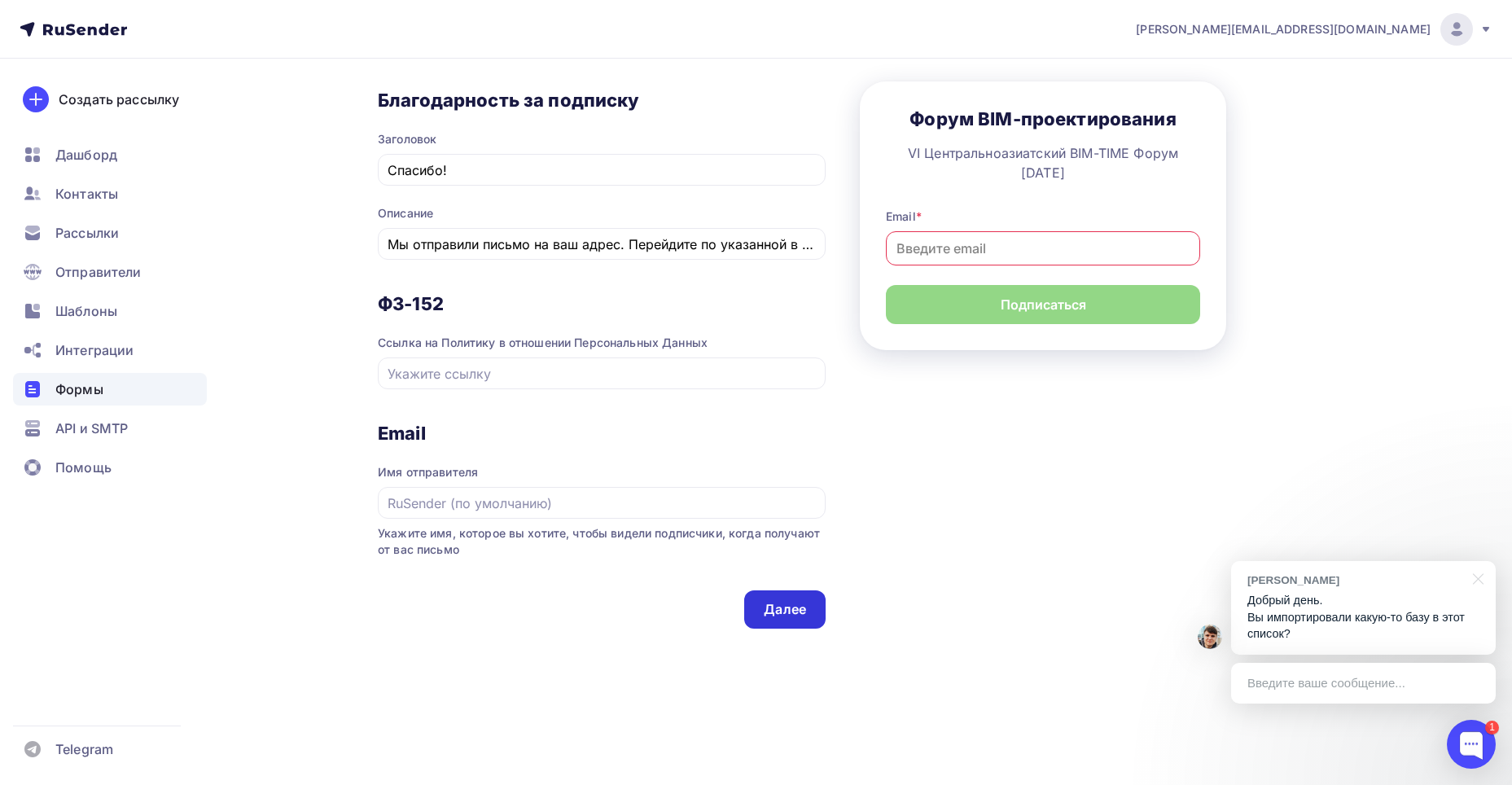
click at [812, 592] on div "Далее" at bounding box center [785, 609] width 82 height 38
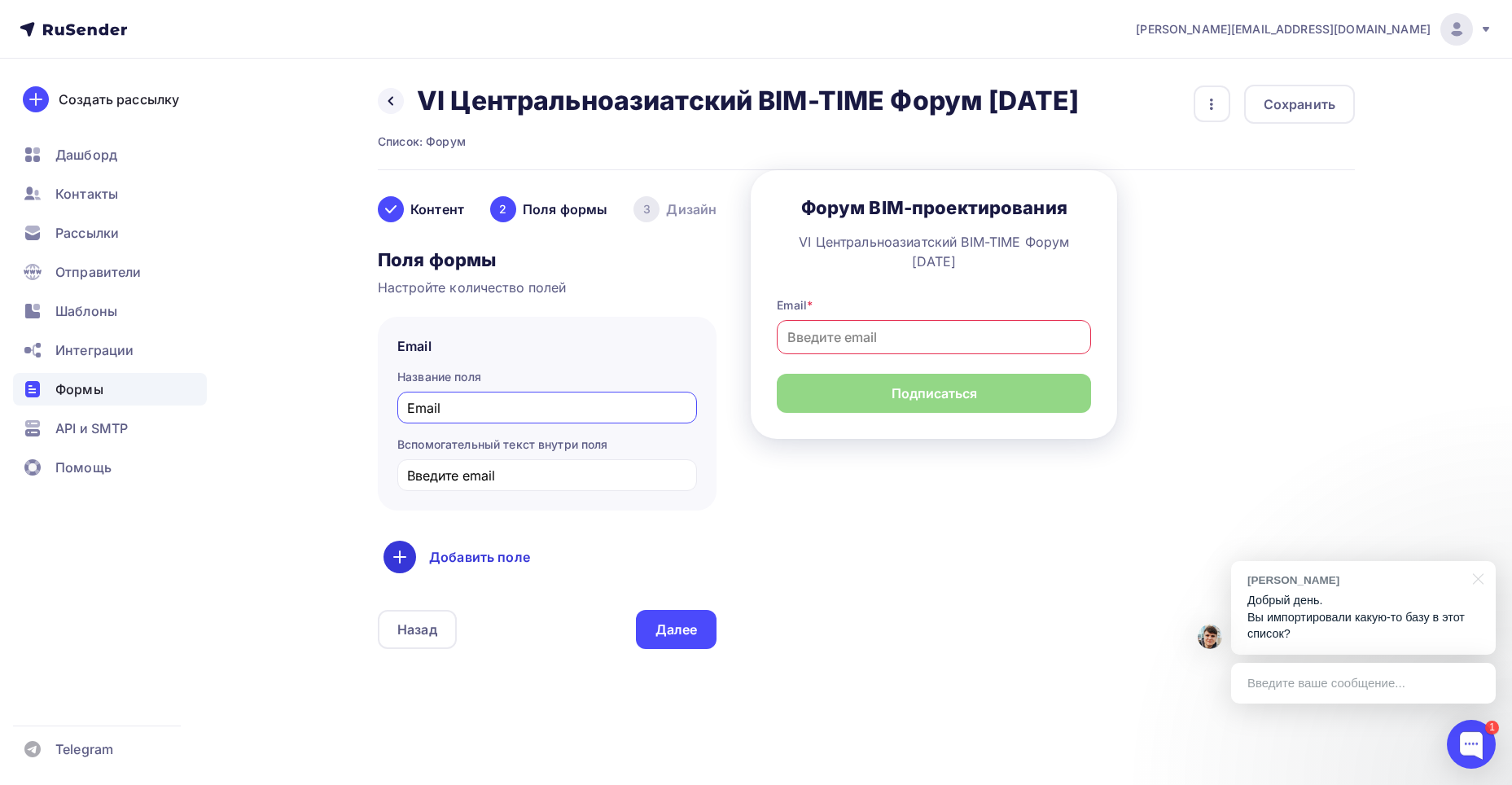
click at [615, 573] on div "Добавить поле" at bounding box center [547, 557] width 327 height 33
click at [463, 626] on link "Имя" at bounding box center [434, 609] width 94 height 33
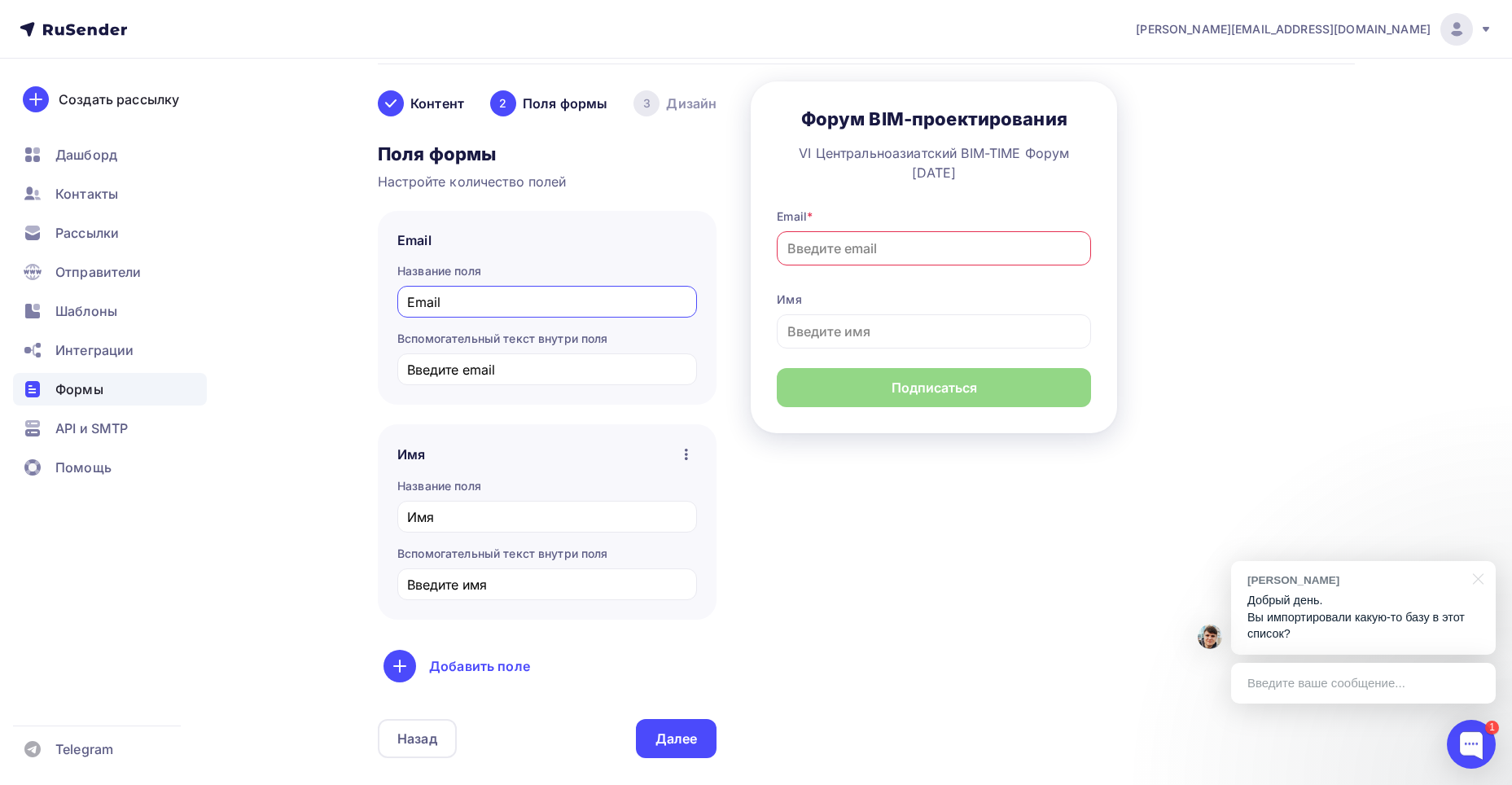
scroll to position [203, 0]
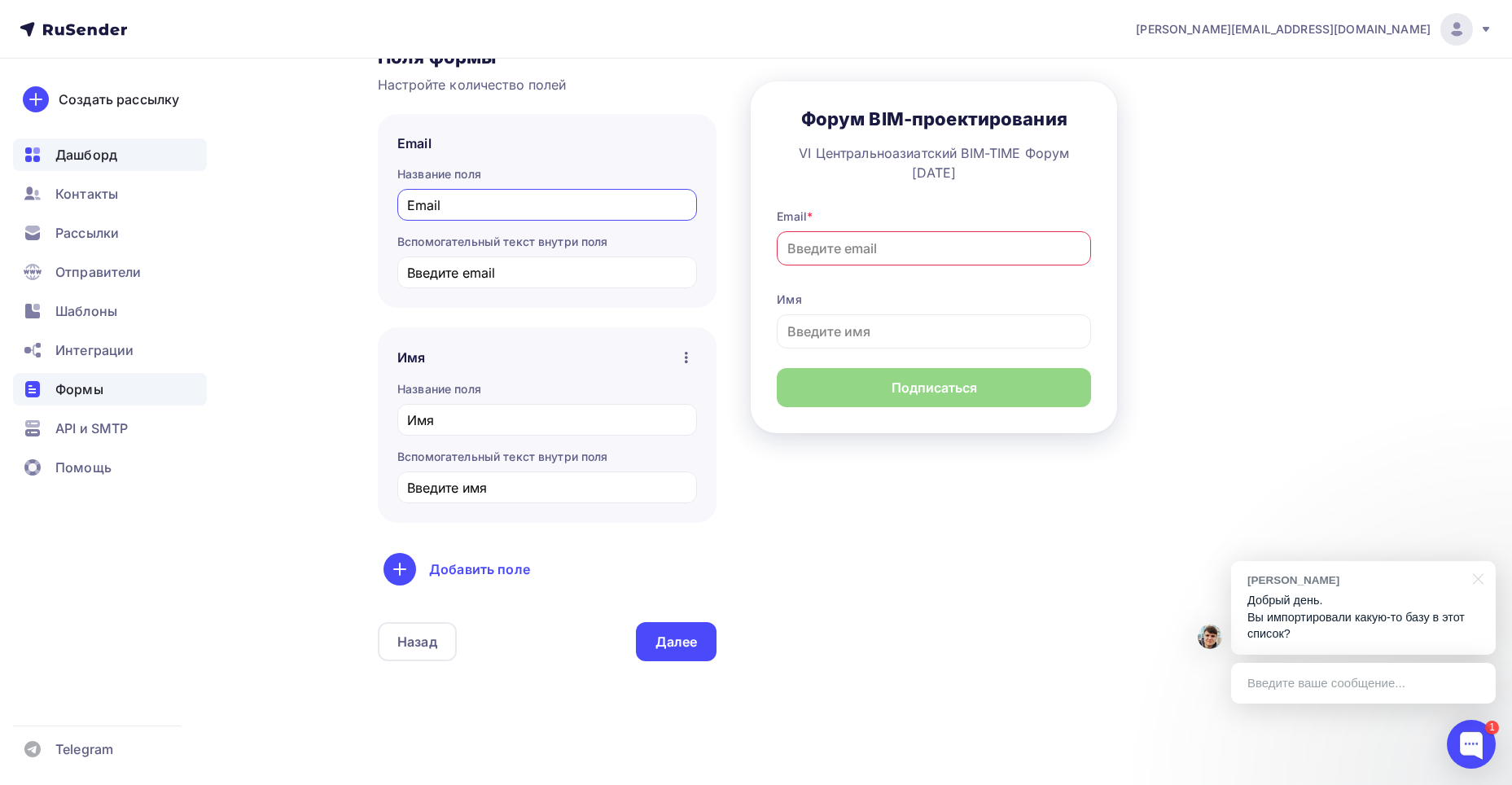
click at [131, 155] on div "Дашборд" at bounding box center [109, 154] width 193 height 33
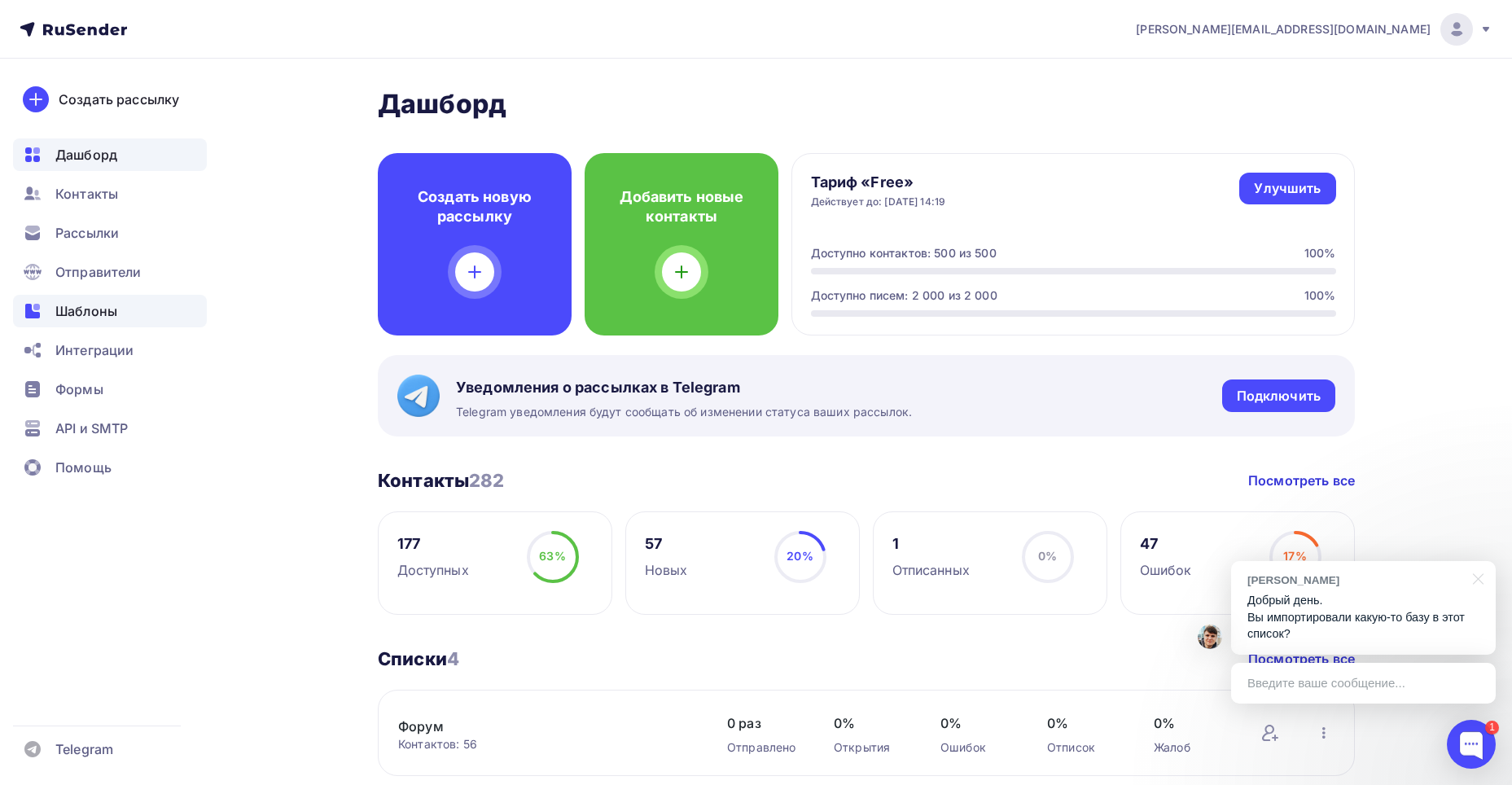
click at [124, 298] on div "Шаблоны" at bounding box center [109, 311] width 193 height 33
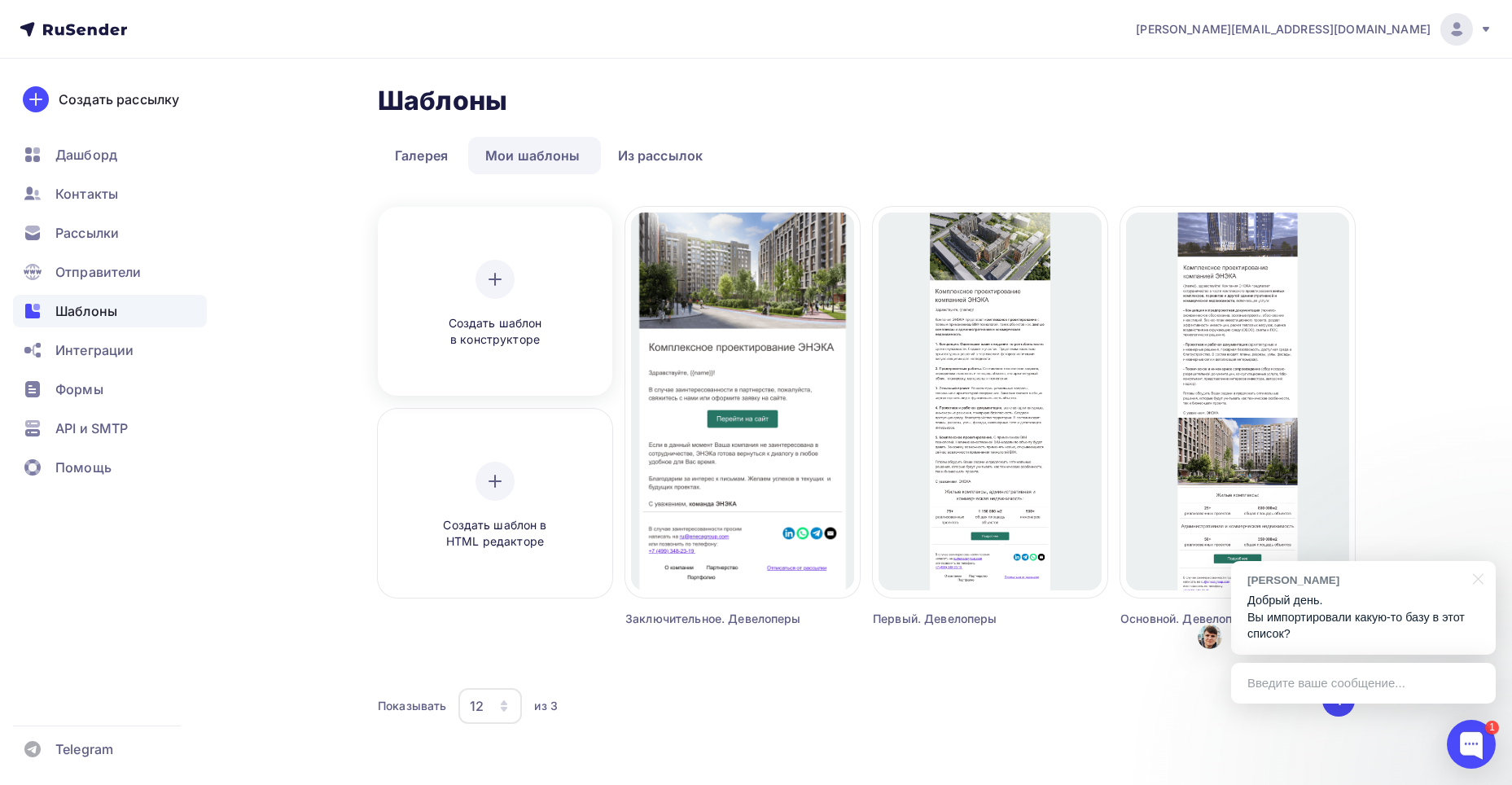
click at [498, 276] on icon at bounding box center [496, 279] width 19 height 19
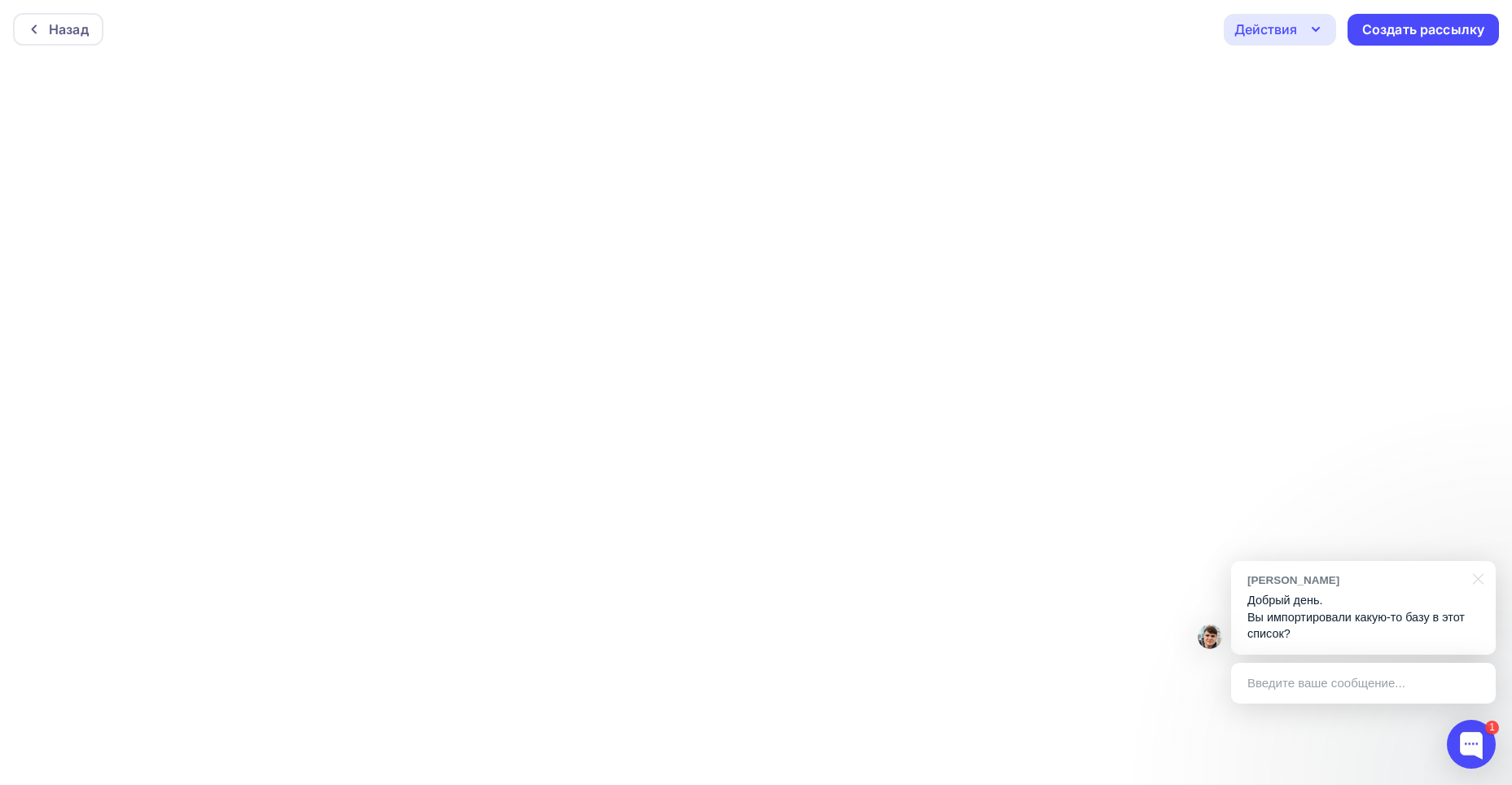
click at [52, 48] on div "Назад Действия Отправить тестовое письмо Предпросмотр Сохранить в Мои шаблоны В…" at bounding box center [756, 29] width 1512 height 58
click at [58, 34] on div "Назад" at bounding box center [68, 29] width 40 height 19
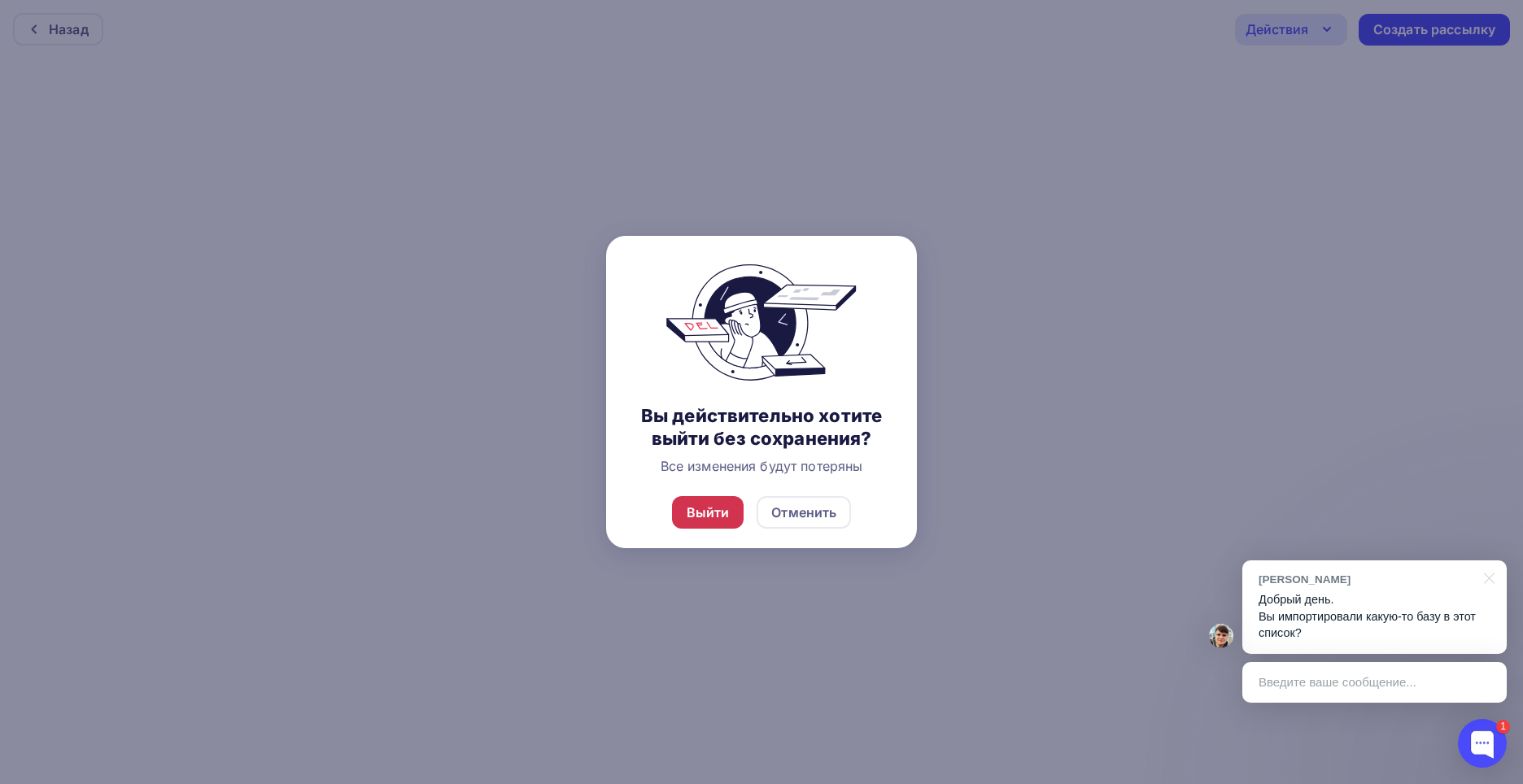
click at [706, 507] on div "Выйти" at bounding box center [708, 512] width 43 height 19
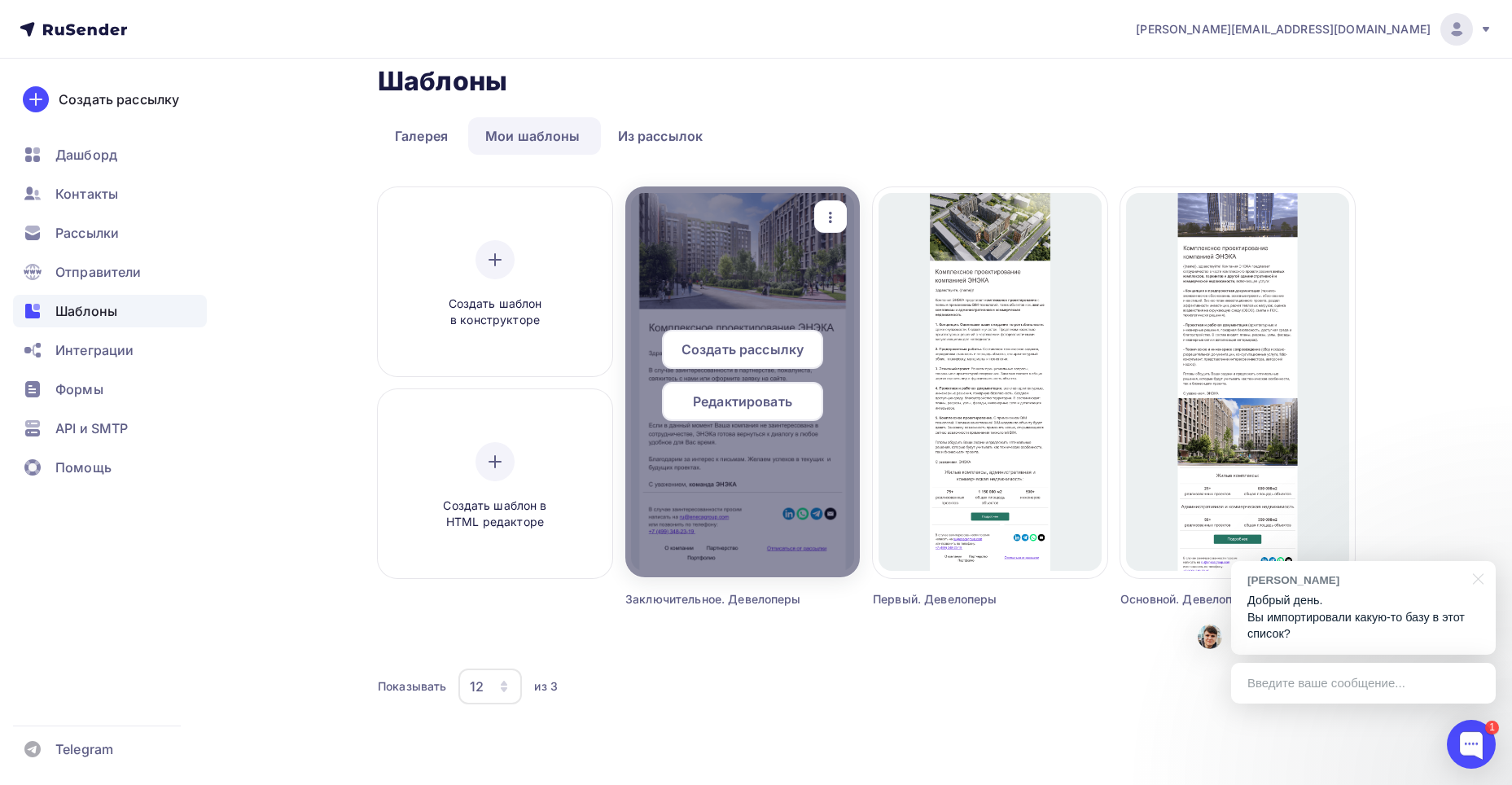
scroll to position [25, 0]
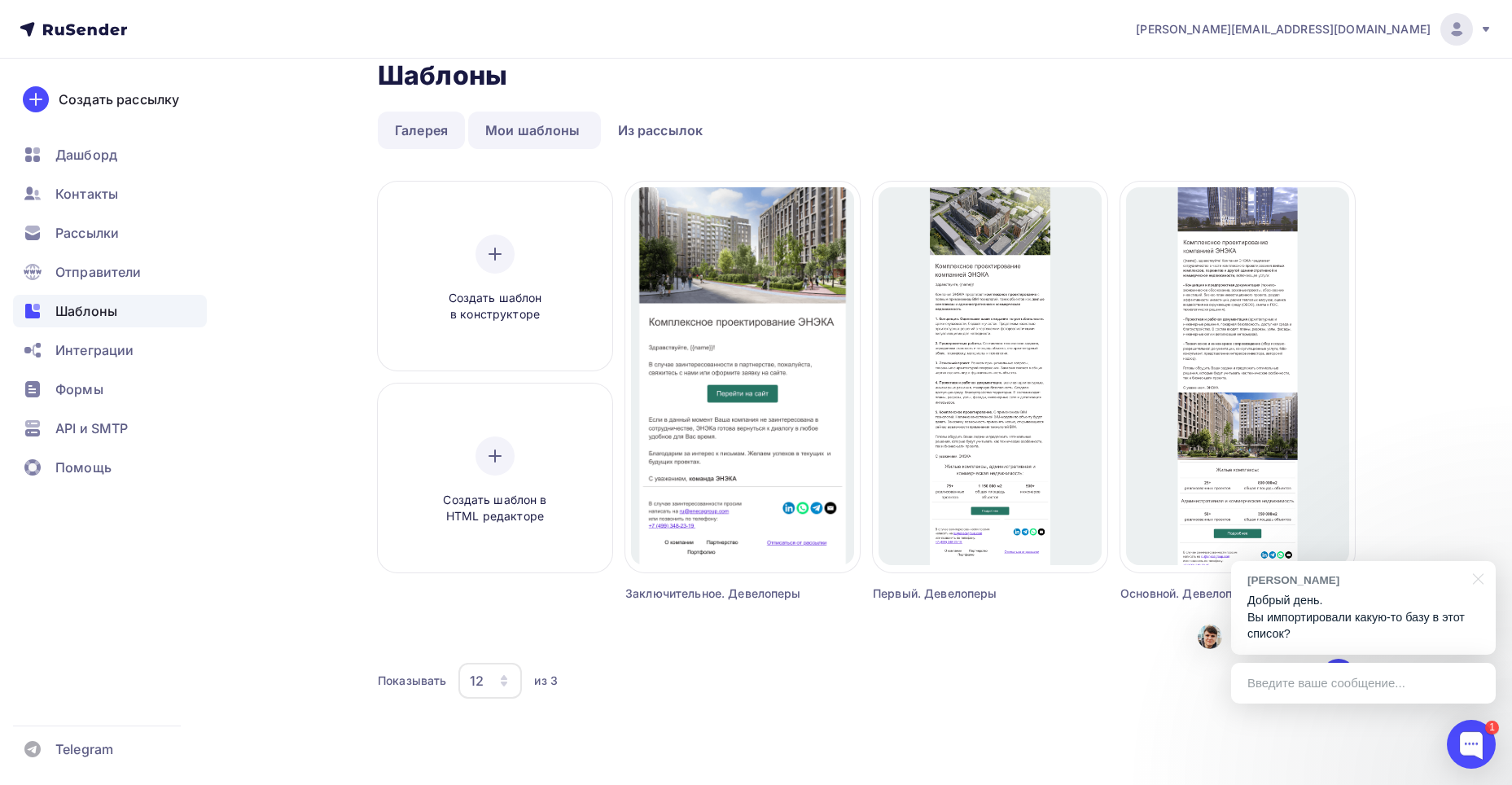
click at [440, 134] on link "Галерея" at bounding box center [422, 130] width 87 height 38
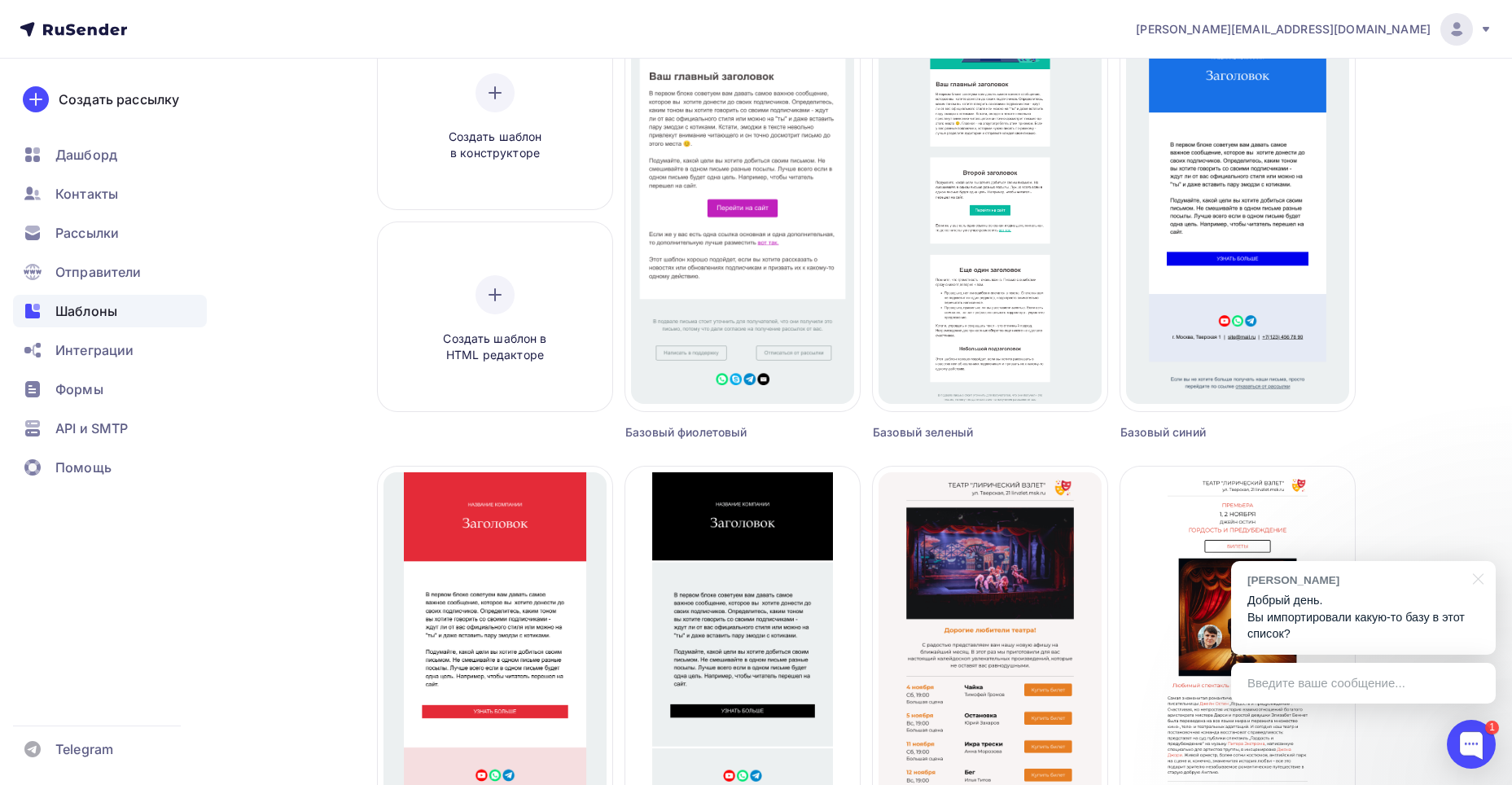
scroll to position [185, 0]
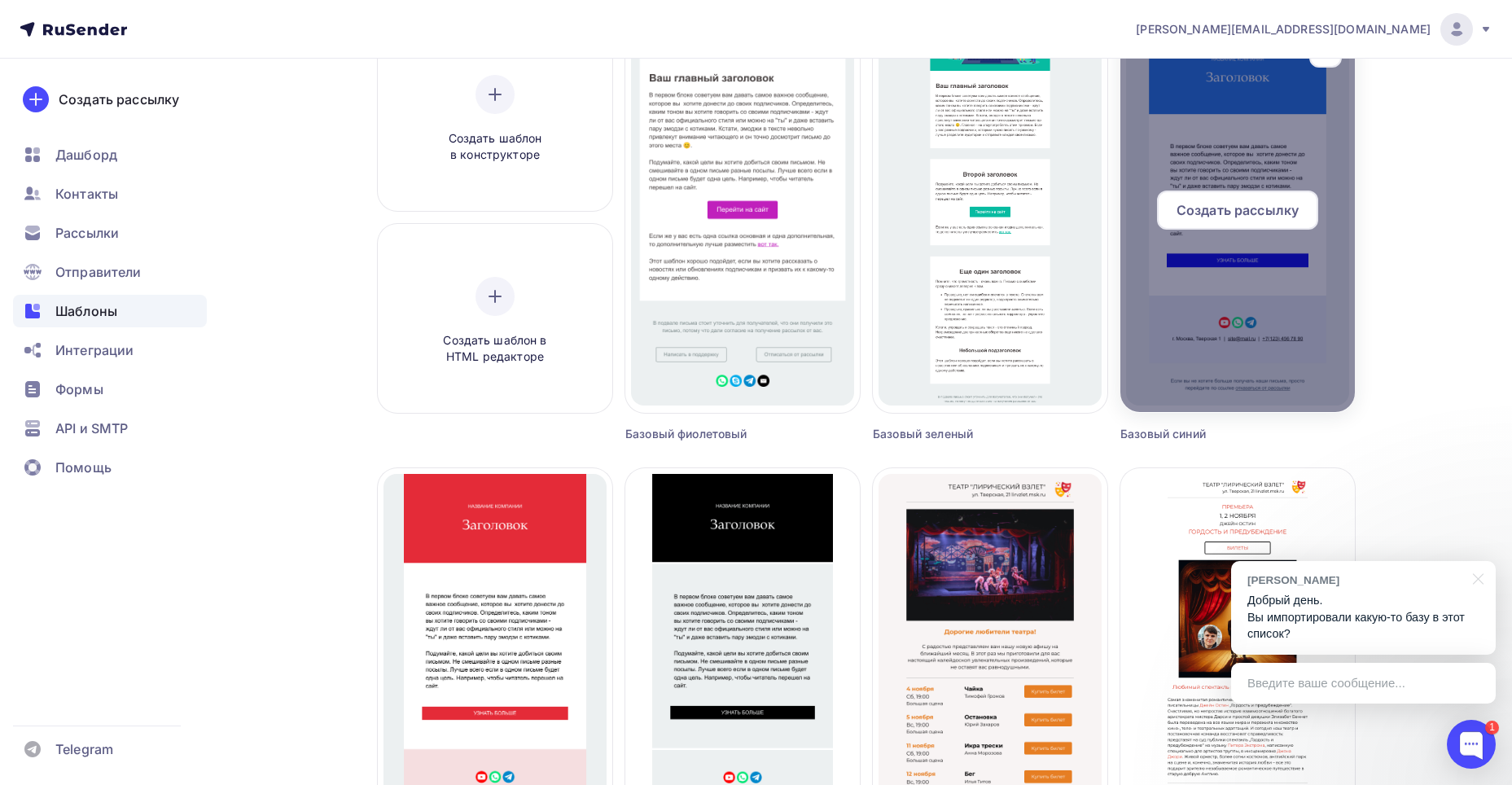
click at [1233, 218] on span "Создать рассылку" at bounding box center [1238, 210] width 122 height 19
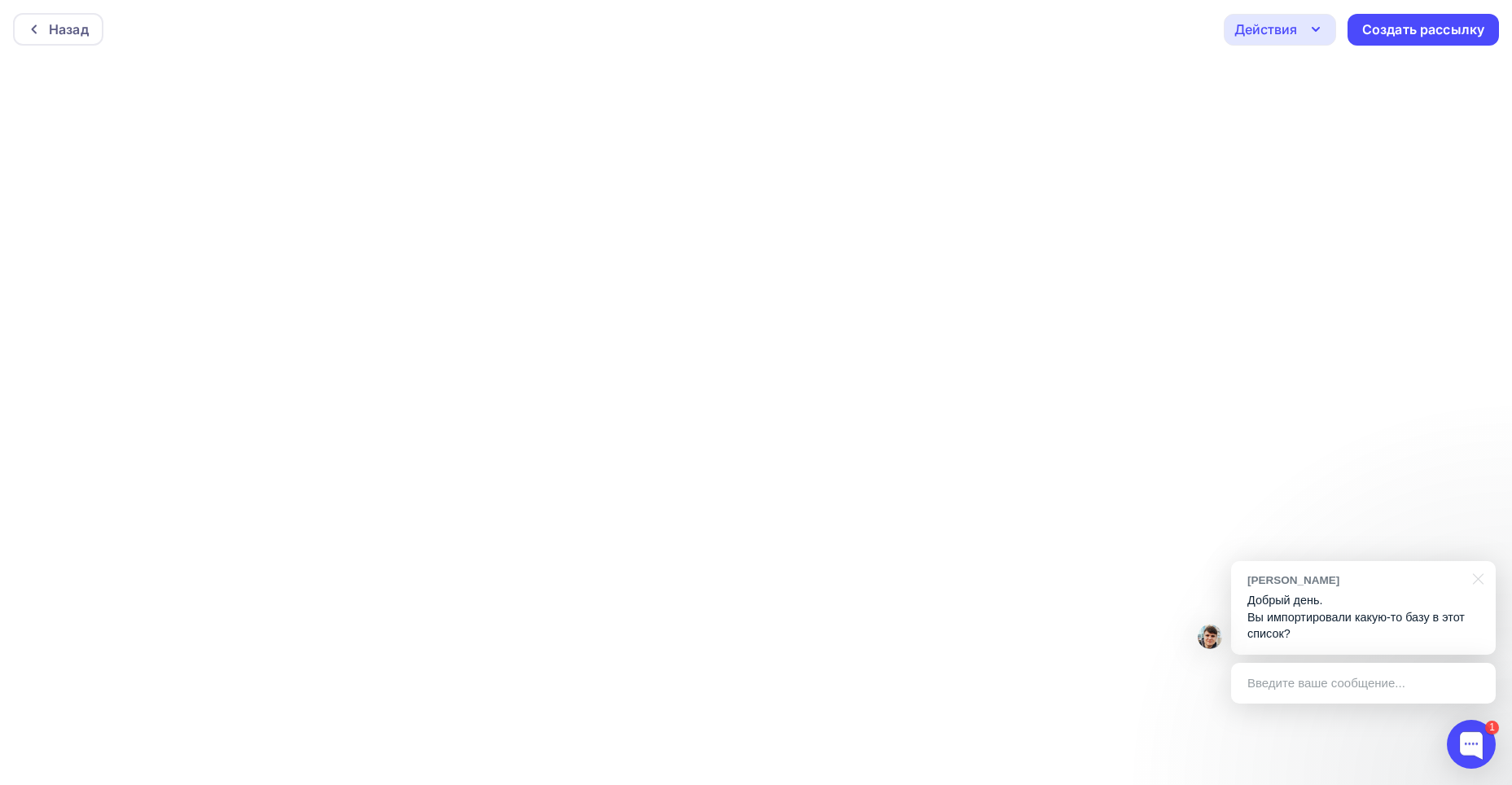
click at [27, 8] on div "Назад Действия Отправить тестовое письмо Предпросмотр Сохранить в Мои шаблоны В…" at bounding box center [756, 29] width 1512 height 58
click at [43, 36] on div "Назад" at bounding box center [57, 29] width 90 height 33
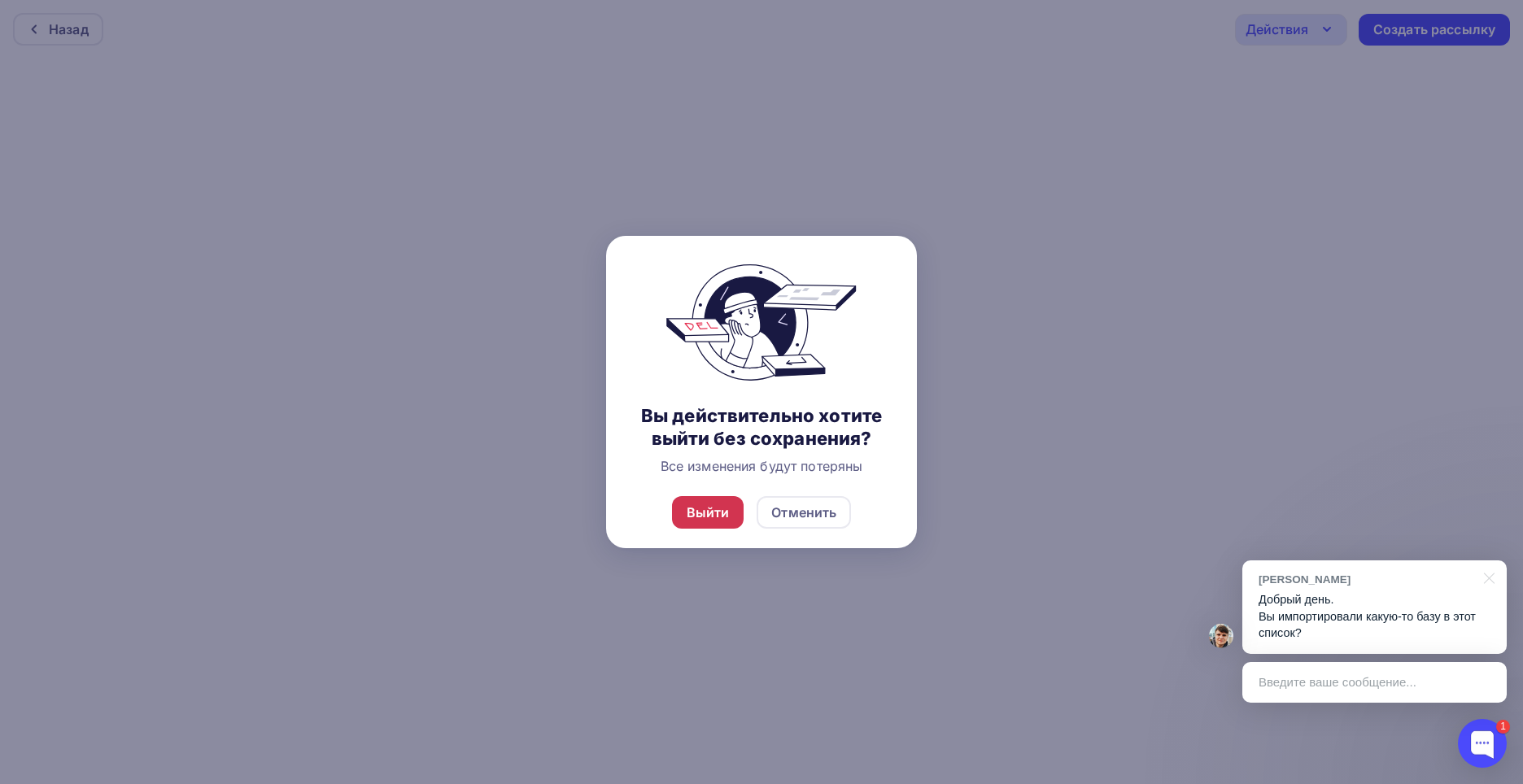
click at [723, 510] on div "Выйти" at bounding box center [708, 512] width 43 height 19
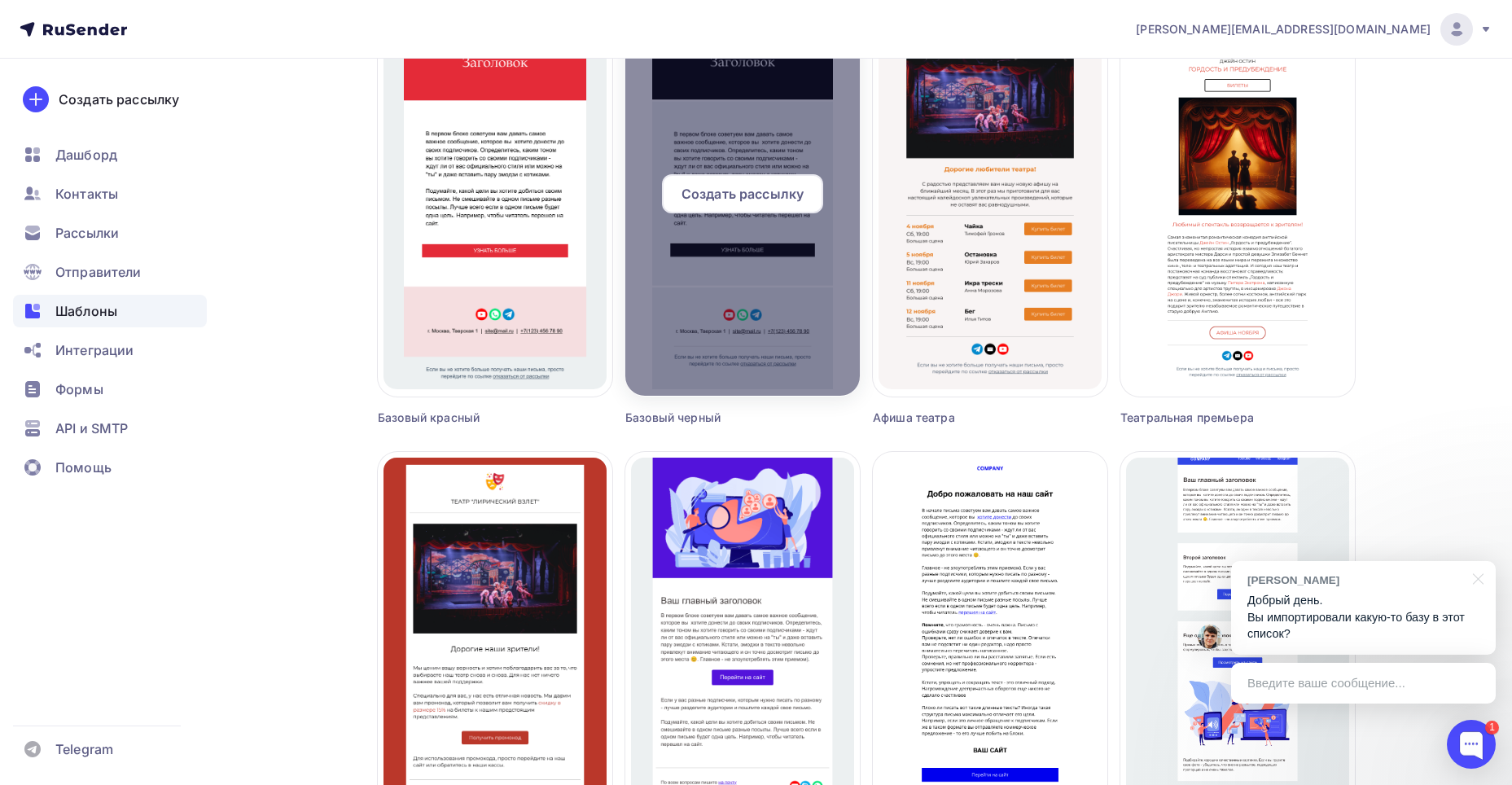
scroll to position [651, 0]
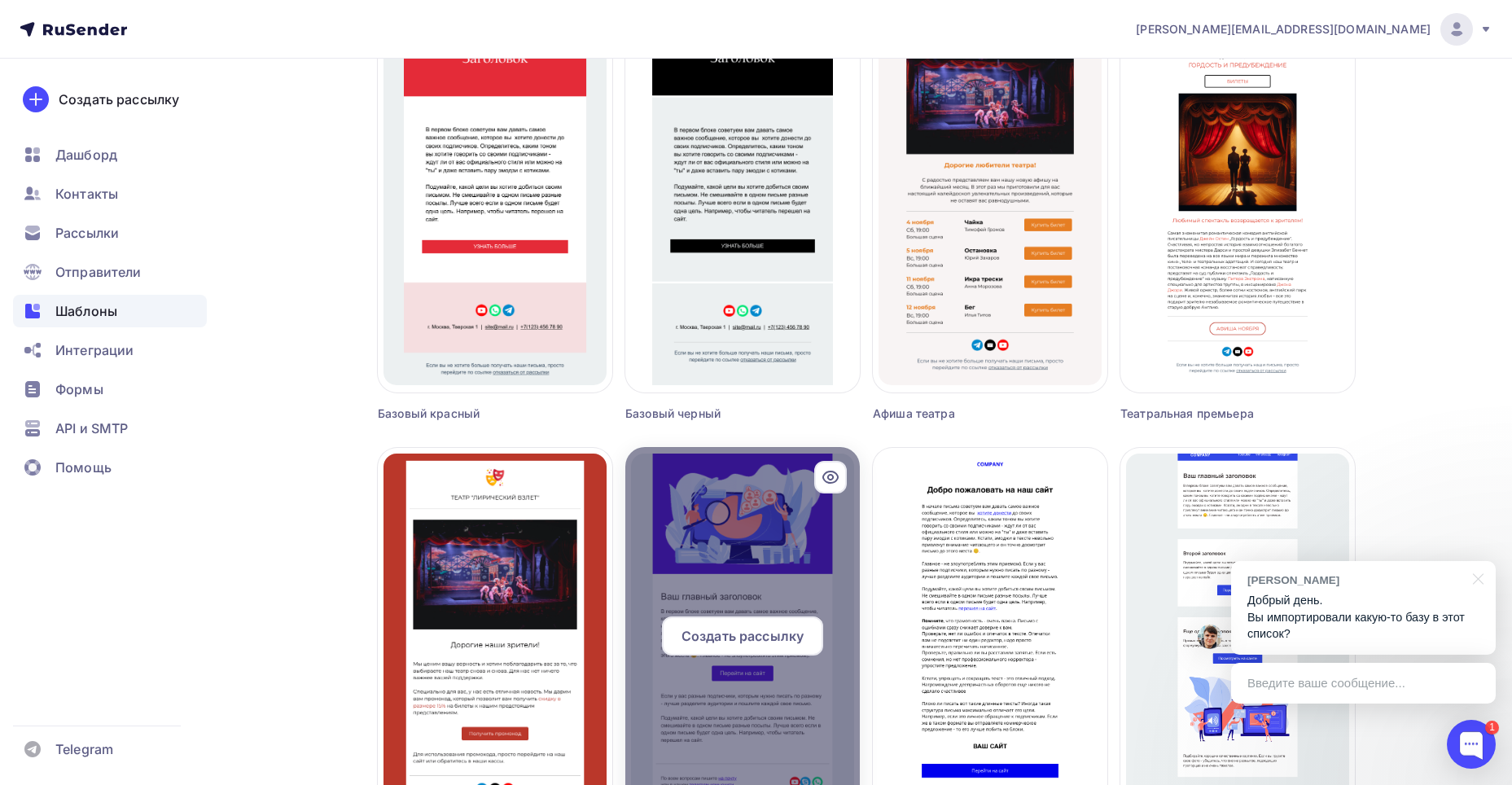
click at [757, 628] on span "Создать рассылку" at bounding box center [742, 635] width 122 height 19
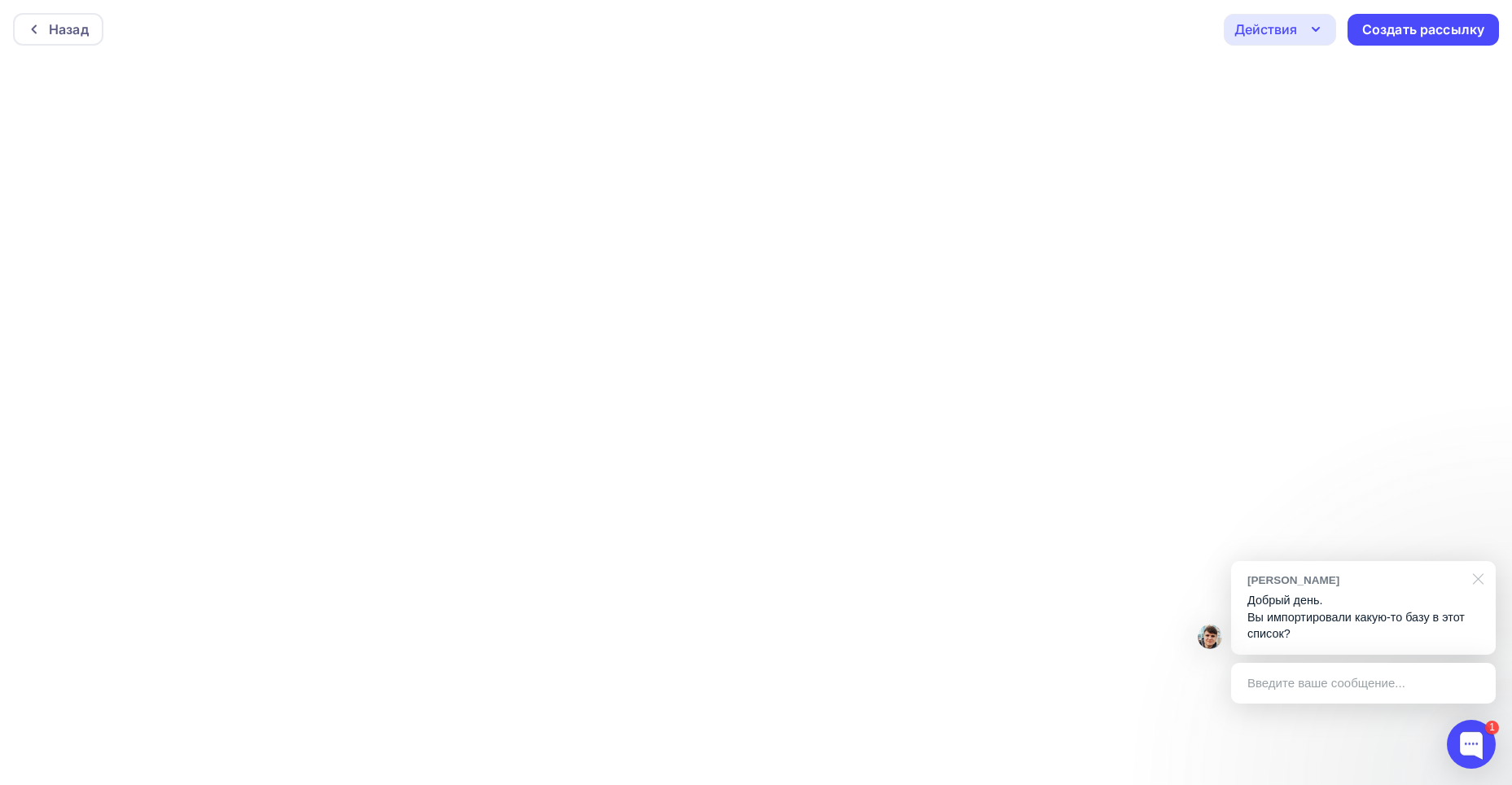
click at [1480, 579] on div at bounding box center [1476, 577] width 41 height 33
click at [1310, 581] on p "Я вижу, что вы 2 раза импортировали, первый раз было загружено 56 контактов. Вы…" at bounding box center [1363, 609] width 232 height 67
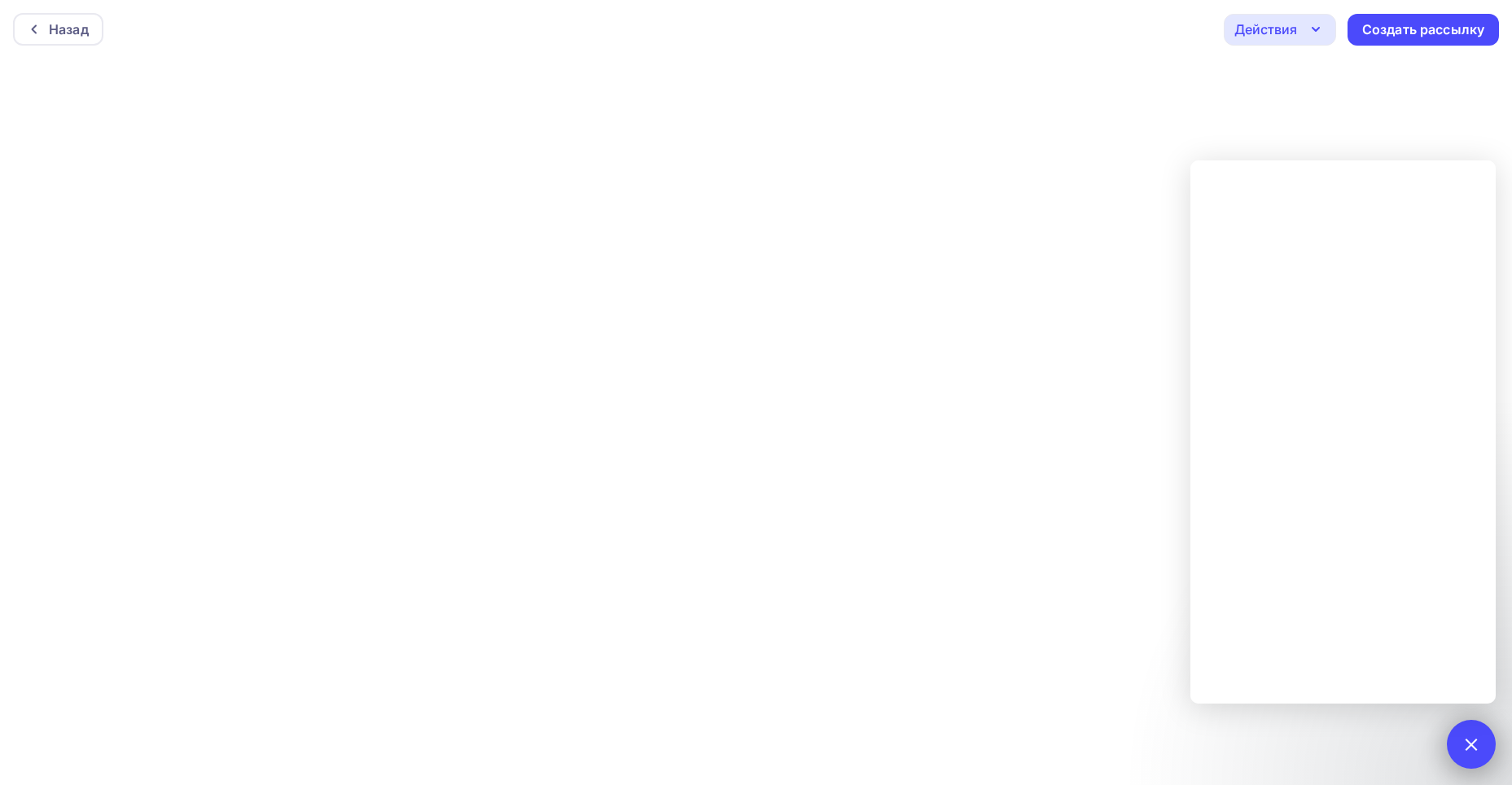
click at [1459, 757] on div "1" at bounding box center [1471, 744] width 49 height 49
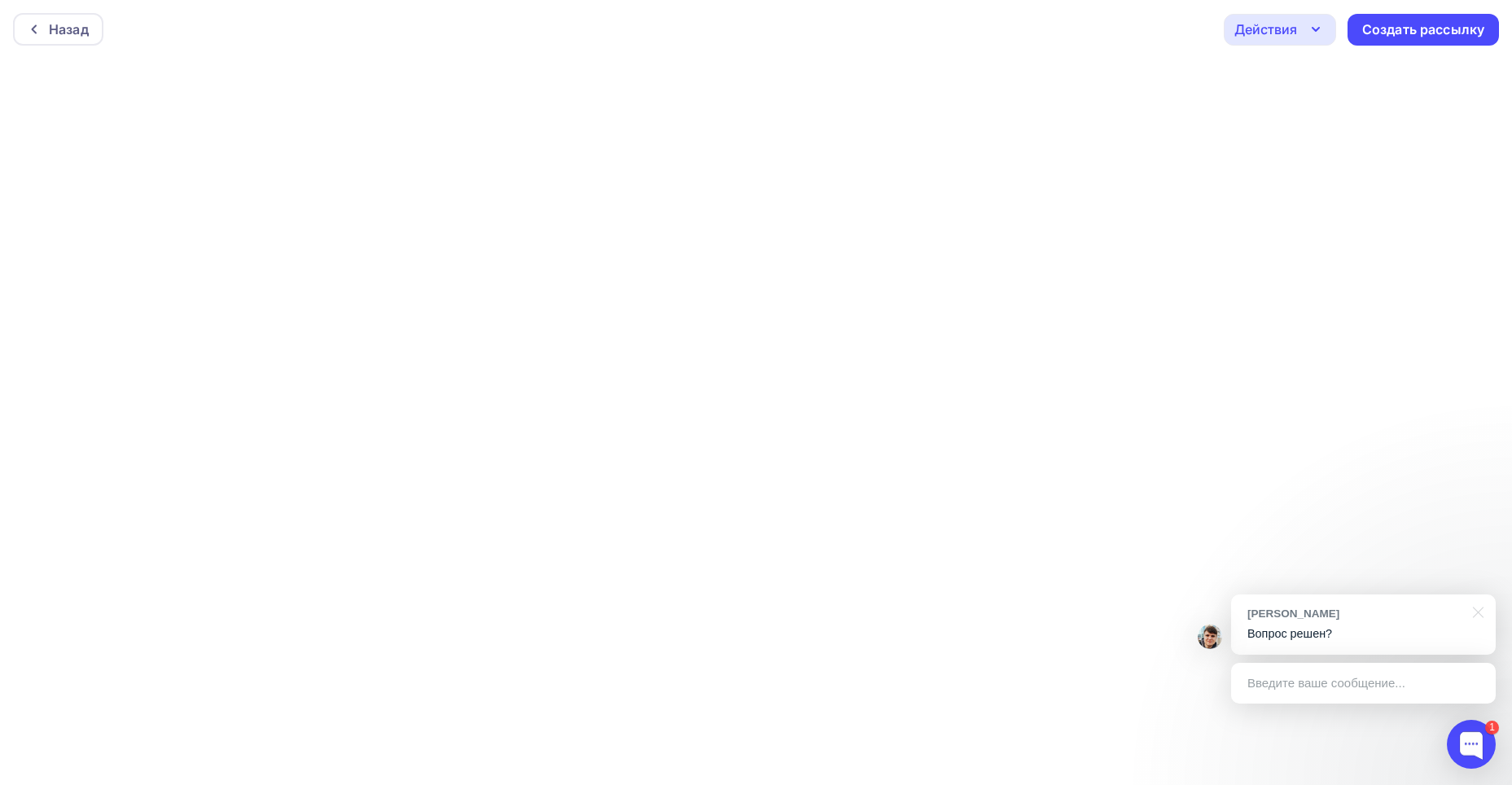
click at [1322, 632] on p "Вопрос решен?" at bounding box center [1363, 634] width 232 height 17
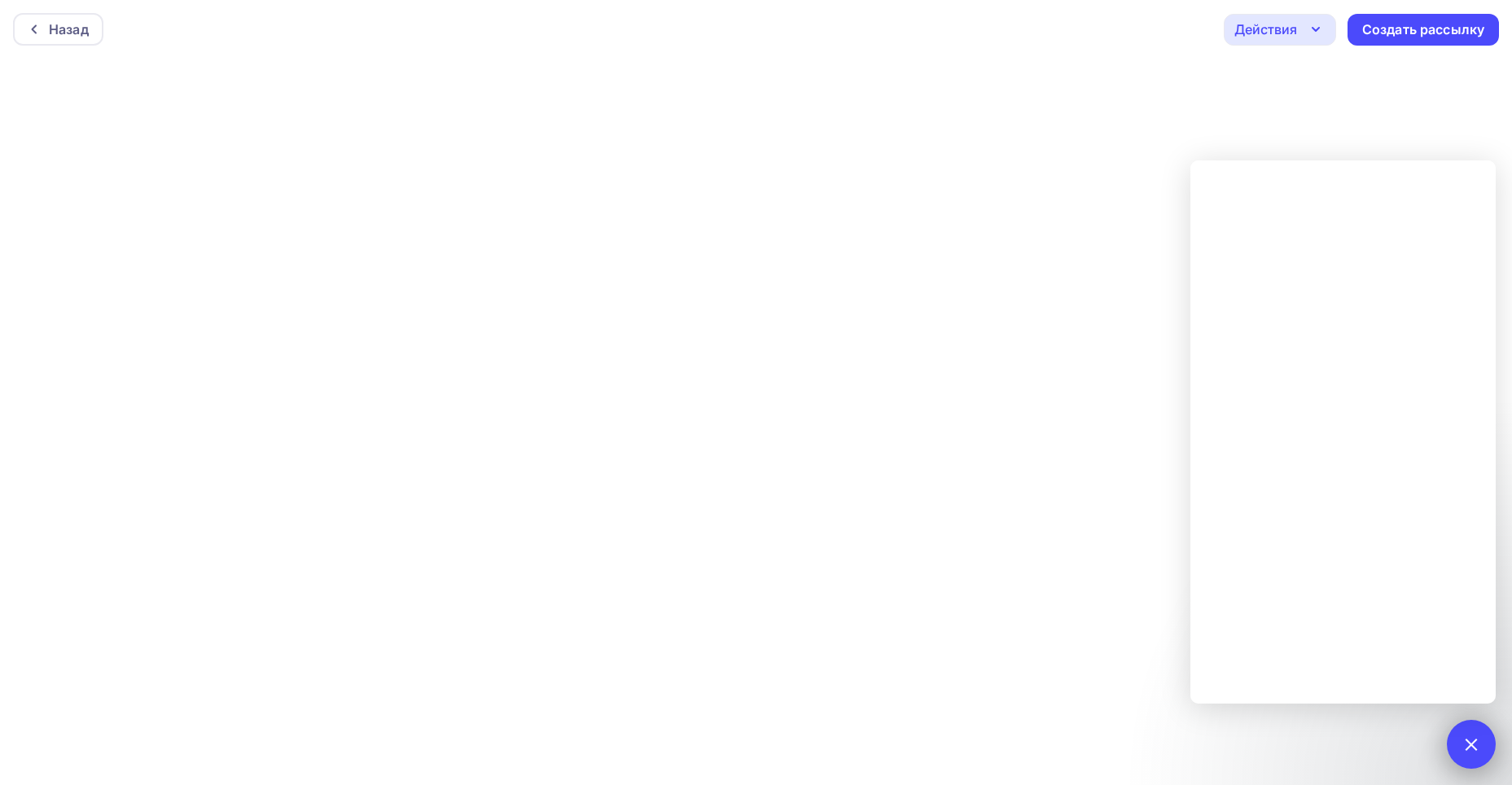
click at [1472, 742] on div at bounding box center [1471, 743] width 22 height 22
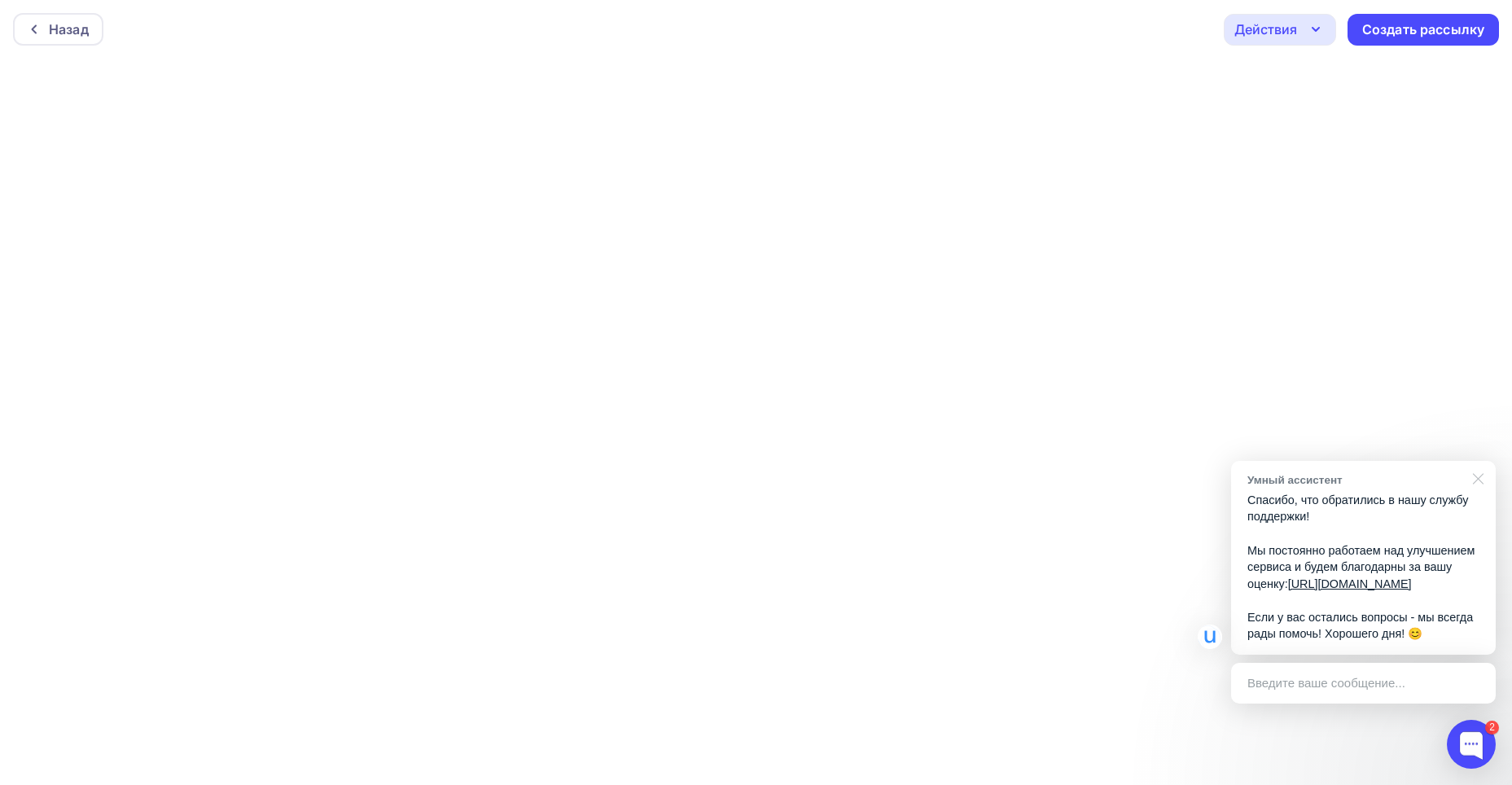
click at [1481, 461] on div at bounding box center [1476, 477] width 41 height 33
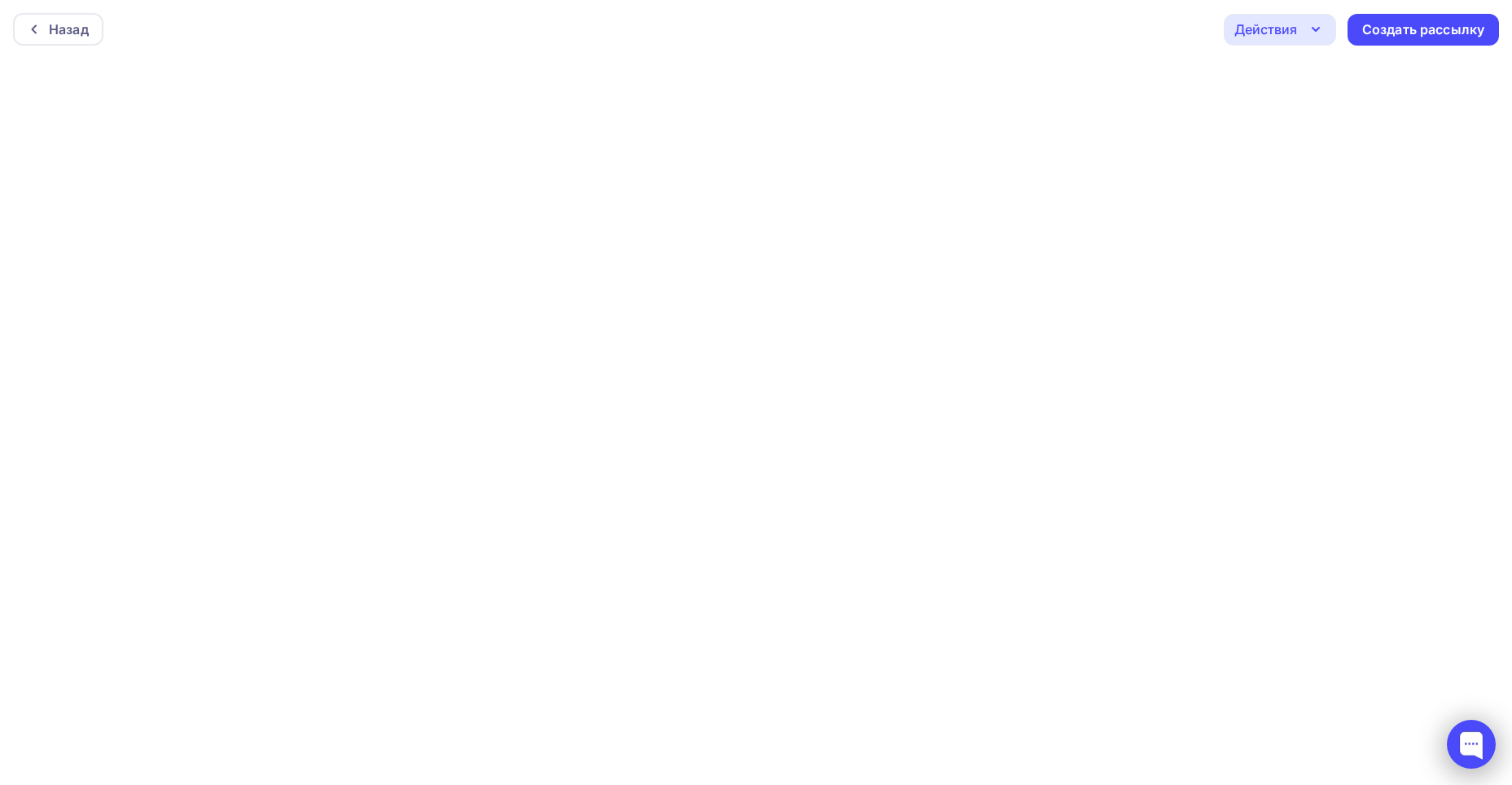
click at [1463, 739] on div at bounding box center [1471, 744] width 49 height 49
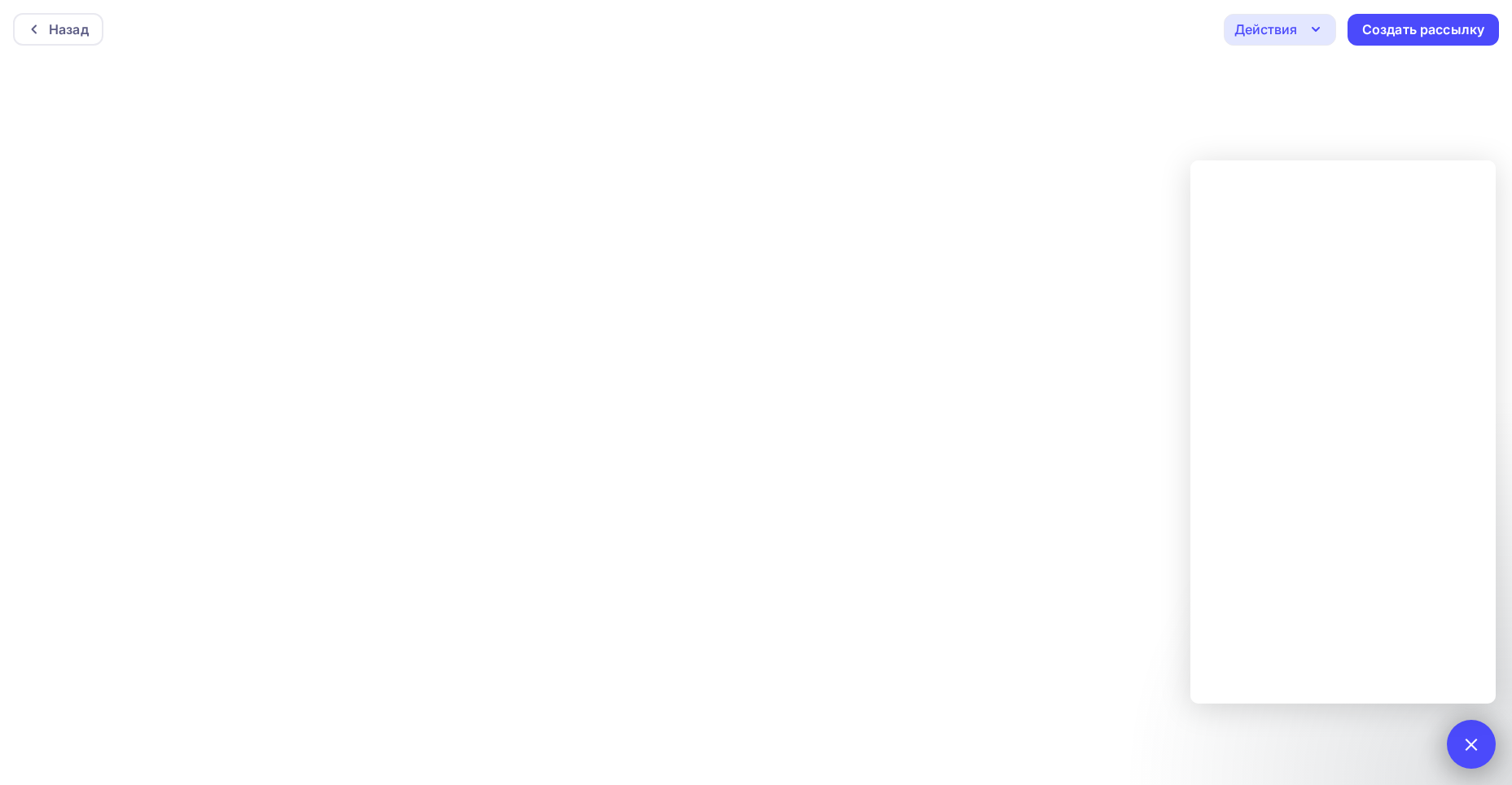
click at [1467, 738] on div at bounding box center [1471, 743] width 22 height 22
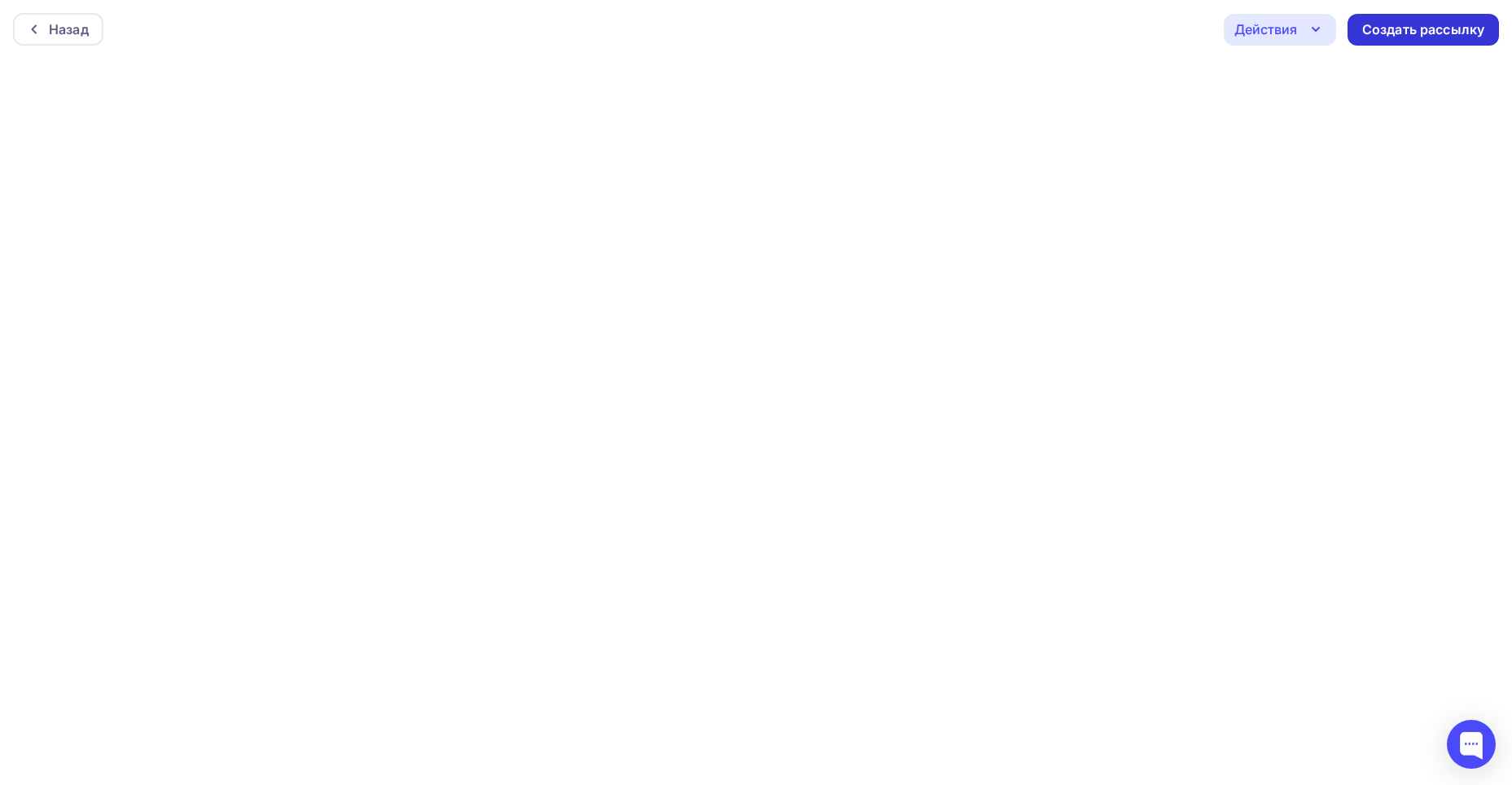
click at [1420, 43] on div "Создать рассылку" at bounding box center [1424, 29] width 152 height 32
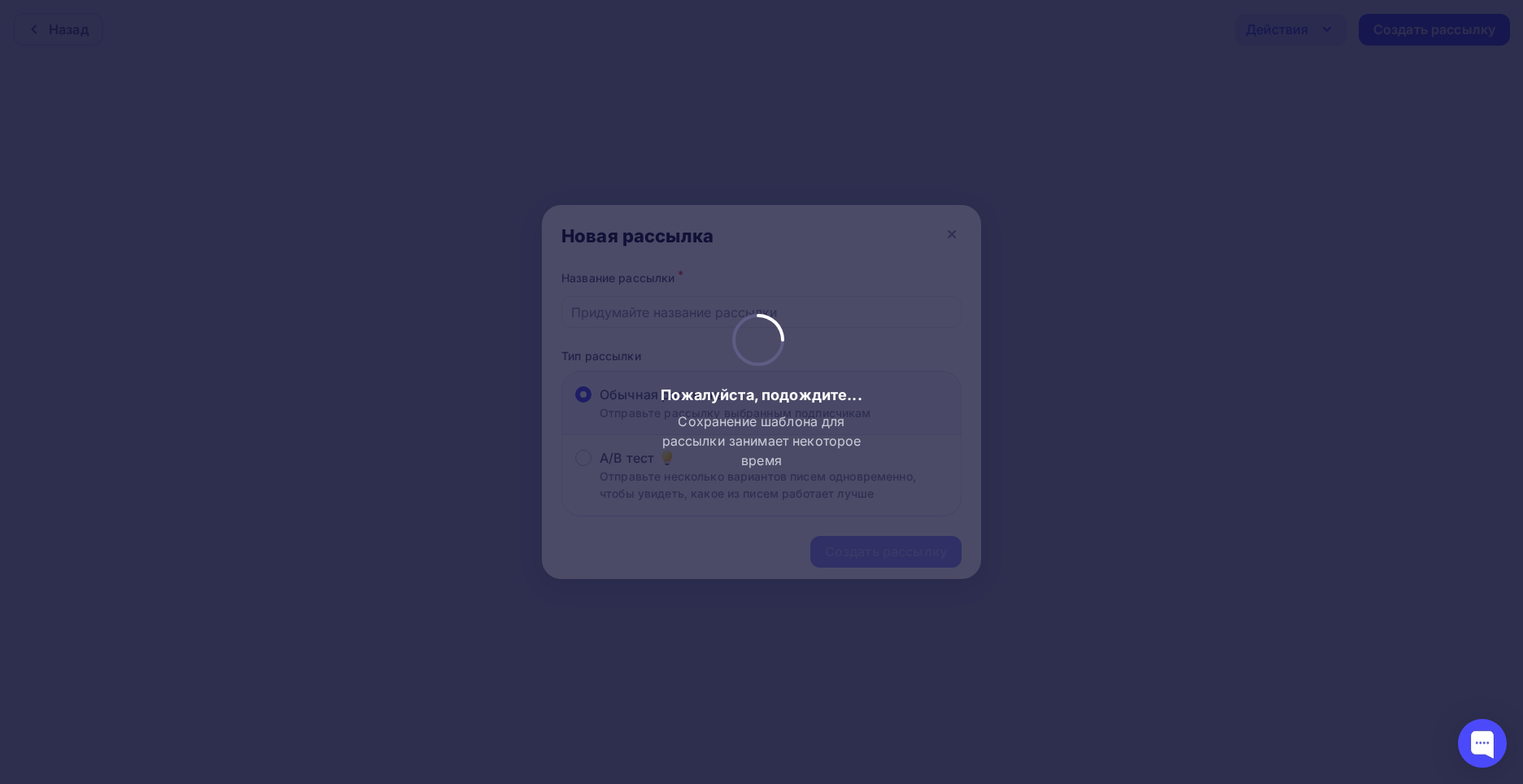
click at [951, 239] on div at bounding box center [761, 392] width 1523 height 784
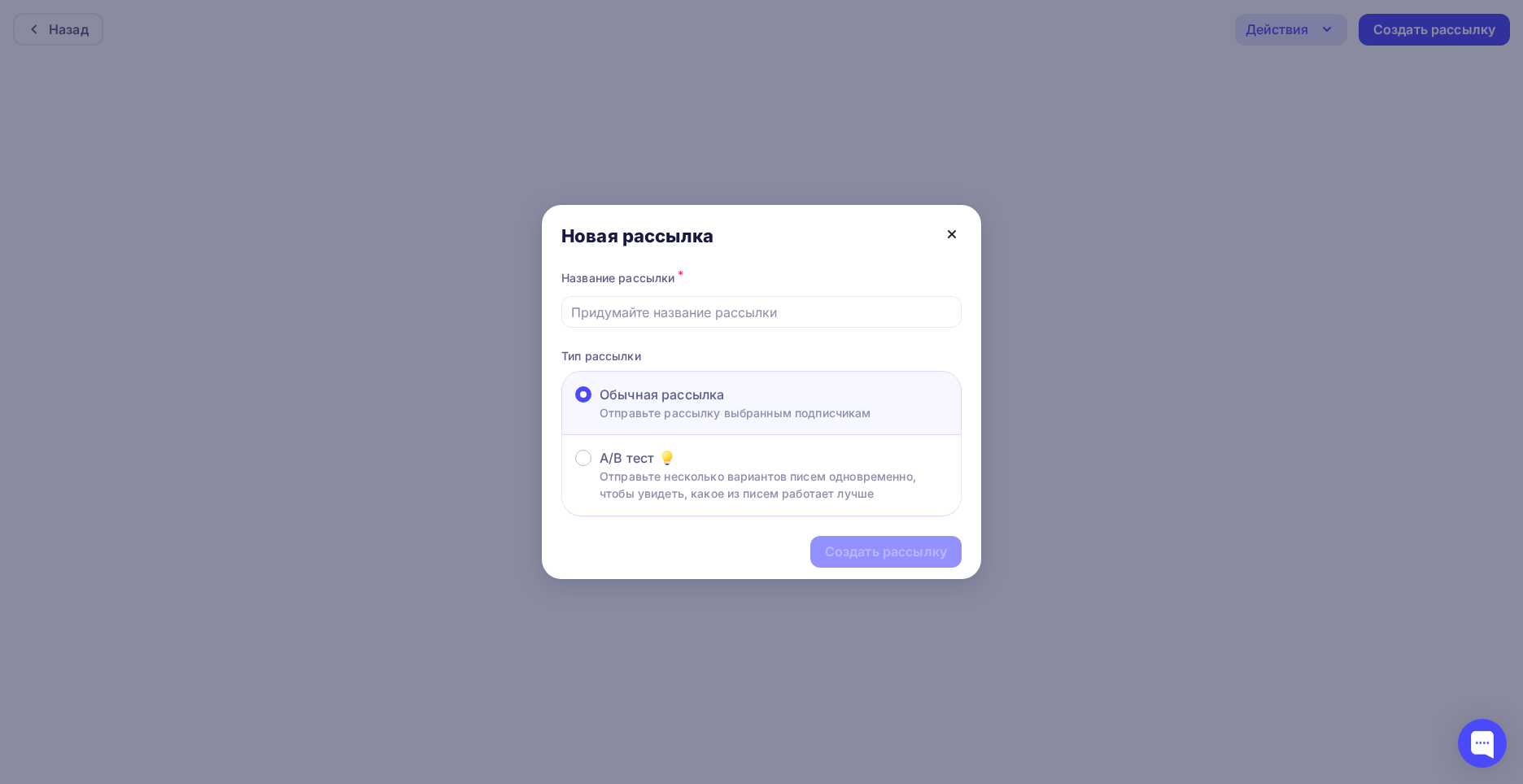
click at [952, 238] on icon at bounding box center [952, 234] width 19 height 19
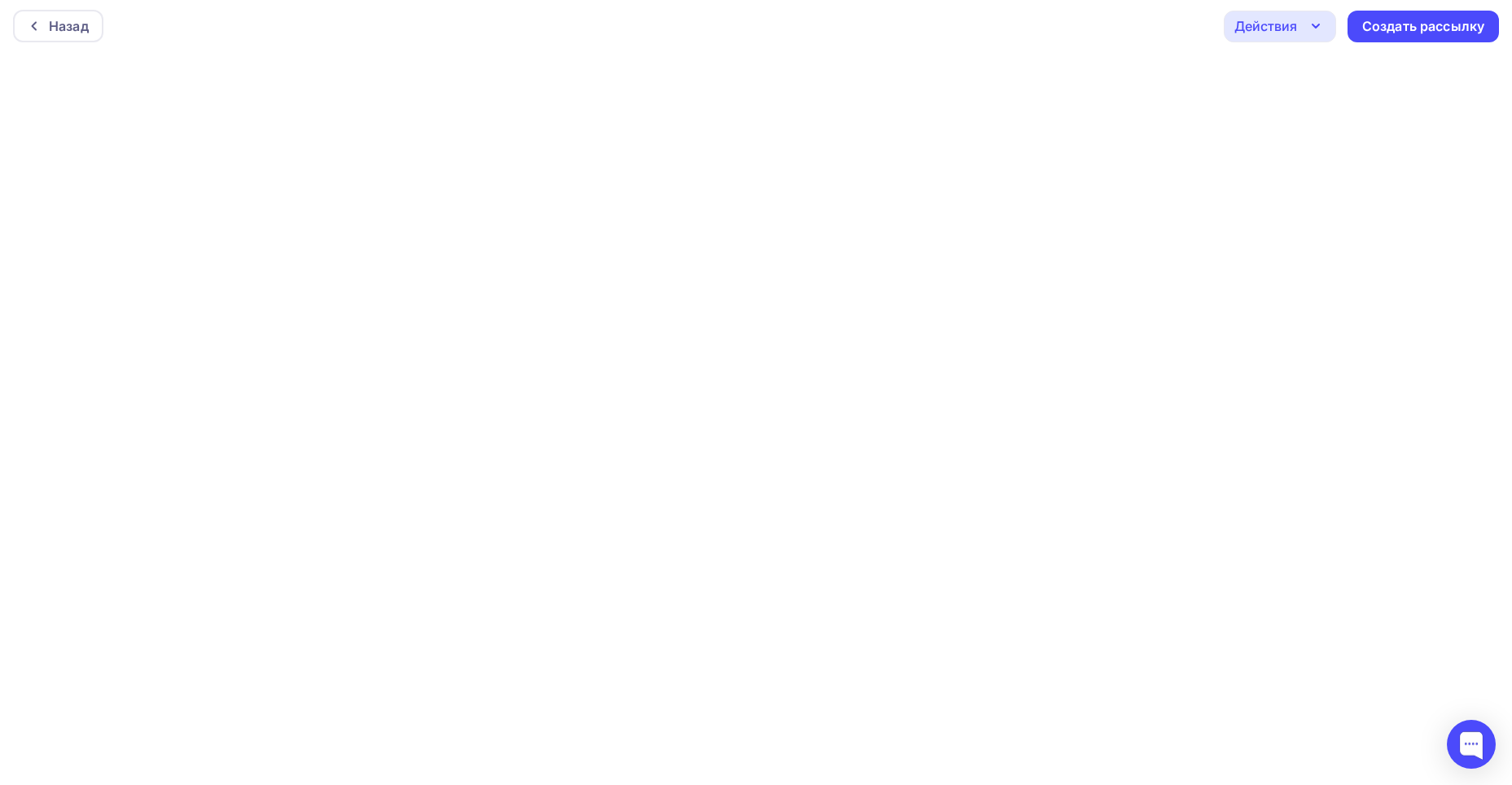
scroll to position [4, 0]
click at [1418, 14] on div "Создать рассылку" at bounding box center [1424, 25] width 152 height 32
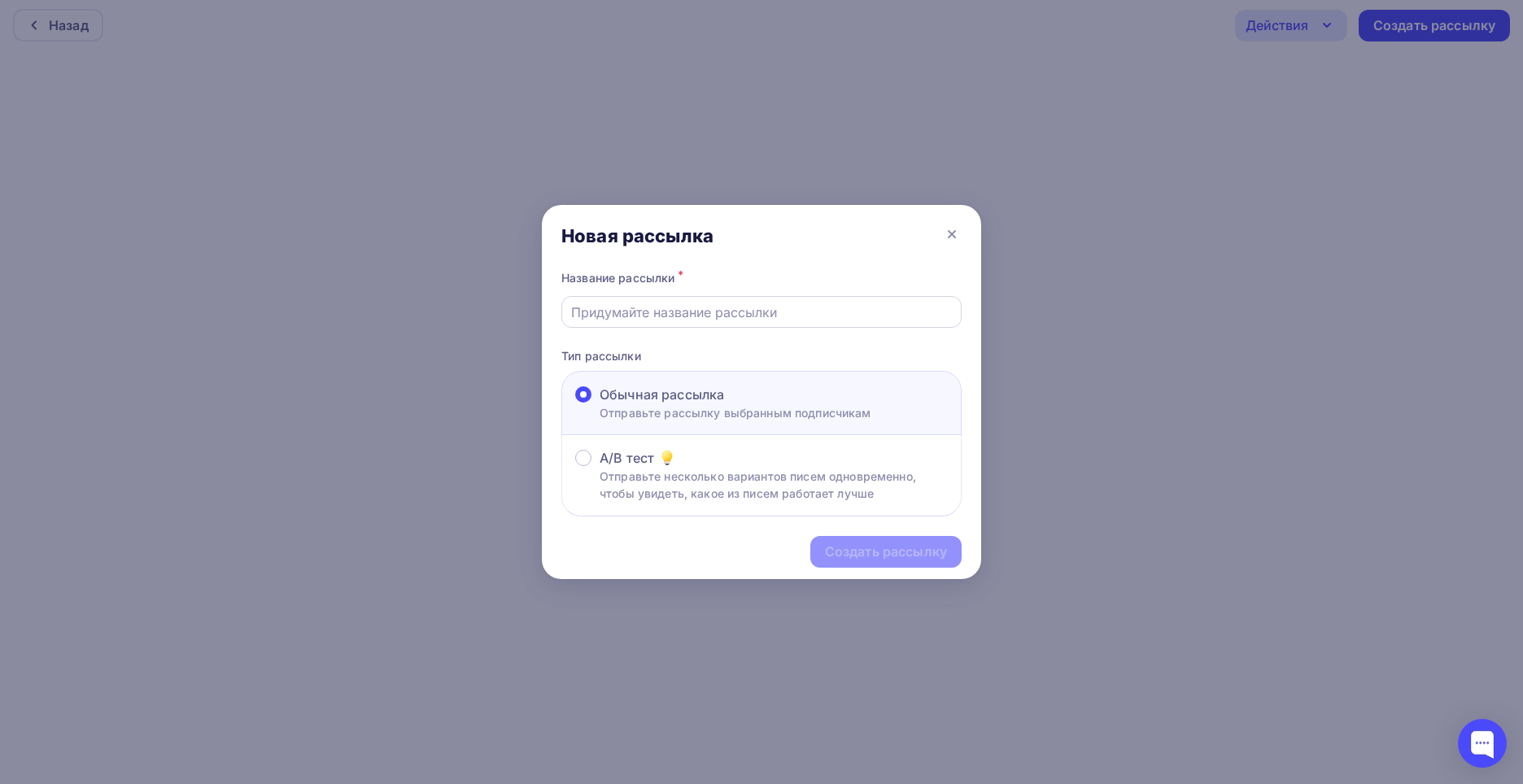
click at [830, 323] on div at bounding box center [761, 311] width 400 height 32
click at [830, 311] on input "text" at bounding box center [761, 312] width 381 height 19
click at [957, 233] on icon at bounding box center [952, 234] width 19 height 19
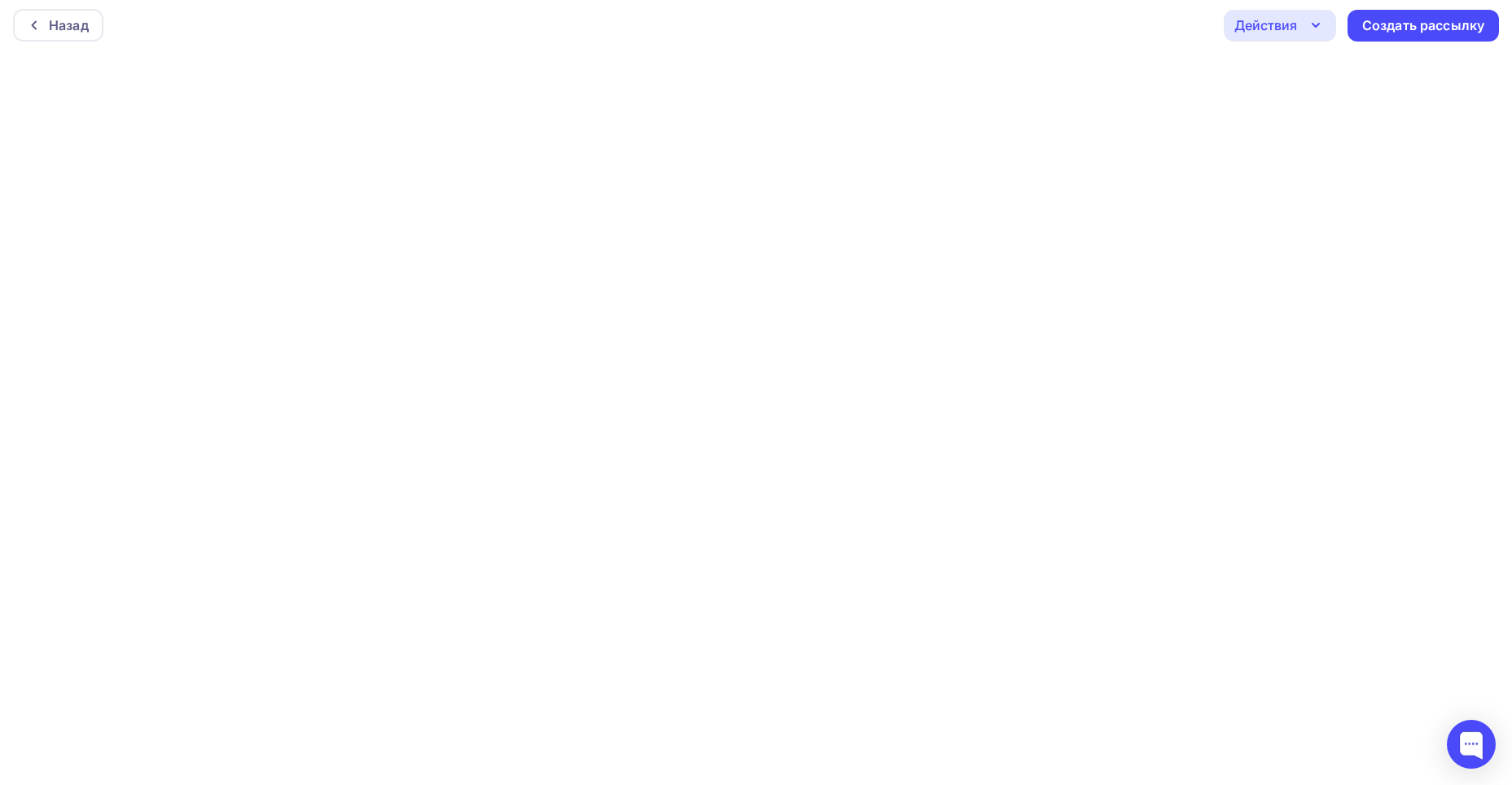
click at [1300, 7] on div "Назад Действия Отправить тестовое письмо Предпросмотр Сохранить в Мои шаблоны В…" at bounding box center [756, 25] width 1512 height 58
click at [1305, 22] on div "Действия" at bounding box center [1281, 25] width 113 height 32
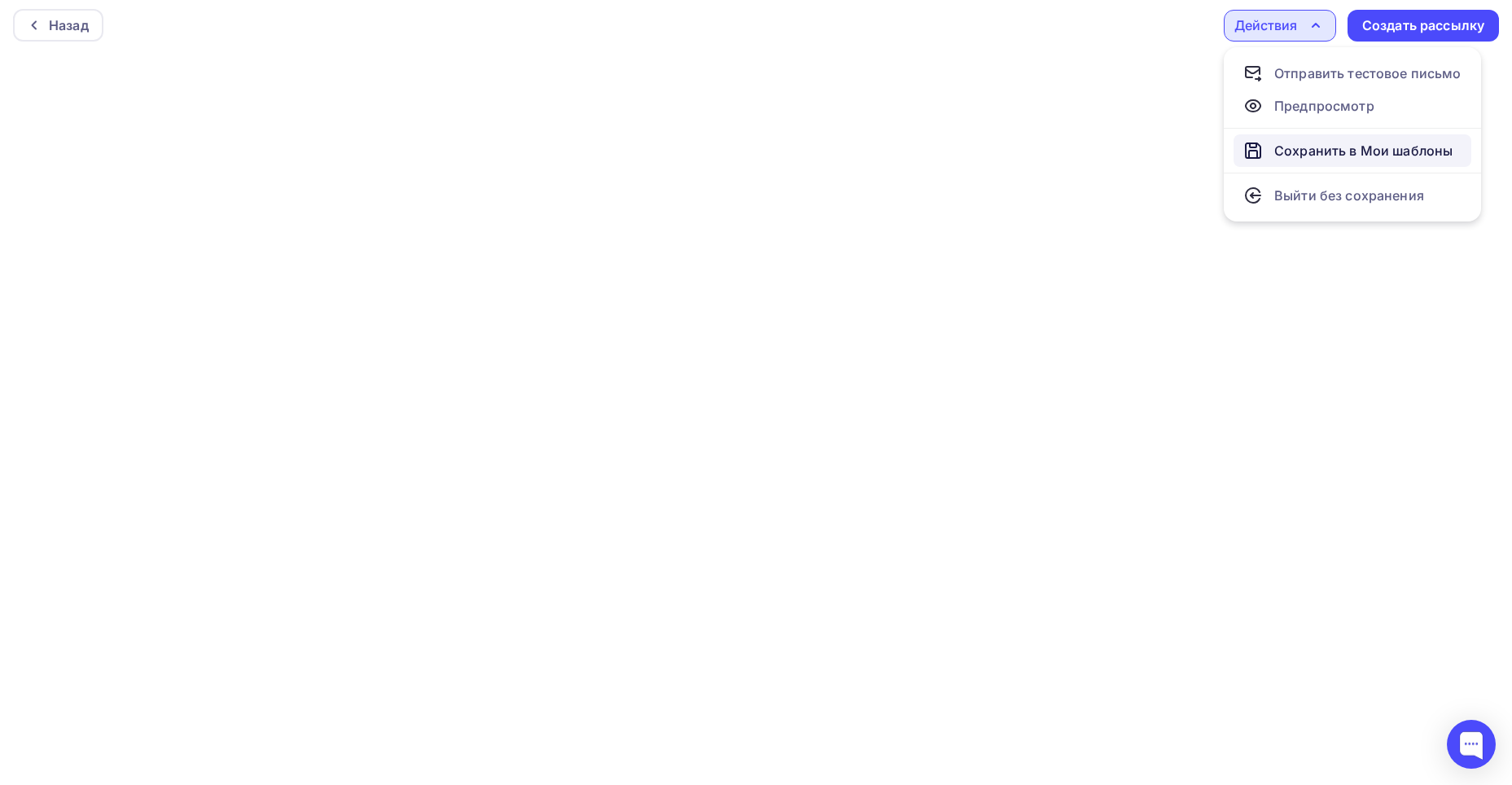
click at [1286, 138] on link "Сохранить в Мои шаблоны" at bounding box center [1353, 151] width 238 height 33
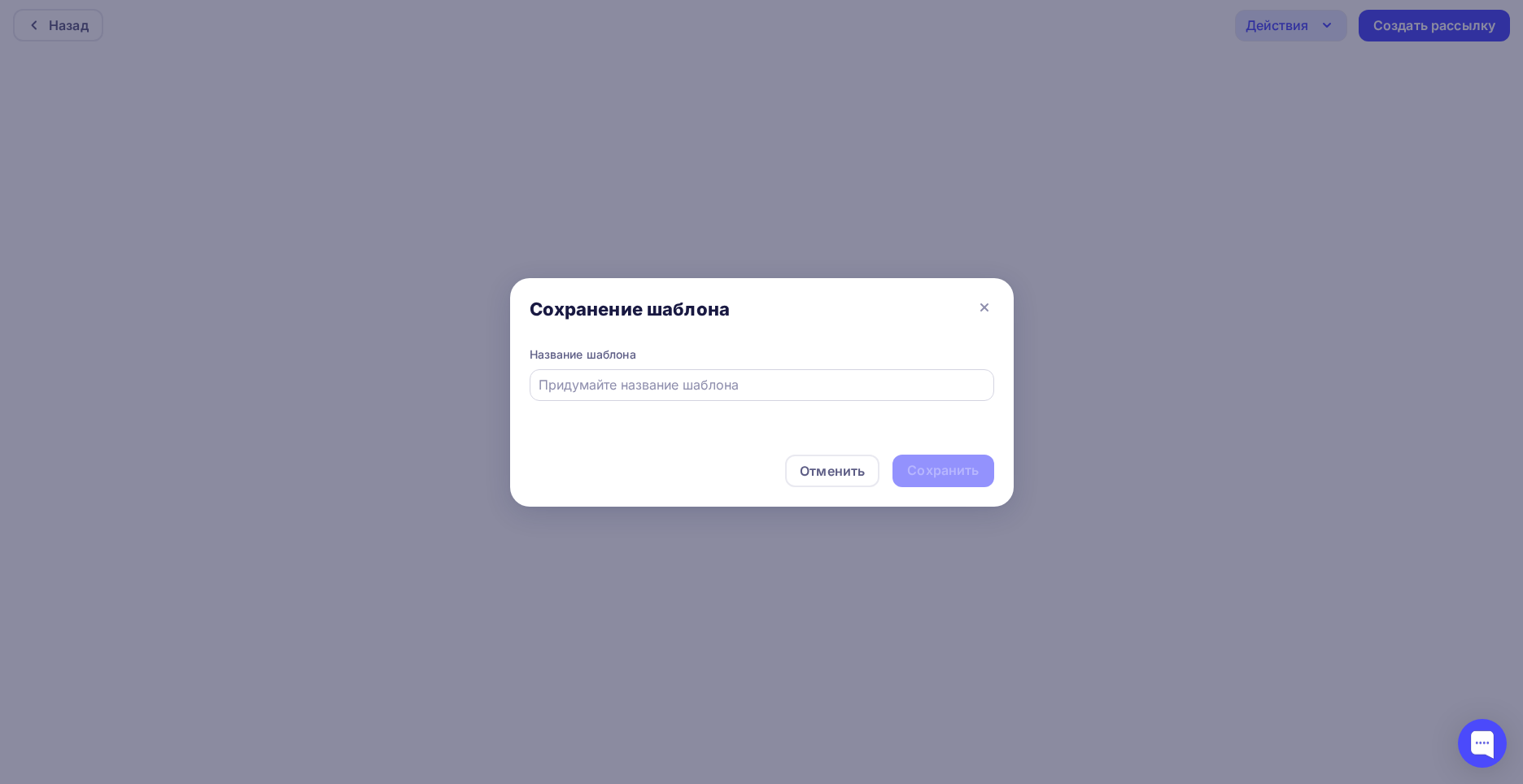
click at [790, 375] on div at bounding box center [762, 384] width 465 height 32
click at [779, 392] on input "text" at bounding box center [761, 384] width 446 height 19
type input "Форум"
click at [977, 482] on div "Сохранить" at bounding box center [943, 471] width 101 height 33
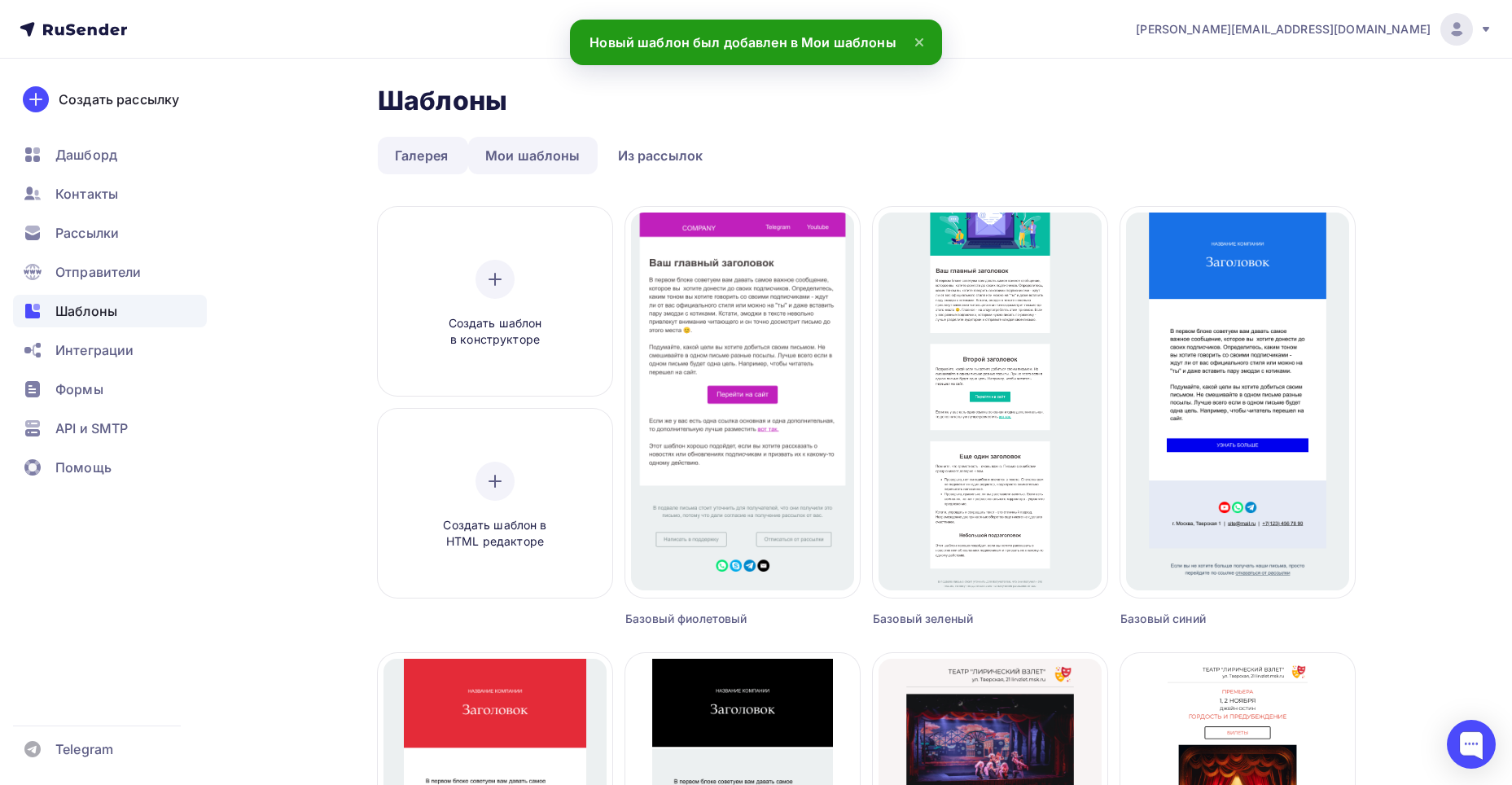
click at [521, 161] on link "Мои шаблоны" at bounding box center [533, 155] width 129 height 38
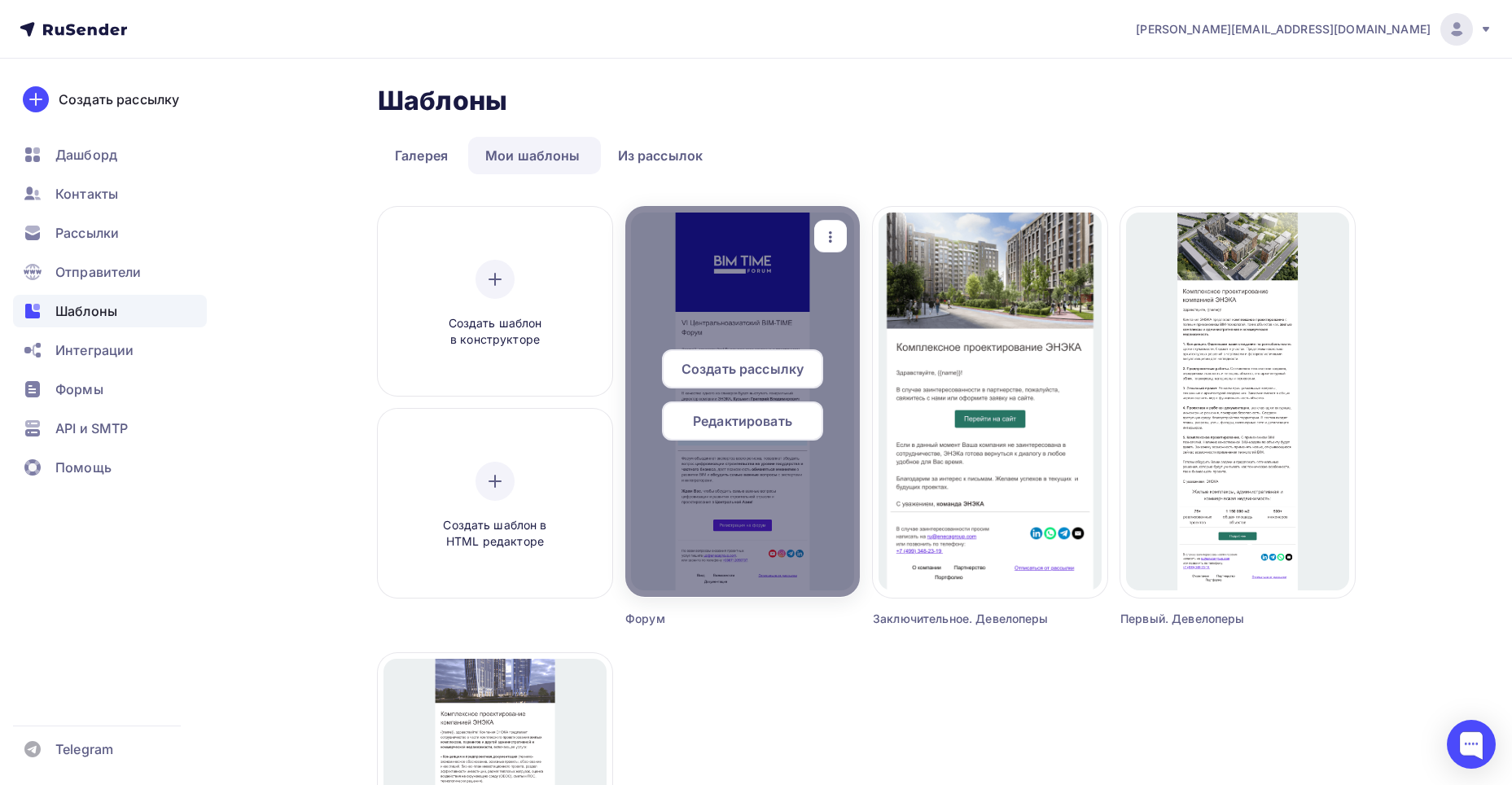
click at [753, 417] on span "Редактировать" at bounding box center [742, 421] width 99 height 19
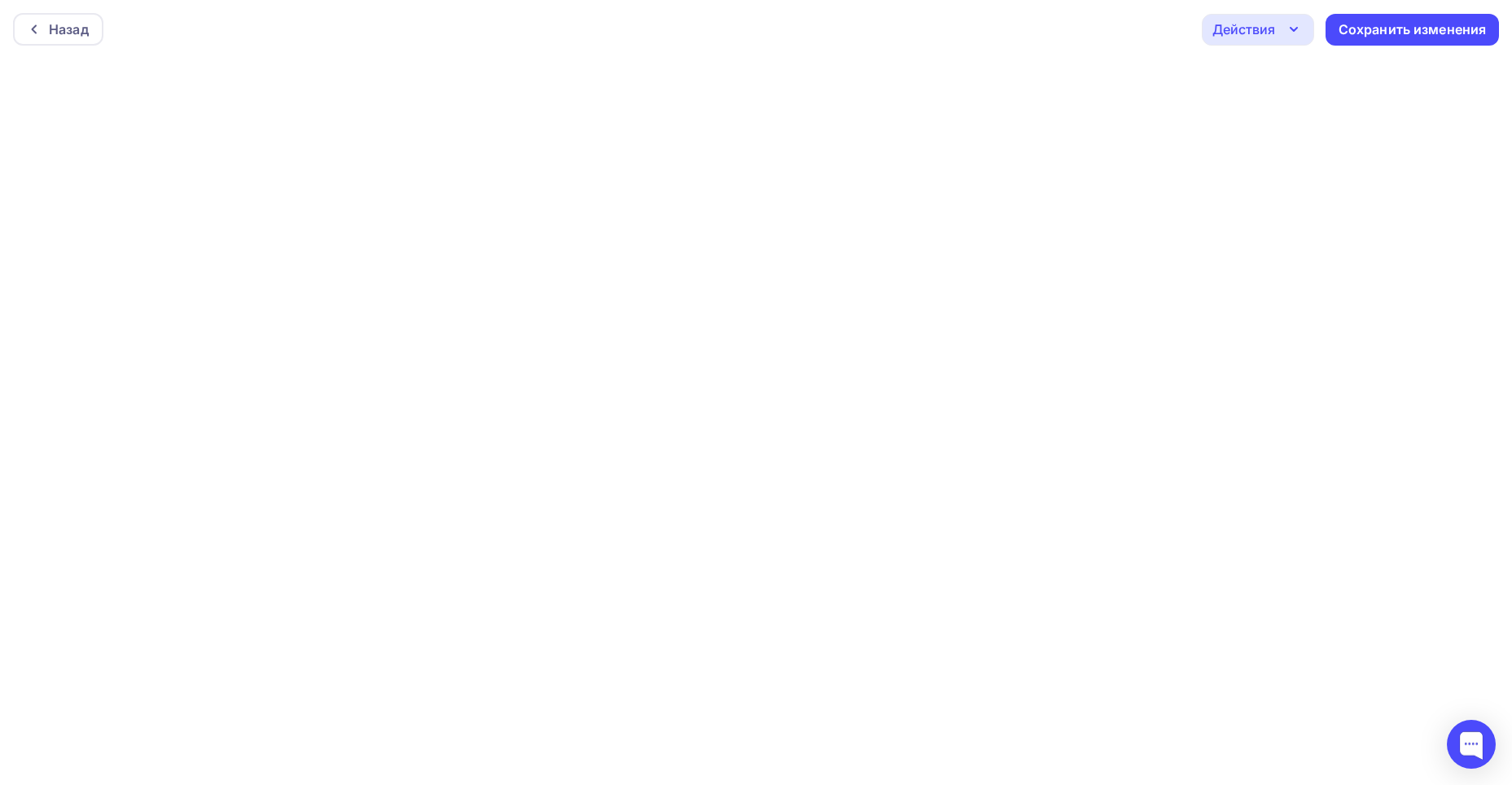
click at [1288, 33] on icon "button" at bounding box center [1294, 29] width 19 height 19
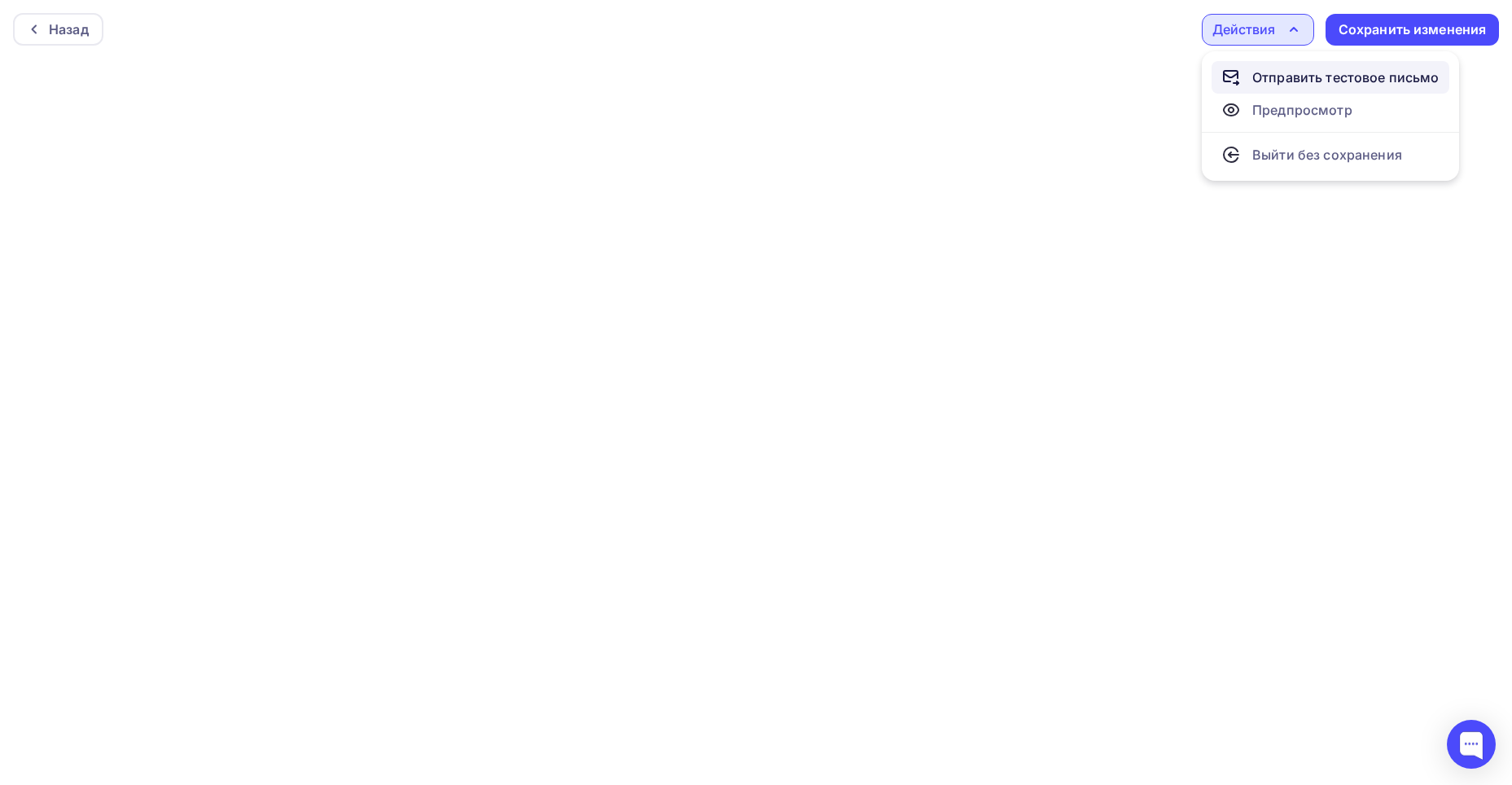
click at [1294, 70] on div "Отправить тестовое письмо" at bounding box center [1346, 78] width 188 height 19
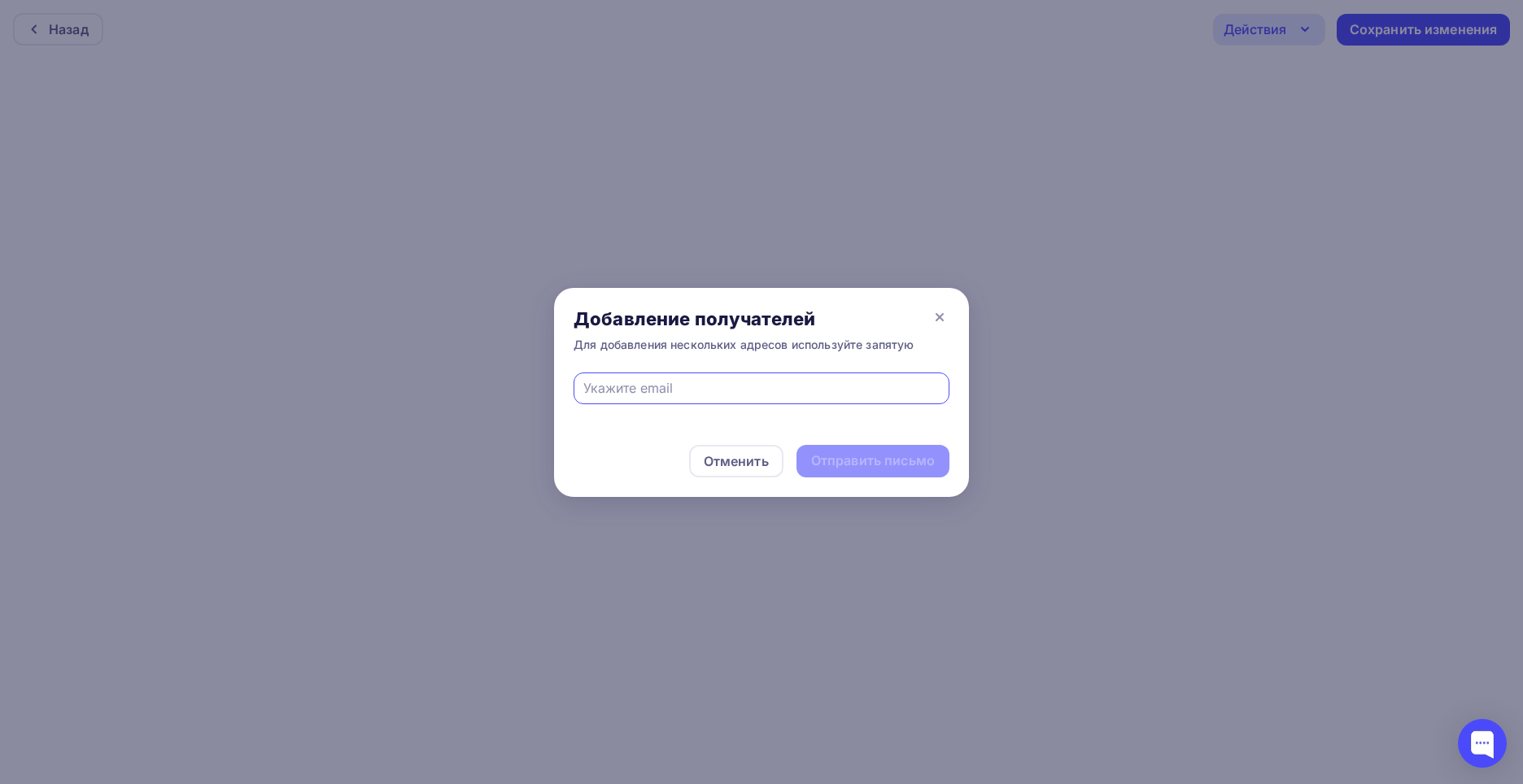
click at [858, 378] on input "text" at bounding box center [762, 388] width 357 height 19
type input "[PERSON_NAME][EMAIL_ADDRESS][PERSON_NAME][DOMAIN_NAME]"
click at [876, 456] on div "Отправить письмо" at bounding box center [873, 460] width 123 height 18
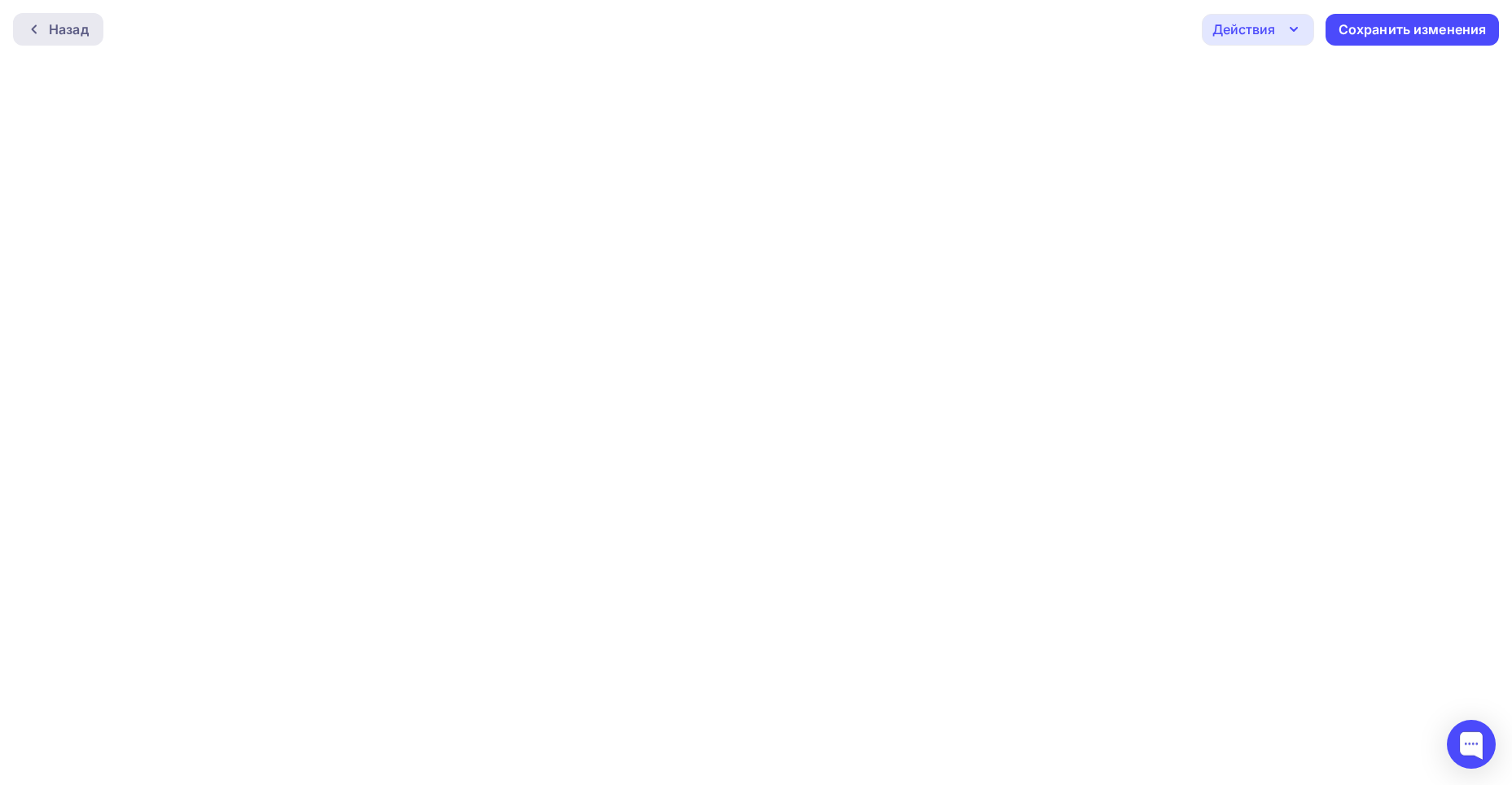
click at [93, 31] on div "Назад" at bounding box center [57, 29] width 90 height 33
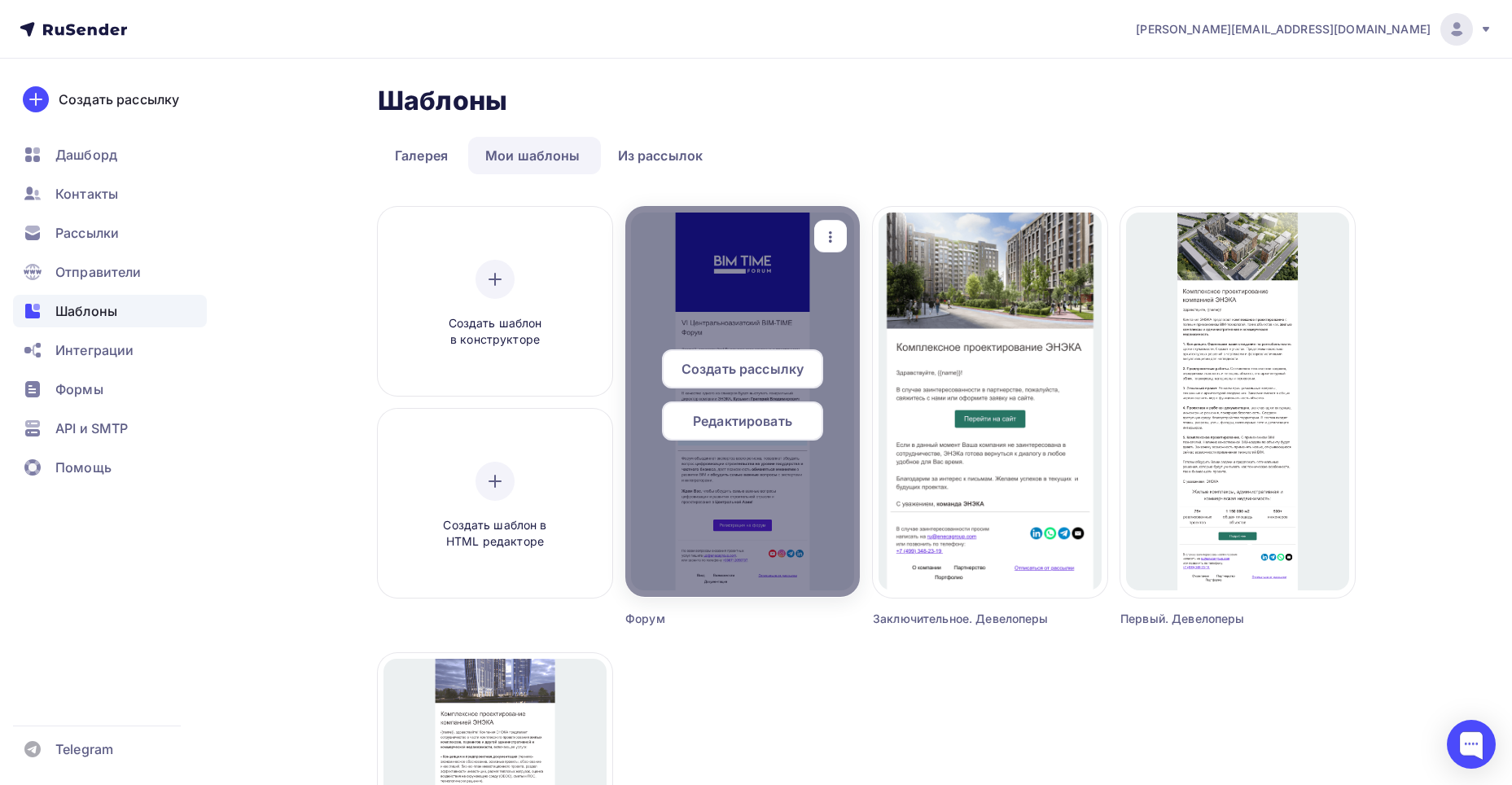
click at [743, 425] on span "Редактировать" at bounding box center [742, 421] width 99 height 19
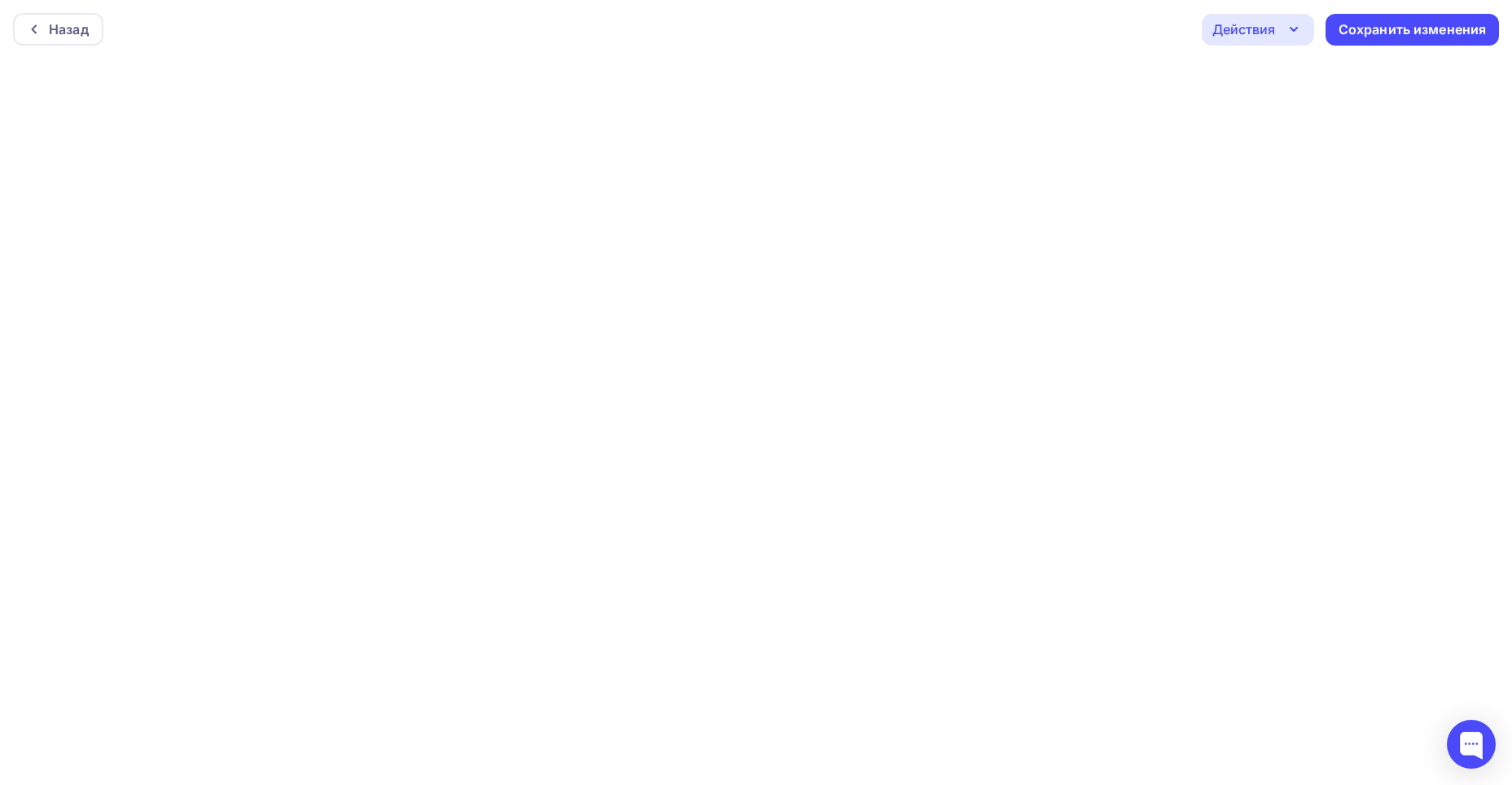
click at [1295, 27] on icon "button" at bounding box center [1294, 29] width 19 height 19
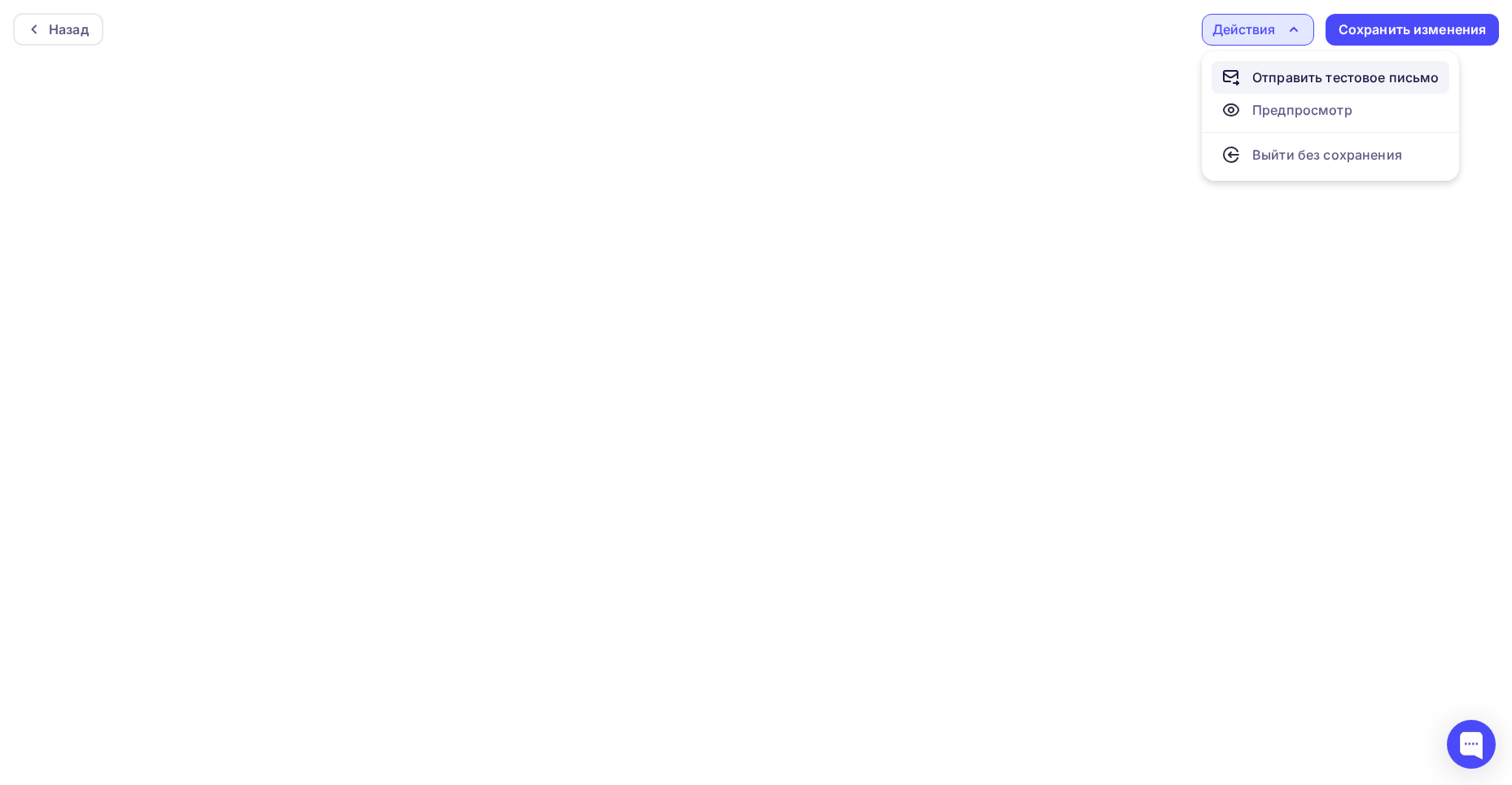
click at [1307, 76] on div "Отправить тестовое письмо" at bounding box center [1346, 78] width 188 height 19
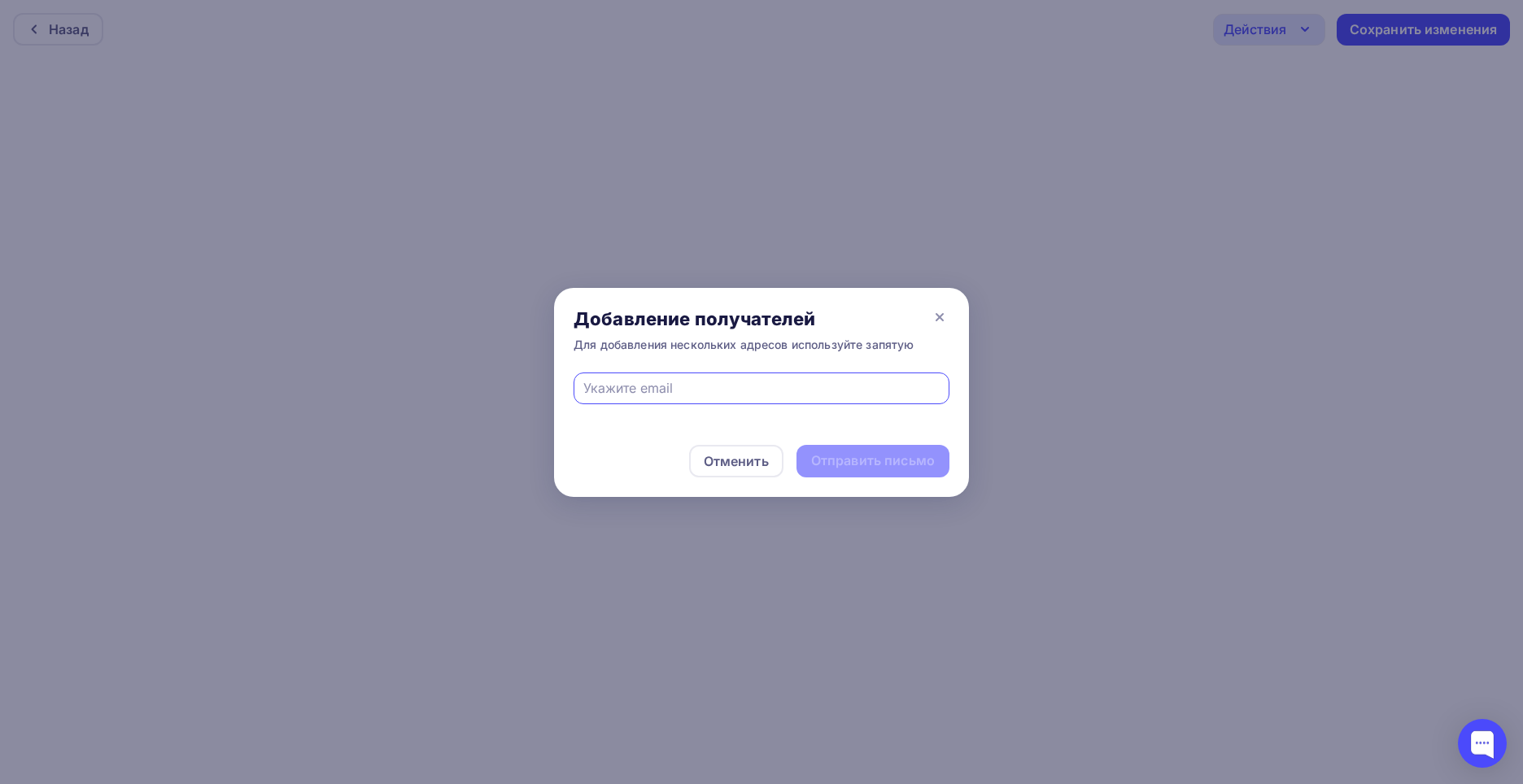
type input "g"
drag, startPoint x: 644, startPoint y: 384, endPoint x: 710, endPoint y: 390, distance: 66.3
click at [710, 390] on input "ekaterina.grintsevich@enecagroup.com" at bounding box center [762, 388] width 357 height 19
click at [827, 389] on input "ekaterina.gumenikova@enecagroup.com" at bounding box center [762, 388] width 357 height 19
click at [864, 382] on input "ekaterina.gumenikova@enecagroup.com" at bounding box center [762, 388] width 357 height 19
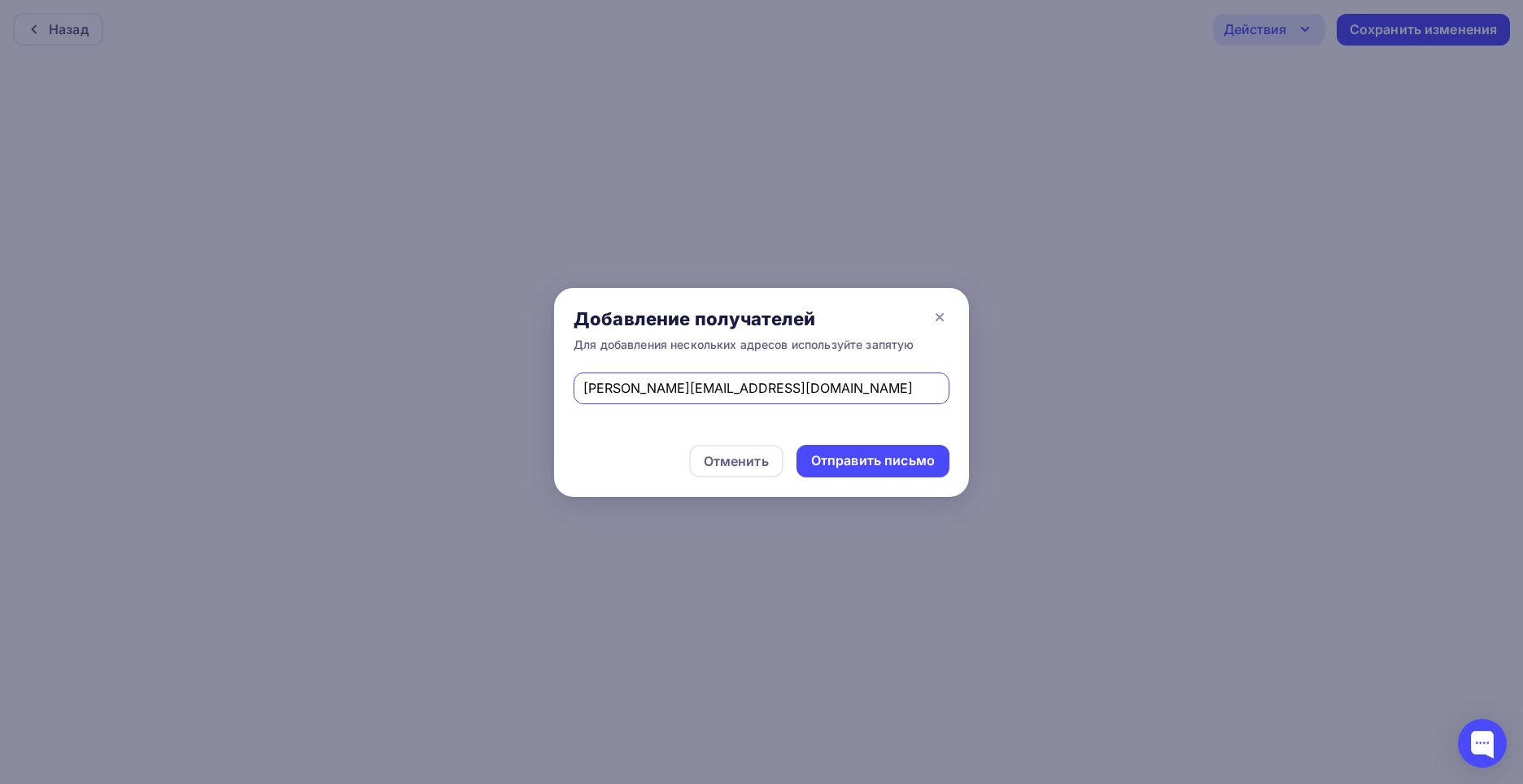
type input "ekaterina.gumenikova@enecagroup.com"
drag, startPoint x: 897, startPoint y: 369, endPoint x: 888, endPoint y: 373, distance: 9.8
click at [888, 373] on div "Добавление получателей Для добавления нескольких адресов используйте запятую ek…" at bounding box center [761, 392] width 414 height 209
click at [851, 388] on input "ekaterina.gumenikova@enecagroup.com" at bounding box center [762, 388] width 357 height 19
drag, startPoint x: 851, startPoint y: 388, endPoint x: 449, endPoint y: 387, distance: 402.0
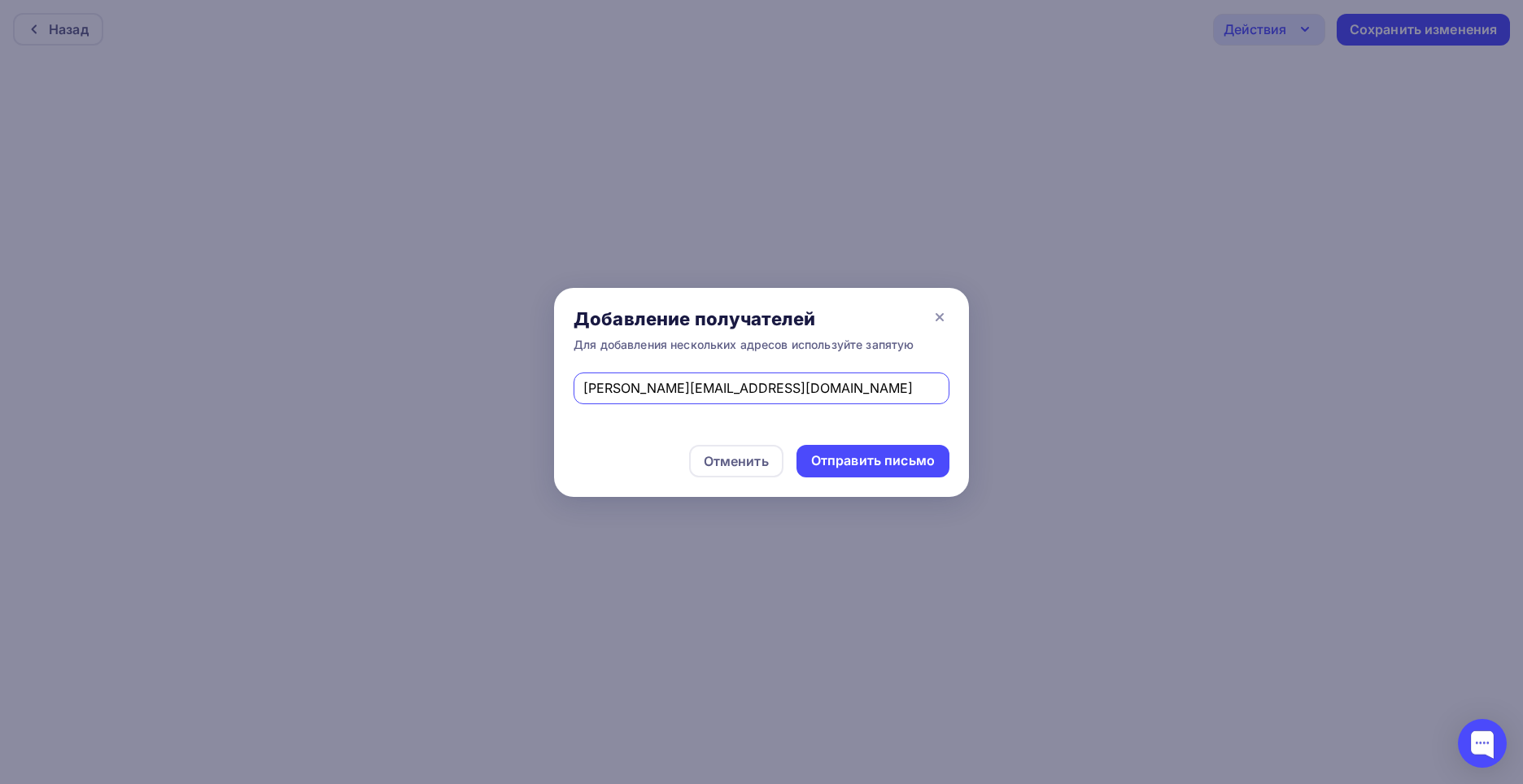
click at [449, 387] on div "Добавление получателей Для добавления нескольких адресов используйте запятую ek…" at bounding box center [761, 392] width 1523 height 784
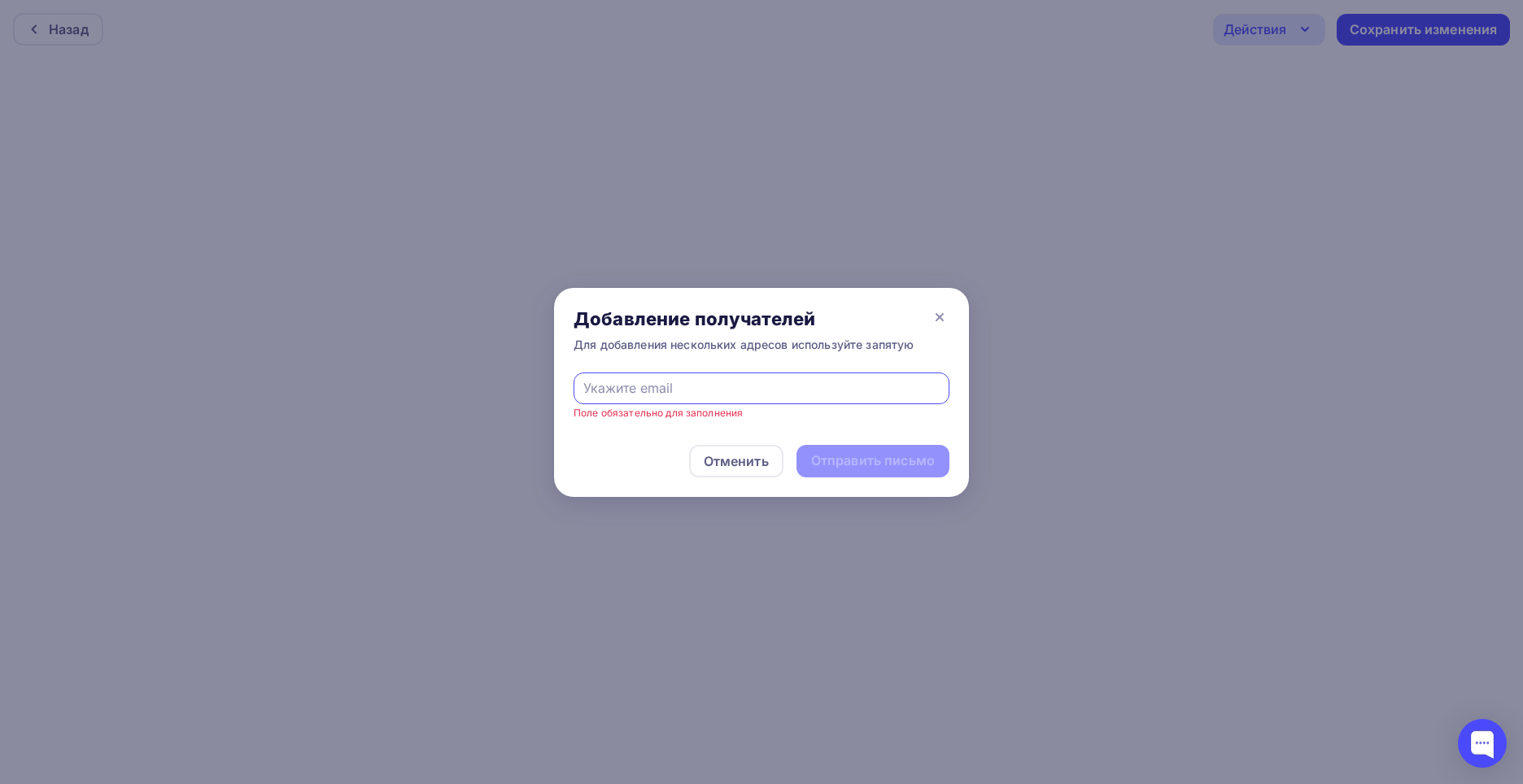
paste input "Ekaterina.Gumennikova@enecagroup.com"
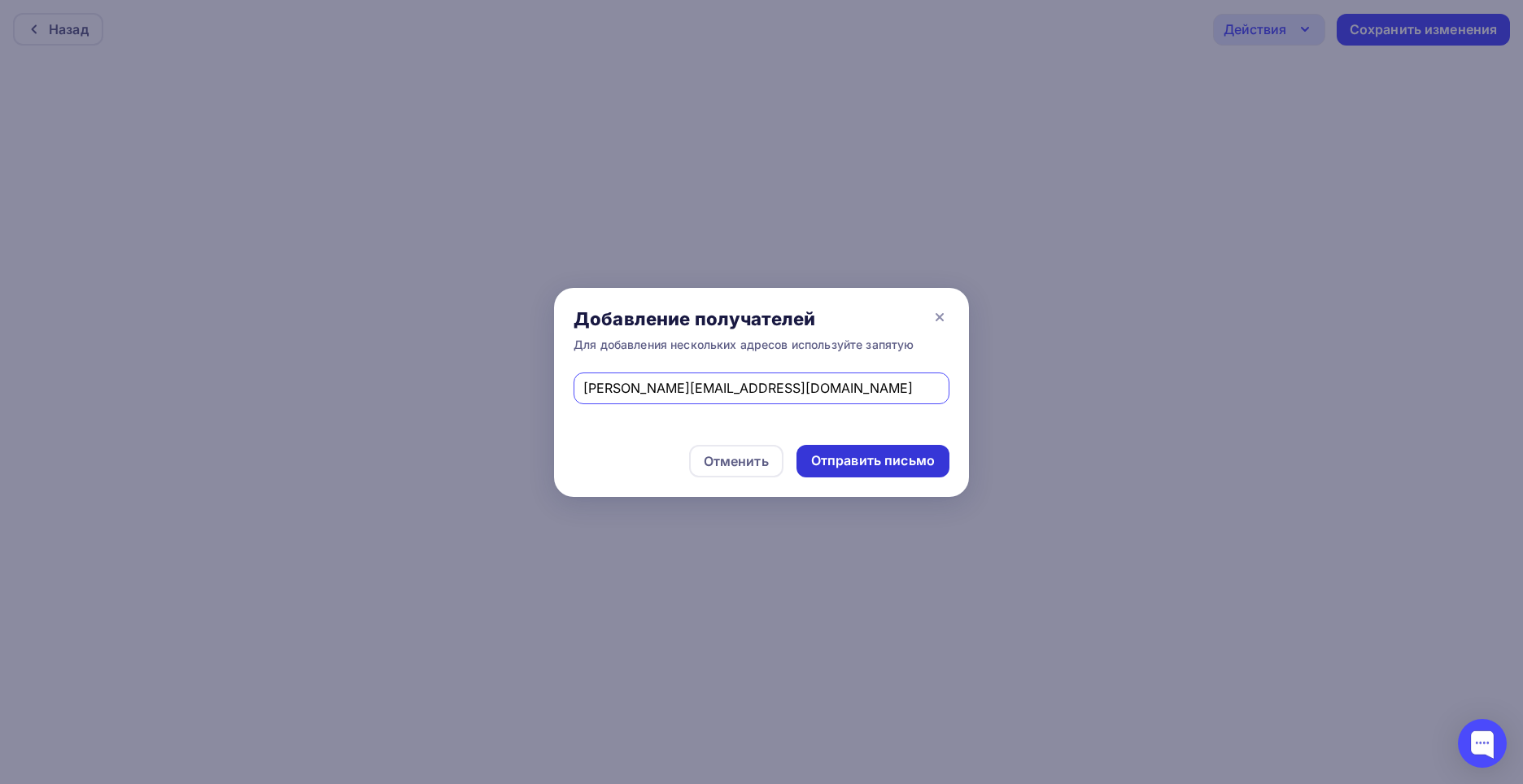
type input "Ekaterina.Gumennikova@enecagroup.com"
click at [881, 455] on div "Отправить письмо" at bounding box center [873, 460] width 123 height 18
